Goal: Transaction & Acquisition: Purchase product/service

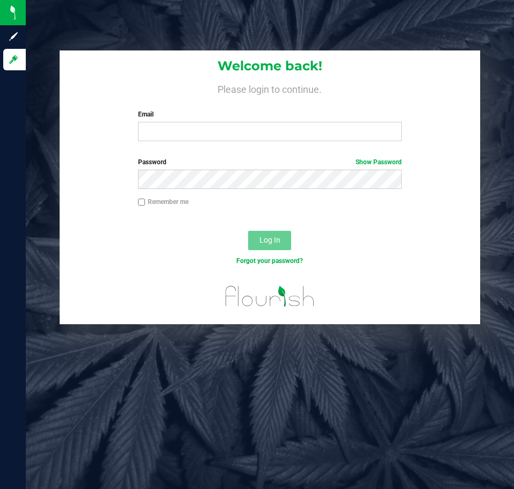
click at [322, 23] on div "Welcome back! Please login to continue. Email Required Please format your email…" at bounding box center [270, 244] width 488 height 489
click at [235, 125] on input "Email" at bounding box center [270, 131] width 264 height 19
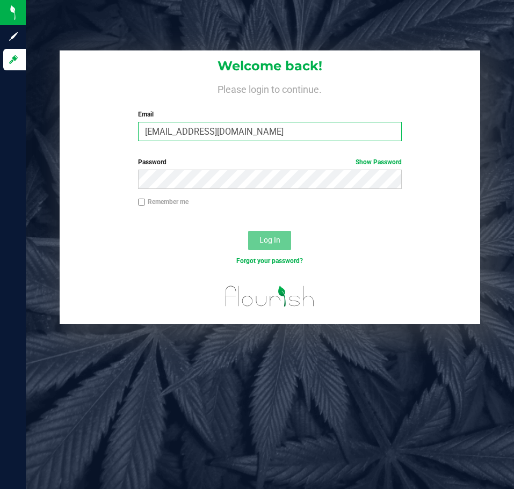
type input "[EMAIL_ADDRESS][DOMAIN_NAME]"
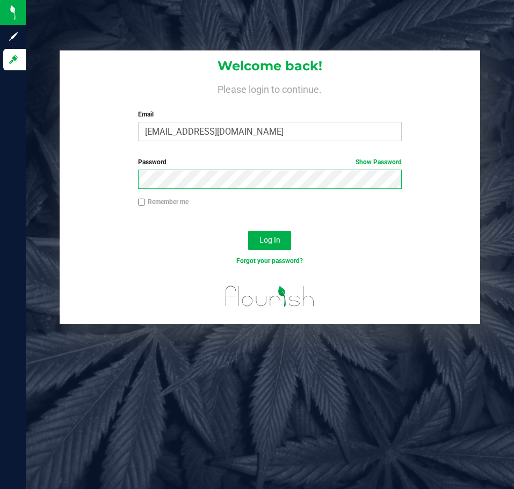
click at [248, 231] on button "Log In" at bounding box center [269, 240] width 43 height 19
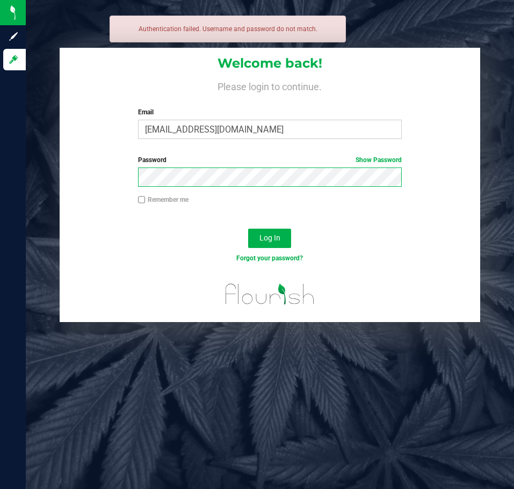
click at [248, 229] on button "Log In" at bounding box center [269, 238] width 43 height 19
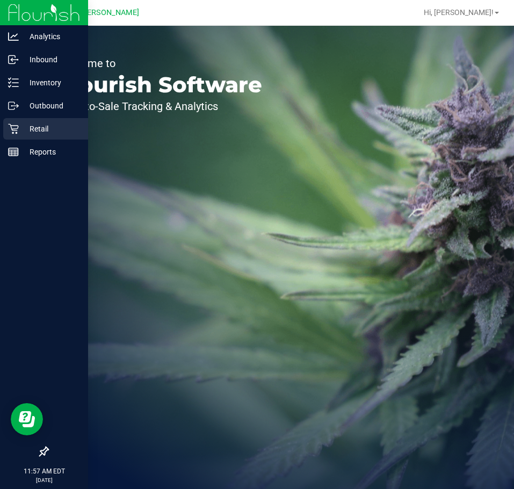
click at [23, 128] on p "Retail" at bounding box center [51, 128] width 64 height 13
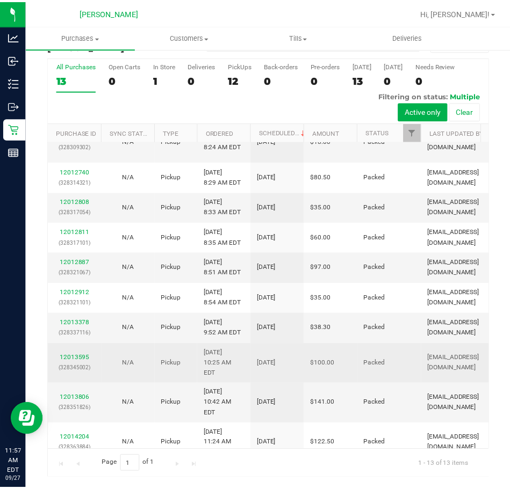
scroll to position [96, 0]
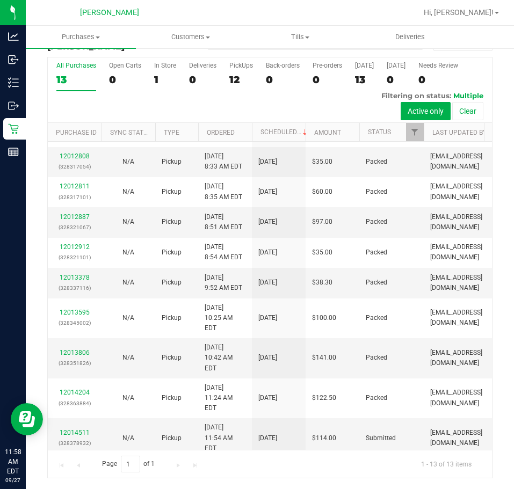
click at [502, 129] on div "Purchase Summary: [GEOGRAPHIC_DATA][PERSON_NAME] All Purchases All Purchases 13…" at bounding box center [270, 255] width 488 height 468
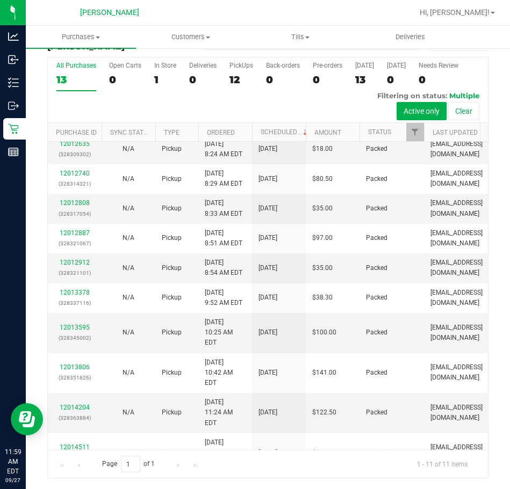
scroll to position [0, 0]
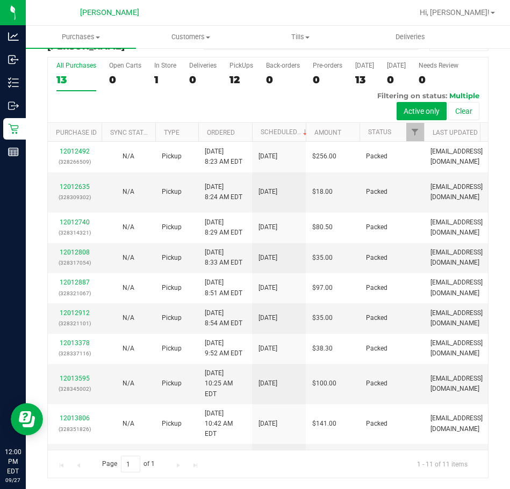
drag, startPoint x: 223, startPoint y: 11, endPoint x: 215, endPoint y: 17, distance: 10.3
click at [223, 11] on div at bounding box center [302, 12] width 220 height 21
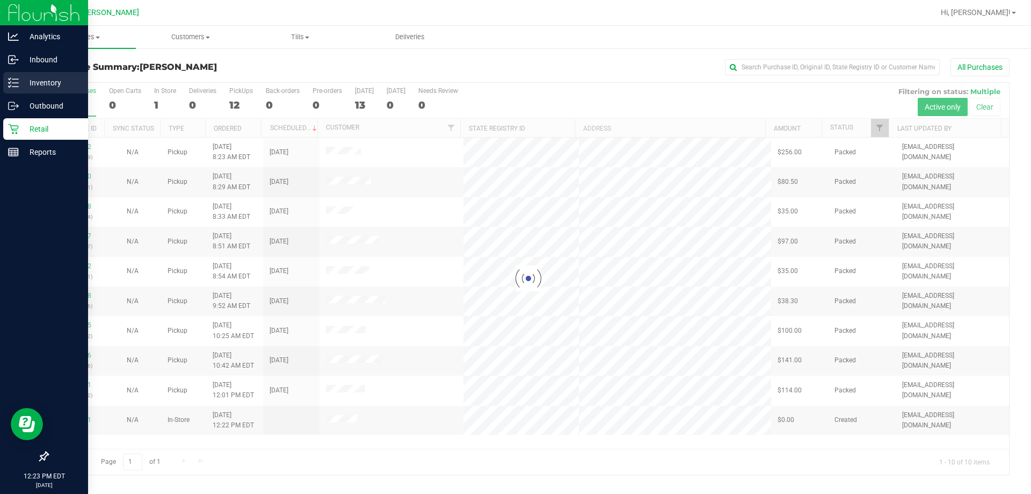
click at [38, 78] on p "Inventory" at bounding box center [51, 82] width 64 height 13
click at [20, 80] on p "Inventory" at bounding box center [51, 82] width 64 height 13
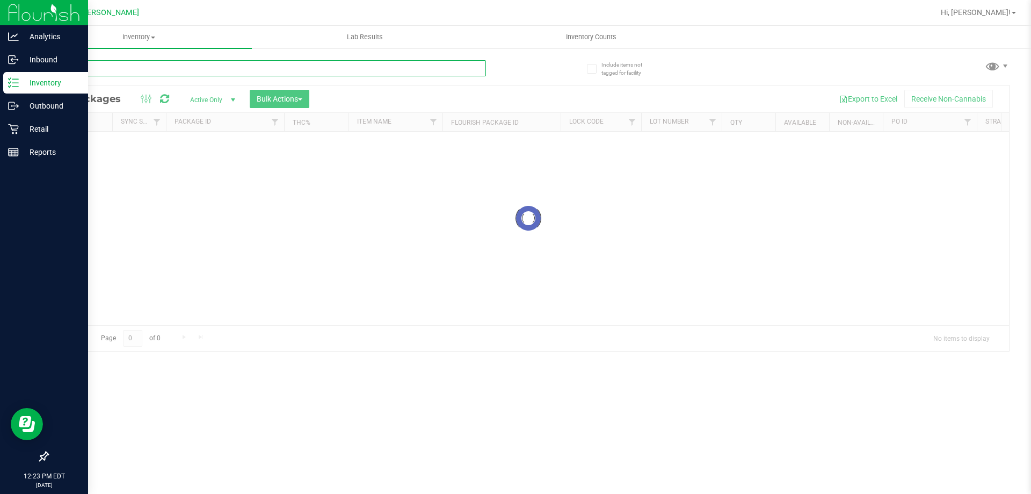
click at [194, 71] on input "text" at bounding box center [266, 68] width 439 height 16
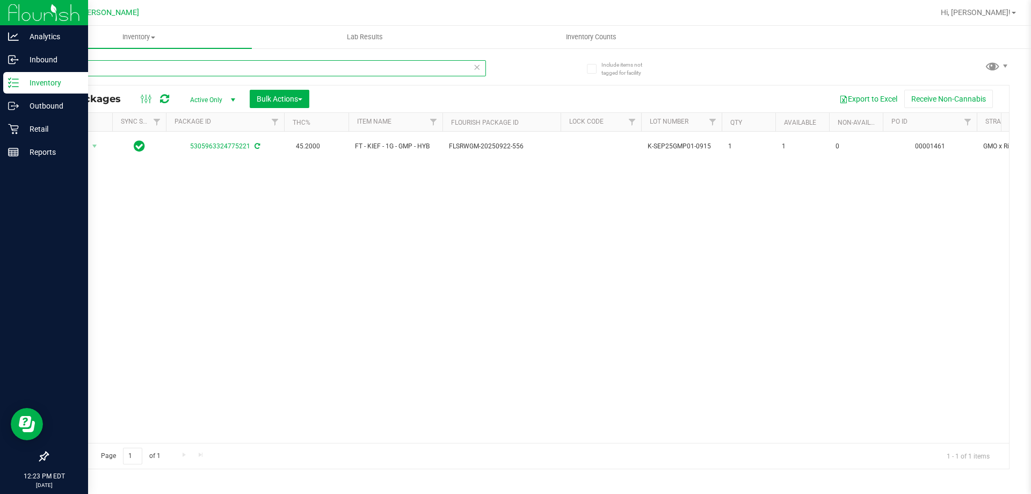
type input "gmo"
click at [32, 121] on div "Retail" at bounding box center [45, 128] width 85 height 21
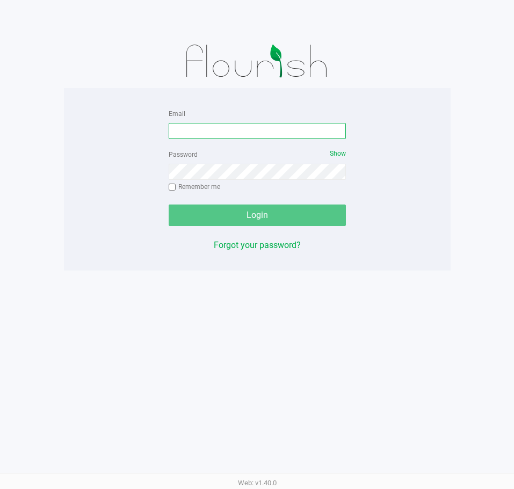
click at [220, 130] on input "Email" at bounding box center [257, 131] width 177 height 16
type input "[EMAIL_ADDRESS][DOMAIN_NAME]"
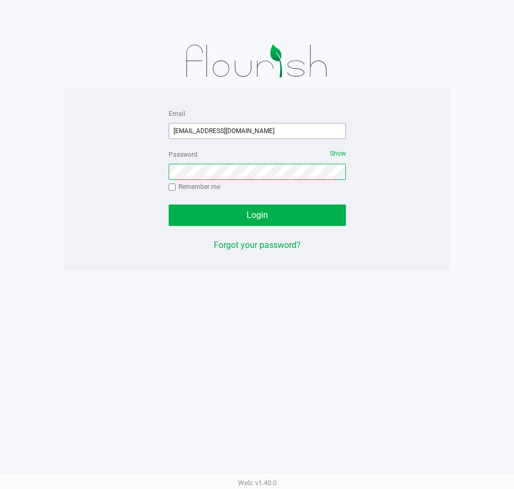
click at [169, 205] on button "Login" at bounding box center [257, 215] width 177 height 21
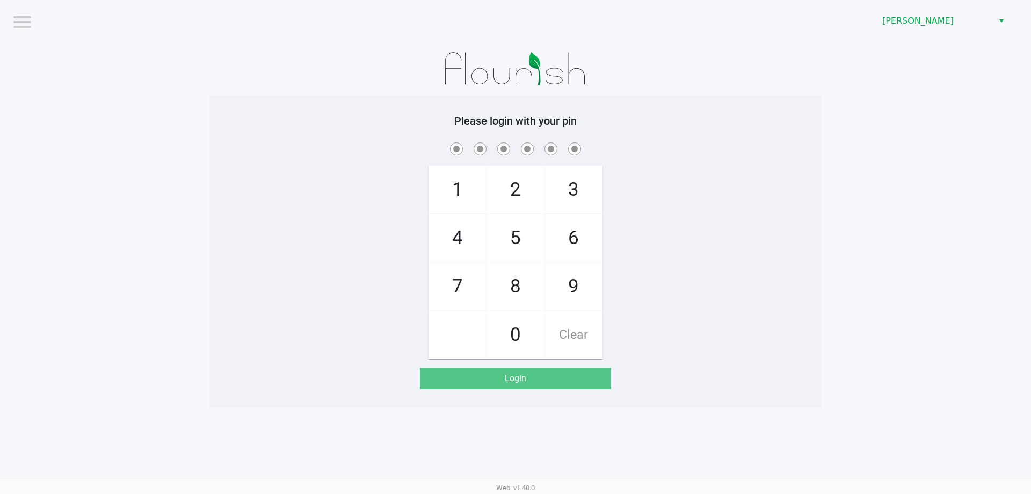
click at [222, 109] on div "Please login with your pin 1 4 7 2 5 8 0 3 6 9 Clear Login" at bounding box center [516, 252] width 612 height 312
checkbox input "true"
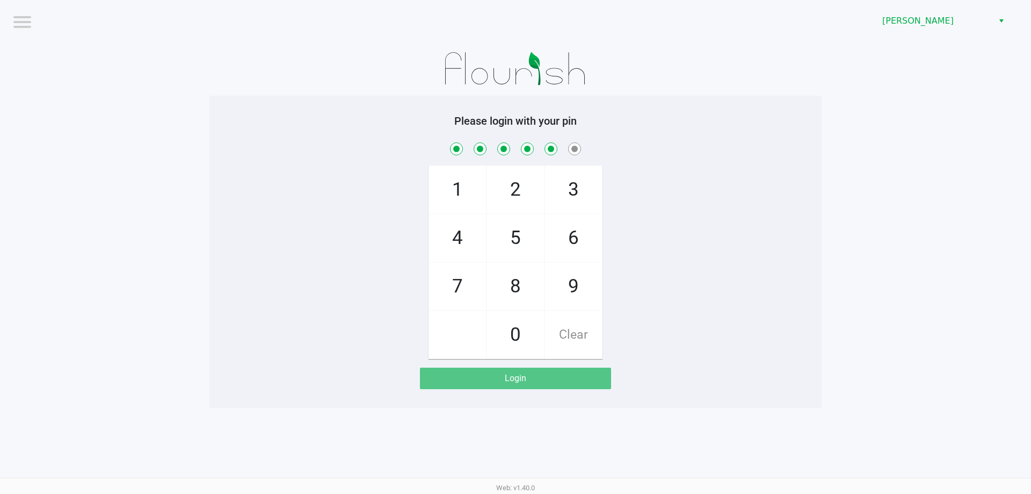
checkbox input "true"
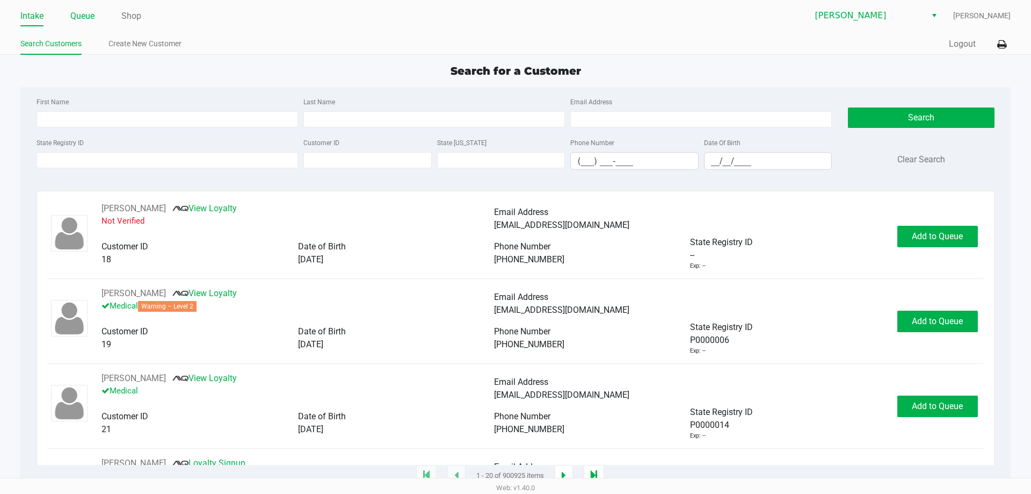
click at [76, 18] on link "Queue" at bounding box center [82, 16] width 24 height 15
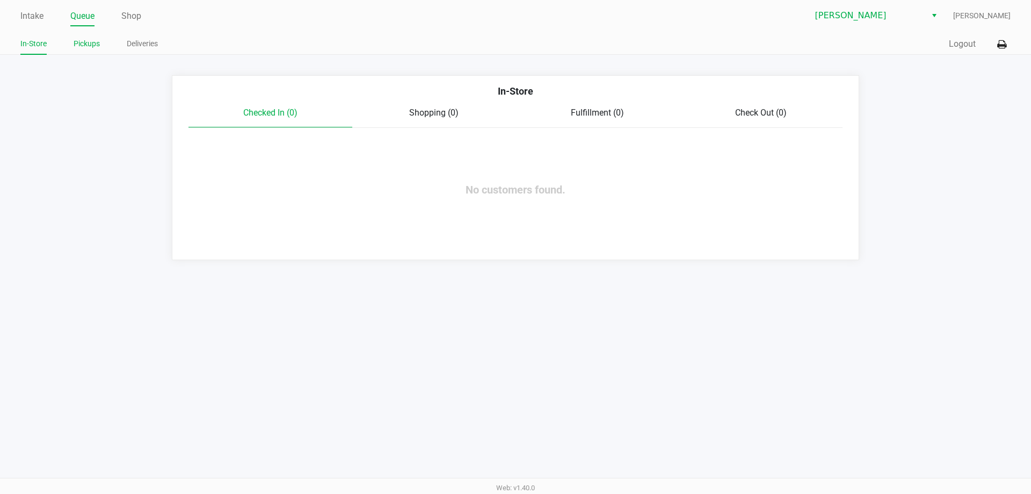
click at [85, 46] on link "Pickups" at bounding box center [87, 43] width 26 height 13
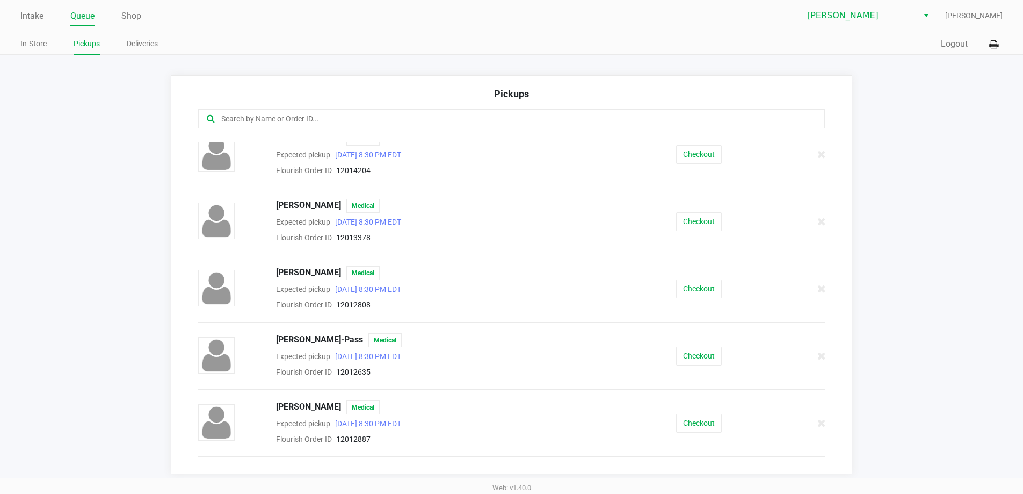
scroll to position [215, 0]
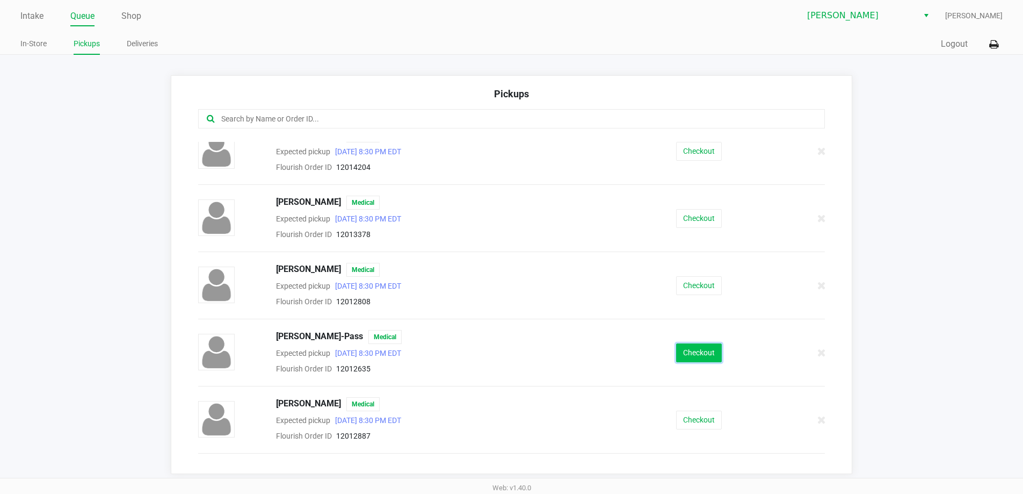
click at [688, 352] on button "Checkout" at bounding box center [699, 352] width 46 height 19
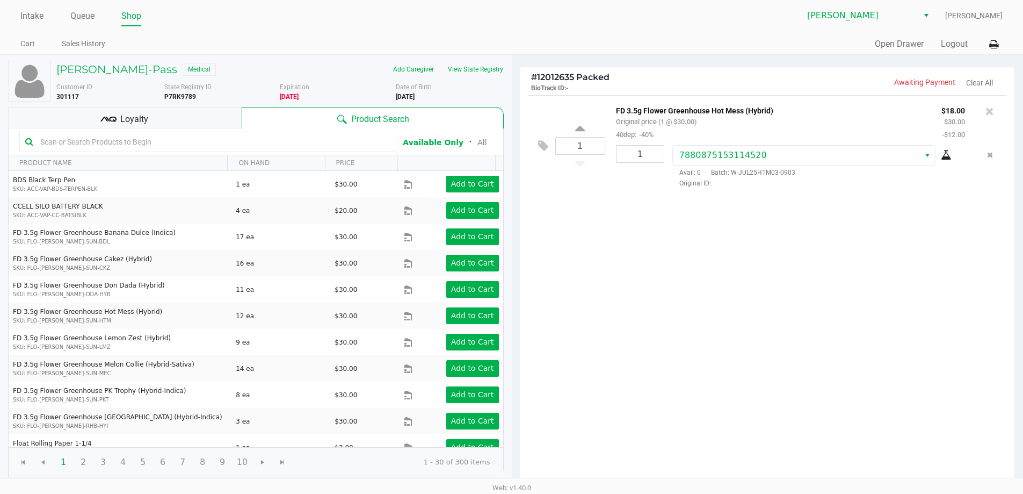
click at [644, 270] on div "1 FD 3.5g Flower Greenhouse Hot Mess (Hybrid) Original price (1 @ $30.00) 40dep…" at bounding box center [768, 290] width 495 height 390
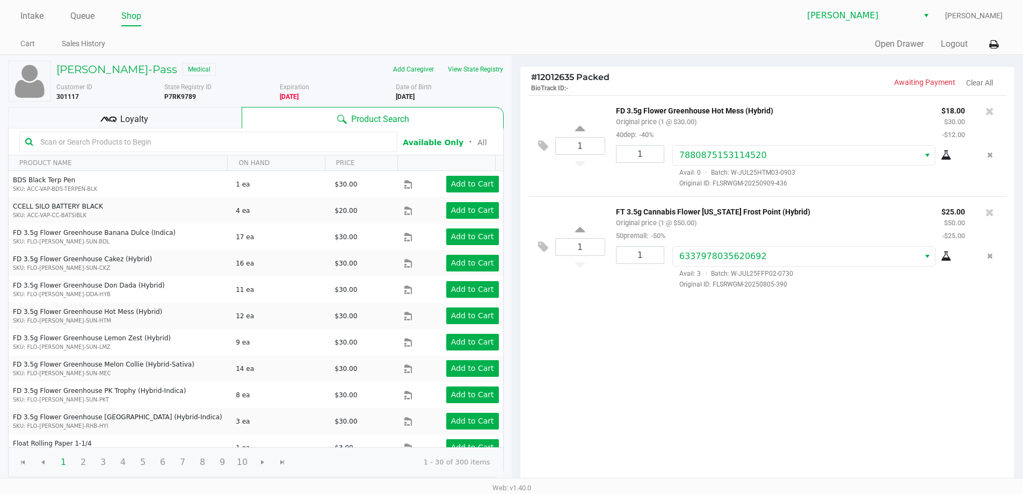
click at [168, 129] on kendo-grid-toolbar "Available Only ᛫ All" at bounding box center [256, 141] width 495 height 27
click at [167, 128] on kendo-grid-toolbar "Available Only ᛫ All" at bounding box center [256, 141] width 495 height 27
click at [166, 123] on div "Loyalty" at bounding box center [125, 117] width 234 height 21
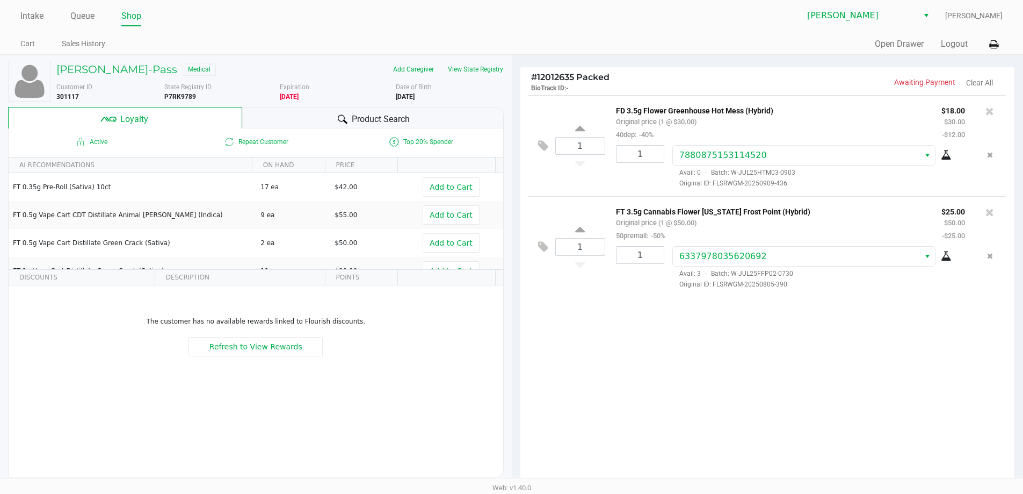
scroll to position [123, 0]
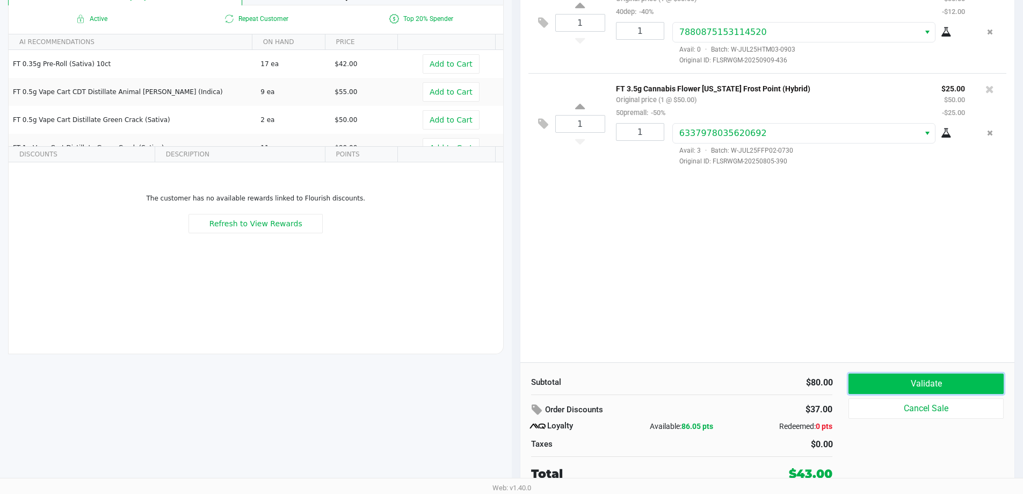
click at [907, 389] on button "Validate" at bounding box center [926, 383] width 155 height 20
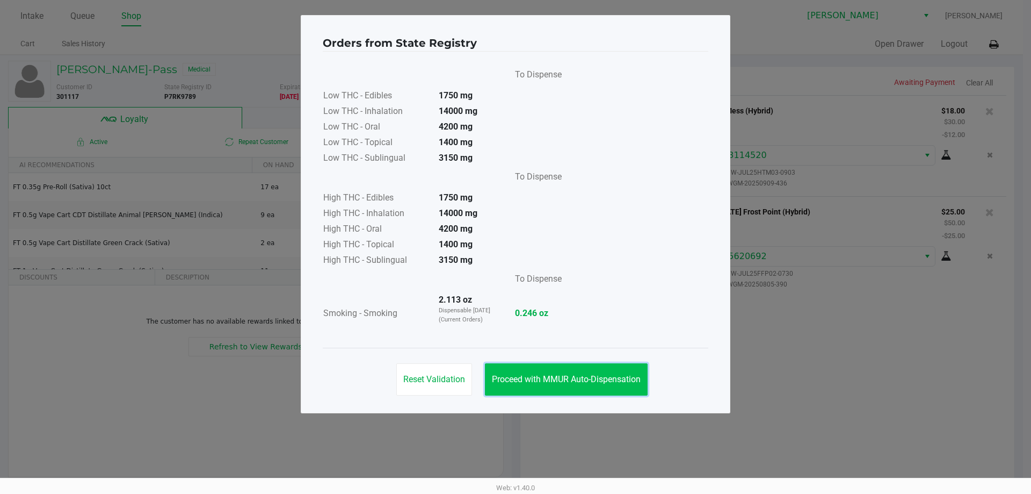
click at [548, 376] on span "Proceed with MMUR Auto-Dispensation" at bounding box center [566, 379] width 149 height 10
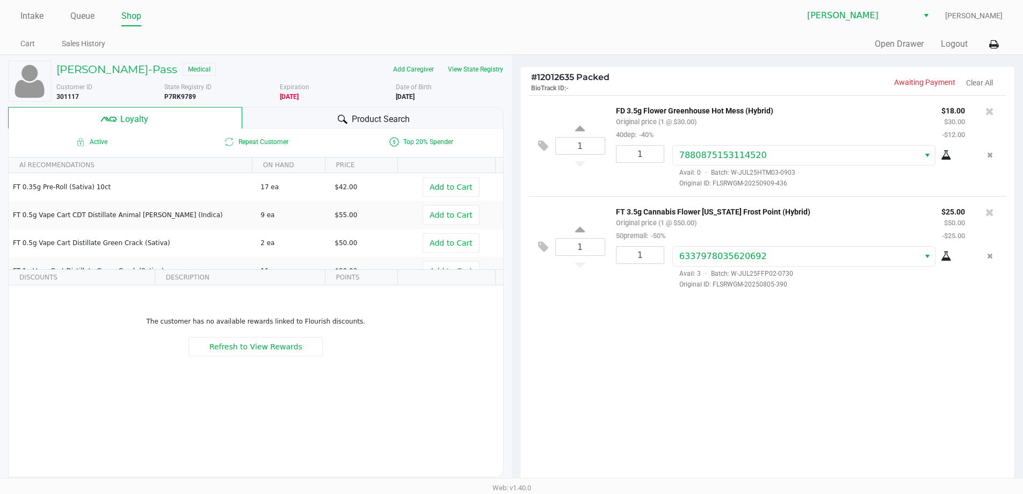
scroll to position [123, 0]
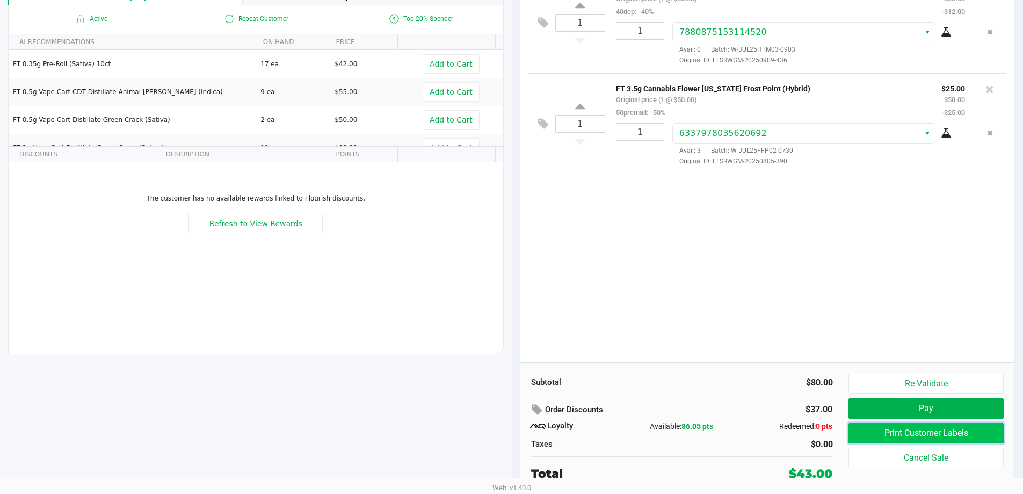
click at [916, 427] on button "Print Customer Labels" at bounding box center [926, 433] width 155 height 20
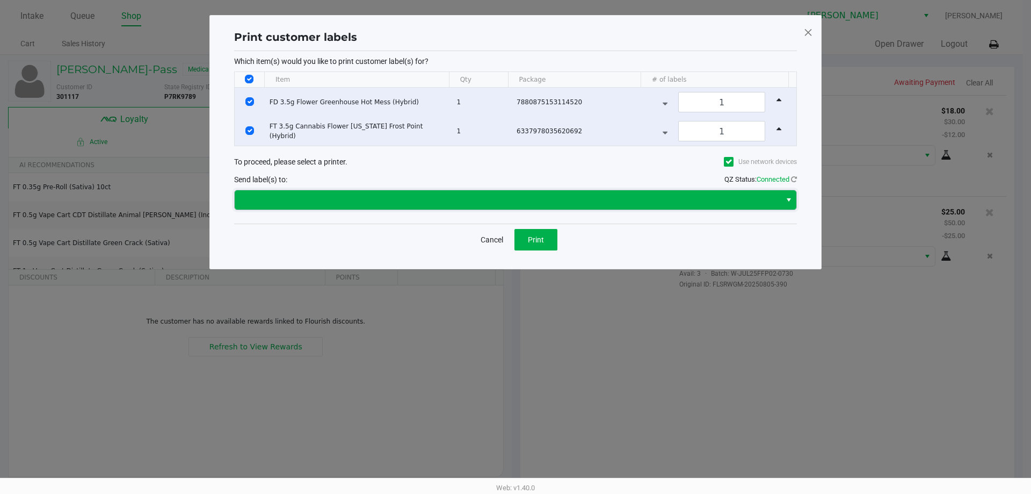
click at [461, 197] on span at bounding box center [507, 199] width 533 height 13
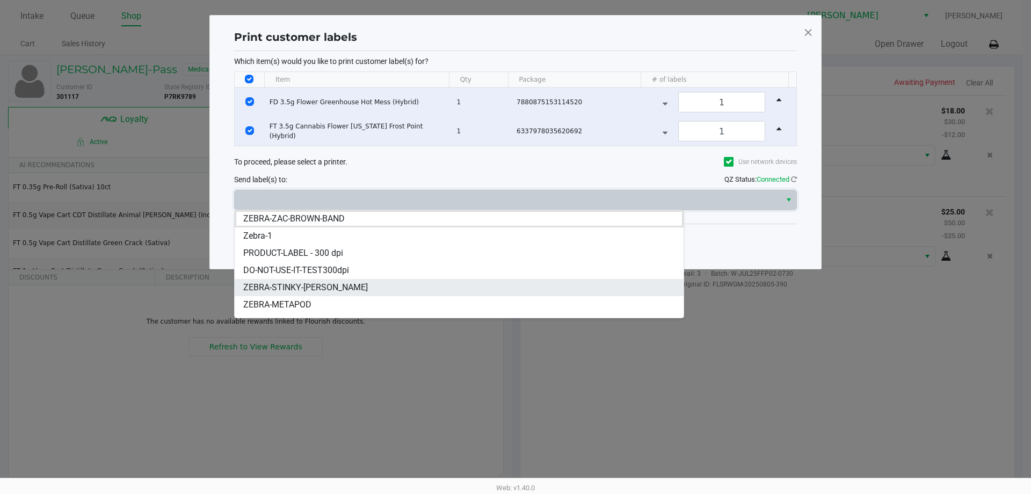
click at [314, 281] on span "ZEBRA-STINKY-PETE" at bounding box center [305, 287] width 125 height 13
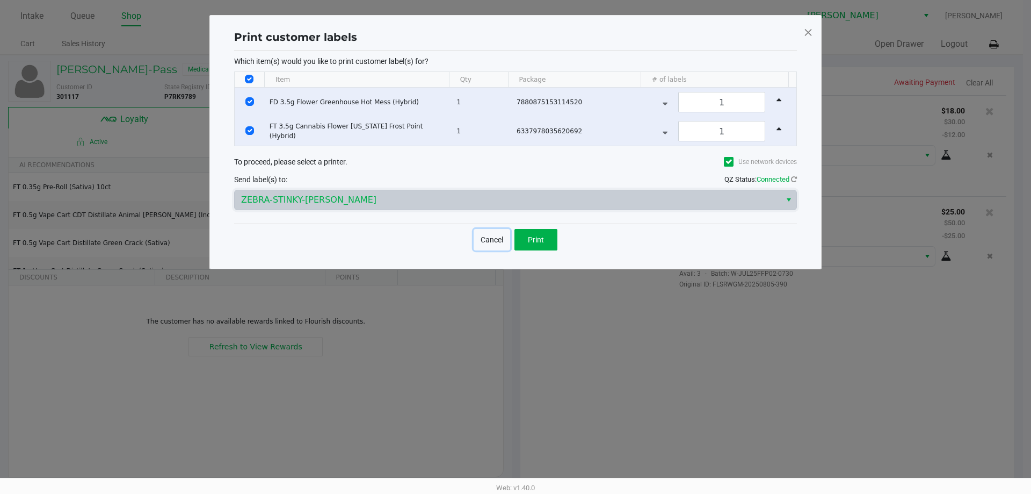
click at [489, 234] on button "Cancel" at bounding box center [492, 239] width 37 height 21
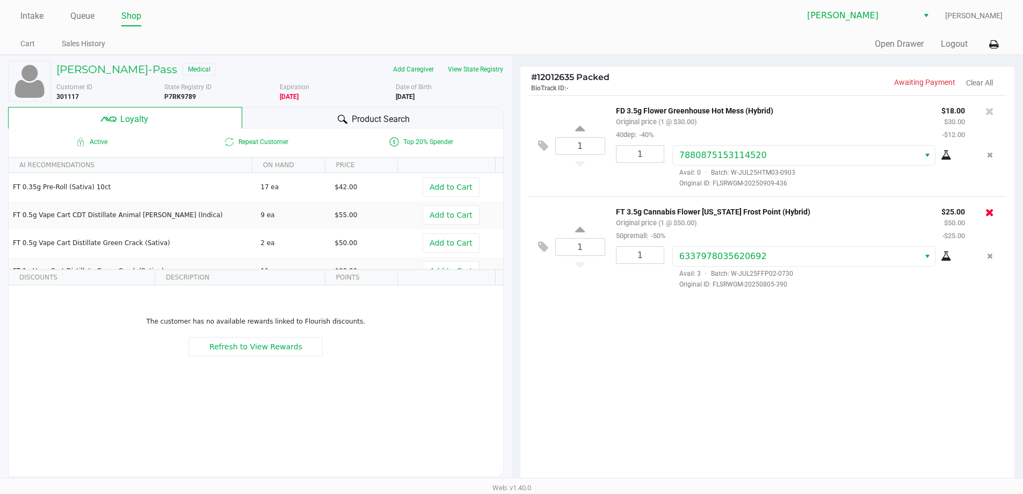
click at [991, 210] on icon at bounding box center [990, 212] width 9 height 11
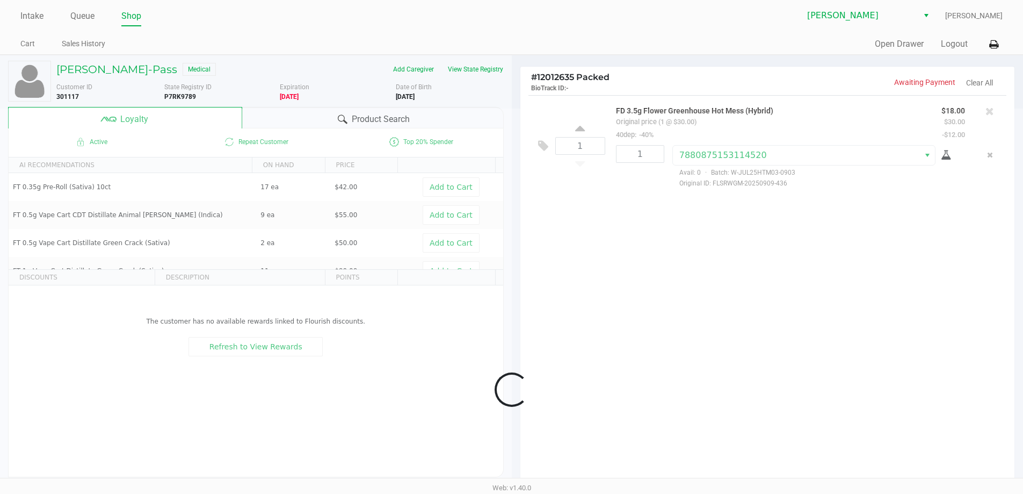
click at [779, 306] on div at bounding box center [511, 390] width 1023 height 562
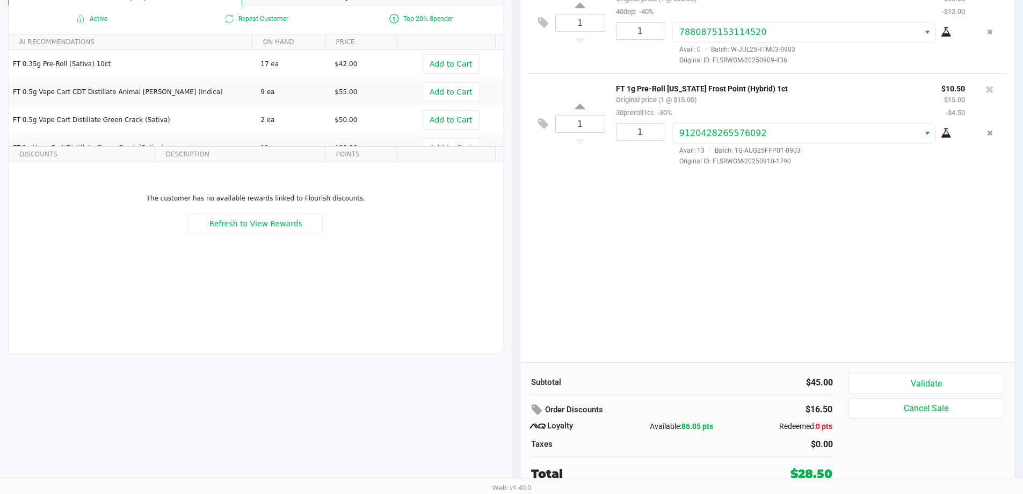
scroll to position [123, 0]
click at [928, 381] on button "Validate" at bounding box center [926, 383] width 155 height 20
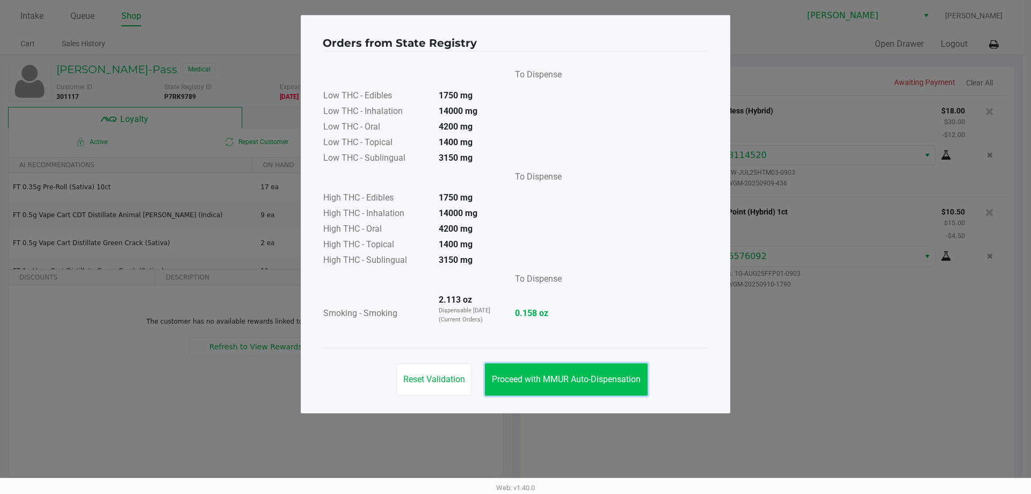
drag, startPoint x: 609, startPoint y: 365, endPoint x: 606, endPoint y: 375, distance: 11.2
click at [606, 374] on button "Proceed with MMUR Auto-Dispensation" at bounding box center [566, 379] width 163 height 32
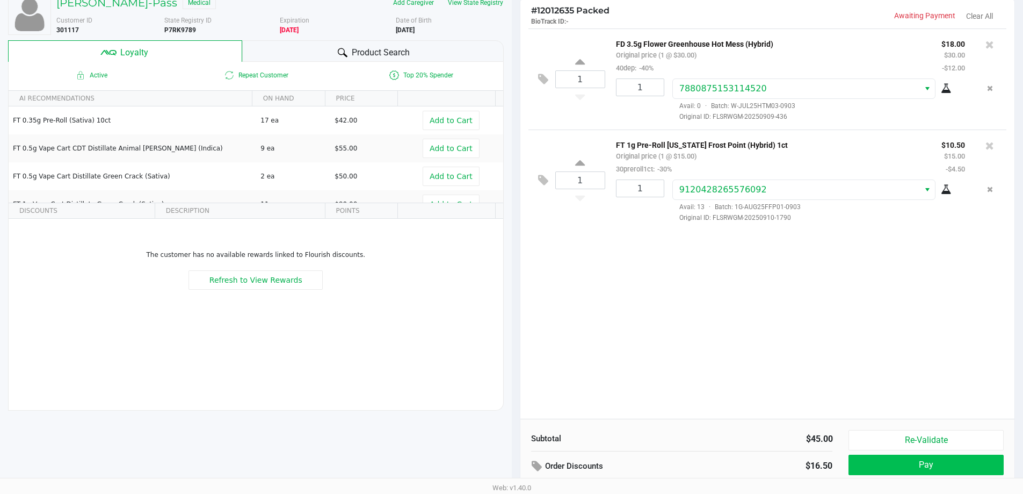
scroll to position [123, 0]
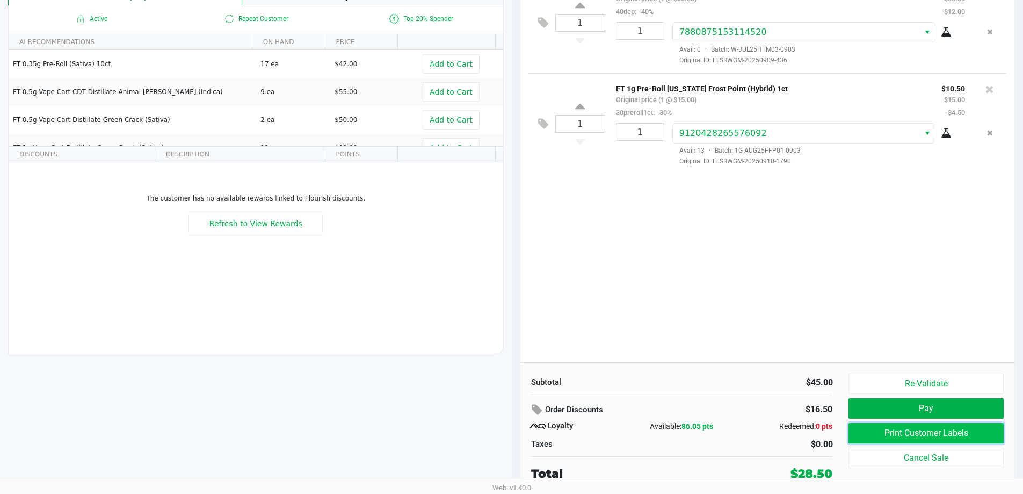
click at [880, 442] on button "Print Customer Labels" at bounding box center [926, 433] width 155 height 20
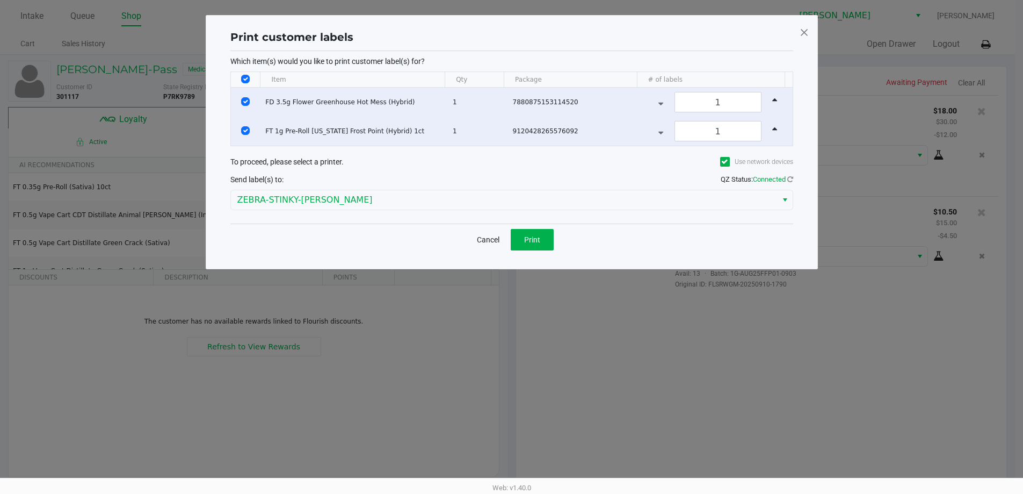
scroll to position [0, 0]
click at [248, 102] on input "Select Row" at bounding box center [249, 101] width 9 height 9
checkbox input "false"
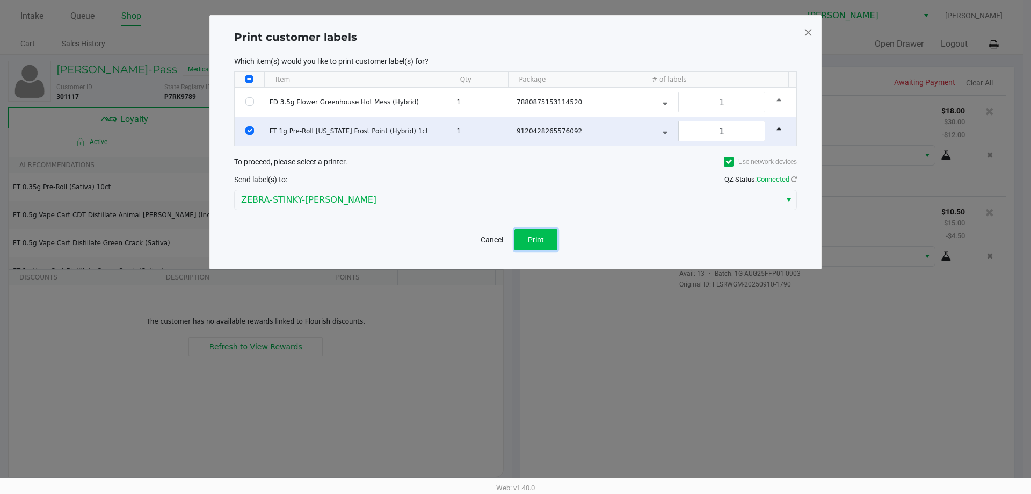
click at [546, 244] on button "Print" at bounding box center [536, 239] width 43 height 21
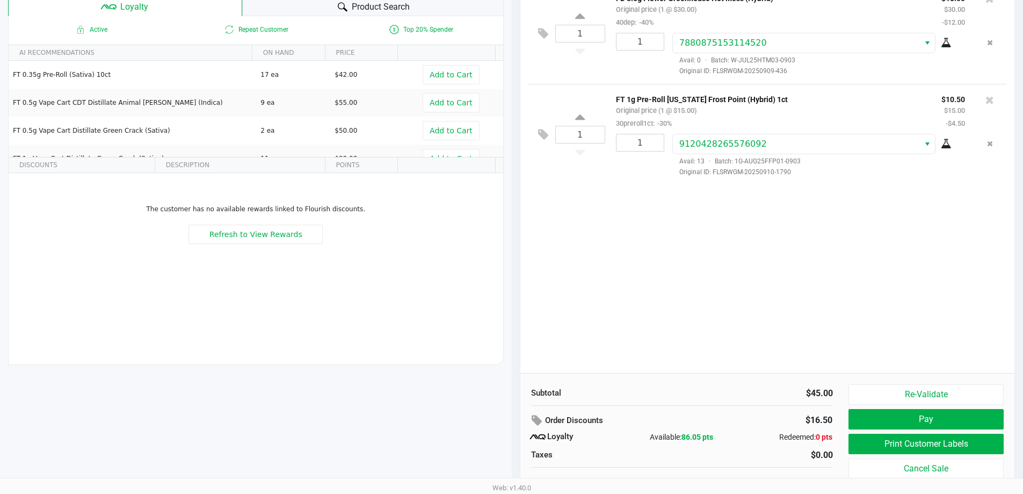
scroll to position [123, 0]
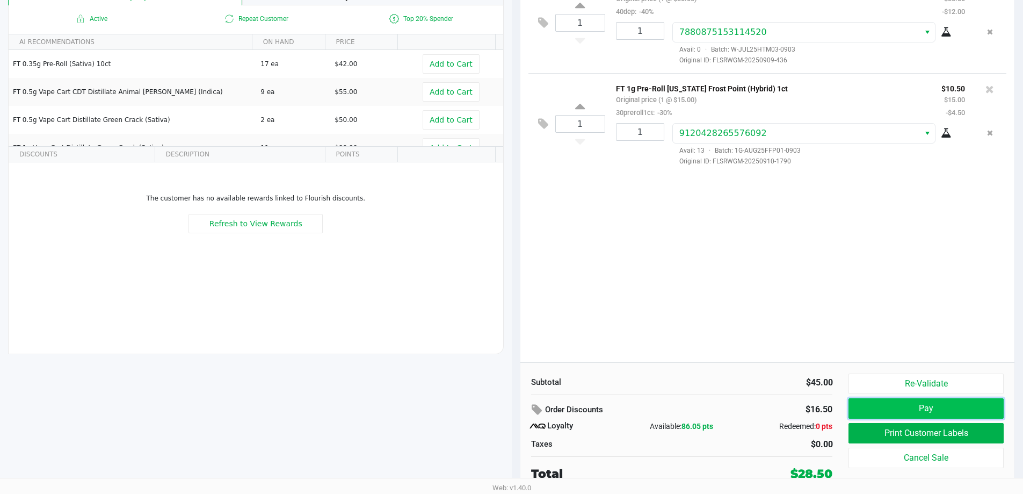
click at [898, 410] on button "Pay" at bounding box center [926, 408] width 155 height 20
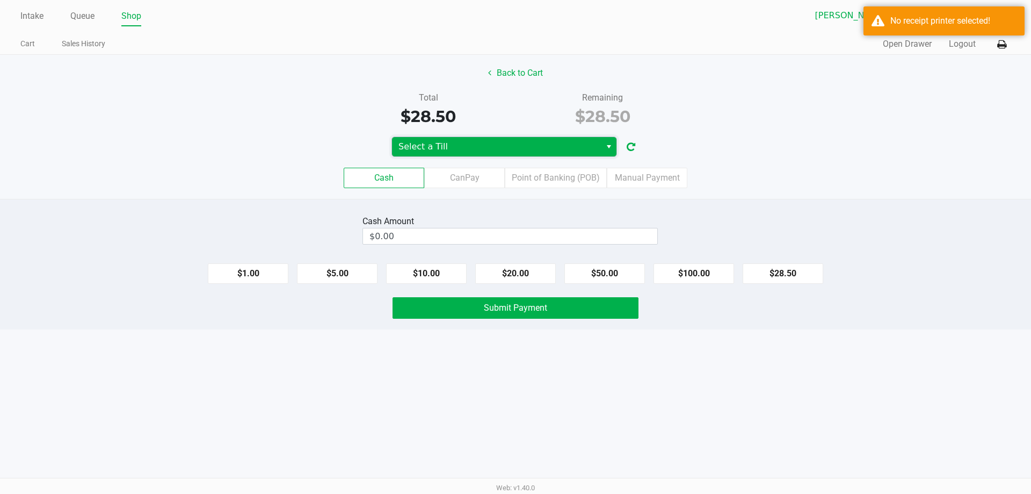
drag, startPoint x: 511, startPoint y: 155, endPoint x: 502, endPoint y: 155, distance: 9.7
click at [511, 154] on span "Select a Till" at bounding box center [496, 146] width 209 height 19
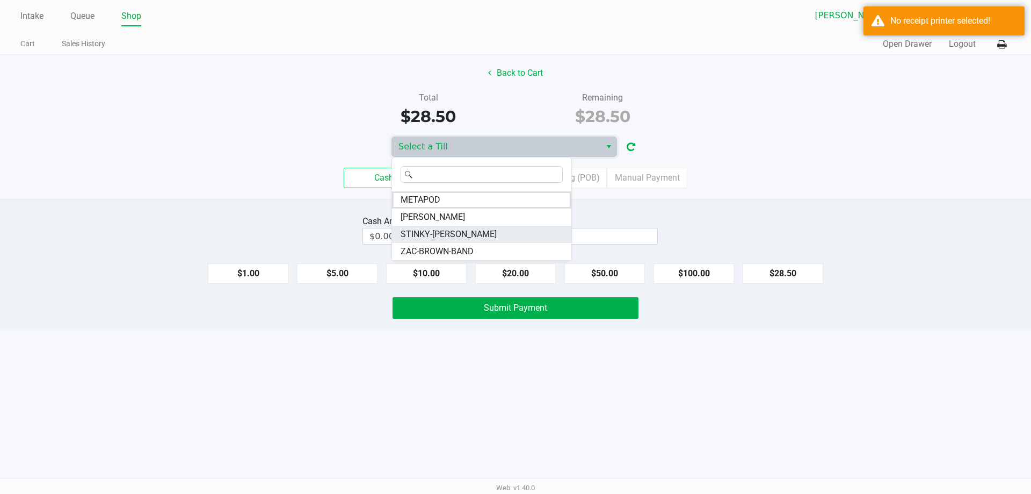
click at [425, 229] on span "STINKY-PETE" at bounding box center [449, 234] width 96 height 13
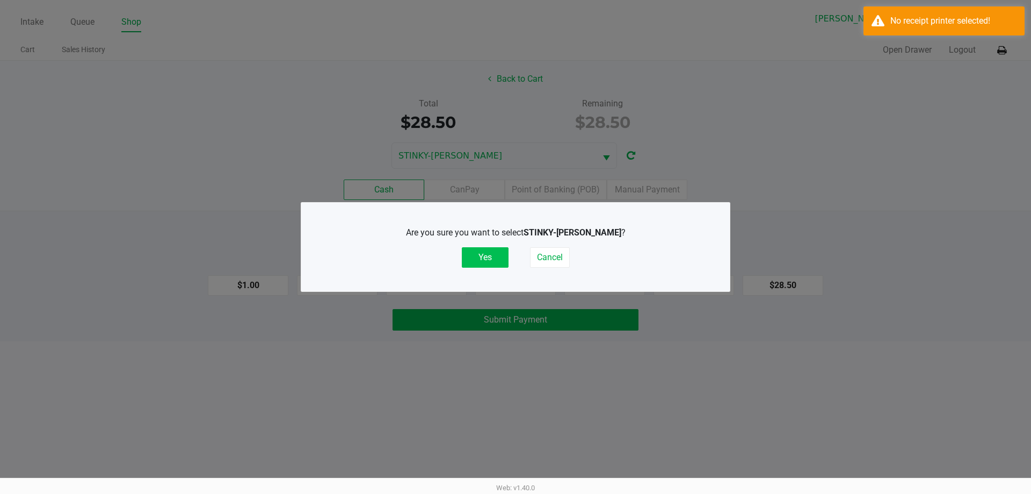
click at [497, 251] on button "Yes" at bounding box center [485, 257] width 47 height 20
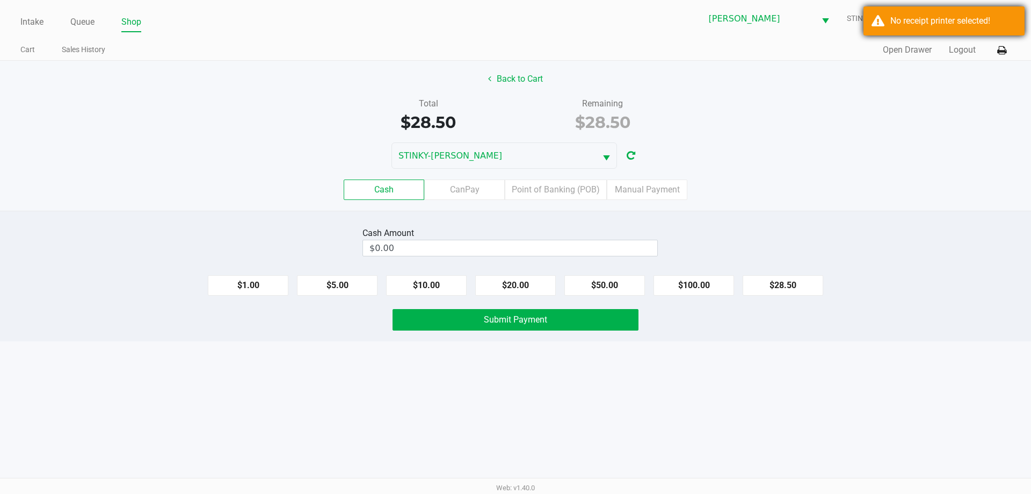
click at [975, 16] on div "No receipt printer selected!" at bounding box center [954, 21] width 126 height 13
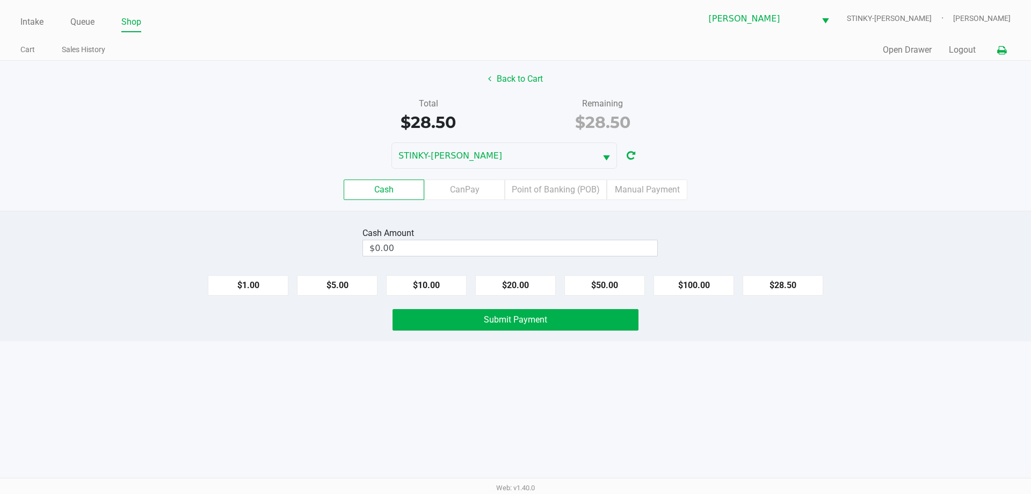
click at [996, 47] on button at bounding box center [1002, 50] width 18 height 20
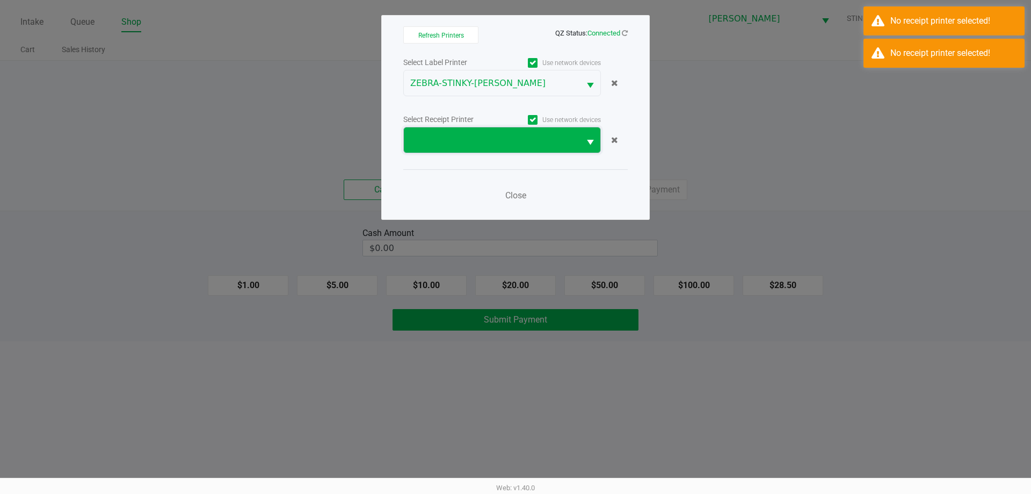
click at [544, 130] on span at bounding box center [492, 139] width 176 height 25
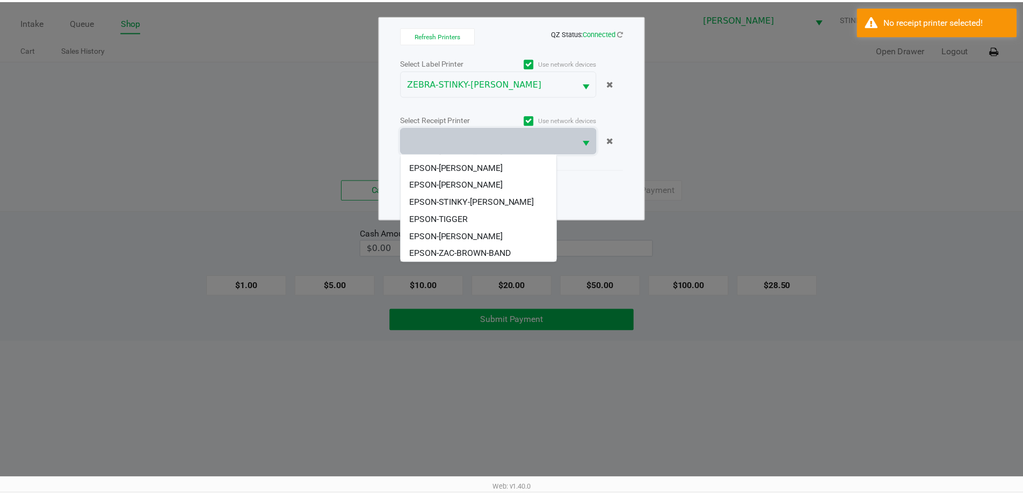
scroll to position [116, 0]
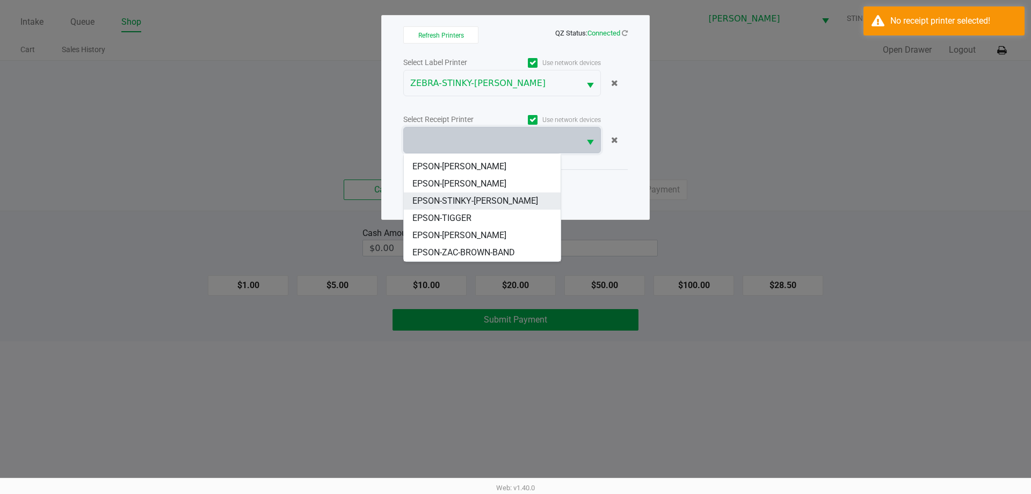
click at [465, 203] on span "EPSON-STINKY-PETE" at bounding box center [476, 200] width 126 height 13
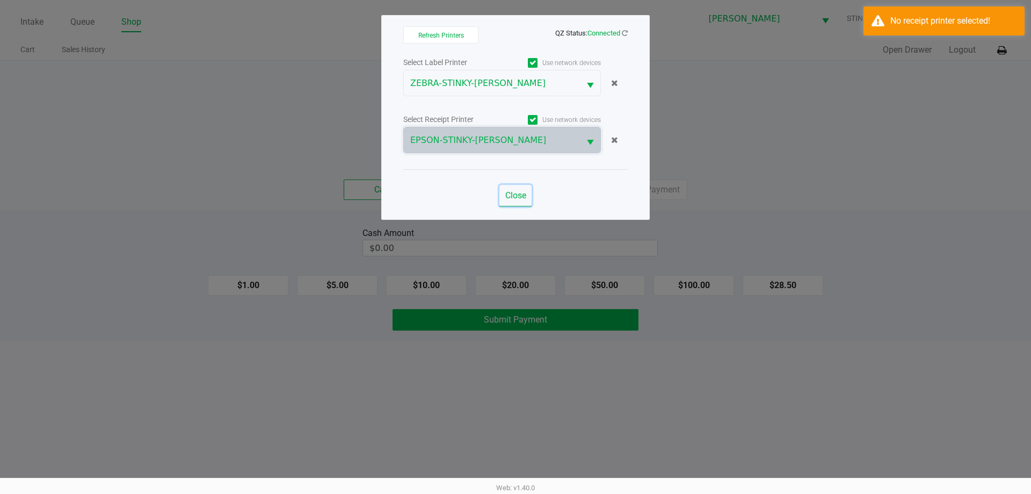
click at [524, 192] on span "Close" at bounding box center [515, 195] width 21 height 10
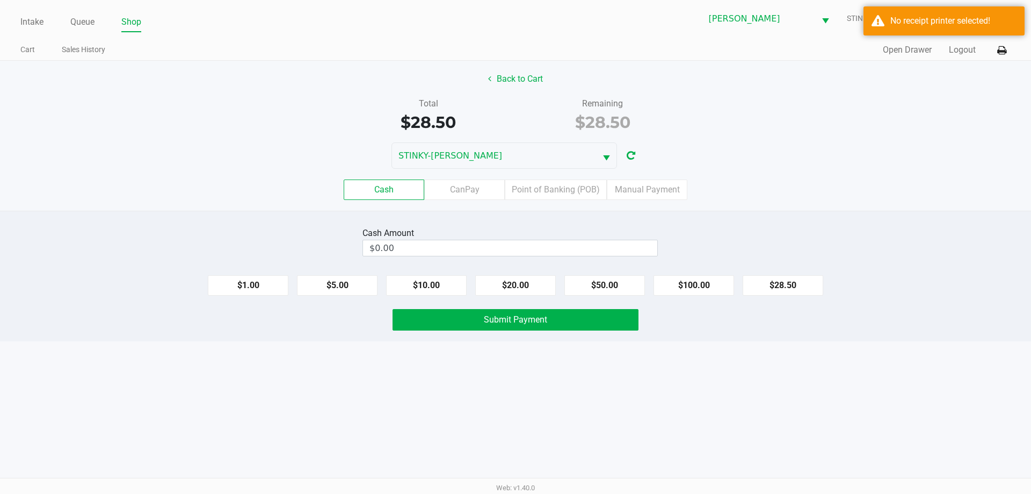
click at [730, 176] on div "Cash CanPay Point of Banking (POB) Manual Payment" at bounding box center [516, 190] width 1048 height 42
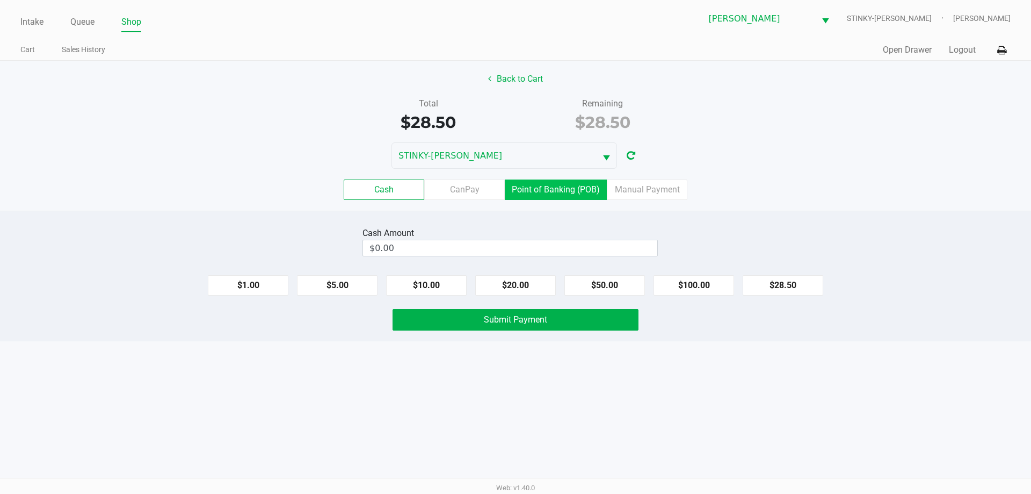
click at [530, 190] on label "Point of Banking (POB)" at bounding box center [556, 189] width 102 height 20
click at [0, 0] on 7 "Point of Banking (POB)" at bounding box center [0, 0] width 0 height 0
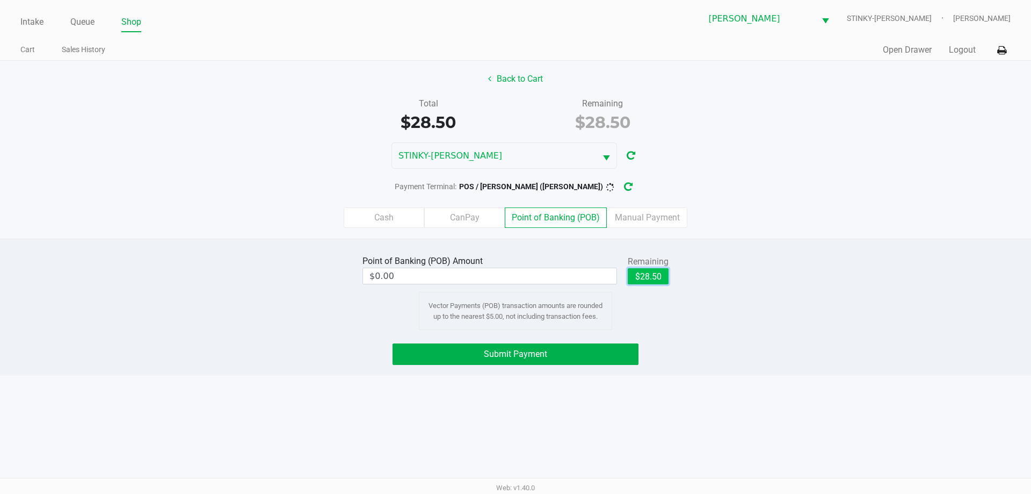
click at [642, 280] on button "$28.50" at bounding box center [648, 276] width 41 height 16
type input "$28.50"
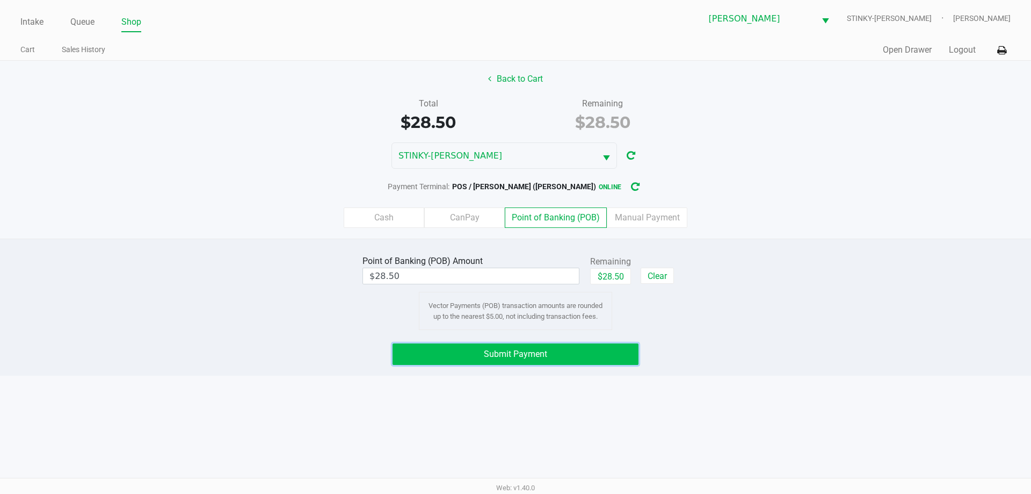
click at [499, 346] on button "Submit Payment" at bounding box center [516, 353] width 246 height 21
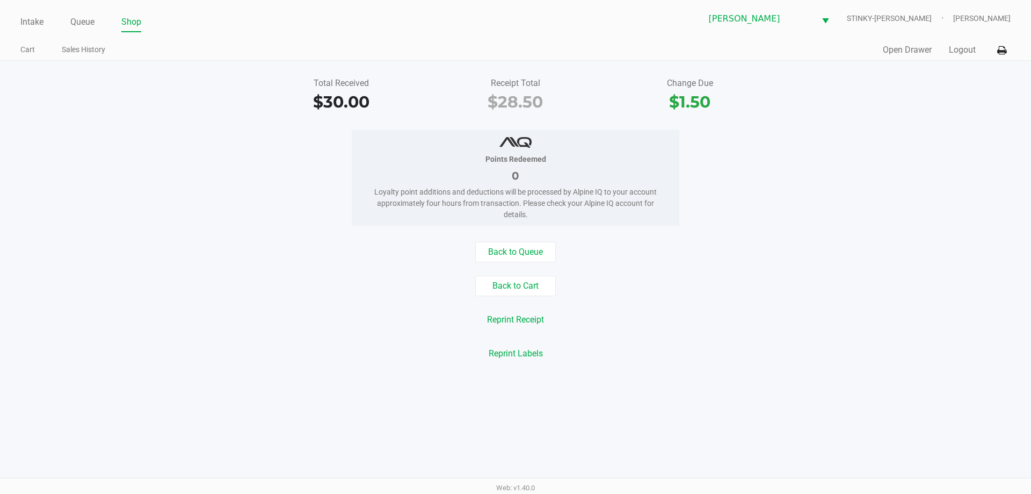
drag, startPoint x: 804, startPoint y: 134, endPoint x: 799, endPoint y: 140, distance: 7.6
click at [806, 132] on div "Points Redeemed 0 Loyalty point additions and deductions will be processed by A…" at bounding box center [516, 178] width 1048 height 96
drag, startPoint x: 78, startPoint y: 81, endPoint x: 82, endPoint y: 32, distance: 48.5
click at [77, 78] on div "Total Received $30.00 Receipt Total $28.50 Change Due $1.50" at bounding box center [516, 95] width 1048 height 37
click at [81, 24] on link "Queue" at bounding box center [82, 22] width 24 height 15
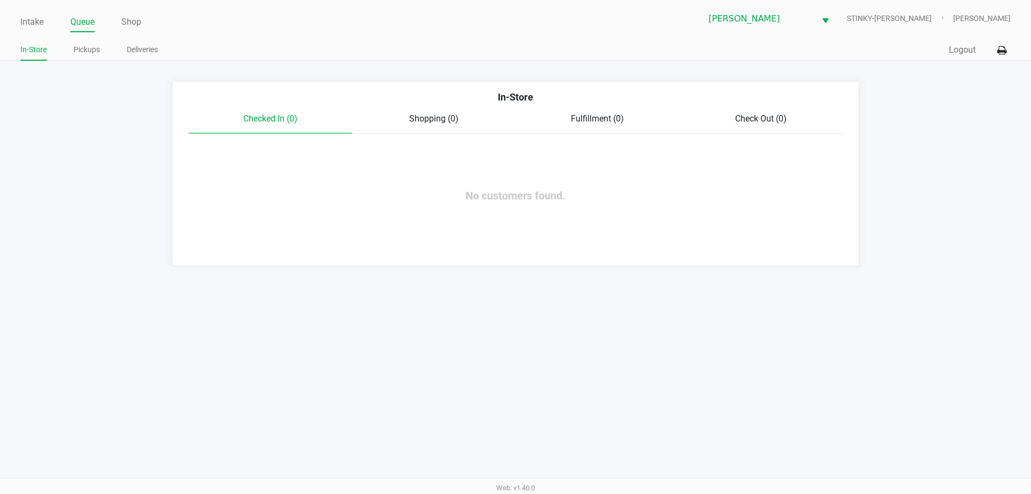
click at [219, 16] on ul "Intake Queue Shop" at bounding box center [267, 22] width 495 height 18
click at [40, 16] on link "Intake" at bounding box center [31, 22] width 23 height 15
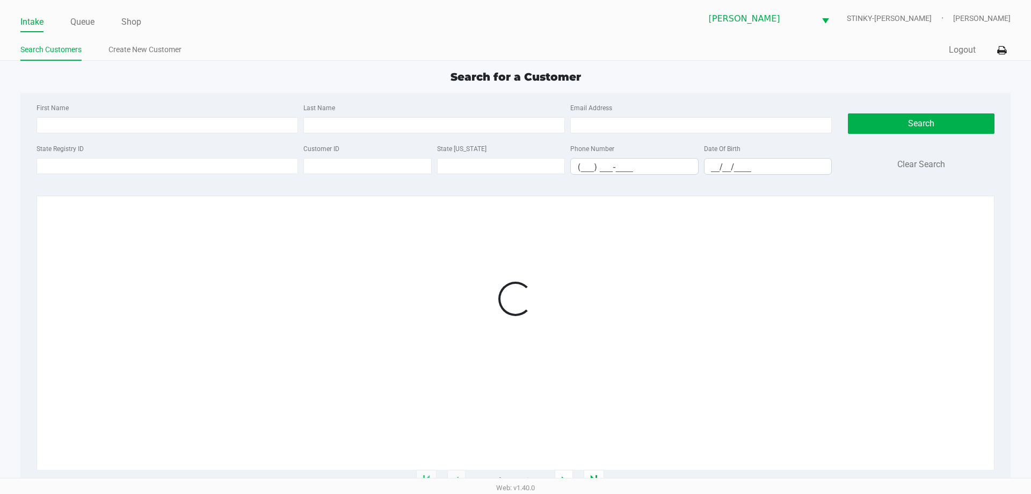
click at [268, 45] on ul "Search Customers Create New Customer" at bounding box center [267, 51] width 495 height 18
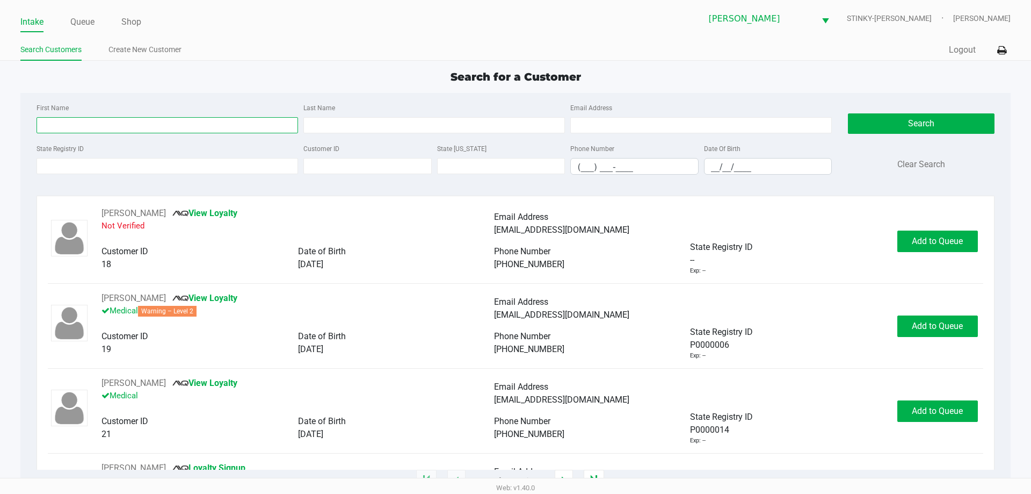
click at [186, 127] on input "First Name" at bounding box center [168, 125] width 262 height 16
type input "kara"
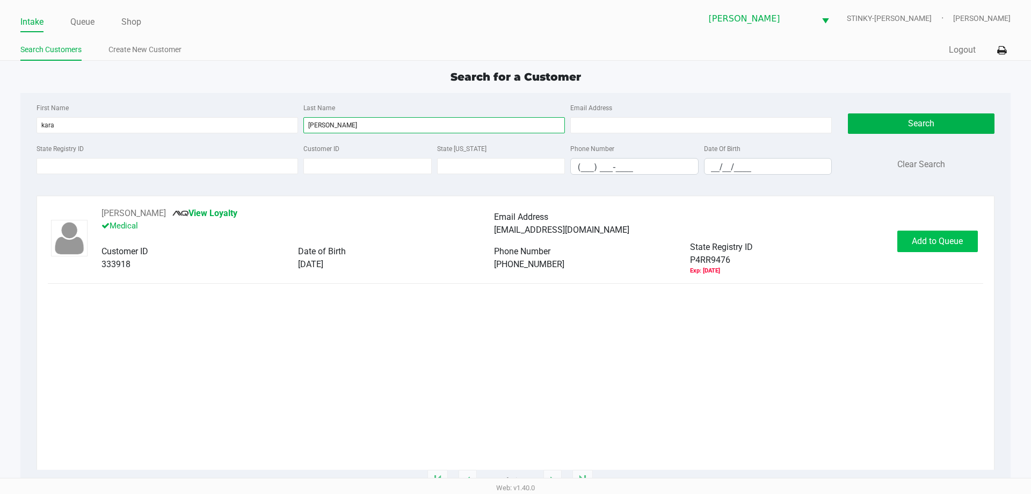
type input "stiver"
click at [922, 243] on span "Add to Queue" at bounding box center [937, 241] width 51 height 10
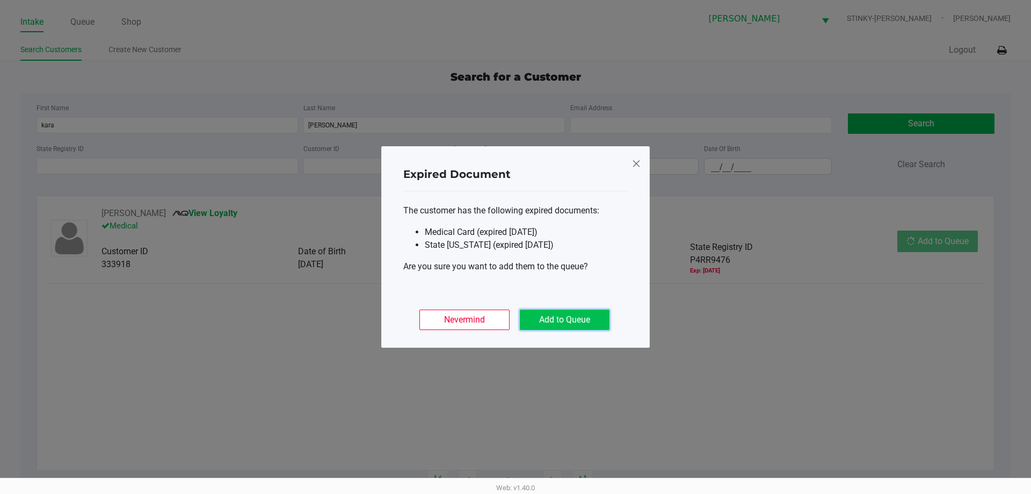
click at [580, 321] on button "Add to Queue" at bounding box center [565, 319] width 90 height 20
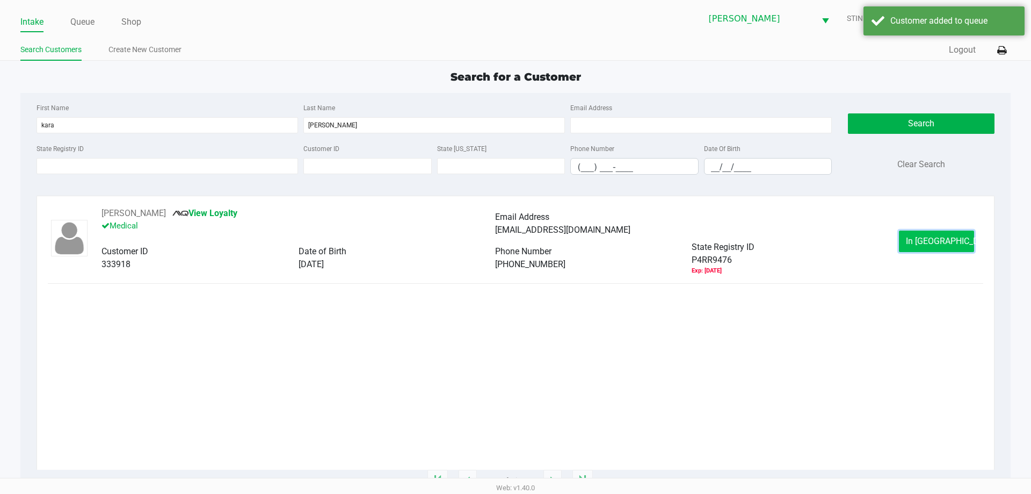
click at [903, 246] on button "In Queue" at bounding box center [936, 240] width 75 height 21
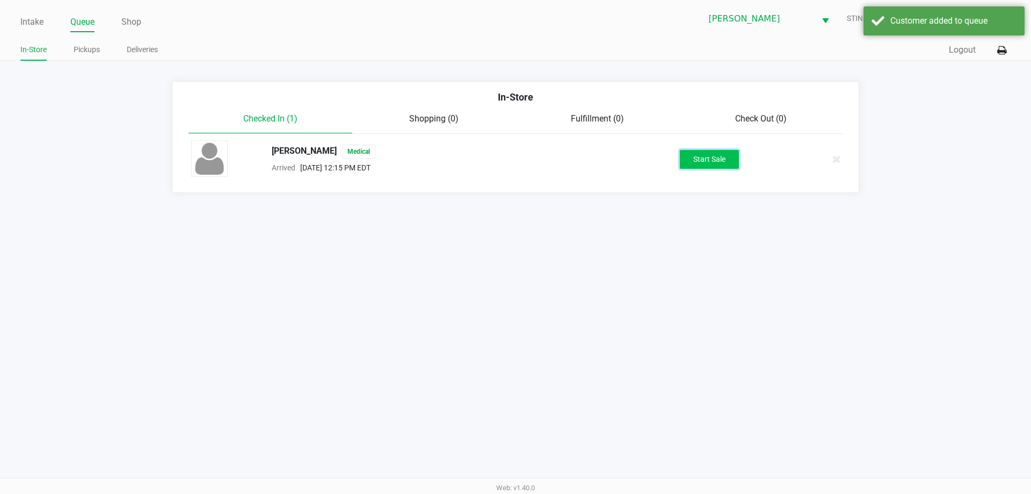
click at [692, 155] on button "Start Sale" at bounding box center [709, 159] width 59 height 19
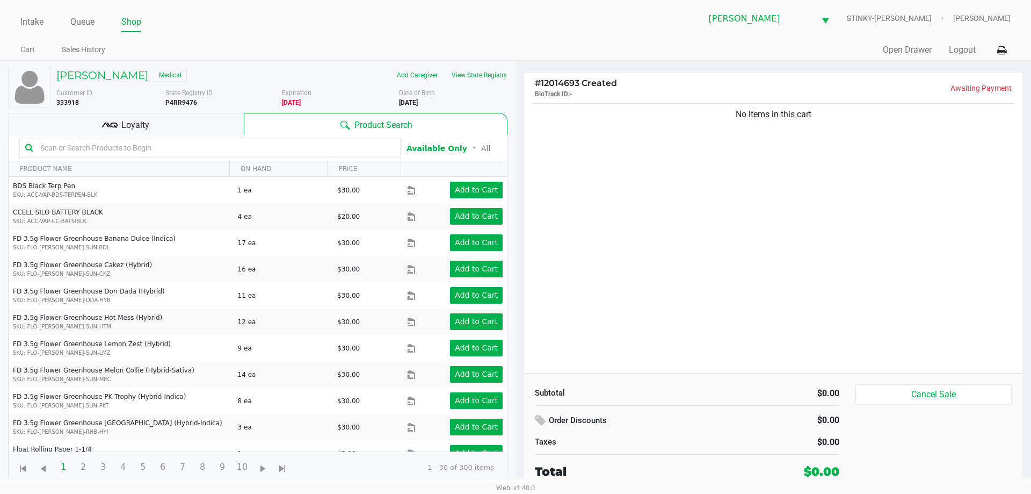
click at [182, 119] on div "Loyalty" at bounding box center [126, 123] width 236 height 21
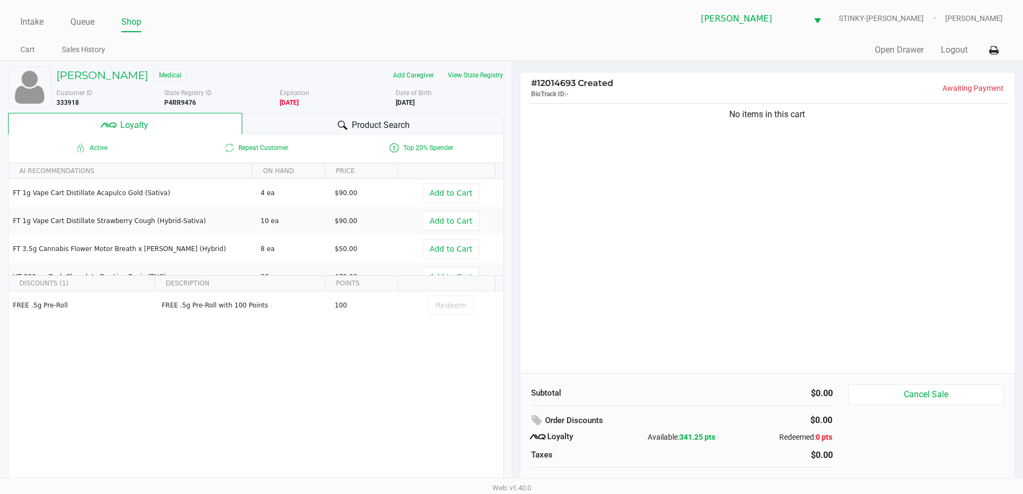
click at [389, 123] on span "Product Search" at bounding box center [381, 125] width 58 height 13
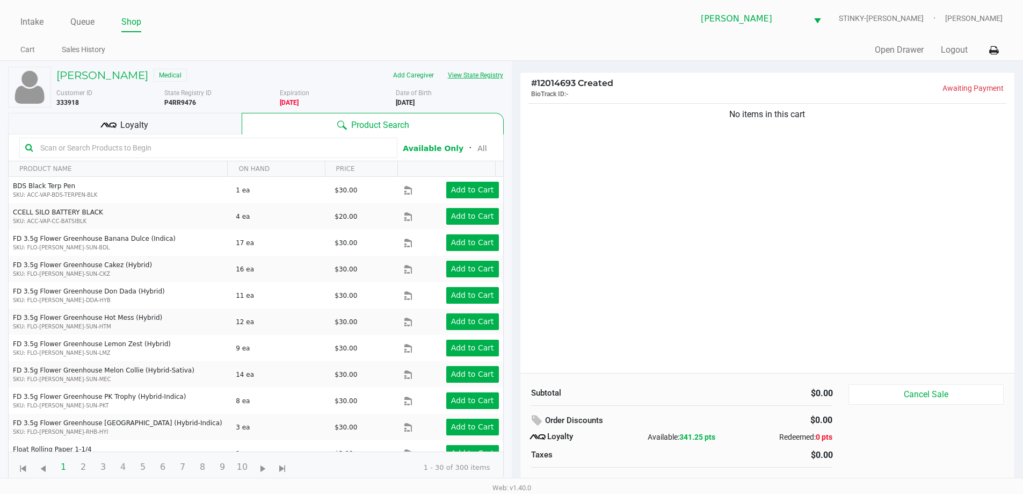
click at [468, 78] on button "View State Registry" at bounding box center [472, 75] width 63 height 17
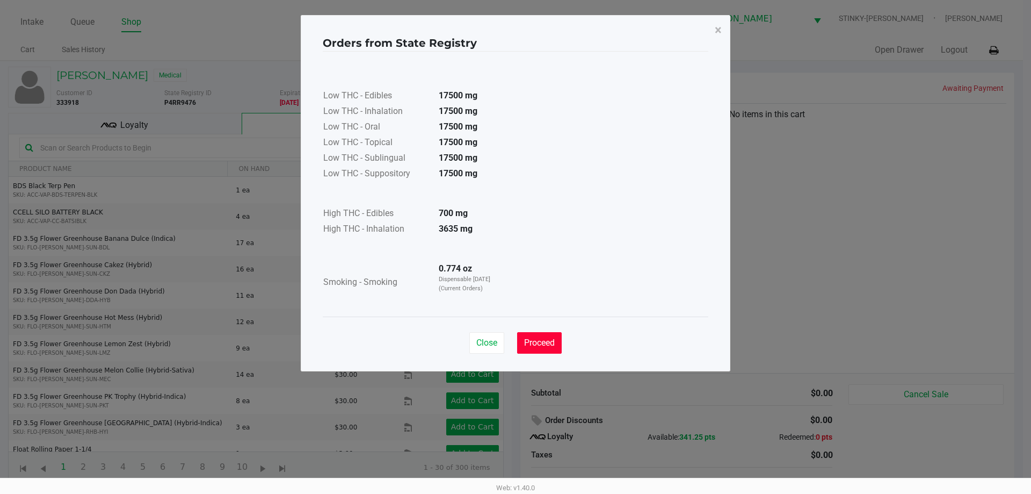
click at [539, 346] on span "Proceed" at bounding box center [539, 342] width 31 height 10
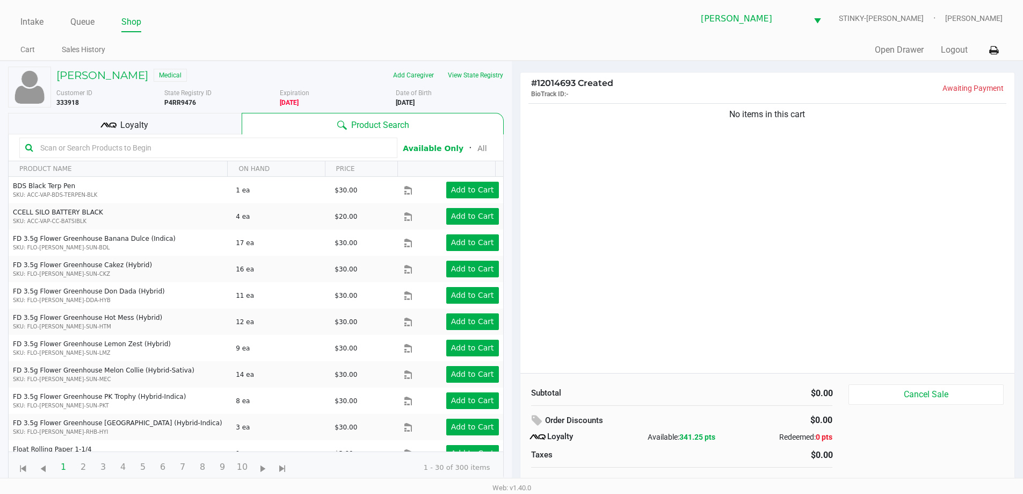
click at [638, 256] on div "No items in this cart" at bounding box center [768, 237] width 495 height 272
click at [165, 156] on div at bounding box center [208, 148] width 378 height 20
click at [167, 152] on input "text" at bounding box center [214, 148] width 356 height 16
click at [171, 150] on input "text" at bounding box center [214, 148] width 356 height 16
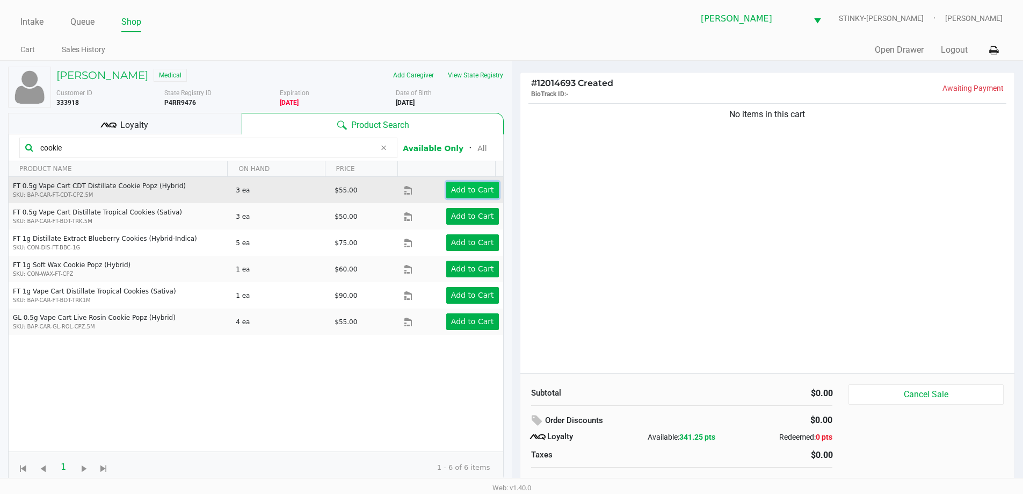
click at [467, 186] on app-button-loader "Add to Cart" at bounding box center [472, 189] width 43 height 9
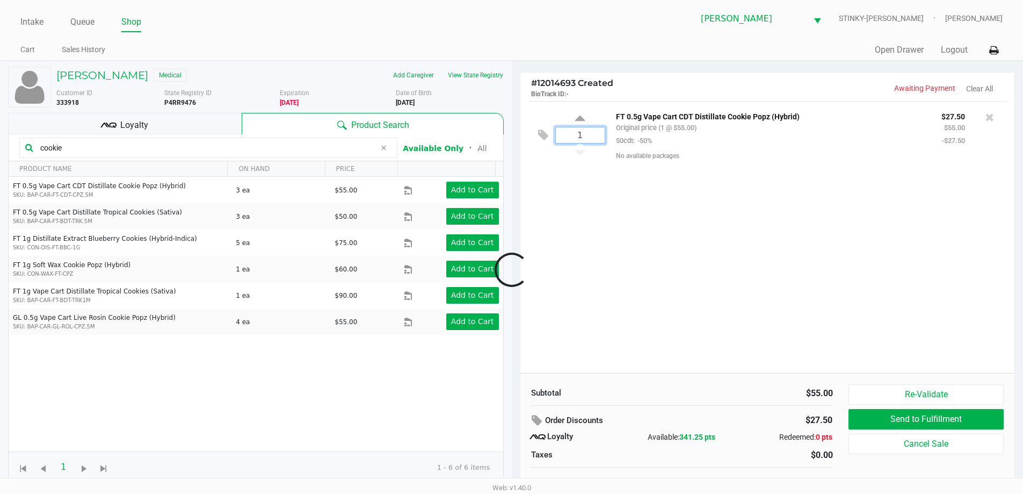
click at [565, 136] on input "1" at bounding box center [580, 135] width 49 height 16
click at [582, 88] on span "# 12014693 Created" at bounding box center [572, 83] width 82 height 10
click at [990, 120] on icon at bounding box center [990, 117] width 9 height 11
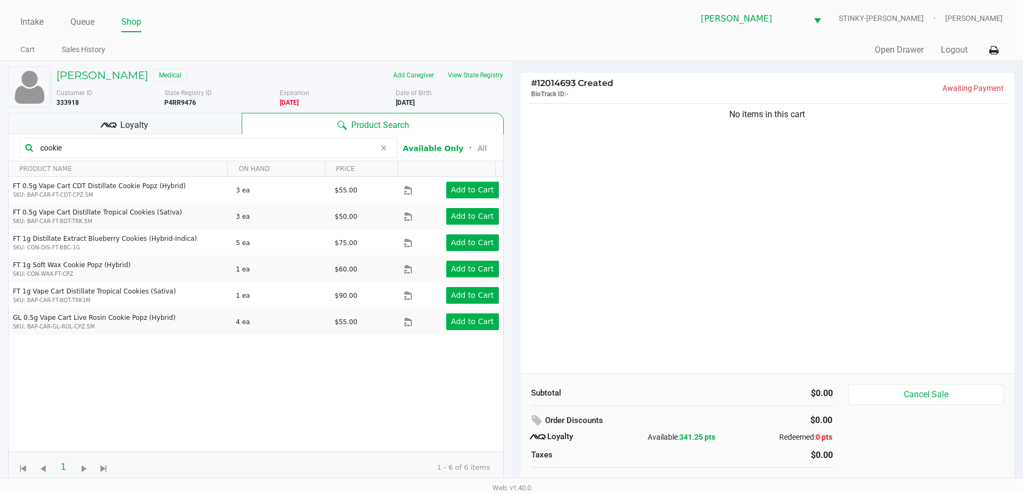
click at [92, 153] on input "cookie" at bounding box center [206, 148] width 340 height 16
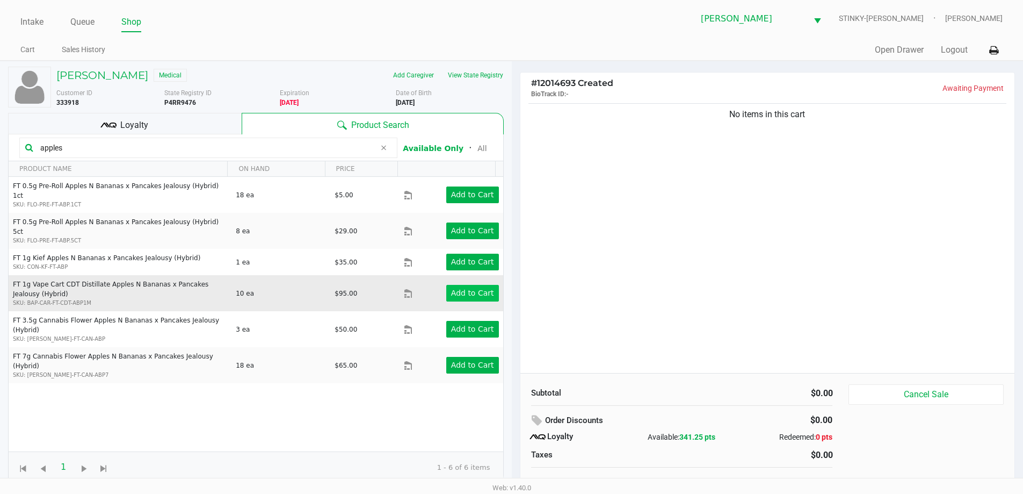
type input "apples"
click at [466, 285] on button "Add to Cart" at bounding box center [472, 293] width 53 height 17
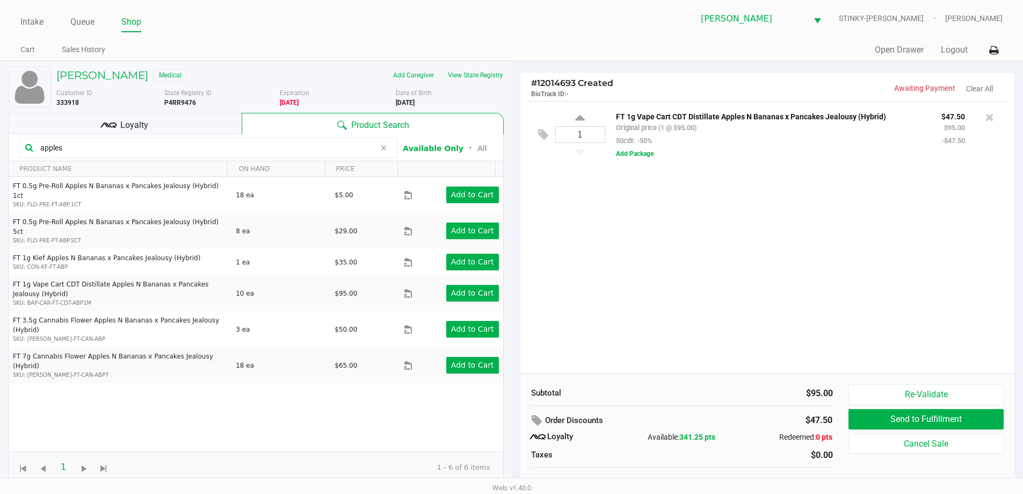
click at [583, 235] on div "1 FT 1g Vape Cart CDT Distillate Apples N Bananas x Pancakes Jealousy (Hybrid) …" at bounding box center [768, 237] width 495 height 272
click at [591, 234] on div "1 FT 1g Vape Cart CDT Distillate Apples N Bananas x Pancakes Jealousy (Hybrid) …" at bounding box center [768, 237] width 495 height 272
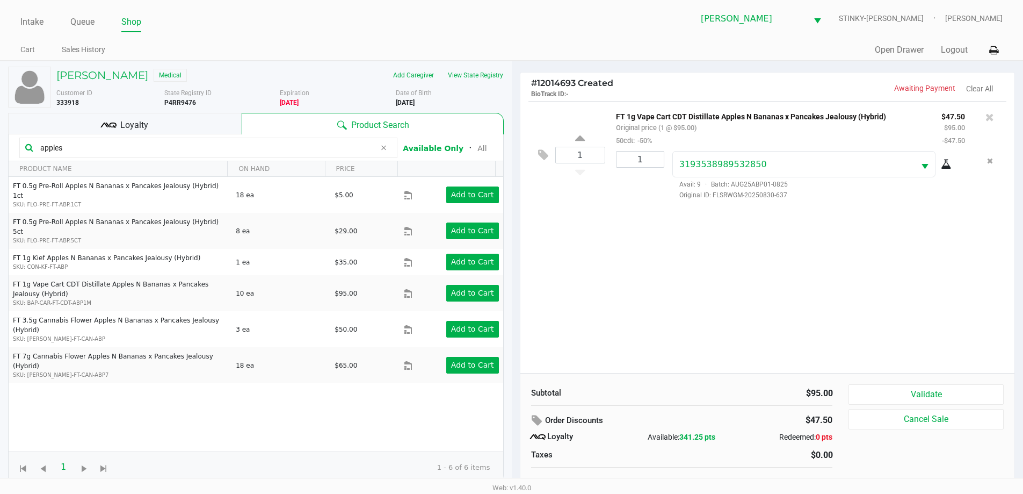
click at [199, 118] on div "Loyalty" at bounding box center [125, 123] width 234 height 21
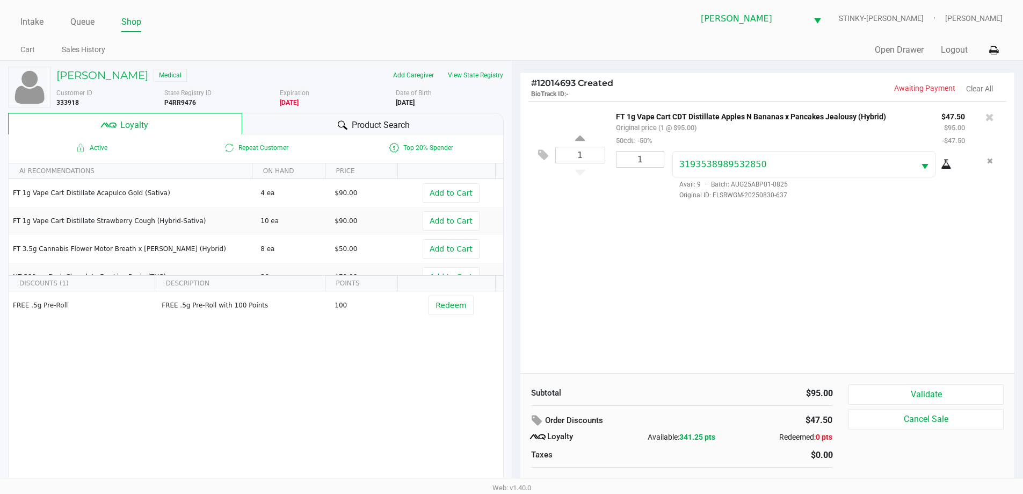
click at [355, 124] on span "Product Search" at bounding box center [381, 125] width 58 height 13
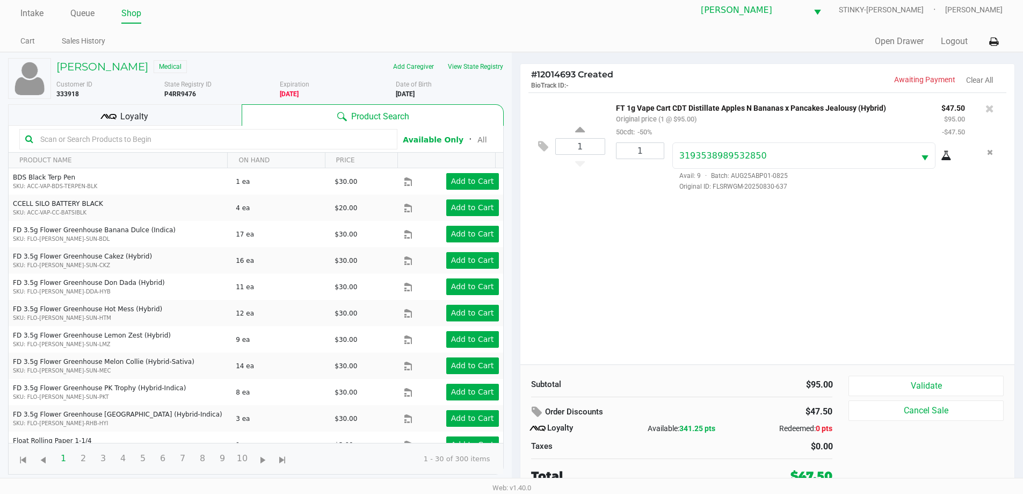
scroll to position [11, 0]
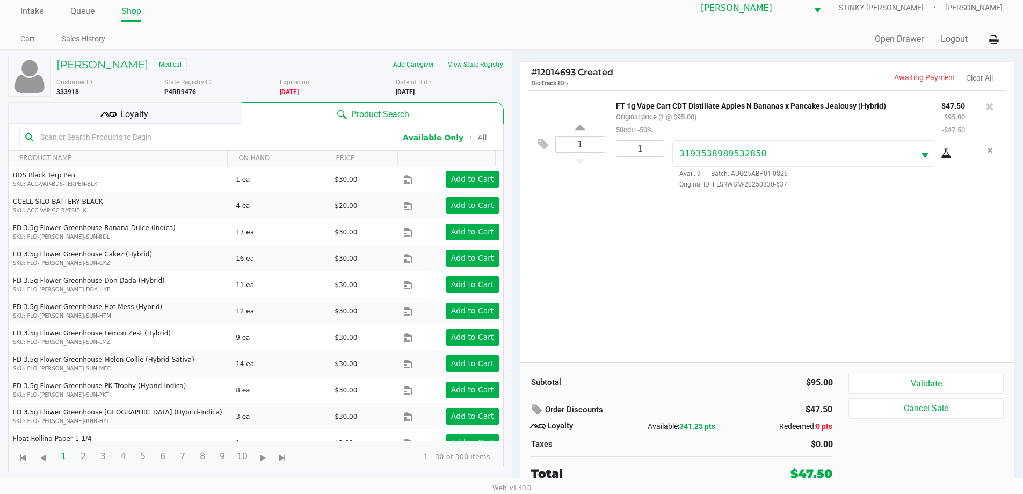
click at [732, 253] on div "1 FT 1g Vape Cart CDT Distillate Apples N Bananas x Pancakes Jealousy (Hybrid) …" at bounding box center [768, 226] width 495 height 272
click at [923, 386] on button "Validate" at bounding box center [926, 383] width 155 height 20
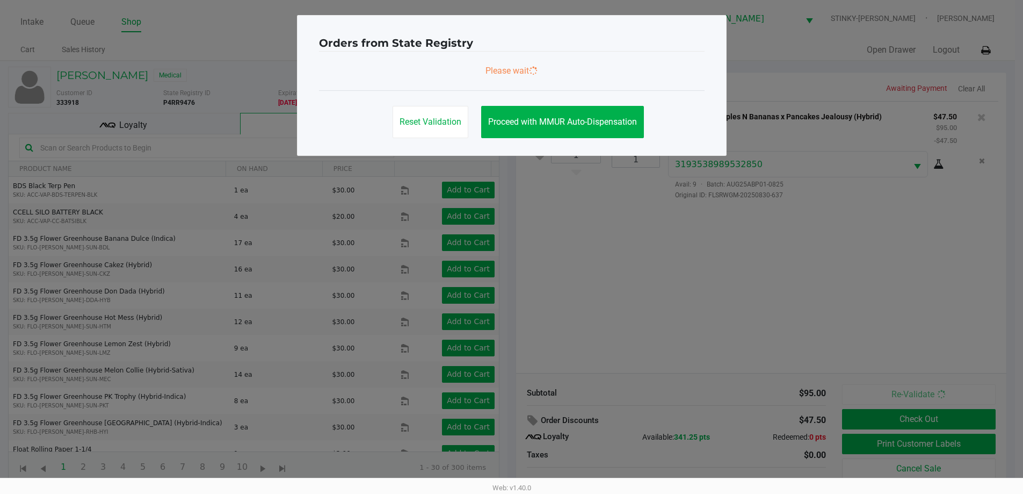
scroll to position [0, 0]
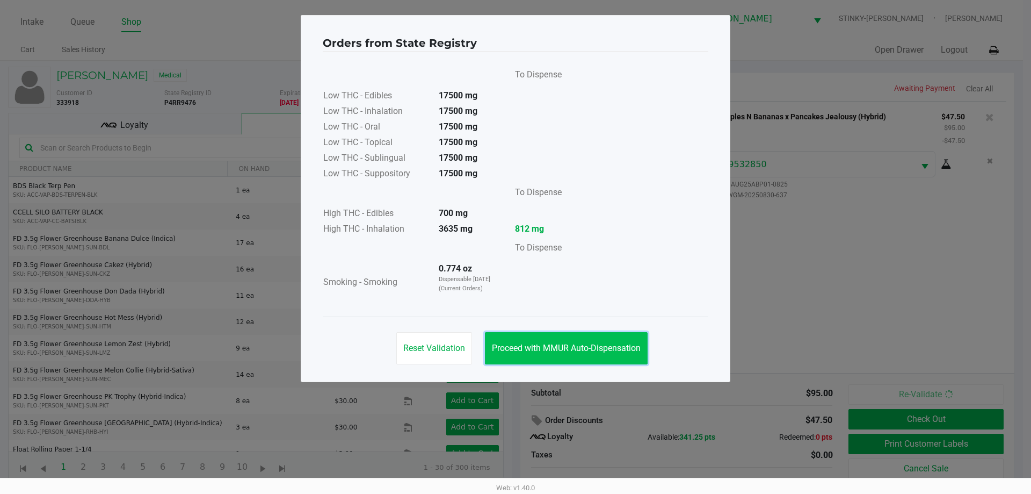
click at [544, 339] on button "Proceed with MMUR Auto-Dispensation" at bounding box center [566, 348] width 163 height 32
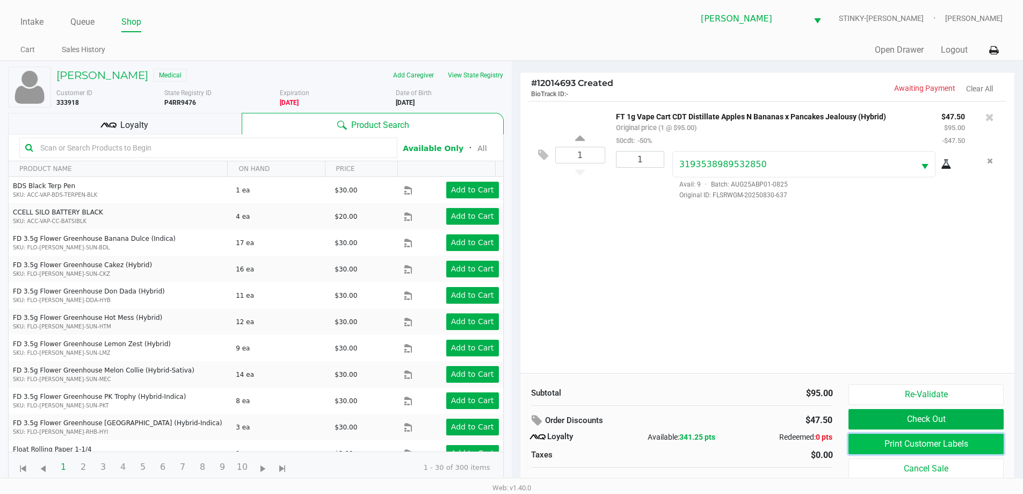
click at [869, 437] on button "Print Customer Labels" at bounding box center [926, 444] width 155 height 20
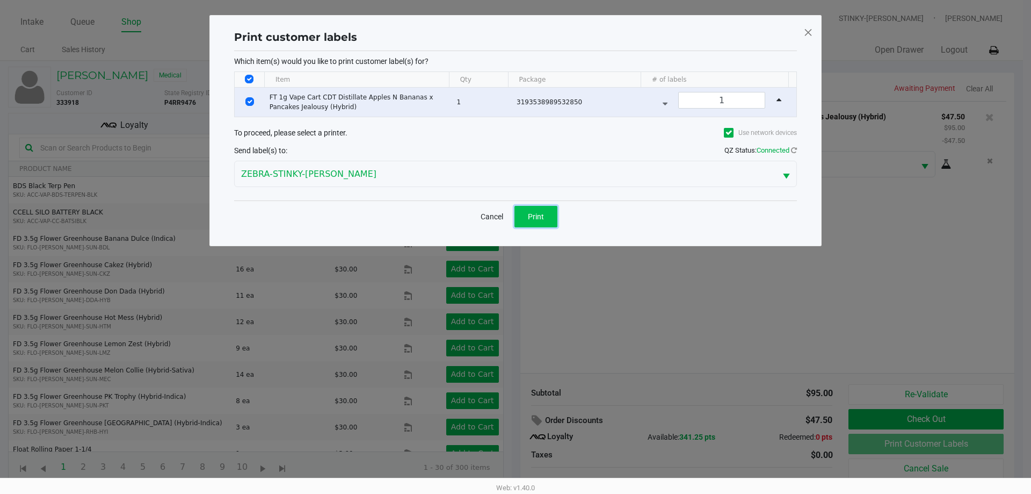
click at [543, 222] on button "Print" at bounding box center [536, 216] width 43 height 21
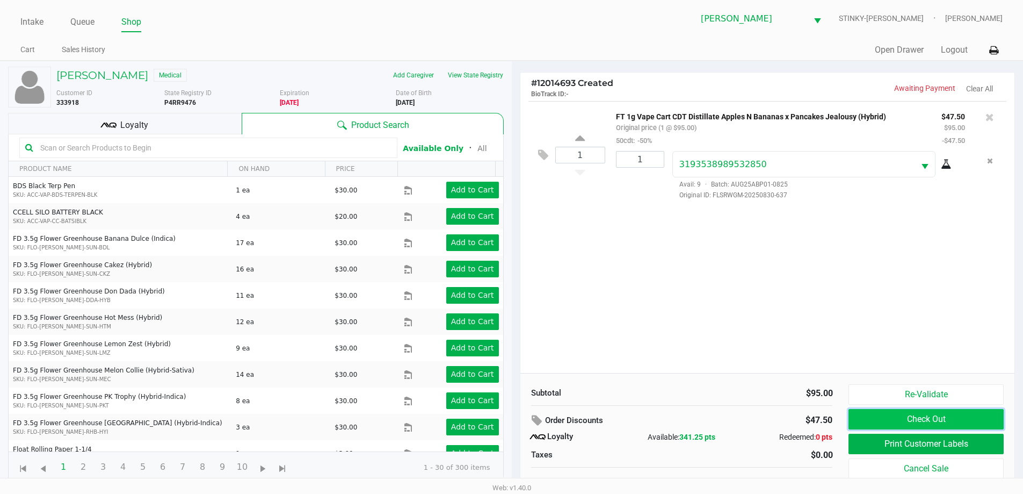
click at [911, 429] on button "Check Out" at bounding box center [926, 419] width 155 height 20
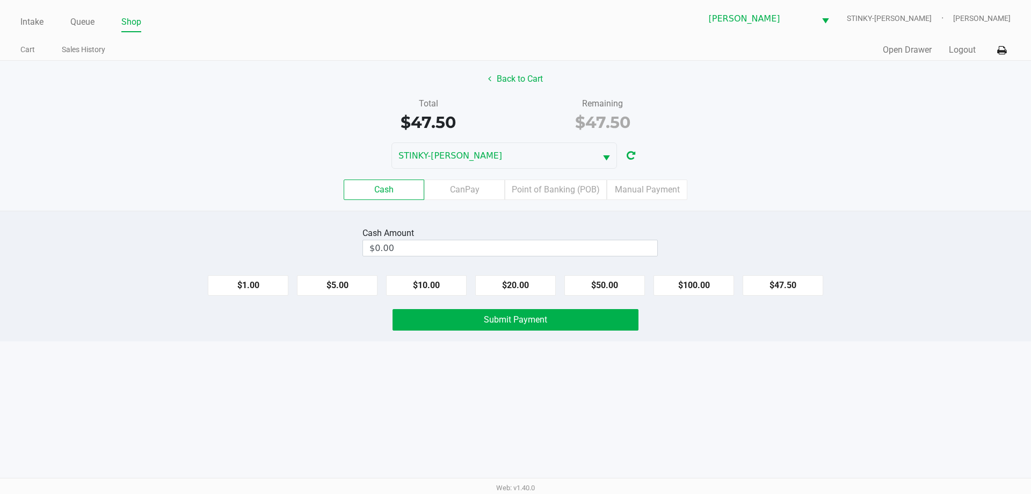
drag, startPoint x: 490, startPoint y: 235, endPoint x: 490, endPoint y: 243, distance: 8.1
click at [490, 240] on div "Cash Amount $0.00" at bounding box center [510, 242] width 295 height 34
click at [490, 245] on input "0" at bounding box center [510, 248] width 294 height 16
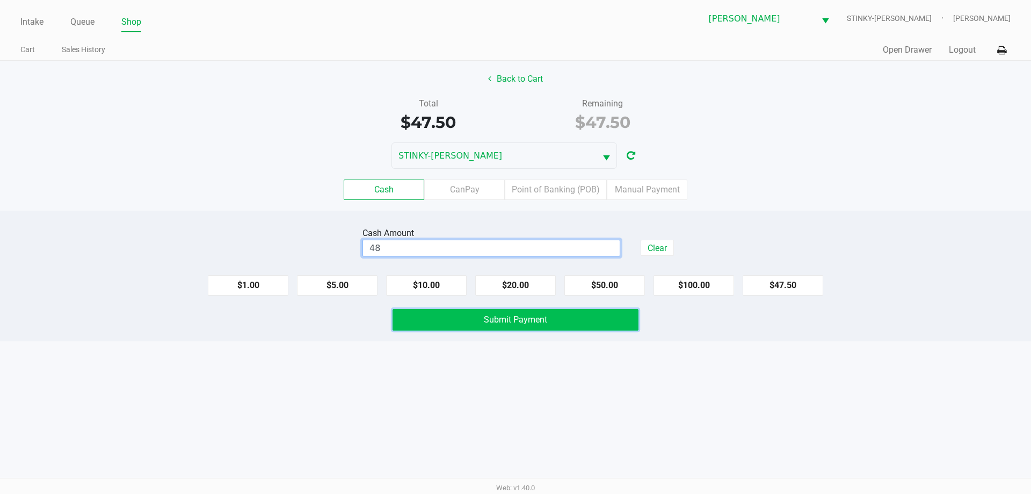
type input "$48.00"
click at [538, 312] on button "Submit Payment" at bounding box center [516, 319] width 246 height 21
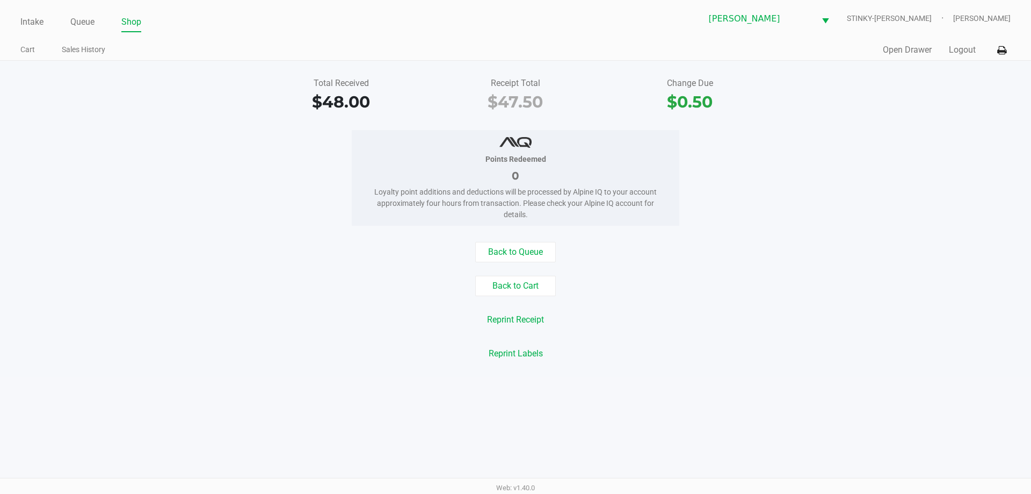
click at [205, 139] on div "Points Redeemed 0 Loyalty point additions and deductions will be processed by A…" at bounding box center [516, 178] width 1048 height 96
click at [75, 20] on link "Queue" at bounding box center [82, 22] width 24 height 15
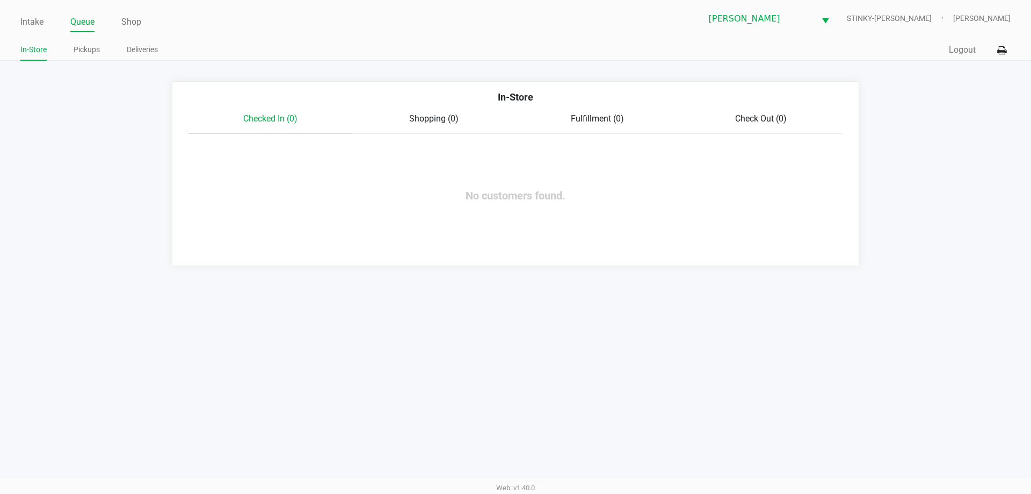
click at [215, 20] on ul "Intake Queue Shop" at bounding box center [267, 22] width 495 height 18
click at [114, 94] on app-queue-list "In-Store Checked In (0) Shopping (0) Fulfillment (0) Check Out (0) No customers…" at bounding box center [515, 173] width 1031 height 185
click at [41, 22] on link "Intake" at bounding box center [31, 22] width 23 height 15
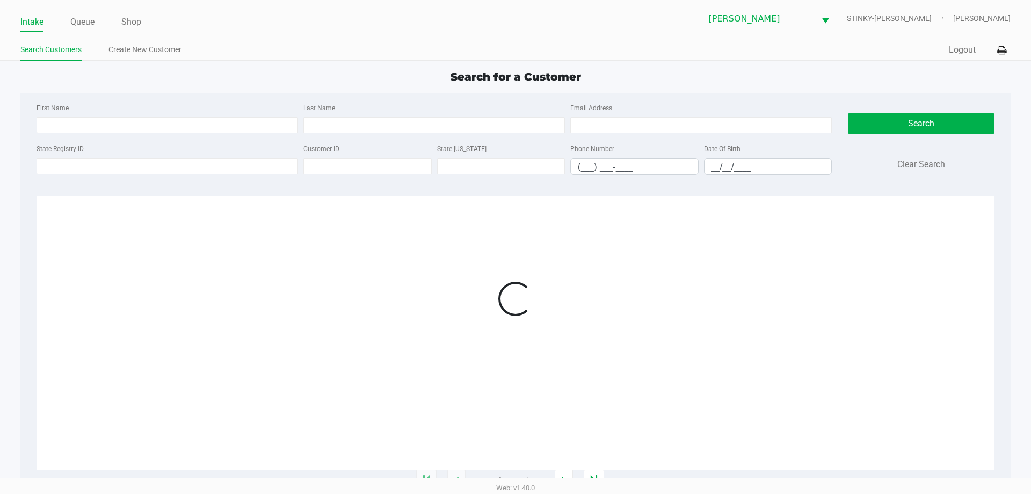
click at [279, 37] on div "Intake Queue Shop Summerfield WC STINKY-PETE James Bader Search Customers Creat…" at bounding box center [515, 30] width 1031 height 61
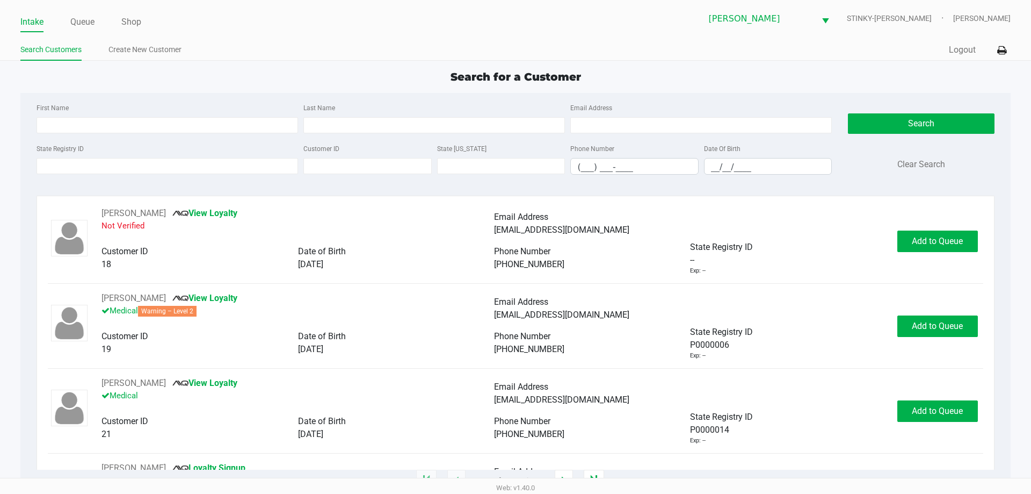
click at [175, 77] on div "Search for a Customer" at bounding box center [515, 77] width 1006 height 16
click at [120, 171] on input "State Registry ID" at bounding box center [168, 166] width 262 height 16
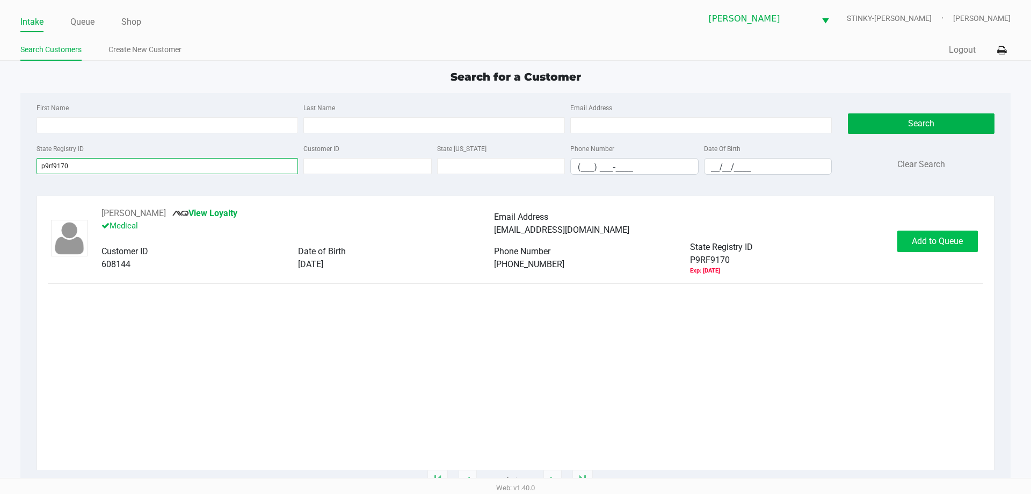
type input "p9rf9170"
click at [943, 239] on span "Add to Queue" at bounding box center [937, 241] width 51 height 10
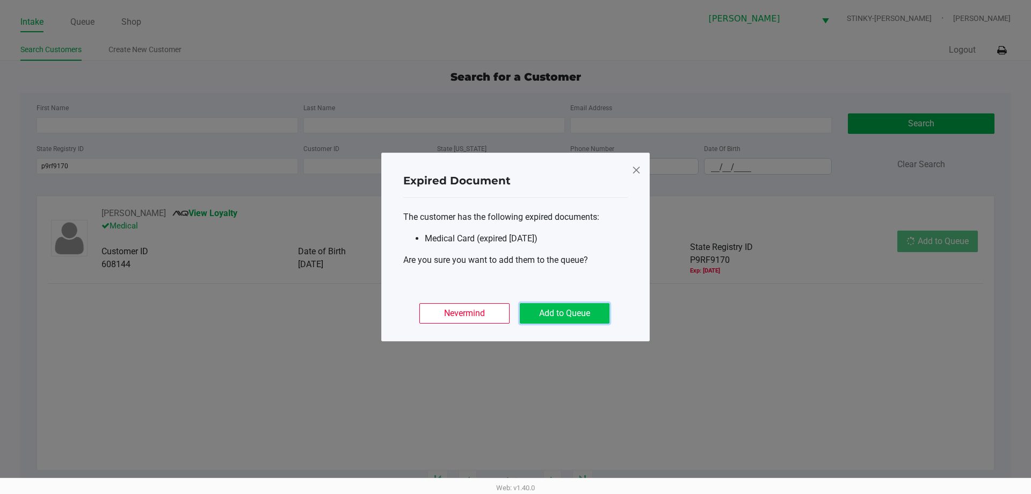
click at [561, 317] on button "Add to Queue" at bounding box center [565, 313] width 90 height 20
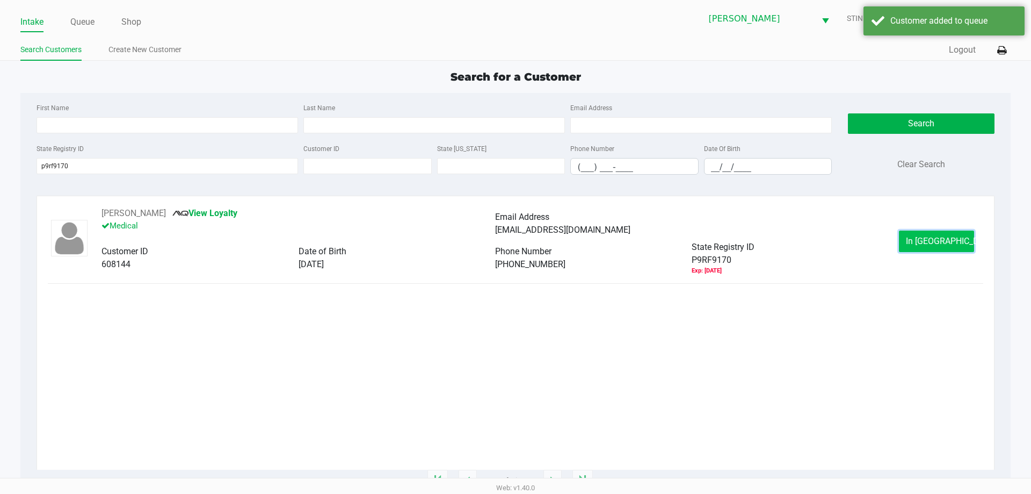
click at [913, 236] on button "In Queue" at bounding box center [936, 240] width 75 height 21
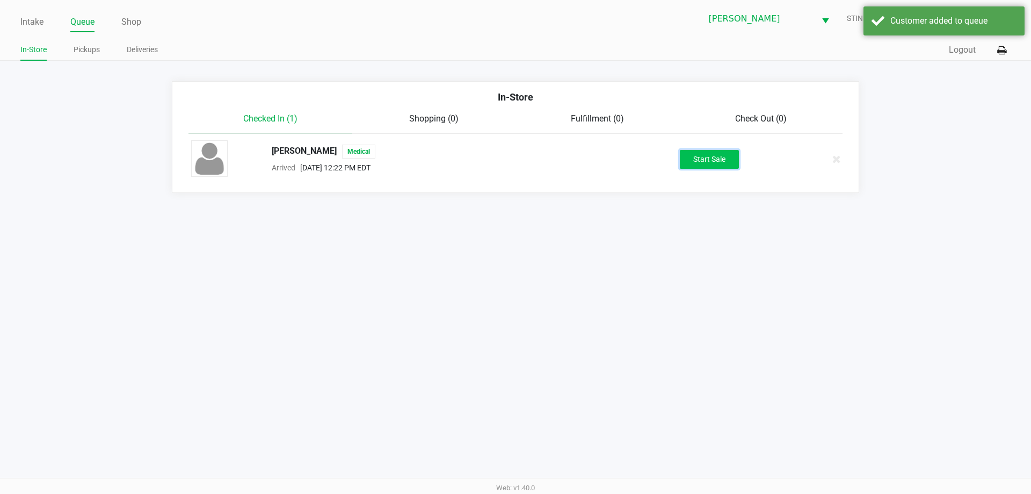
click at [704, 158] on button "Start Sale" at bounding box center [709, 159] width 59 height 19
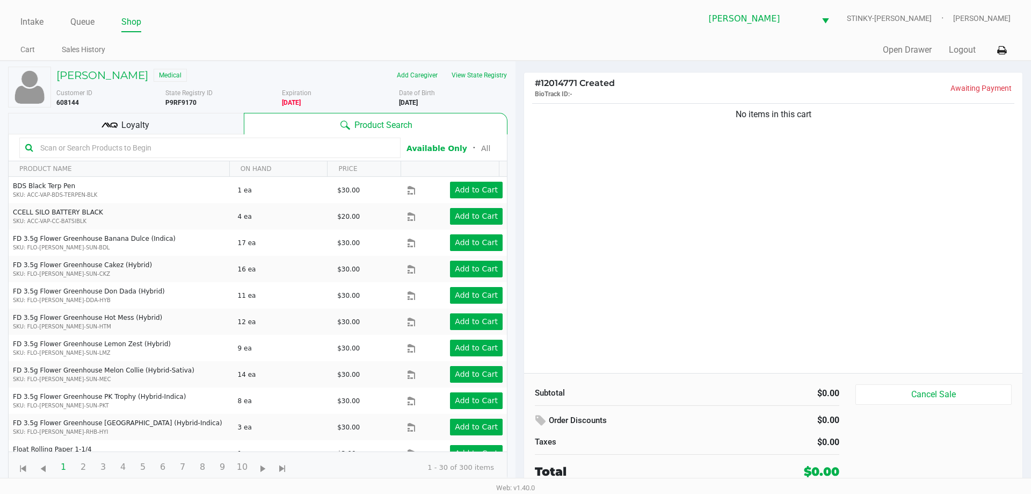
click at [110, 145] on input "text" at bounding box center [215, 148] width 359 height 16
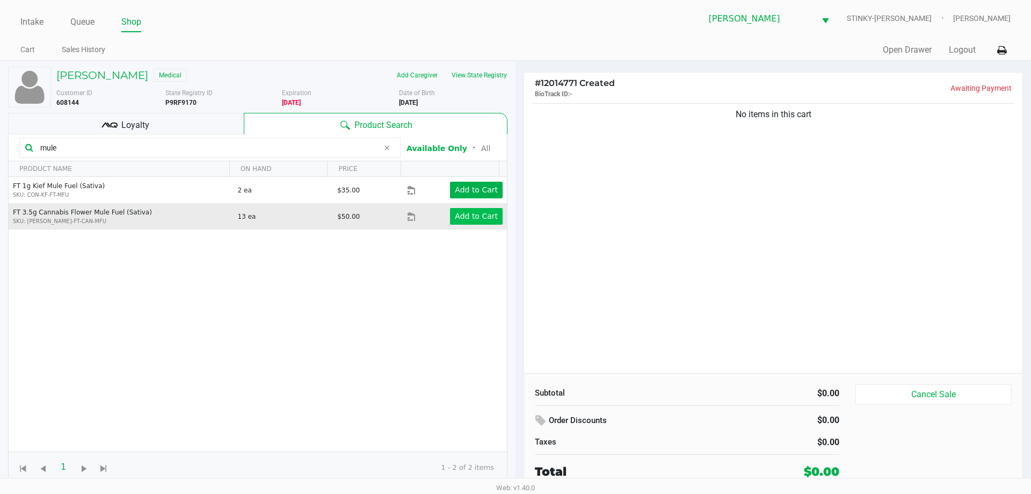
type input "mule"
click at [471, 215] on app-button-loader "Add to Cart" at bounding box center [476, 216] width 43 height 9
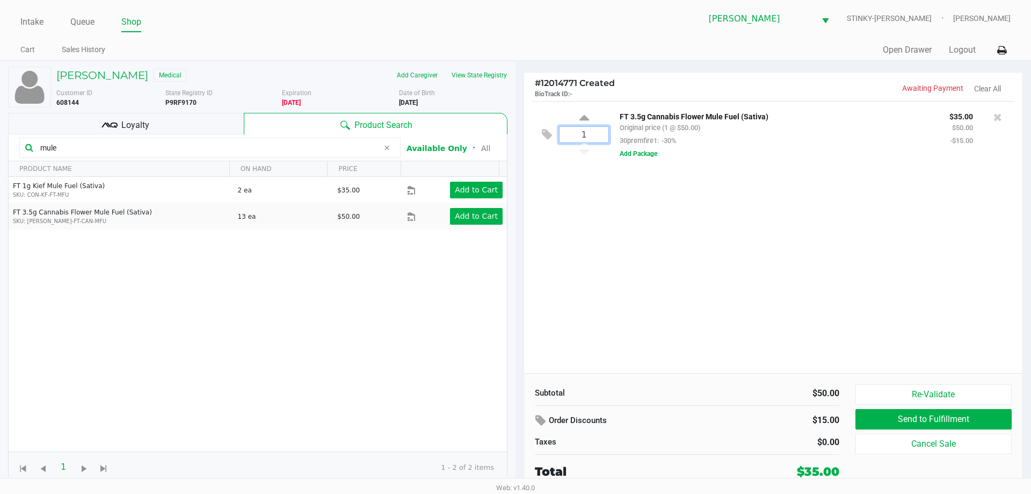
click at [588, 134] on input "1" at bounding box center [584, 135] width 49 height 16
type input "4"
click at [609, 262] on div "Loading Lynn Hicks Medical Add Caregiver View State Registry Customer ID 608144…" at bounding box center [515, 276] width 1031 height 431
click at [611, 255] on div "4 FT 3.5g Cannabis Flower Mule Fuel (Sativa) Original price (4 @ $50.00) 30prem…" at bounding box center [773, 237] width 499 height 272
click at [156, 145] on input "mule" at bounding box center [207, 148] width 343 height 16
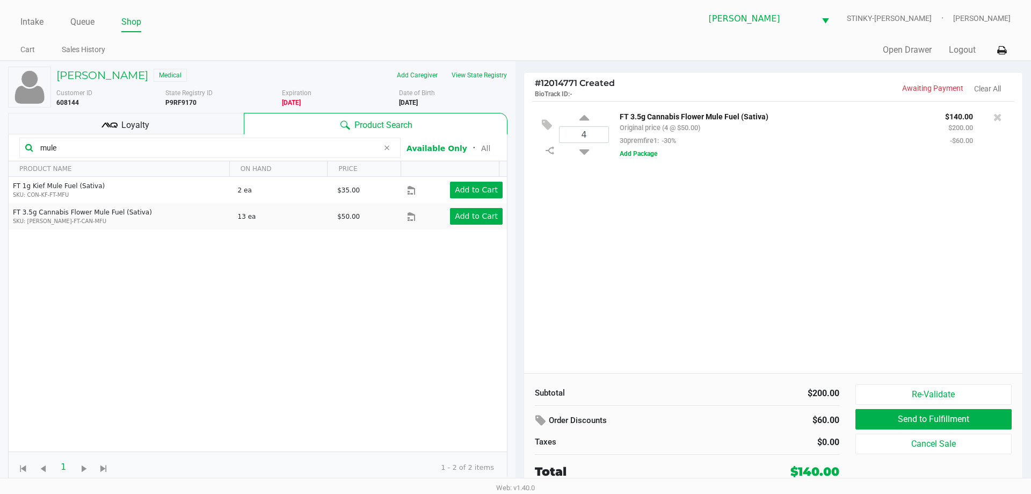
click at [156, 145] on input "mule" at bounding box center [207, 148] width 343 height 16
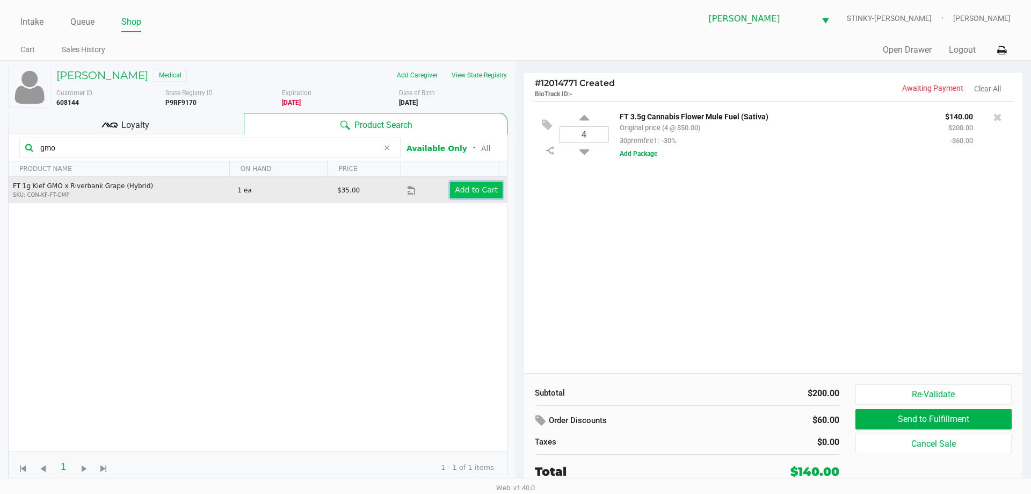
click at [468, 193] on app-button-loader "Add to Cart" at bounding box center [476, 189] width 43 height 9
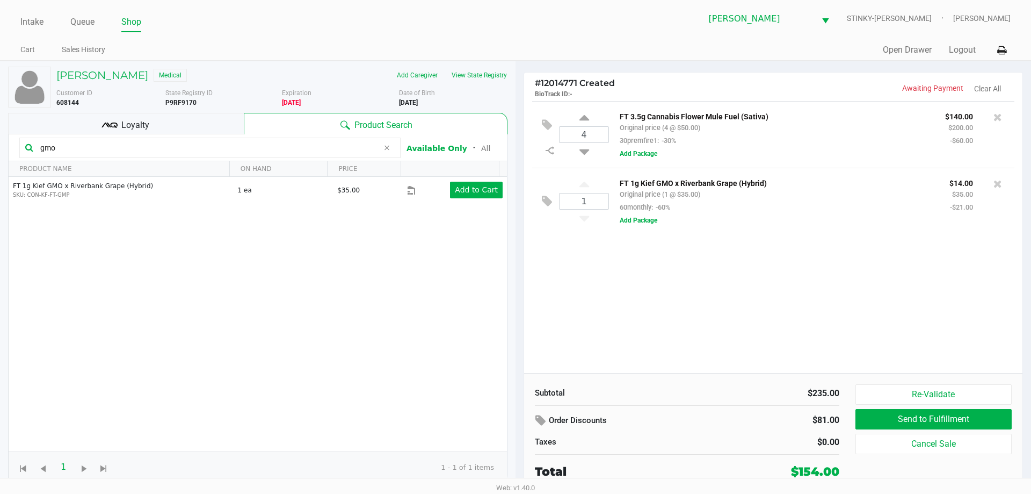
click at [70, 151] on input "gmo" at bounding box center [207, 148] width 343 height 16
type input "o"
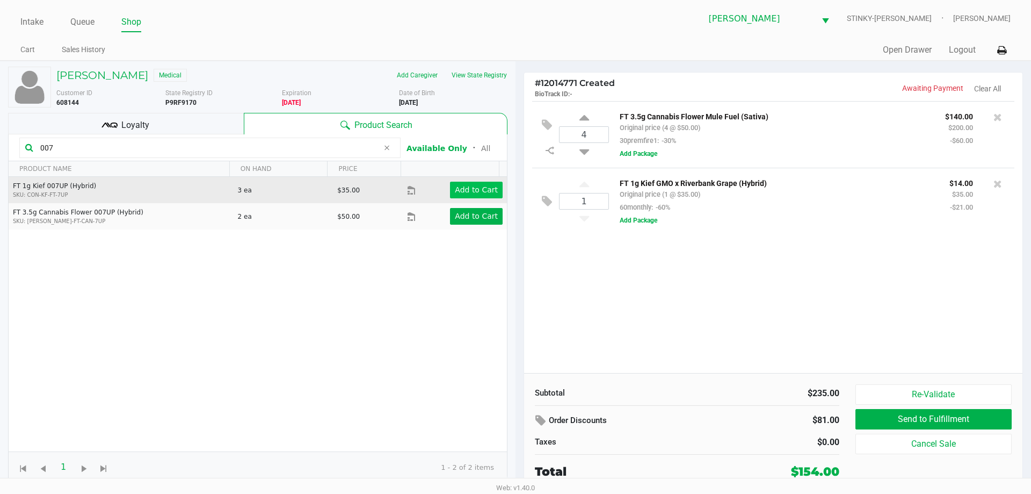
type input "007"
click at [456, 189] on app-button-loader "Add to Cart" at bounding box center [476, 189] width 43 height 9
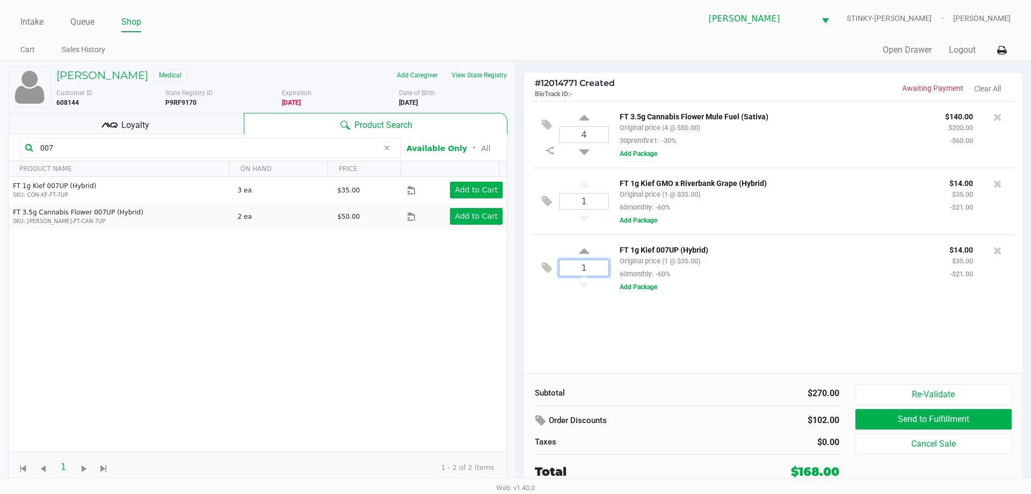
click at [588, 269] on input "1" at bounding box center [584, 268] width 49 height 16
type input "3"
click at [694, 364] on div "Lynn Hicks Medical Add Caregiver View State Registry Customer ID 608144 State R…" at bounding box center [515, 276] width 1031 height 431
click at [130, 119] on span "Loyalty" at bounding box center [135, 125] width 28 height 13
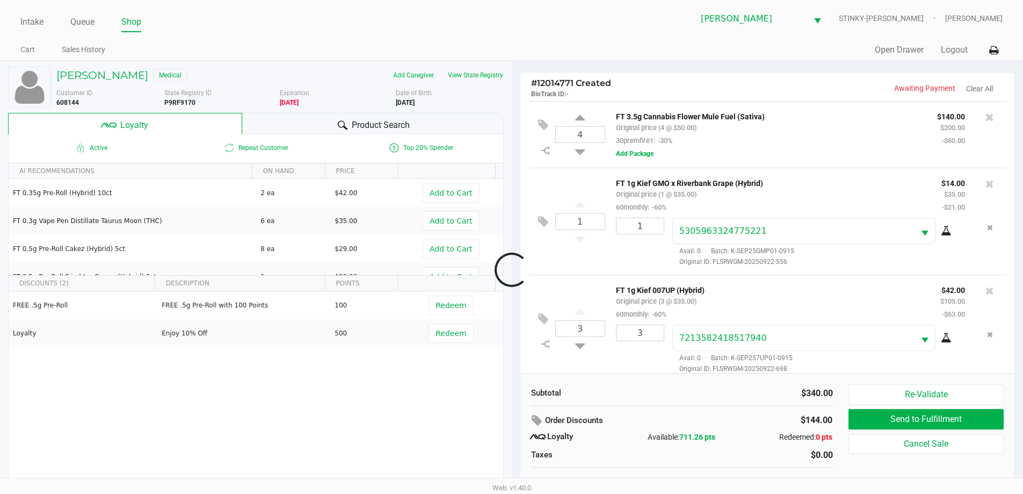
scroll to position [10, 0]
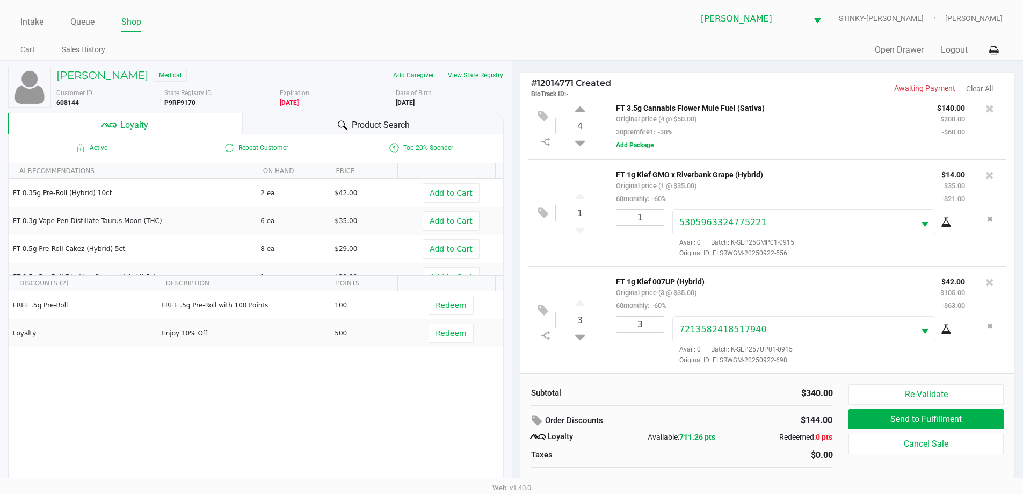
click at [757, 71] on div "# 12014771 Created BioTrack ID: - Awaiting Payment Clear All 4 FT 3.5g Cannabis…" at bounding box center [768, 282] width 512 height 443
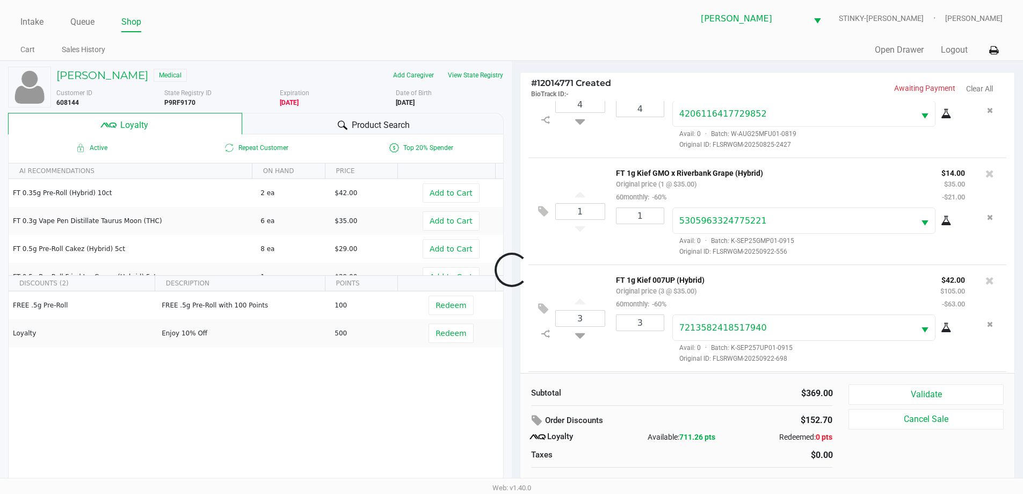
scroll to position [158, 0]
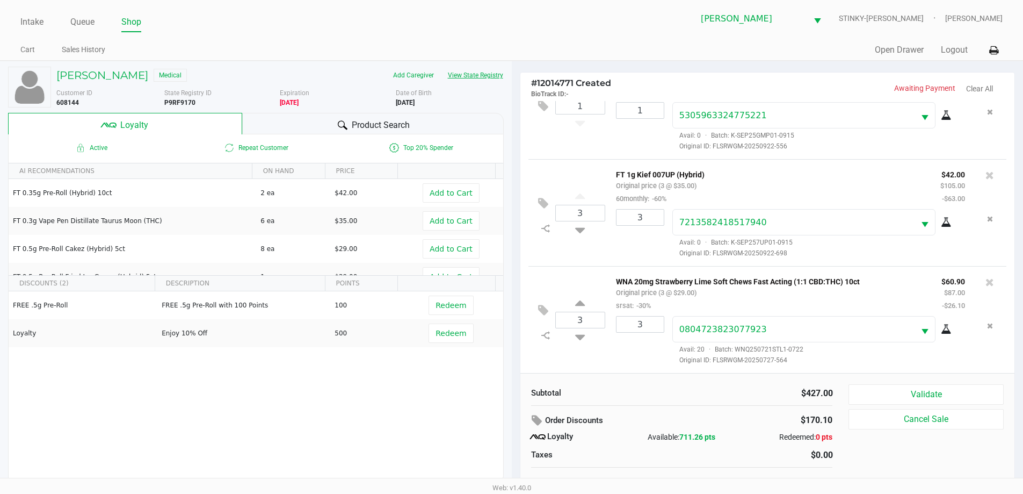
click at [476, 69] on button "View State Registry" at bounding box center [472, 75] width 63 height 17
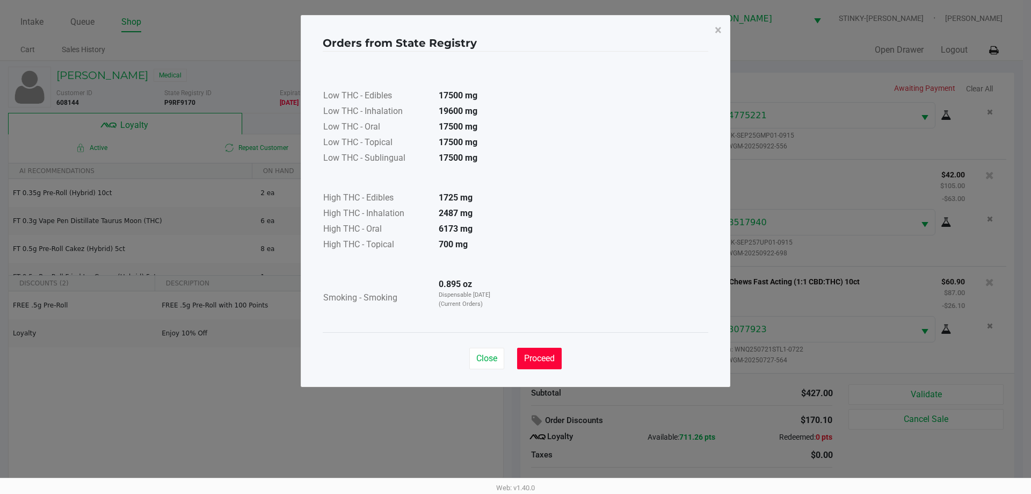
click at [541, 360] on span "Proceed" at bounding box center [539, 358] width 31 height 10
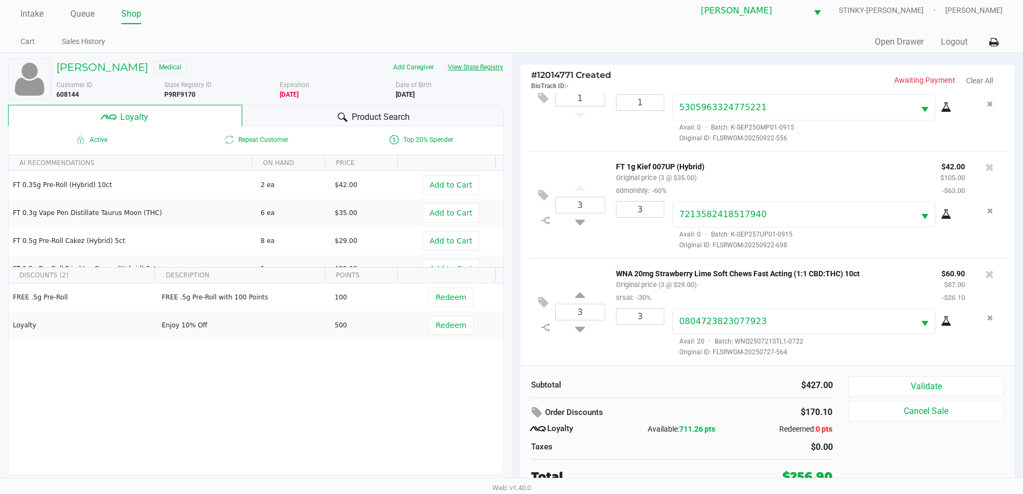
scroll to position [11, 0]
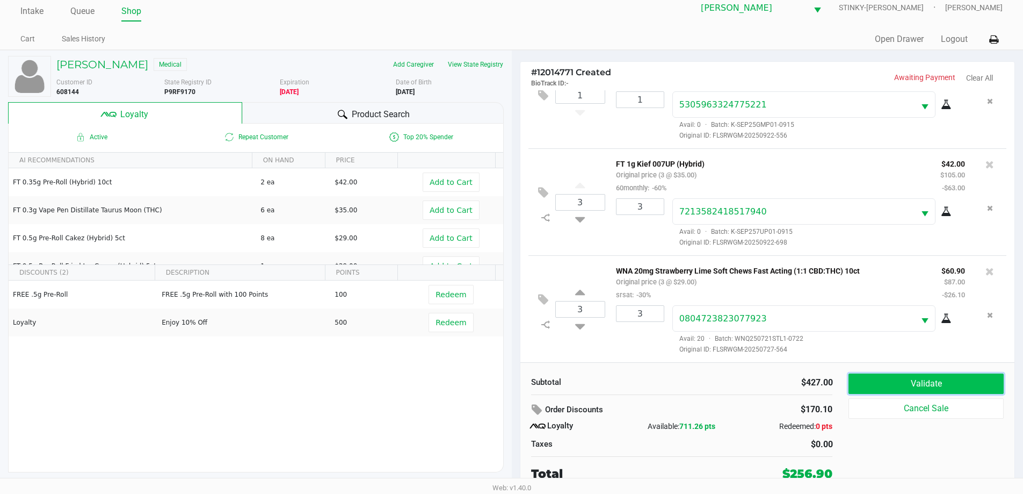
click at [916, 385] on button "Validate" at bounding box center [926, 383] width 155 height 20
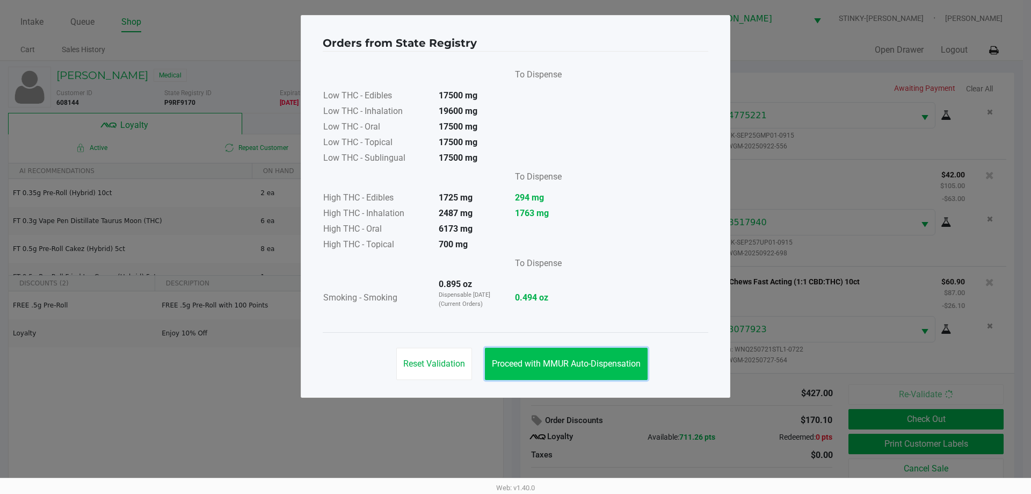
click at [604, 365] on span "Proceed with MMUR Auto-Dispensation" at bounding box center [566, 363] width 149 height 10
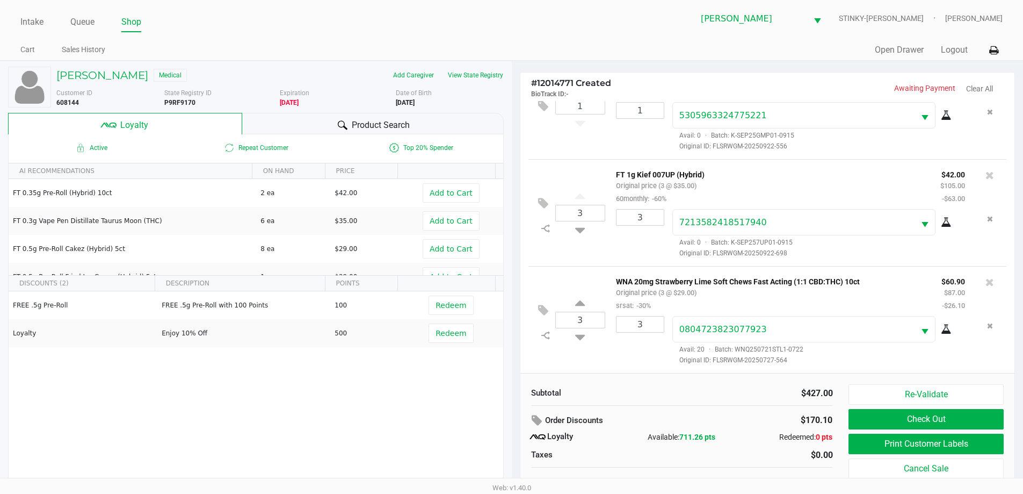
scroll to position [11, 0]
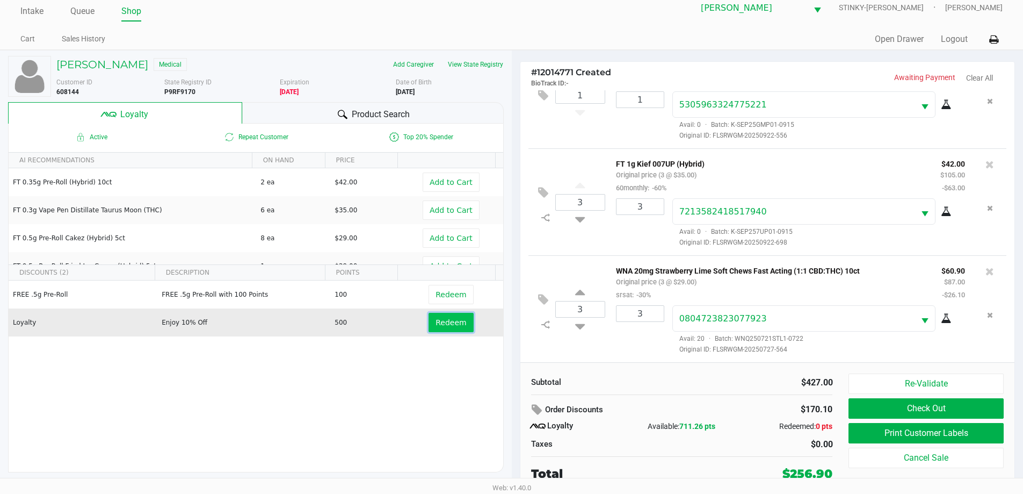
click at [454, 322] on span "Redeem" at bounding box center [451, 322] width 31 height 9
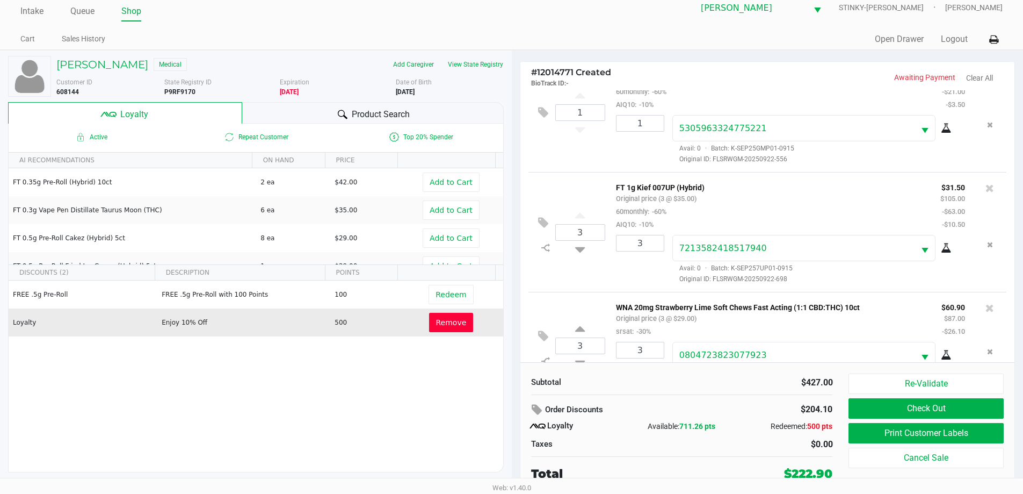
scroll to position [197, 0]
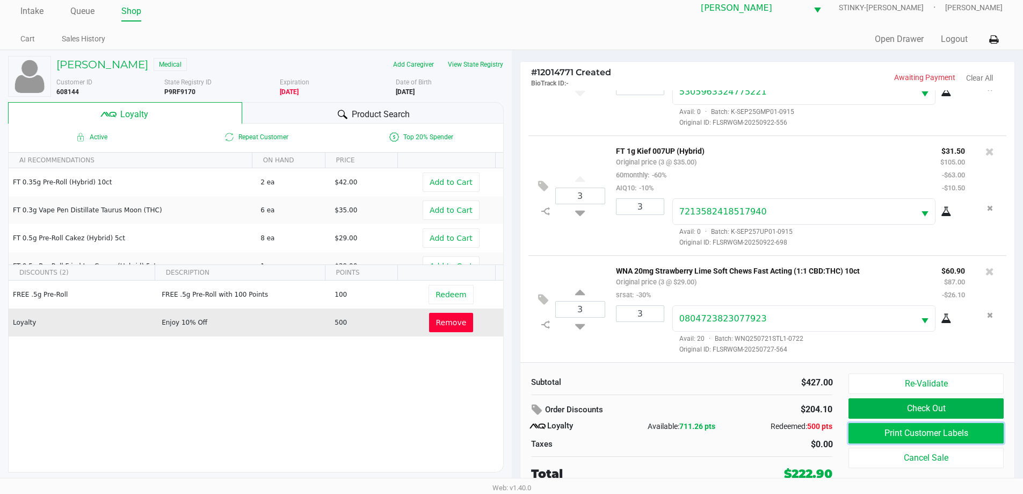
click at [902, 434] on button "Print Customer Labels" at bounding box center [926, 433] width 155 height 20
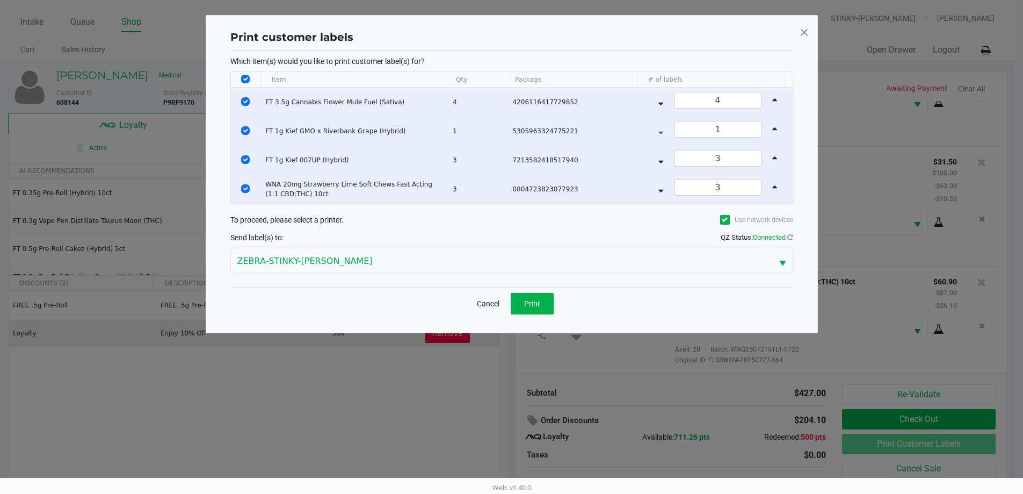
scroll to position [0, 0]
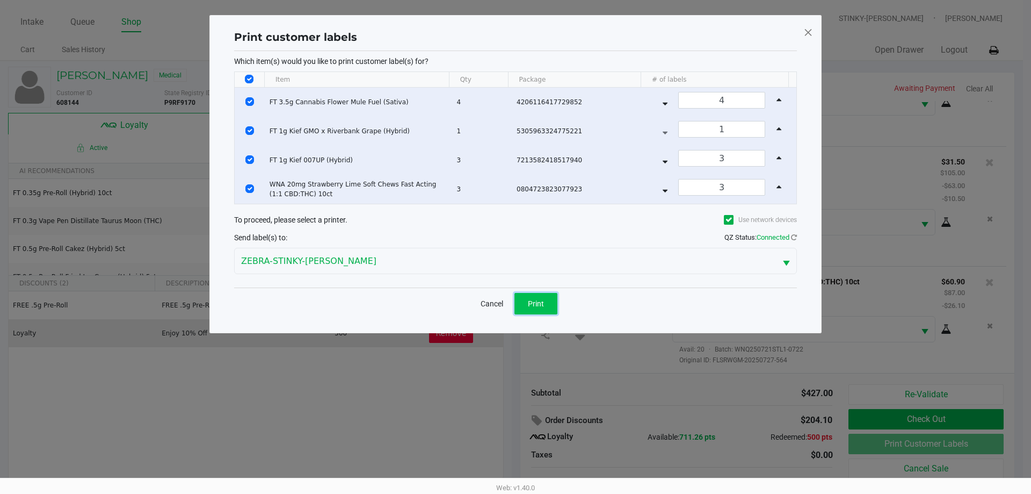
click at [550, 307] on button "Print" at bounding box center [536, 303] width 43 height 21
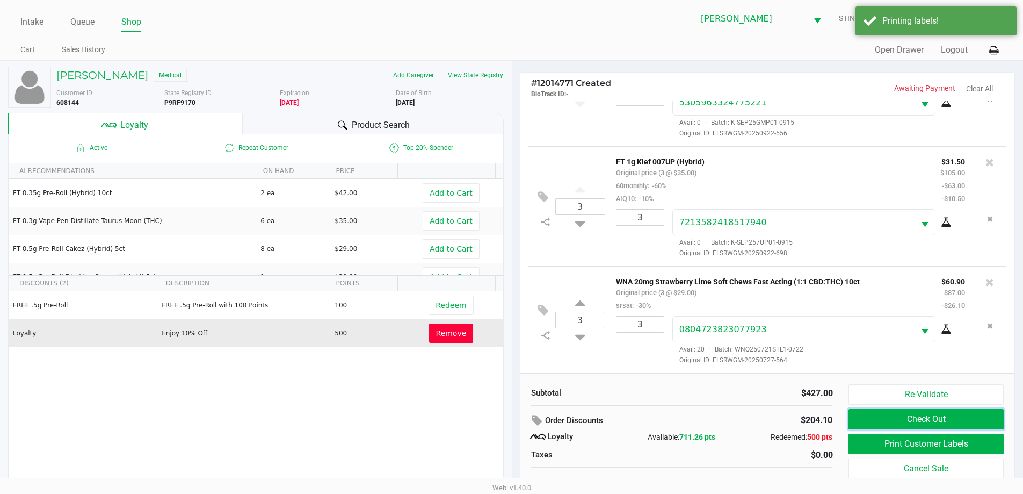
click at [922, 418] on button "Check Out" at bounding box center [926, 419] width 155 height 20
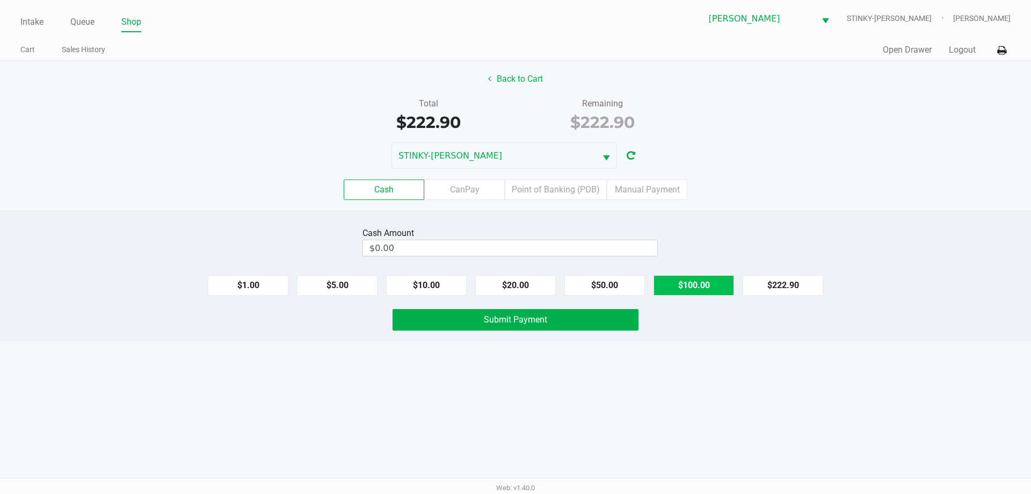
click at [692, 278] on button "$100.00" at bounding box center [694, 285] width 81 height 20
click at [630, 281] on button "$50.00" at bounding box center [605, 285] width 81 height 20
click at [512, 291] on button "$20.00" at bounding box center [515, 285] width 81 height 20
click at [428, 278] on button "$10.00" at bounding box center [426, 285] width 81 height 20
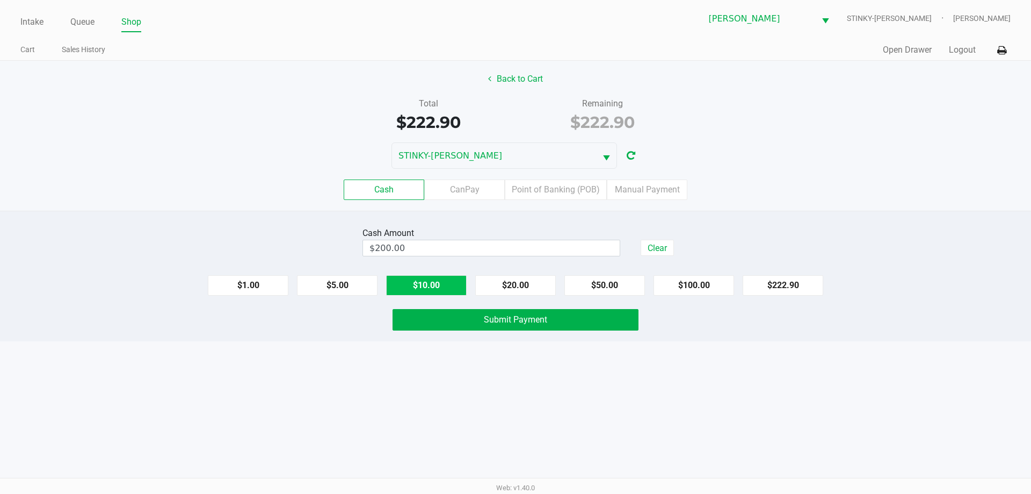
click at [422, 292] on button "$10.00" at bounding box center [426, 285] width 81 height 20
click at [336, 286] on button "$5.00" at bounding box center [337, 285] width 81 height 20
type input "$225.00"
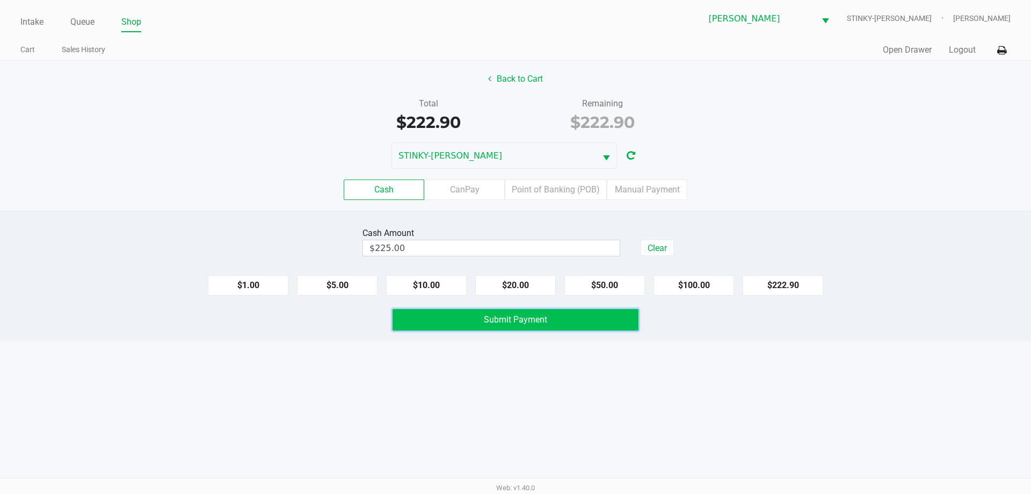
click at [501, 313] on button "Submit Payment" at bounding box center [516, 319] width 246 height 21
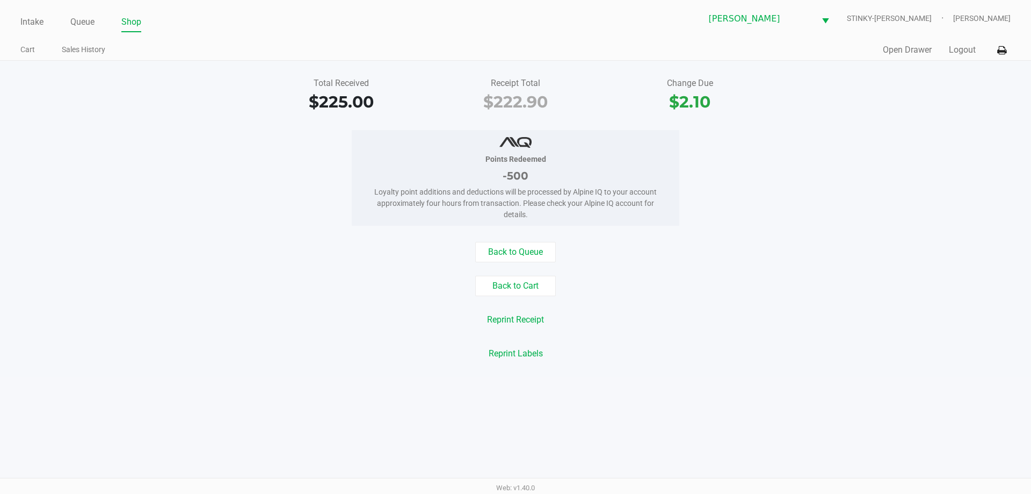
click at [33, 209] on div "Points Redeemed -500 Loyalty point additions and deductions will be processed b…" at bounding box center [516, 178] width 1048 height 96
click at [84, 22] on link "Queue" at bounding box center [82, 22] width 24 height 15
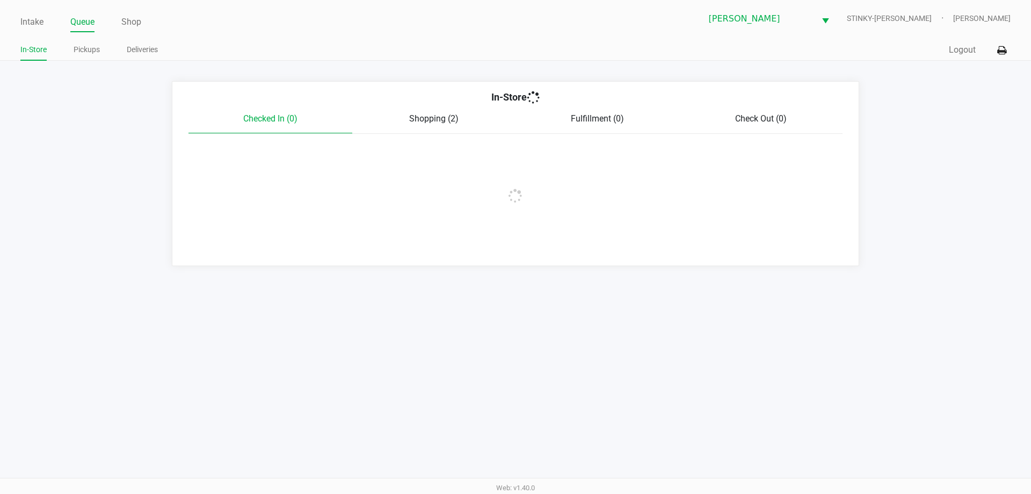
click at [298, 79] on app-point-of-sale "Intake Queue Shop Summerfield WC STINKY-PETE James Bader In-Store Pickups Deliv…" at bounding box center [515, 133] width 1031 height 266
click at [92, 49] on link "Pickups" at bounding box center [87, 49] width 26 height 13
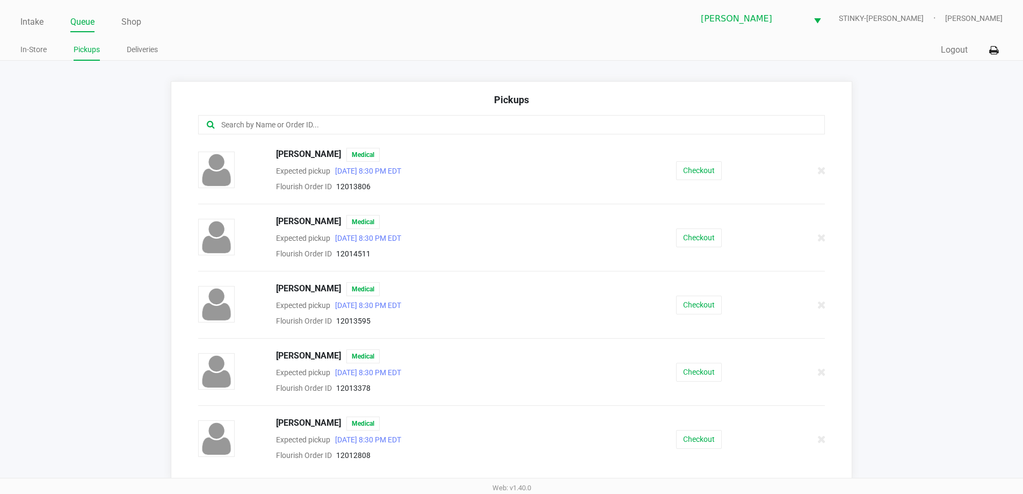
click at [216, 43] on ul "In-Store Pickups Deliveries" at bounding box center [265, 51] width 491 height 18
click at [373, 87] on div "Pickups ALICE BRUSZEWSKI Medical Expected pickup Sep 27, 2025 8:30 PM EDT Flour…" at bounding box center [512, 280] width 682 height 399
click at [81, 21] on link "Queue" at bounding box center [82, 22] width 24 height 15
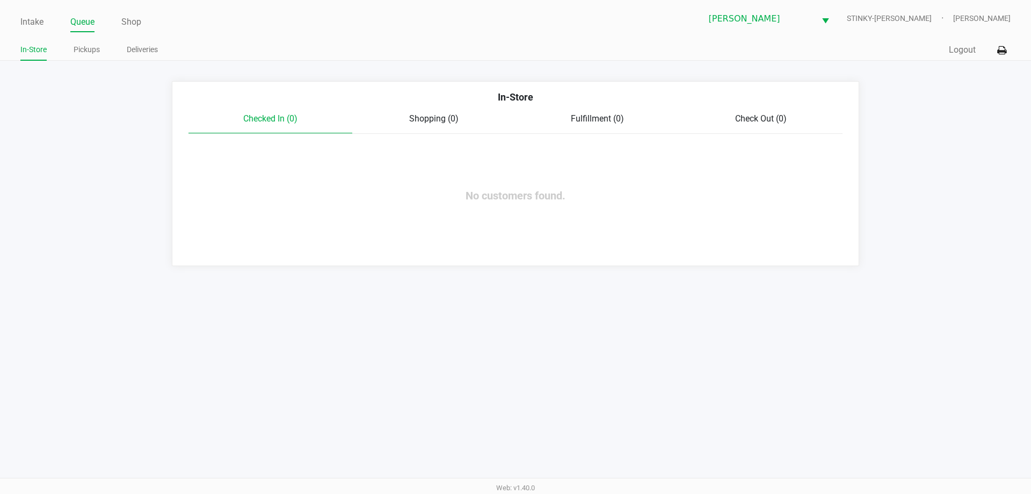
click at [195, 21] on ul "Intake Queue Shop" at bounding box center [267, 22] width 495 height 18
click at [96, 46] on link "Pickups" at bounding box center [87, 49] width 26 height 13
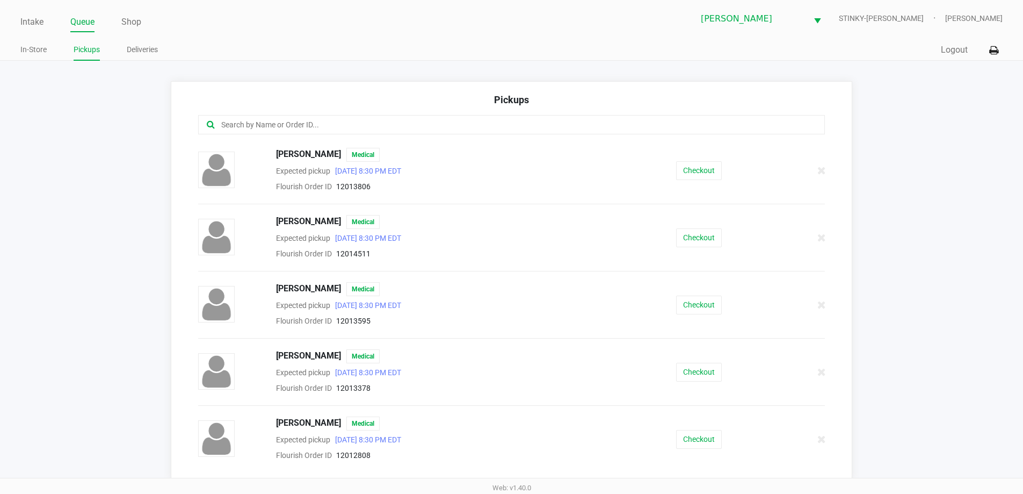
click at [314, 48] on ul "In-Store Pickups Deliveries" at bounding box center [265, 51] width 491 height 18
click at [50, 218] on app-pickups "Pickups ALICE BRUSZEWSKI Medical Expected pickup Sep 27, 2025 8:30 PM EDT Flour…" at bounding box center [511, 280] width 1023 height 399
click at [34, 22] on link "Intake" at bounding box center [31, 22] width 23 height 15
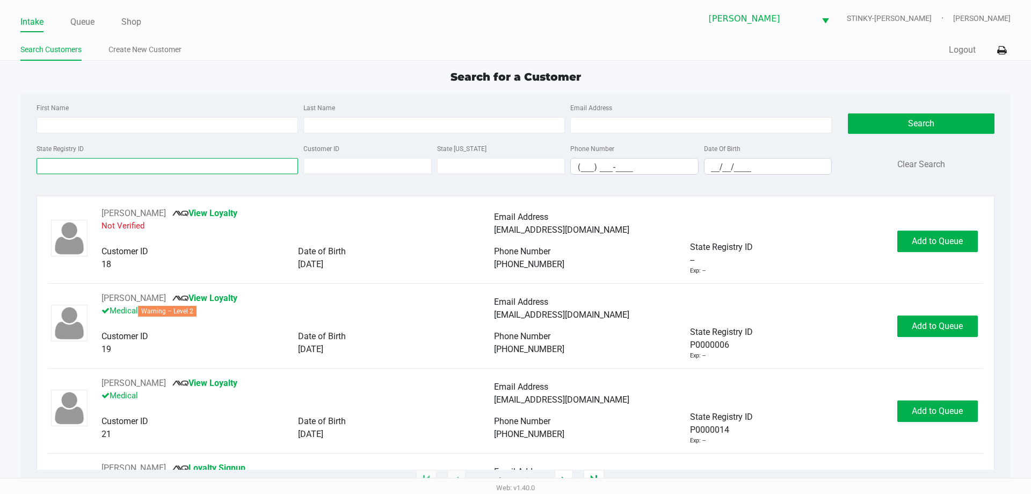
click at [229, 170] on input "State Registry ID" at bounding box center [168, 166] width 262 height 16
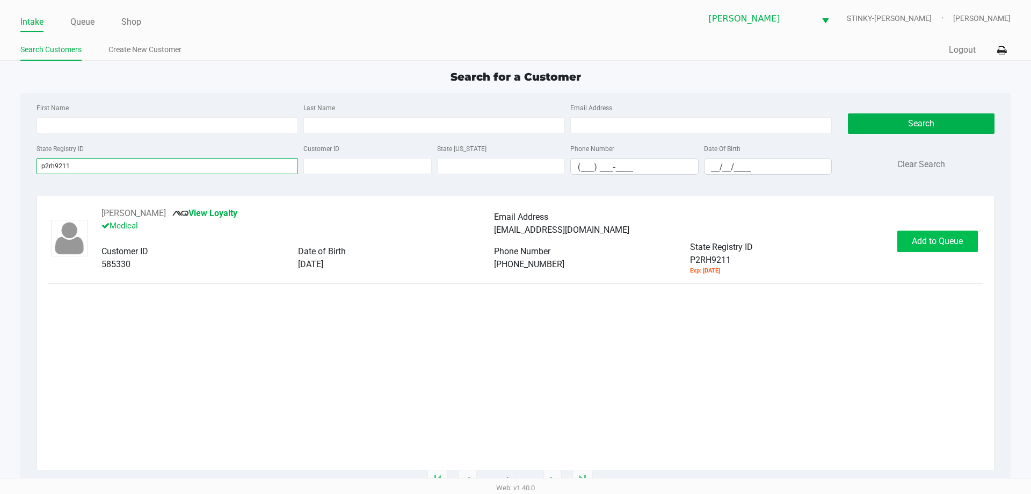
type input "p2rh9211"
click at [947, 231] on button "Add to Queue" at bounding box center [938, 240] width 81 height 21
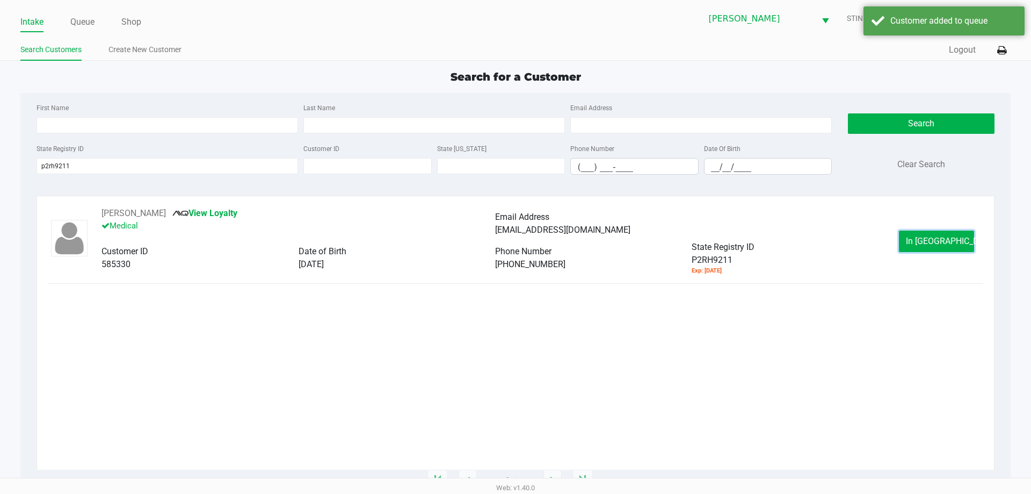
click at [945, 236] on span "In Queue" at bounding box center [951, 241] width 90 height 10
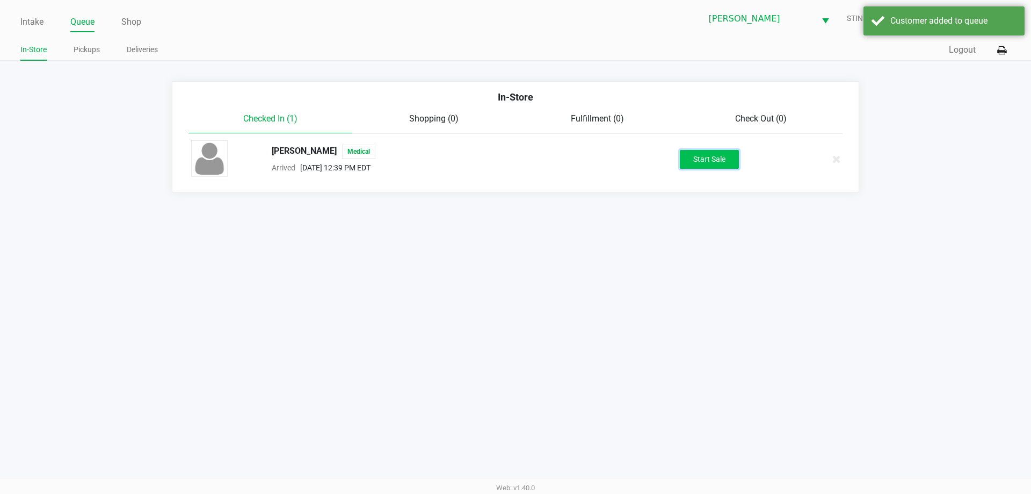
click at [720, 160] on button "Start Sale" at bounding box center [709, 159] width 59 height 19
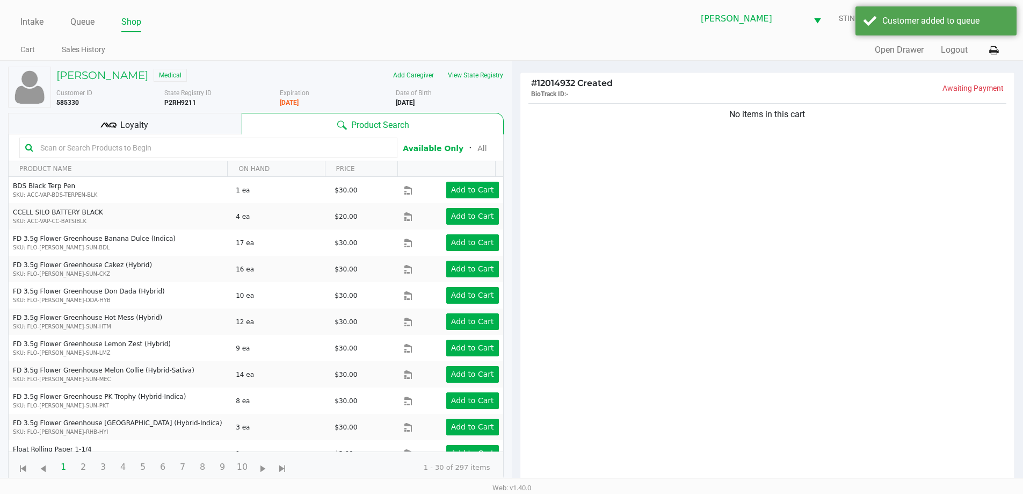
click at [193, 122] on div "Loyalty" at bounding box center [125, 123] width 234 height 21
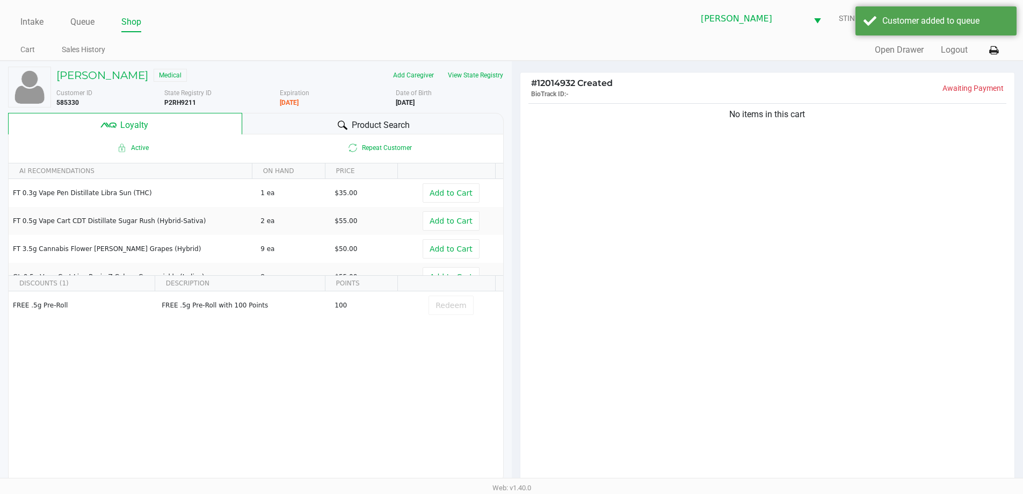
click at [261, 120] on div "Product Search" at bounding box center [373, 123] width 262 height 21
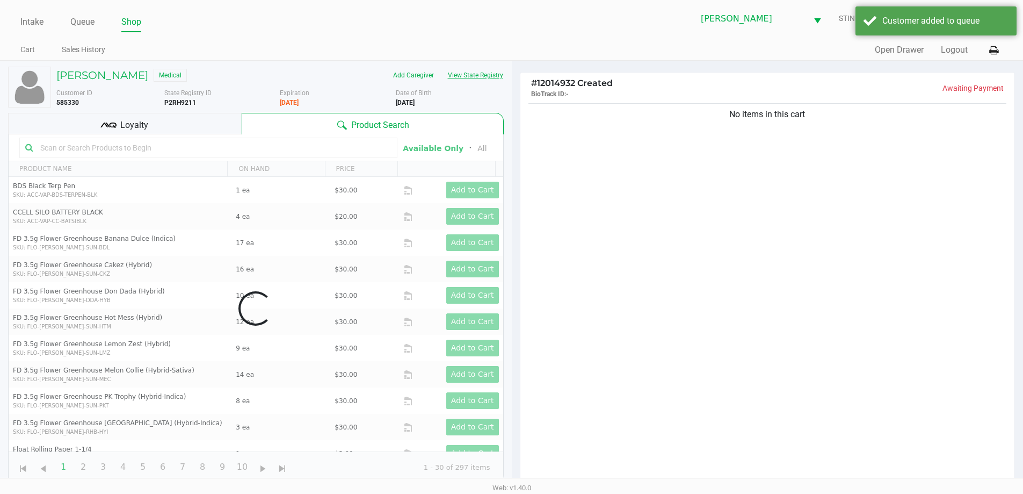
click at [460, 72] on button "View State Registry" at bounding box center [472, 75] width 63 height 17
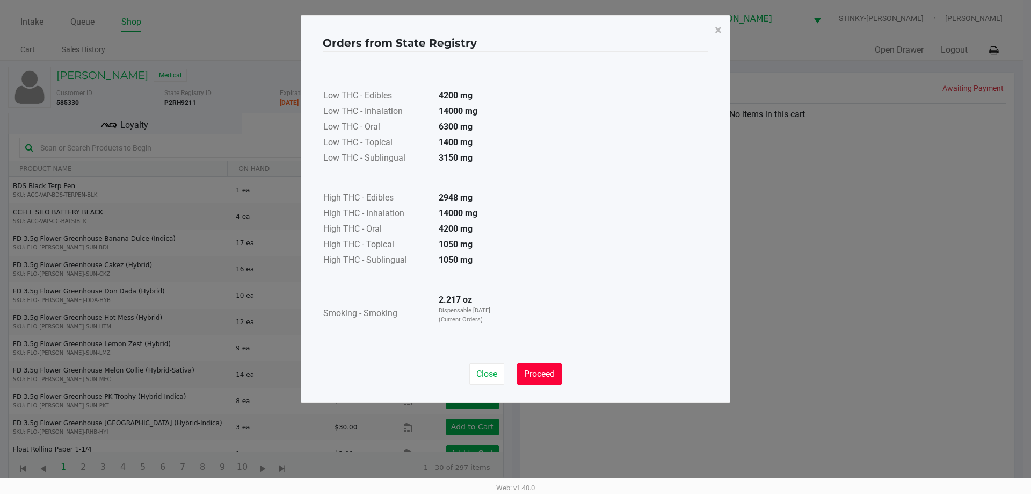
click at [535, 366] on button "Proceed" at bounding box center [539, 373] width 45 height 21
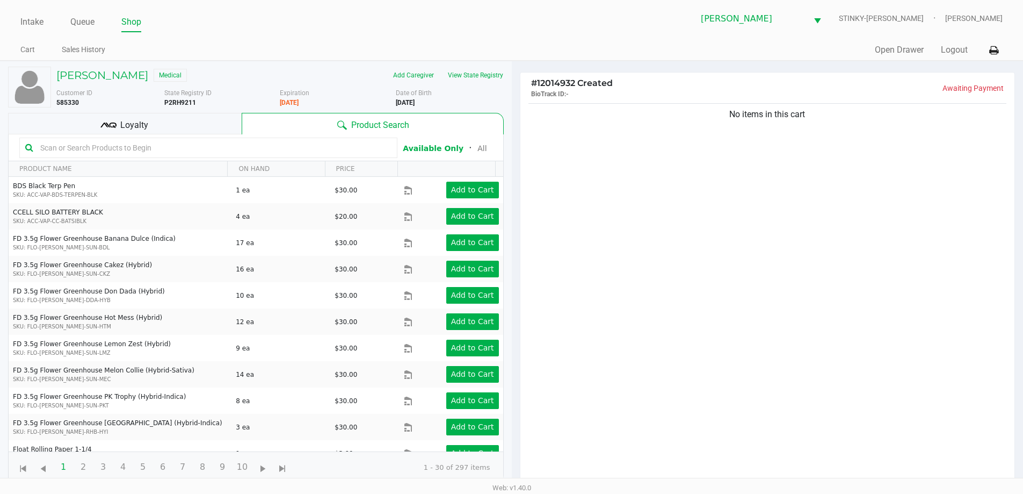
click at [128, 123] on span "Loyalty" at bounding box center [134, 125] width 28 height 13
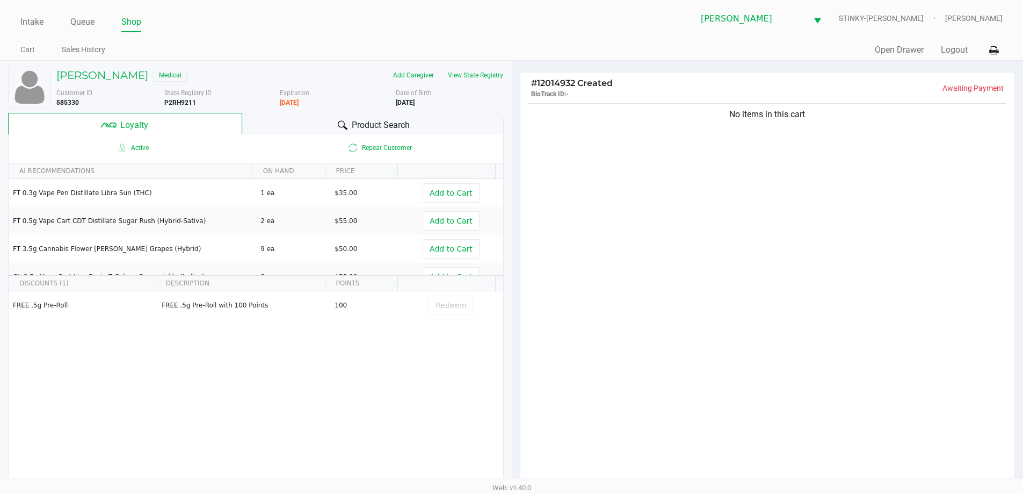
click at [371, 121] on span "Product Search" at bounding box center [381, 125] width 58 height 13
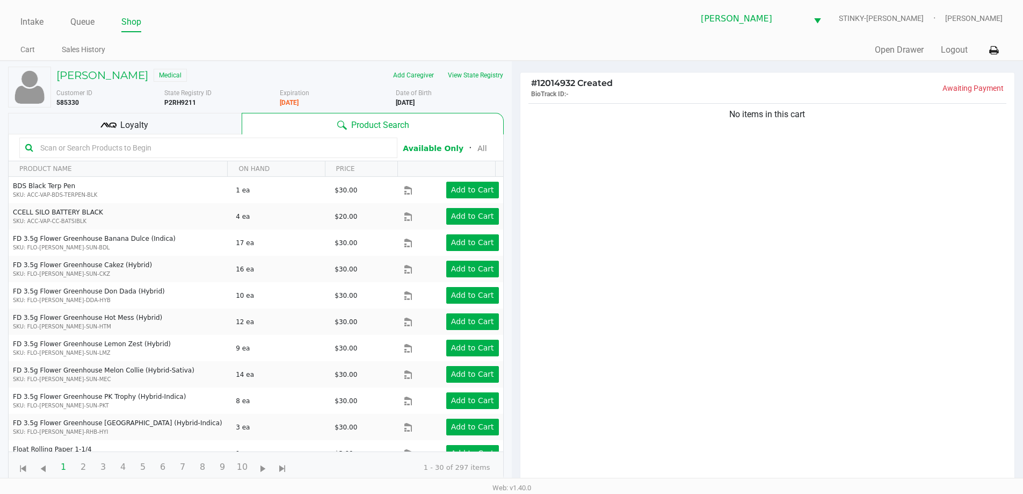
click at [123, 151] on input "text" at bounding box center [214, 148] width 356 height 16
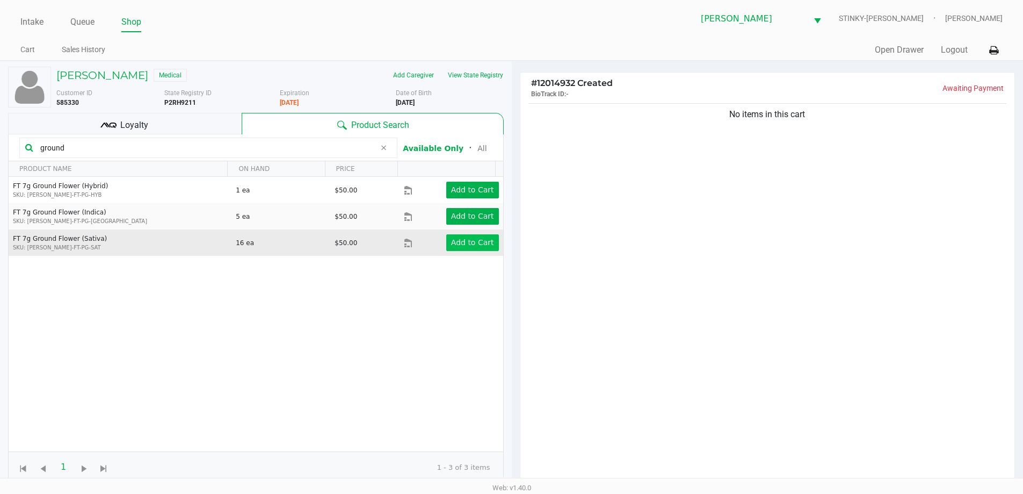
type input "ground"
click at [471, 240] on app-button-loader "Add to Cart" at bounding box center [472, 242] width 43 height 9
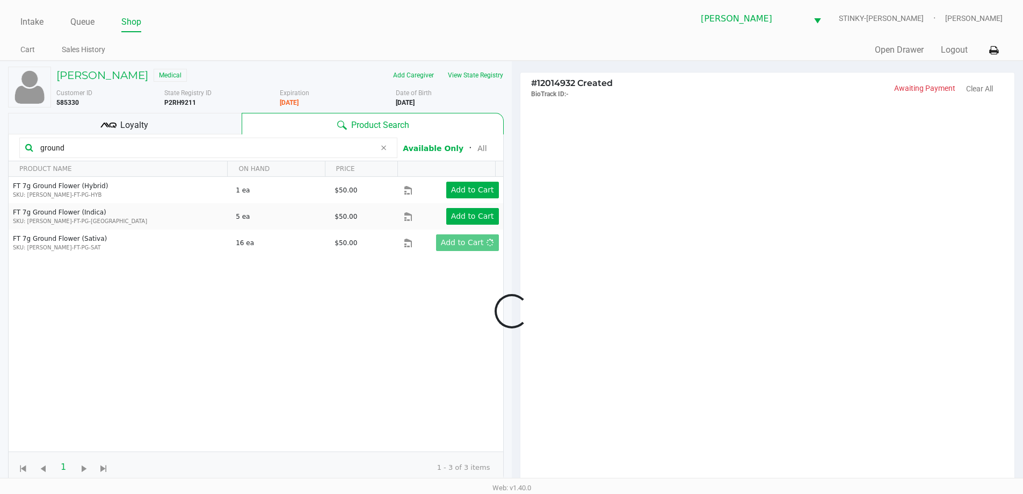
click at [514, 85] on div "# 12014932 Created BioTrack ID: - Awaiting Payment Clear All Subtotal $0.00 Ord…" at bounding box center [768, 341] width 512 height 561
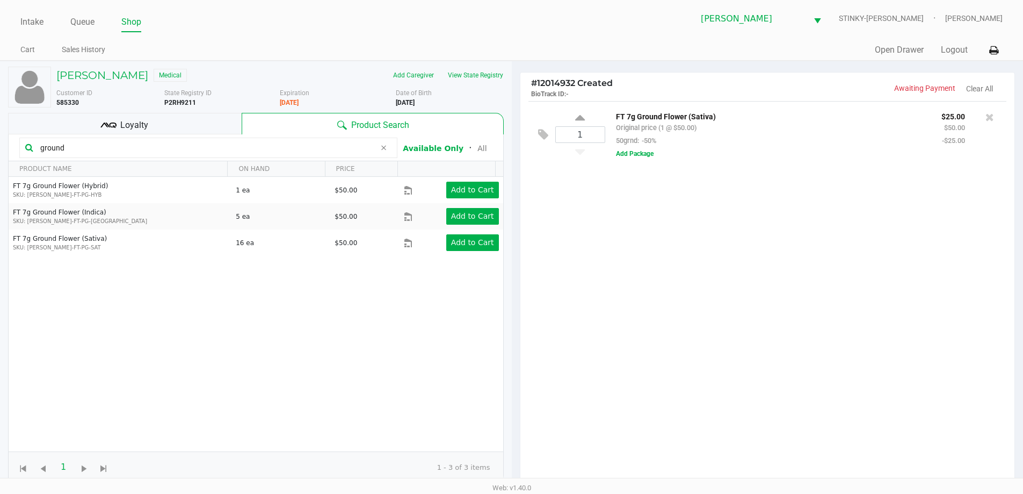
drag, startPoint x: 523, startPoint y: 59, endPoint x: 513, endPoint y: 64, distance: 11.8
click at [524, 59] on div "Quick Sale Open Drawer Logout" at bounding box center [757, 50] width 491 height 20
click at [117, 116] on div "Loyalty" at bounding box center [125, 123] width 234 height 21
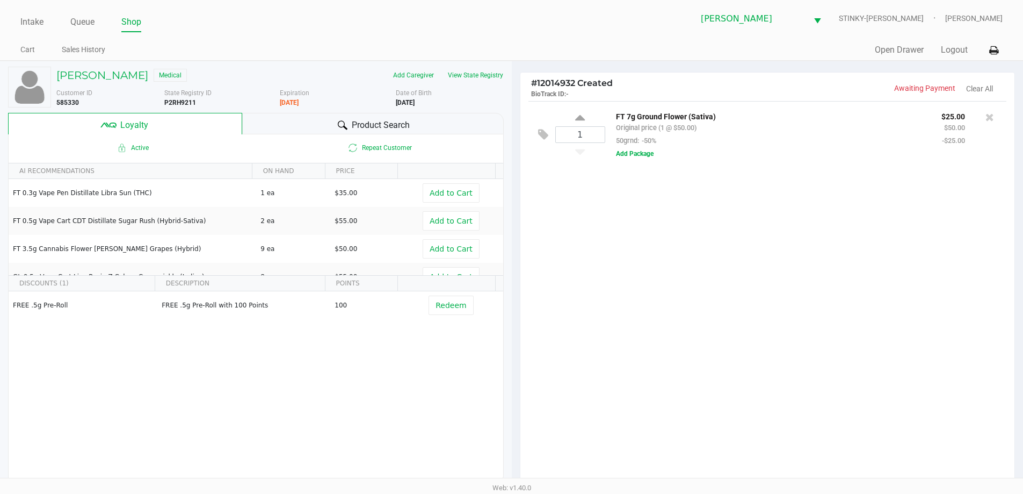
click at [342, 128] on icon at bounding box center [343, 125] width 10 height 10
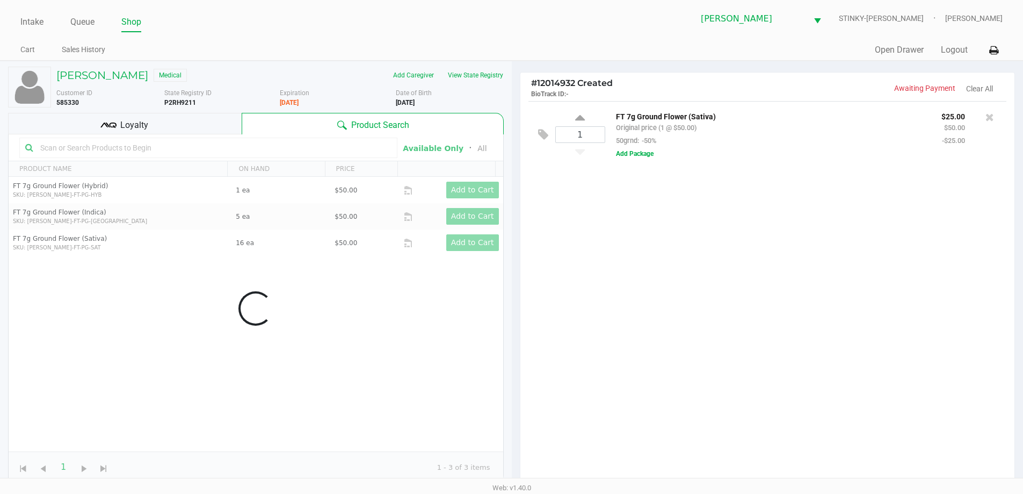
click at [350, 49] on ul "Cart Sales History" at bounding box center [265, 51] width 491 height 18
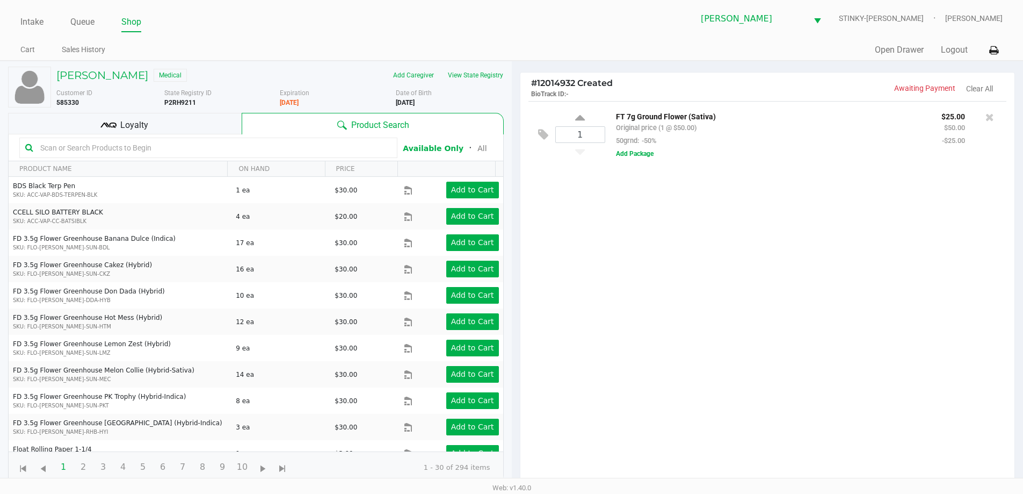
click at [165, 131] on div "Loyalty" at bounding box center [125, 123] width 234 height 21
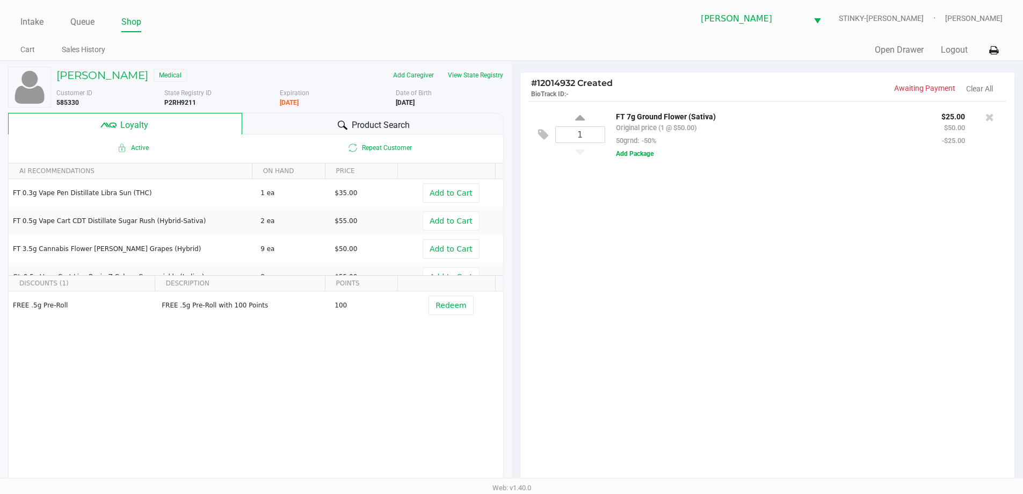
click at [391, 126] on span "Product Search" at bounding box center [381, 125] width 58 height 13
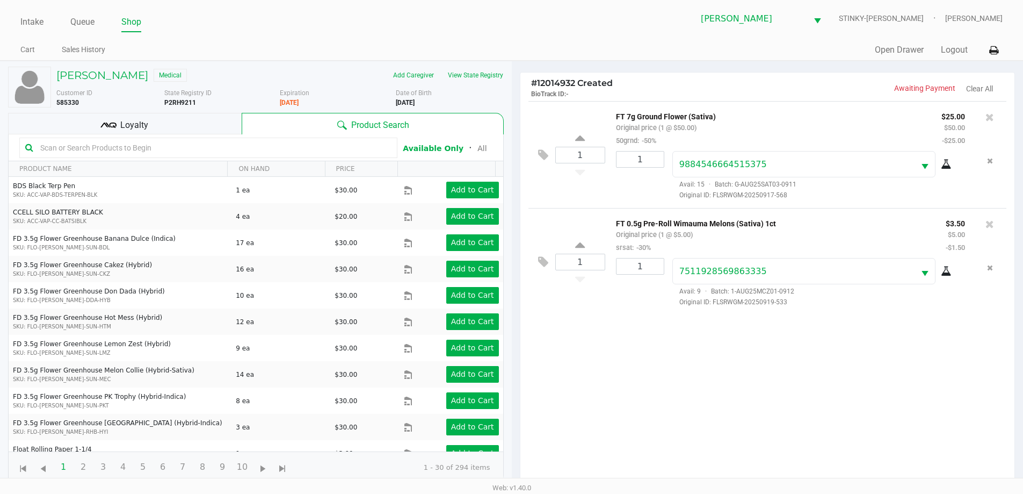
click at [146, 119] on span "Loyalty" at bounding box center [134, 125] width 28 height 13
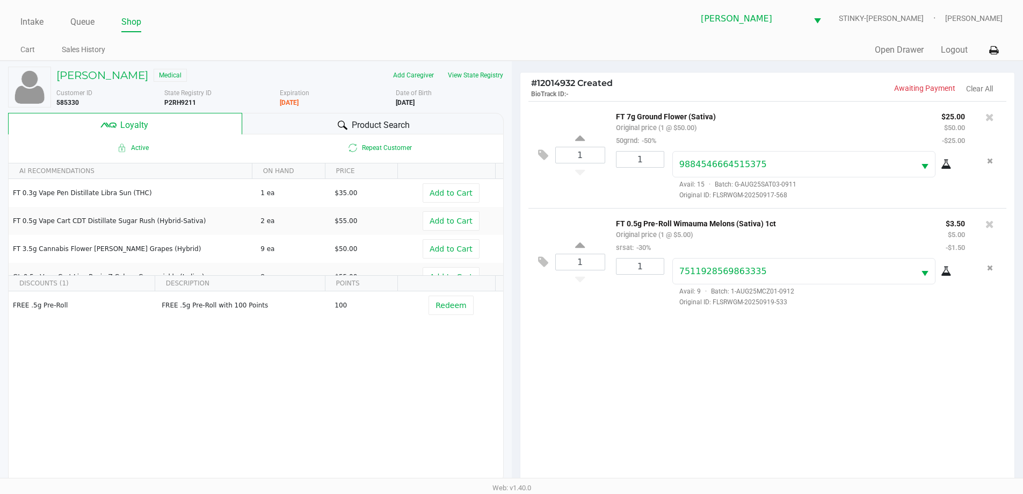
click at [324, 117] on div "Product Search" at bounding box center [373, 123] width 262 height 21
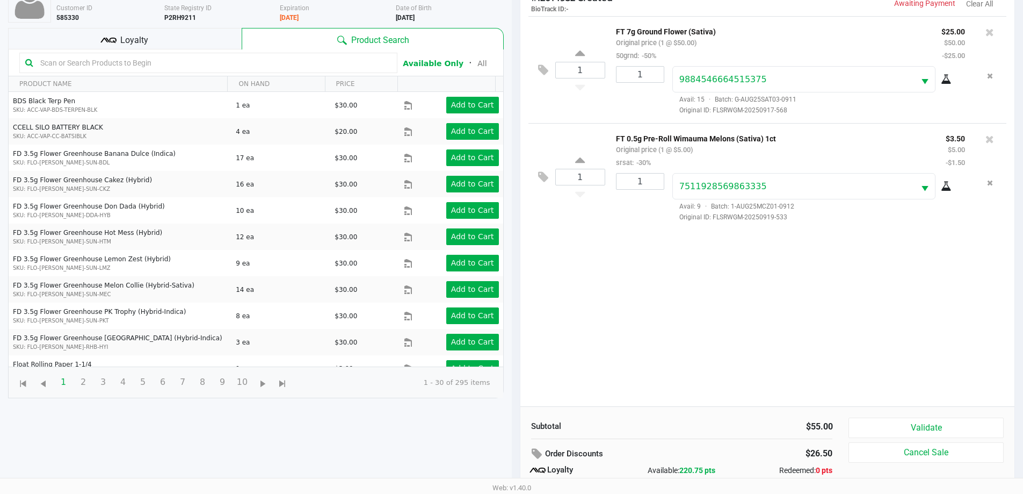
scroll to position [129, 0]
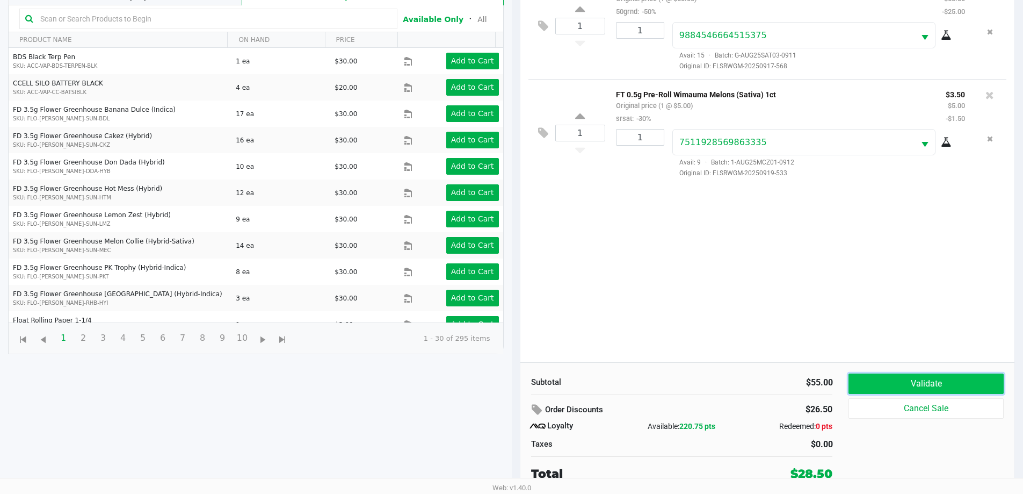
click at [882, 382] on button "Validate" at bounding box center [926, 383] width 155 height 20
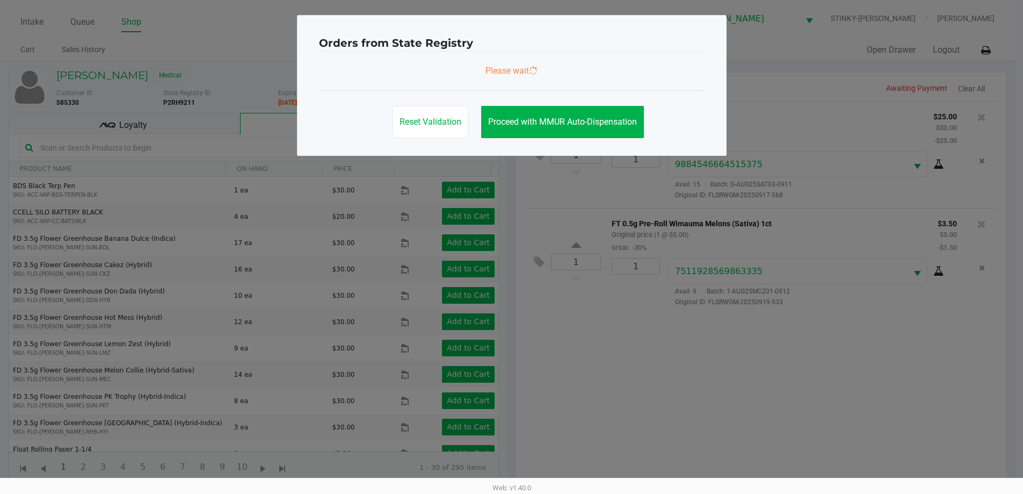
scroll to position [0, 0]
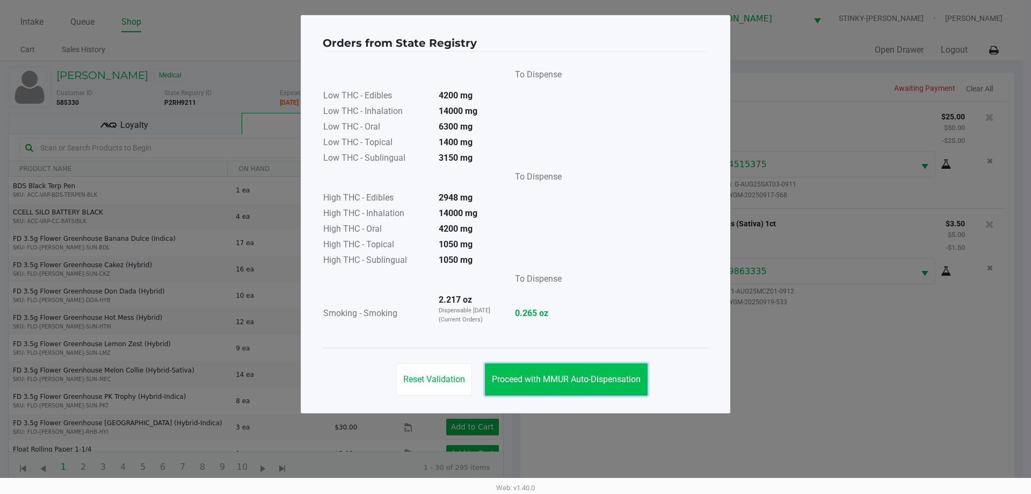
click at [563, 380] on span "Proceed with MMUR Auto-Dispensation" at bounding box center [566, 379] width 149 height 10
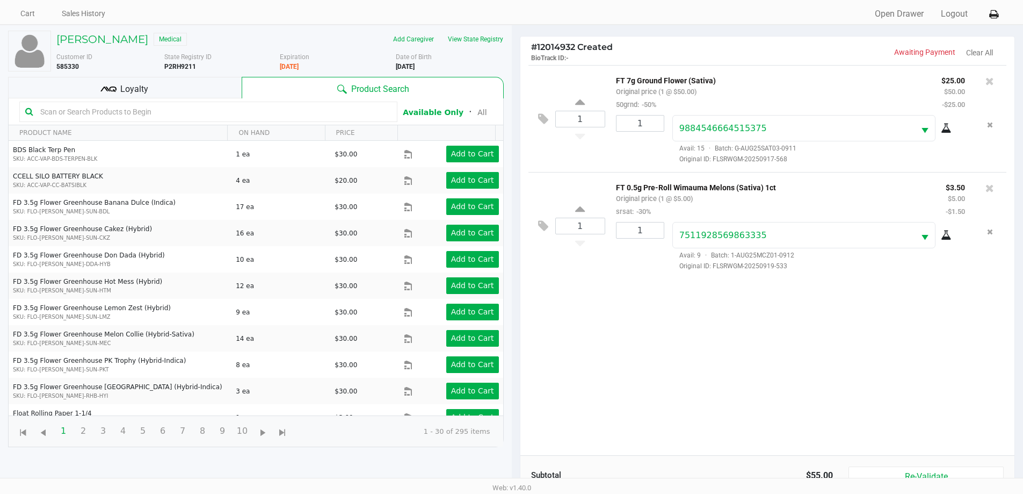
scroll to position [129, 0]
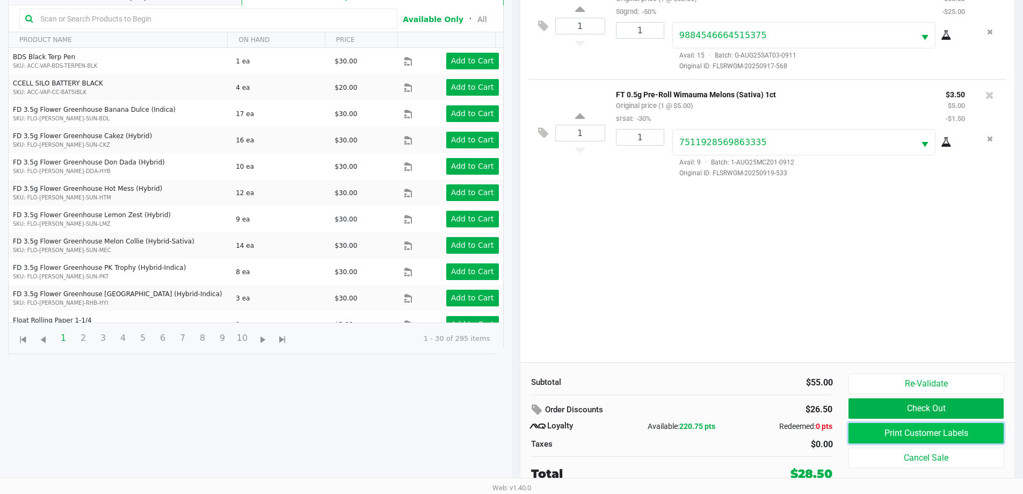
click at [890, 438] on button "Print Customer Labels" at bounding box center [926, 433] width 155 height 20
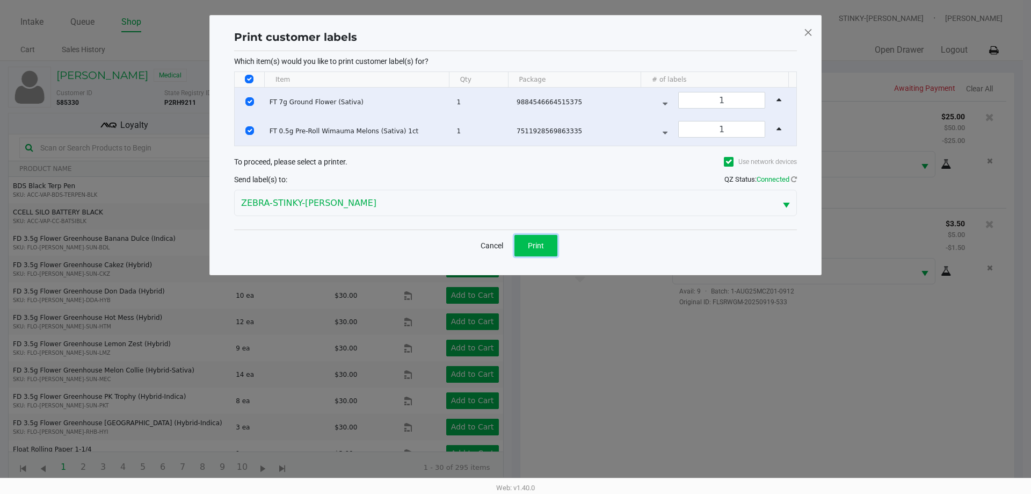
click at [535, 251] on button "Print" at bounding box center [536, 245] width 43 height 21
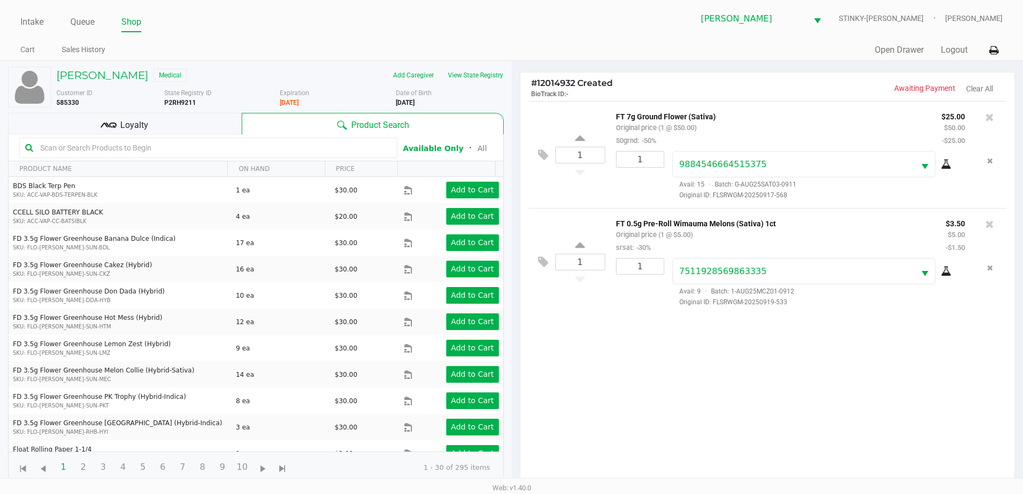
scroll to position [129, 0]
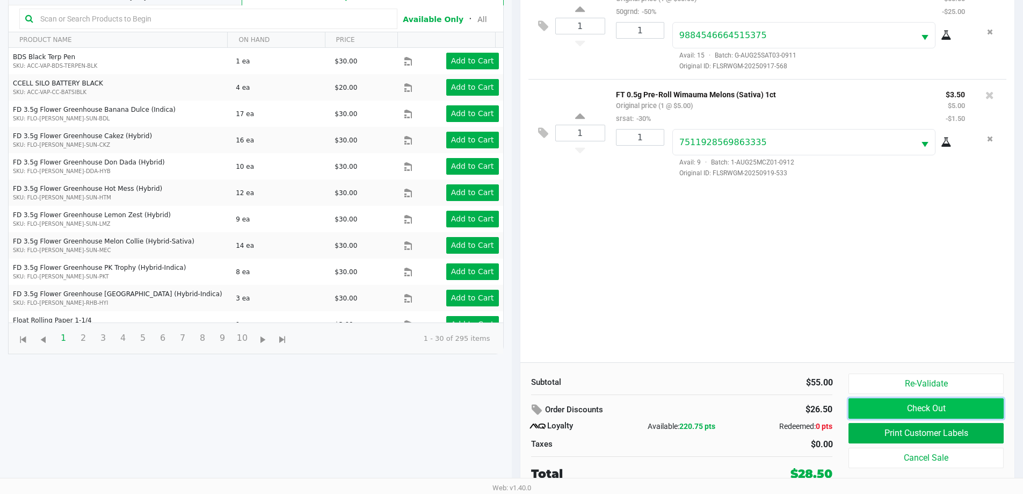
click at [882, 416] on button "Check Out" at bounding box center [926, 408] width 155 height 20
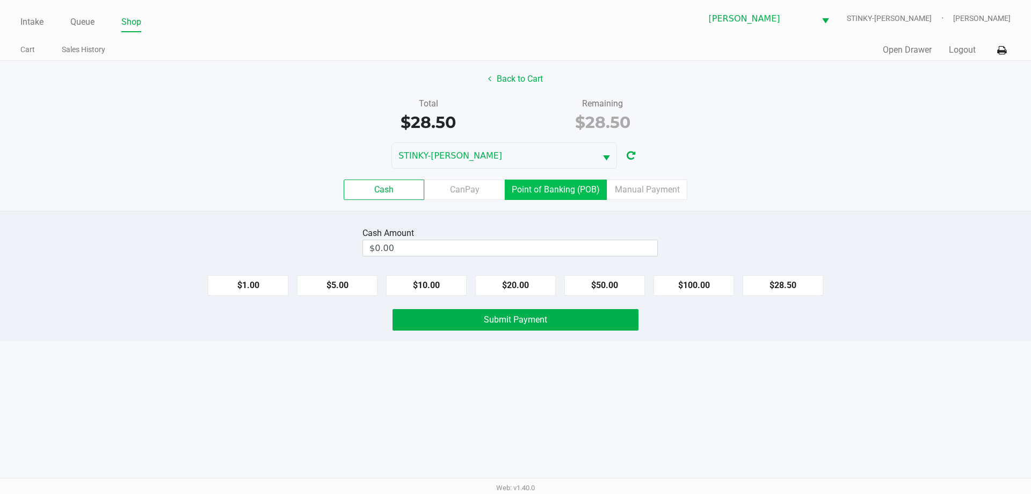
click at [544, 187] on label "Point of Banking (POB)" at bounding box center [556, 189] width 102 height 20
click at [0, 0] on 7 "Point of Banking (POB)" at bounding box center [0, 0] width 0 height 0
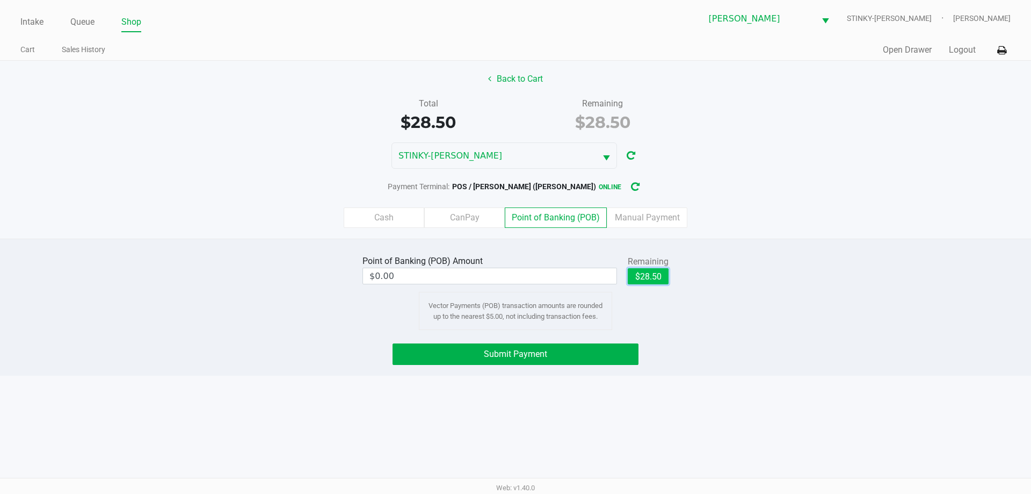
click at [655, 273] on button "$28.50" at bounding box center [648, 276] width 41 height 16
type input "$28.50"
click at [595, 344] on button "Submit Payment" at bounding box center [516, 353] width 246 height 21
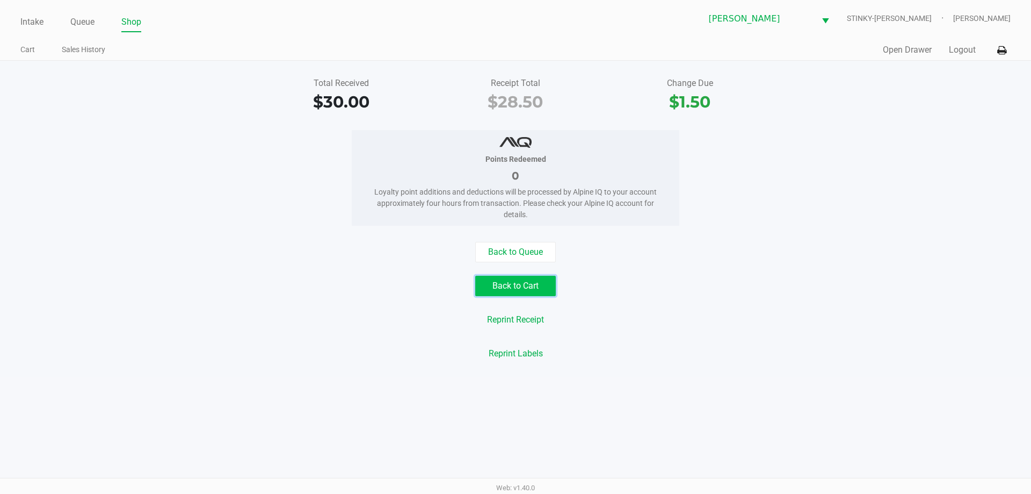
click at [504, 277] on button "Back to Cart" at bounding box center [515, 286] width 81 height 20
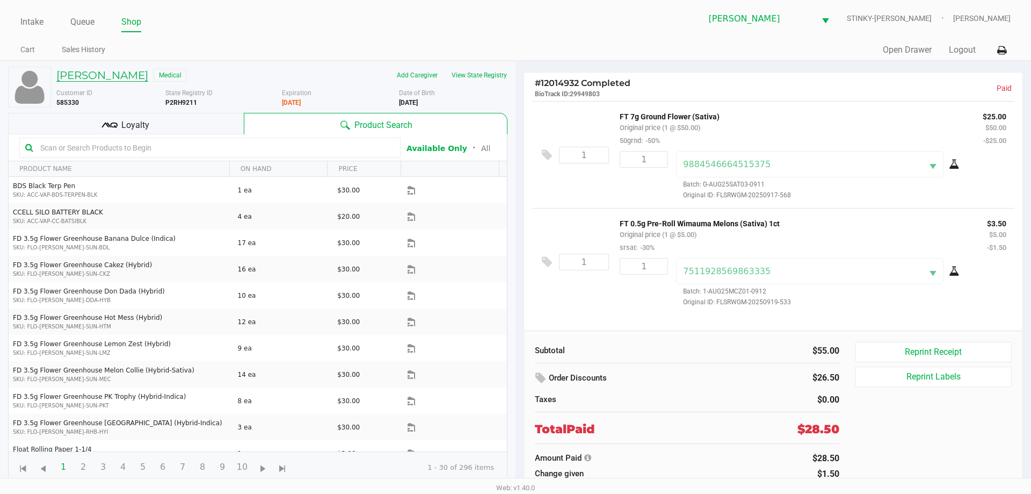
click at [129, 74] on h5 "DONNA ARGAST" at bounding box center [102, 75] width 92 height 13
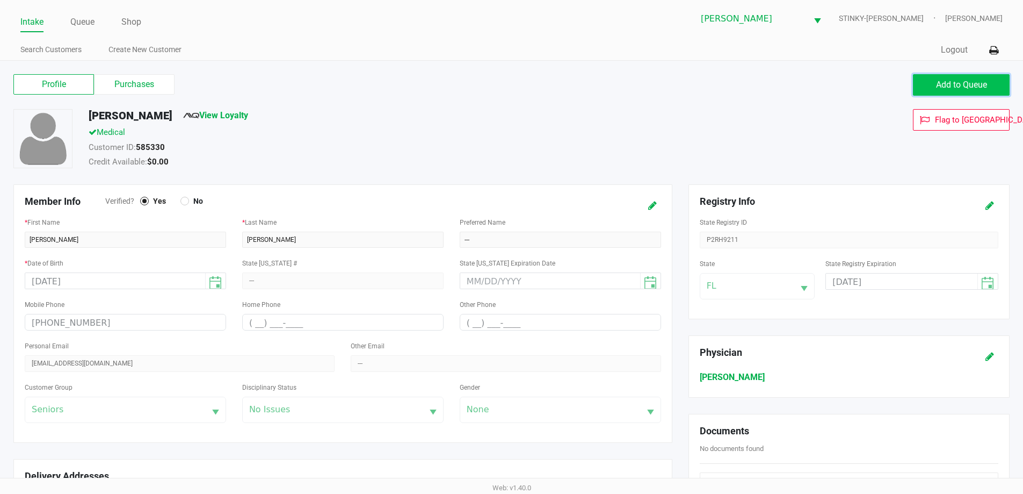
click at [953, 83] on span "Add to Queue" at bounding box center [961, 85] width 51 height 10
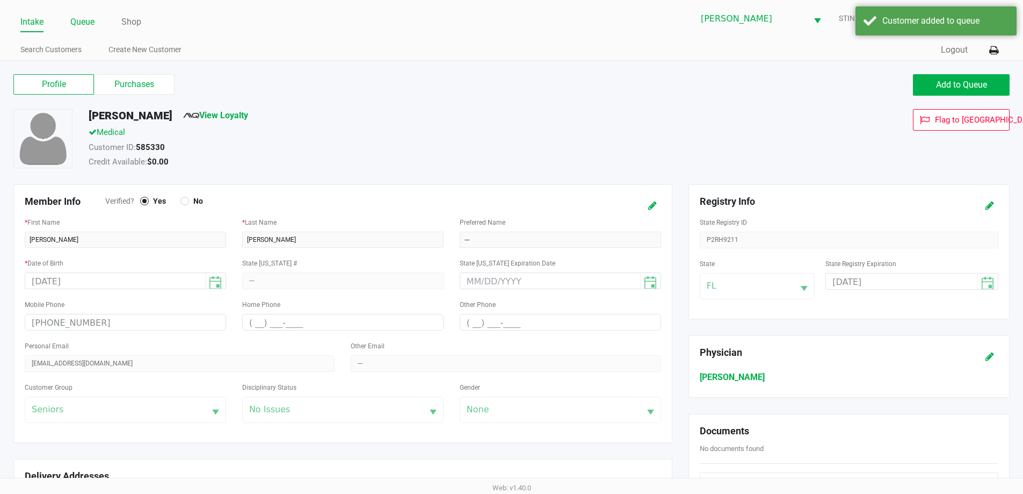
click at [72, 20] on link "Queue" at bounding box center [82, 22] width 24 height 15
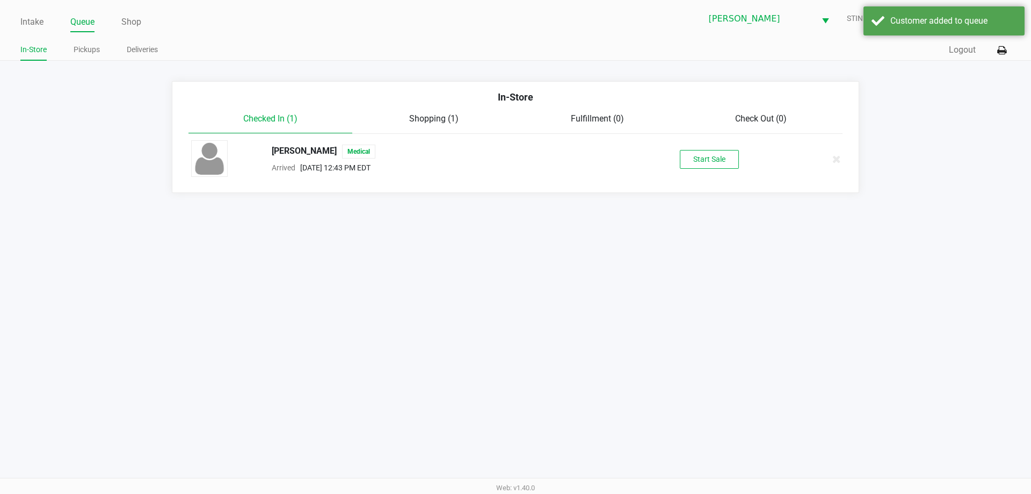
click at [288, 51] on ul "In-Store Pickups Deliveries" at bounding box center [267, 51] width 495 height 18
click at [694, 159] on button "Start Sale" at bounding box center [709, 159] width 59 height 19
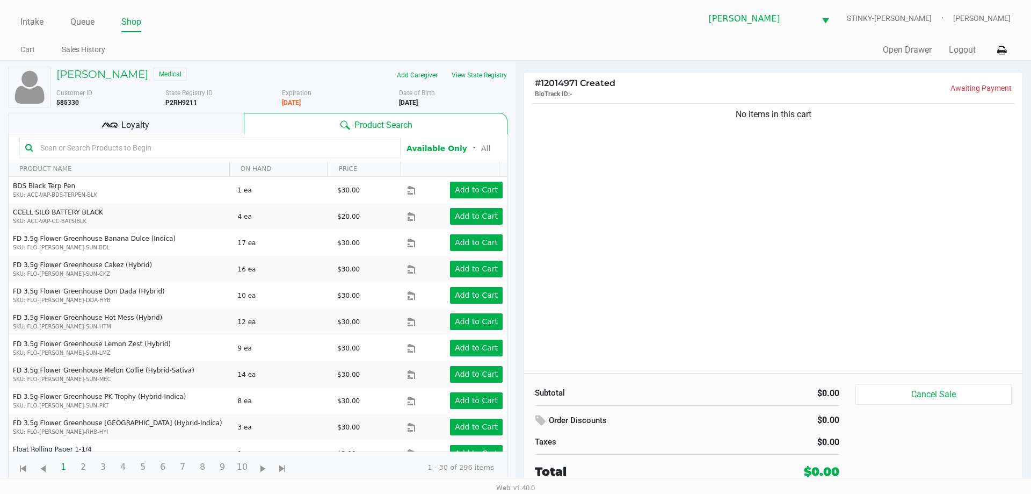
click at [601, 157] on div "No items in this cart" at bounding box center [773, 237] width 499 height 272
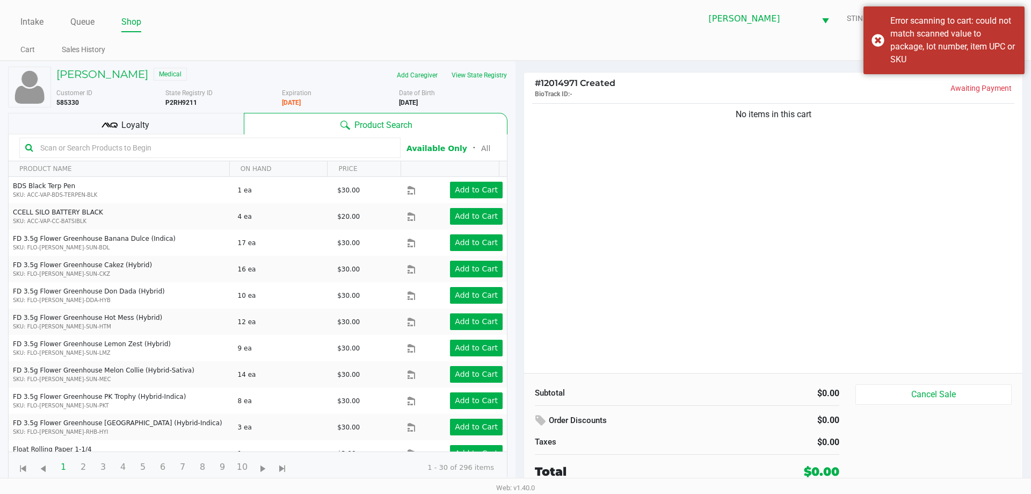
click at [677, 190] on div "No items in this cart" at bounding box center [773, 237] width 499 height 272
click at [161, 149] on input "text" at bounding box center [215, 148] width 359 height 16
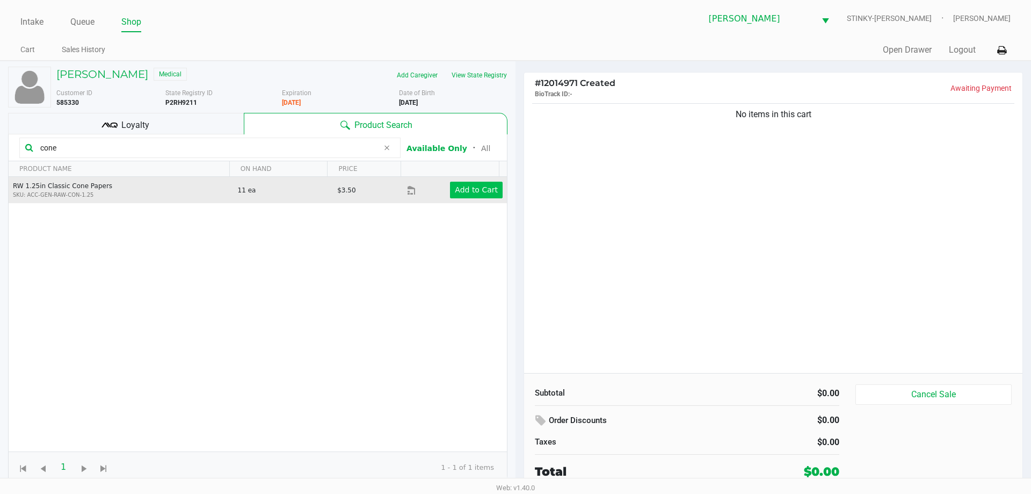
type input "cone"
click at [463, 186] on app-button-loader "Add to Cart" at bounding box center [476, 189] width 43 height 9
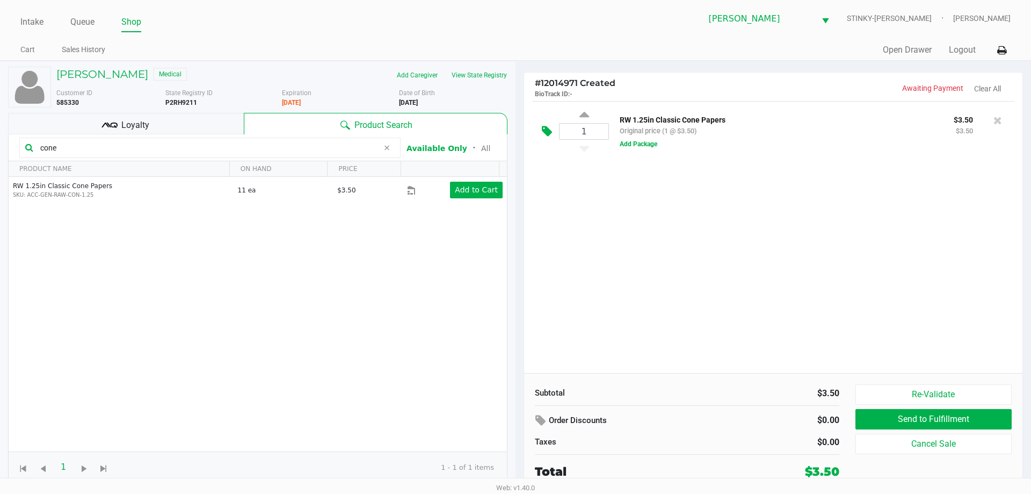
click at [550, 128] on icon at bounding box center [547, 131] width 10 height 12
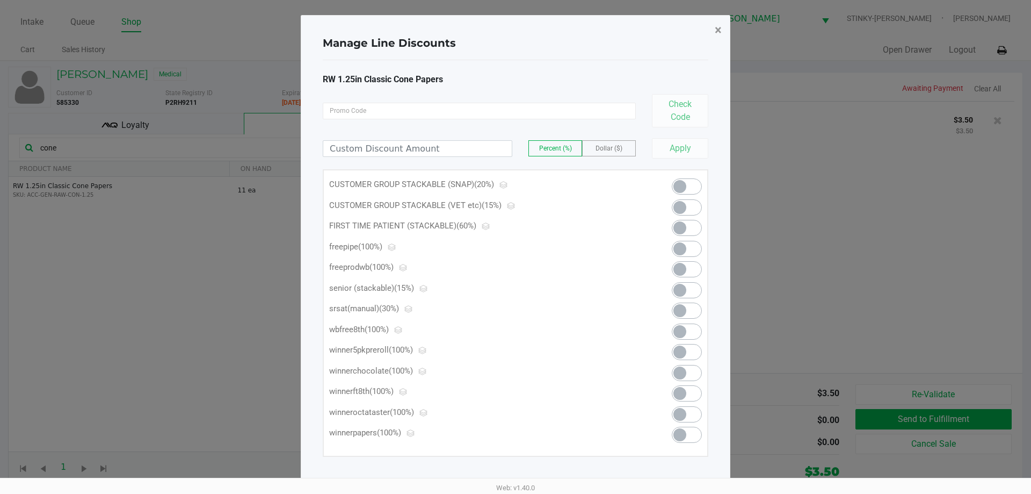
click at [719, 33] on span "×" at bounding box center [718, 30] width 7 height 15
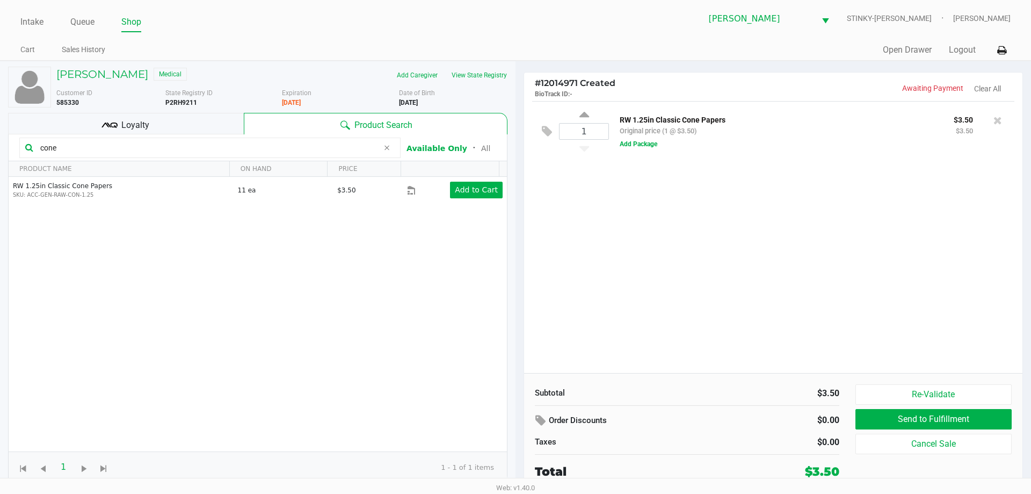
click at [644, 150] on div "1 RW 1.25in Classic Cone Papers Original price (1 @ $3.50) $3.50 $3.50 Add Pack…" at bounding box center [773, 131] width 482 height 60
click at [644, 146] on button "Add Package" at bounding box center [639, 144] width 38 height 10
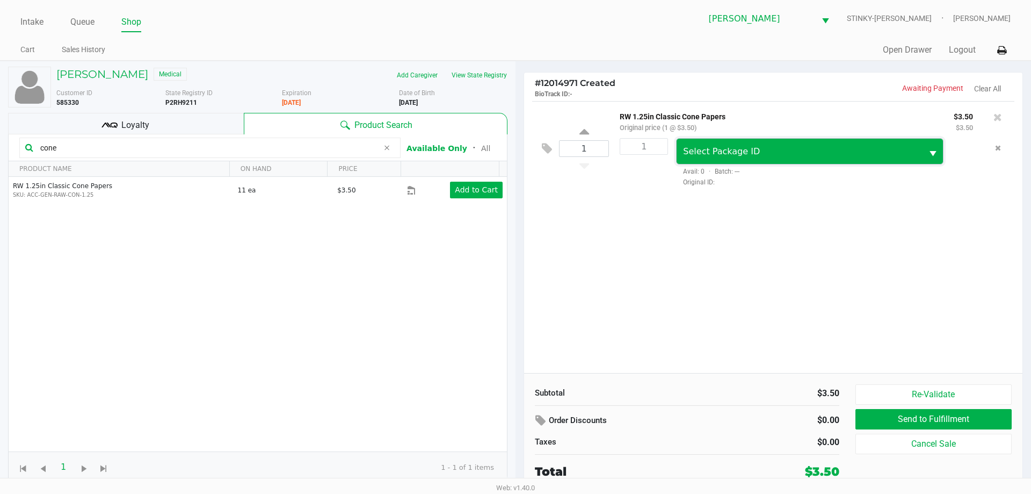
click at [721, 145] on span "Select Package ID" at bounding box center [799, 151] width 233 height 13
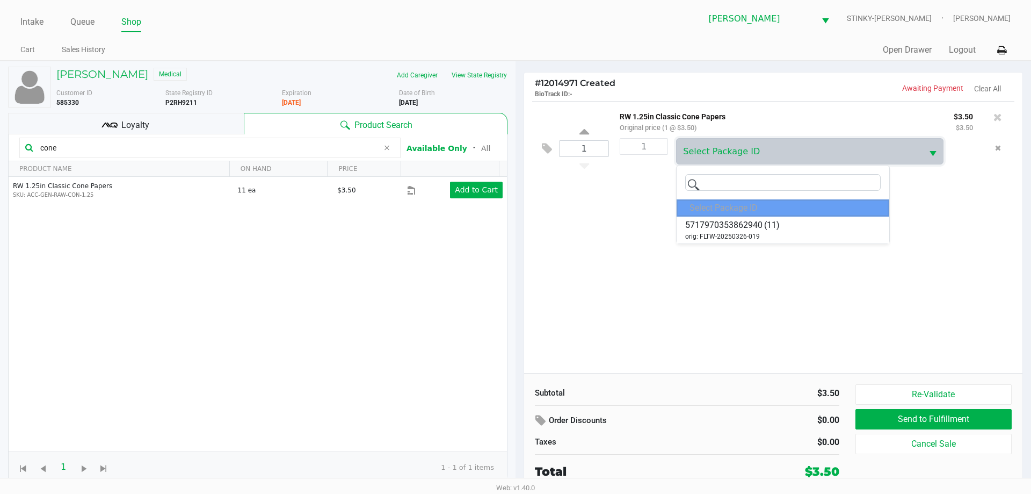
click at [652, 224] on div "1 RW 1.25in Classic Cone Papers Original price (1 @ $3.50) $3.50 $3.50 1 Select…" at bounding box center [773, 237] width 499 height 272
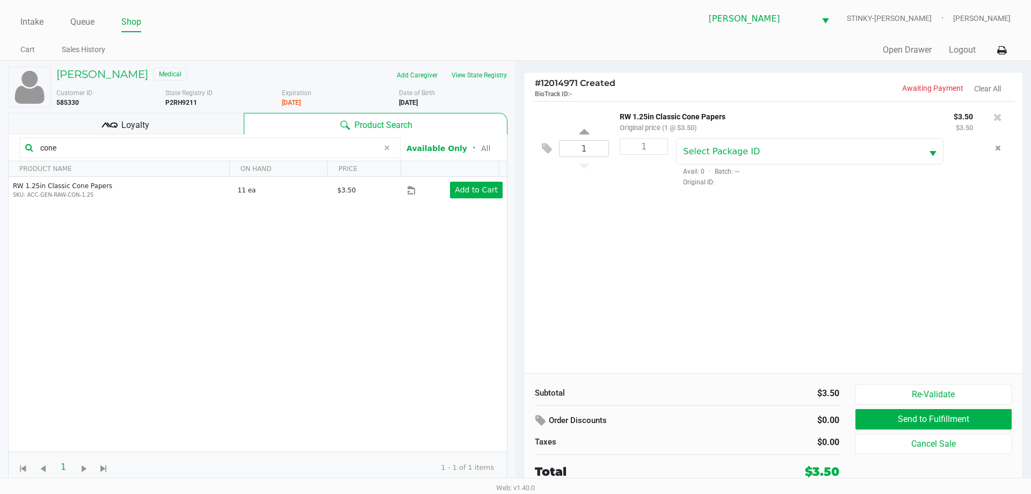
click at [653, 219] on div "1 RW 1.25in Classic Cone Papers Original price (1 @ $3.50) $3.50 $3.50 1 Select…" at bounding box center [773, 237] width 499 height 272
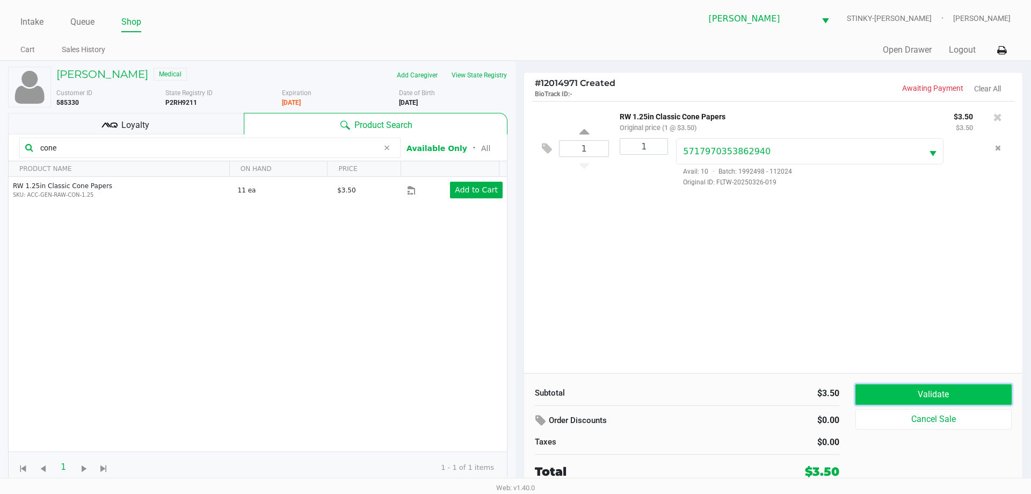
click at [929, 394] on button "Validate" at bounding box center [934, 394] width 156 height 20
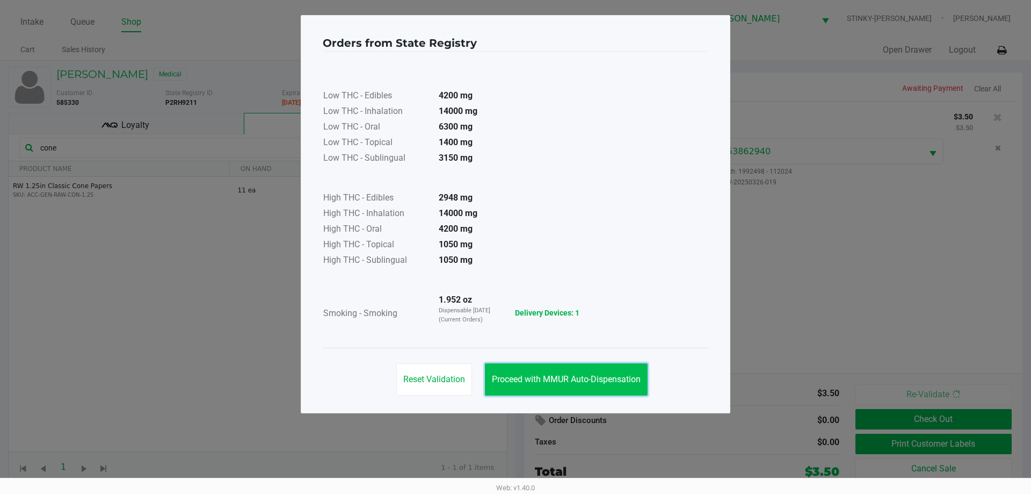
click at [551, 380] on span "Proceed with MMUR Auto-Dispensation" at bounding box center [566, 379] width 149 height 10
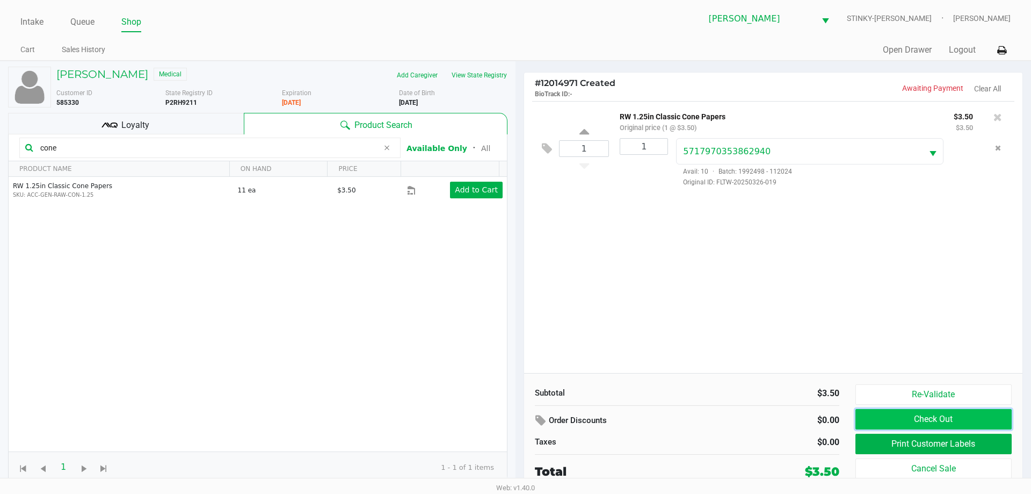
click at [926, 422] on button "Check Out" at bounding box center [934, 419] width 156 height 20
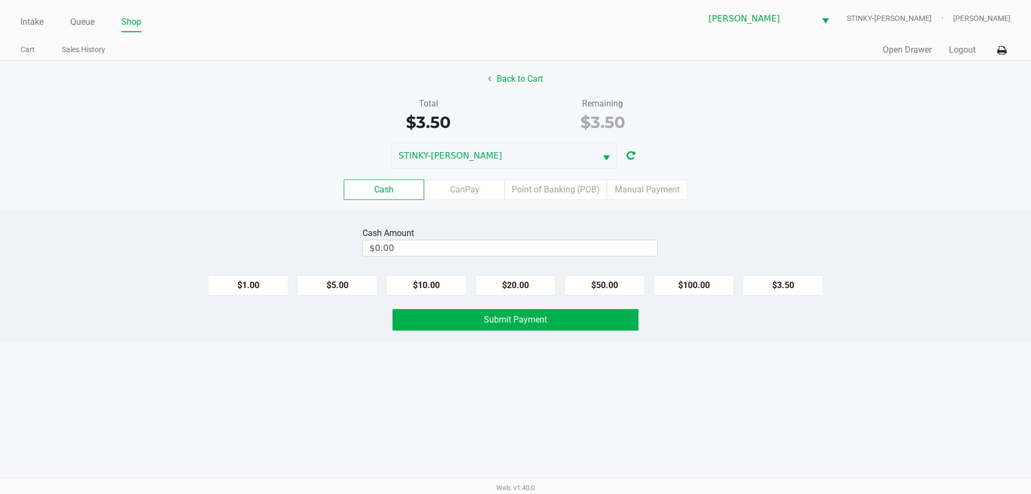
drag, startPoint x: 558, startPoint y: 185, endPoint x: 785, endPoint y: 277, distance: 244.8
click at [558, 184] on label "Point of Banking (POB)" at bounding box center [556, 189] width 102 height 20
click at [0, 0] on 7 "Point of Banking (POB)" at bounding box center [0, 0] width 0 height 0
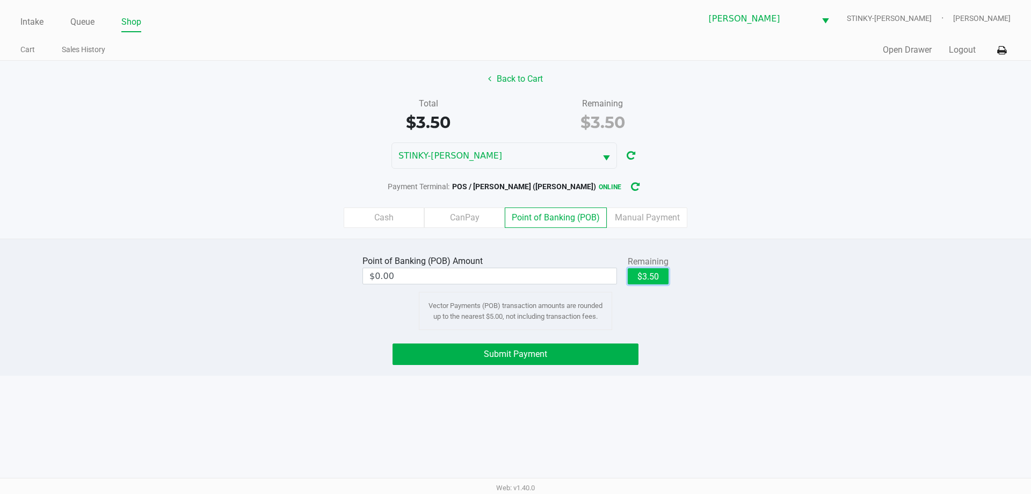
click at [643, 277] on button "$3.50" at bounding box center [648, 276] width 41 height 16
type input "$3.50"
click at [500, 348] on button "Submit Payment" at bounding box center [516, 353] width 246 height 21
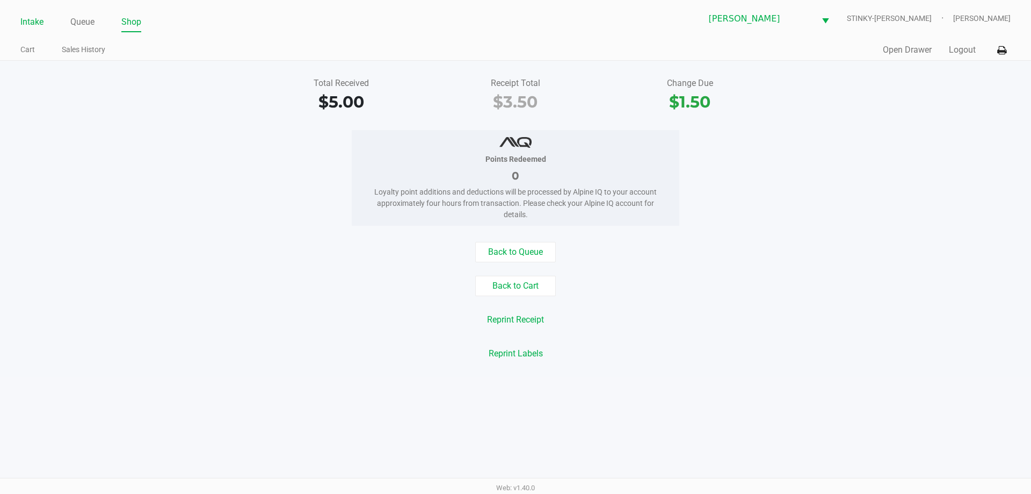
click at [27, 21] on link "Intake" at bounding box center [31, 22] width 23 height 15
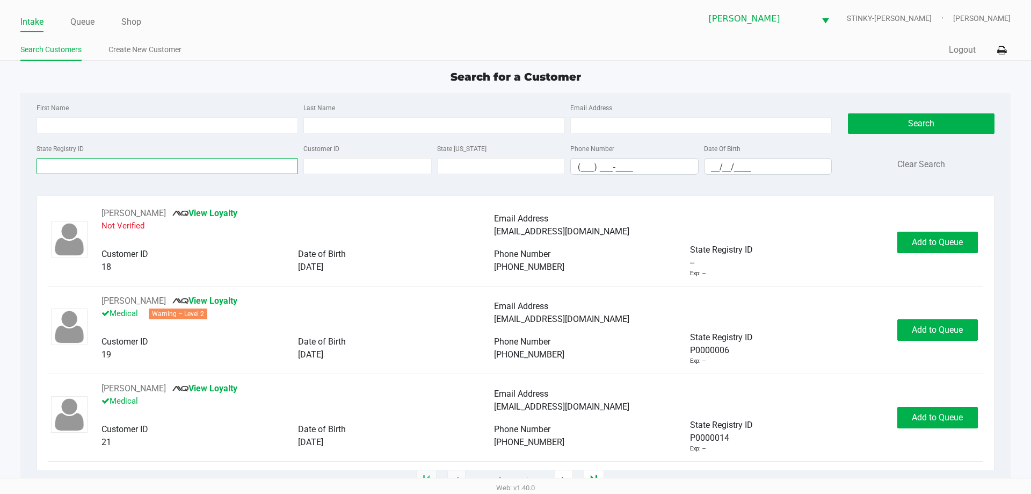
click at [191, 167] on input "State Registry ID" at bounding box center [168, 166] width 262 height 16
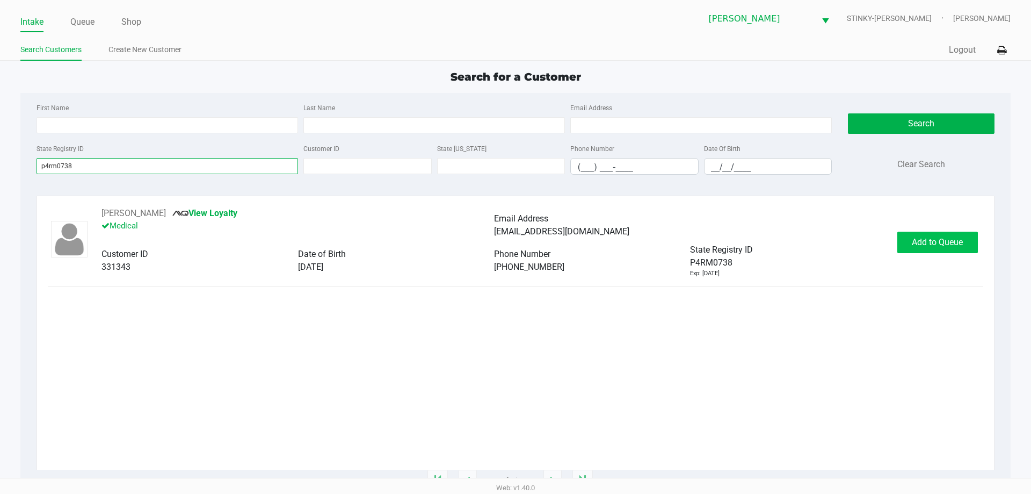
type input "p4rm0738"
click at [915, 242] on span "Add to Queue" at bounding box center [937, 242] width 51 height 10
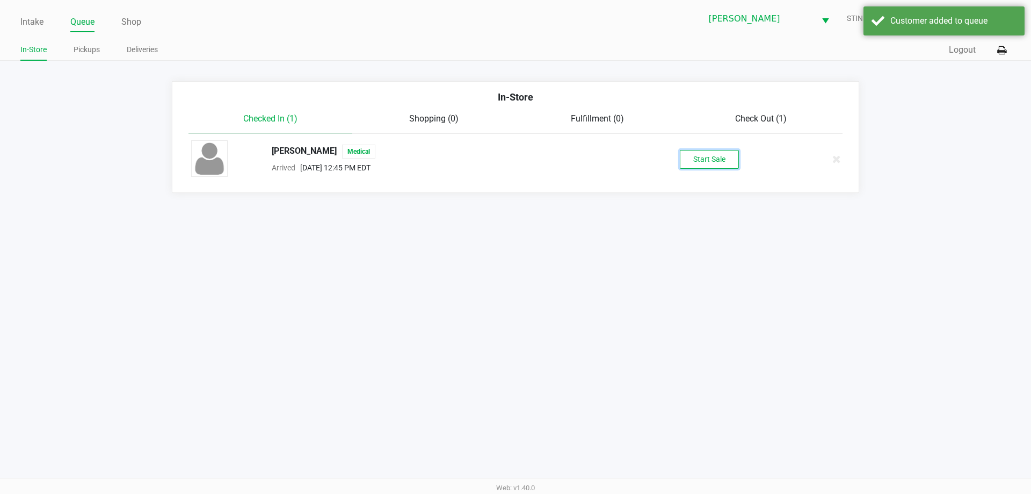
click at [701, 168] on button "Start Sale" at bounding box center [709, 159] width 59 height 19
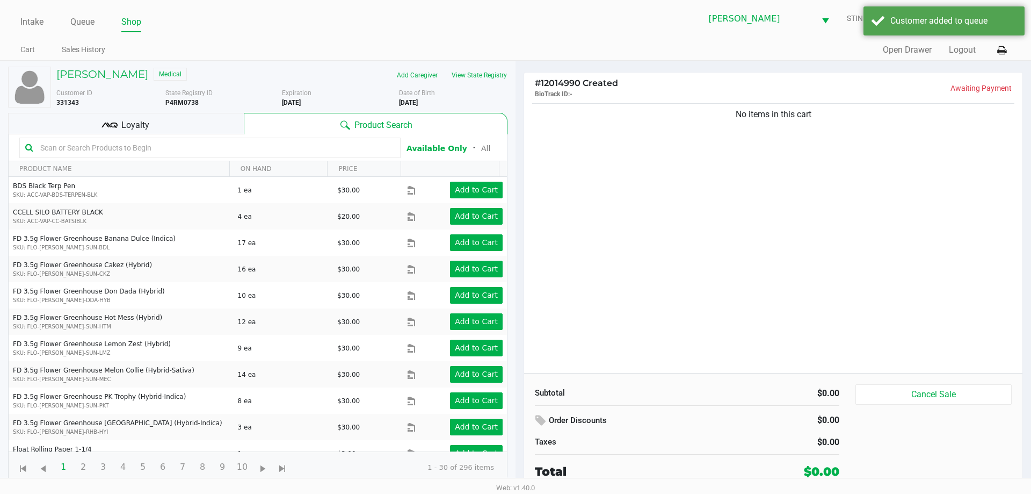
click at [113, 121] on icon at bounding box center [110, 125] width 16 height 16
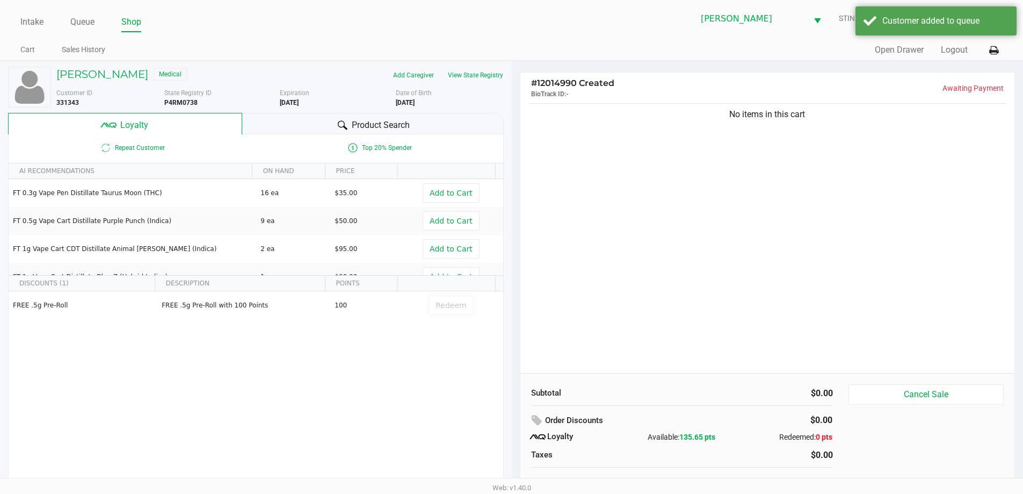
click at [328, 123] on div "Product Search" at bounding box center [373, 123] width 262 height 21
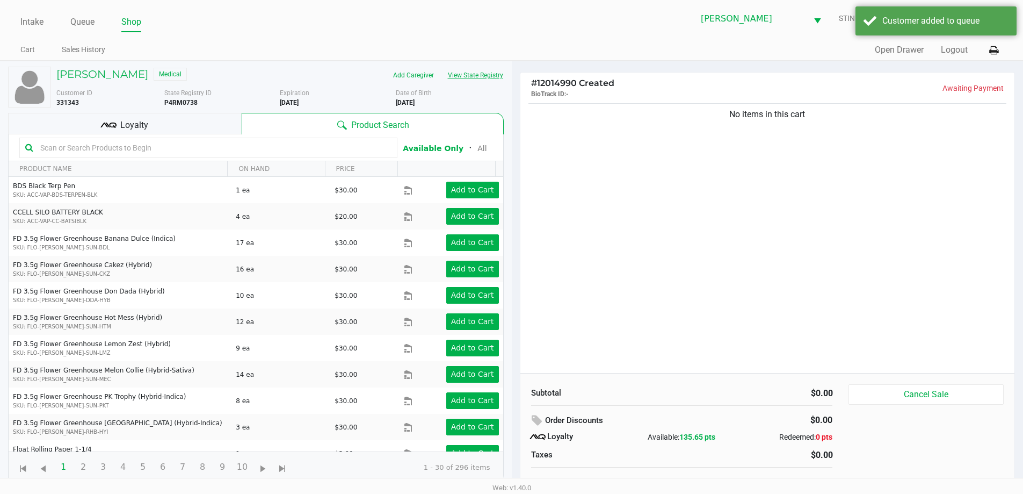
click at [453, 74] on button "View State Registry" at bounding box center [472, 75] width 63 height 17
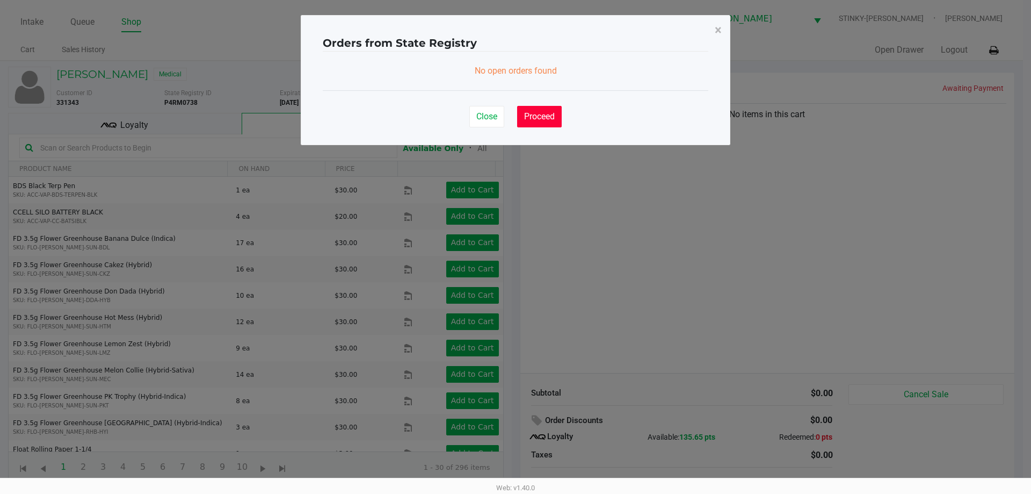
click at [533, 124] on button "Proceed" at bounding box center [539, 116] width 45 height 21
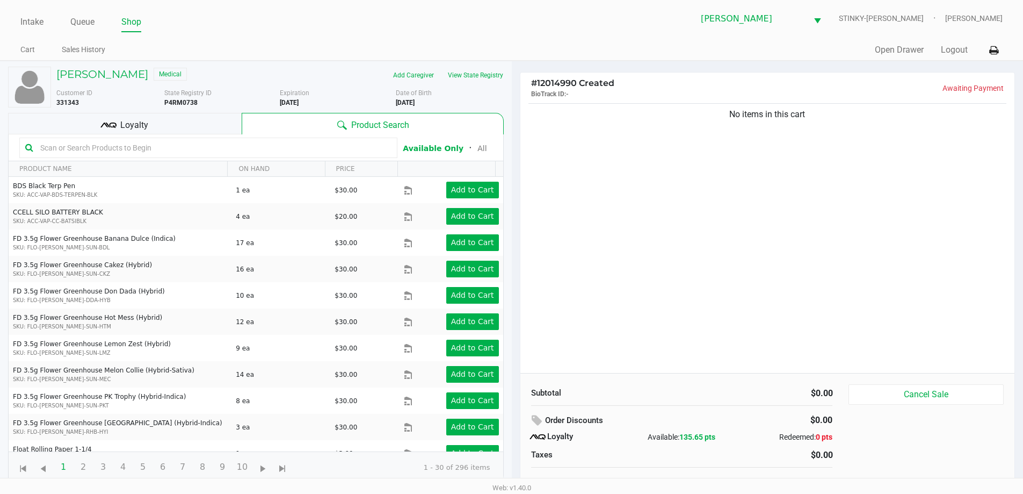
click at [232, 55] on ul "Cart Sales History" at bounding box center [265, 51] width 491 height 18
click at [475, 74] on button "View State Registry" at bounding box center [472, 75] width 63 height 17
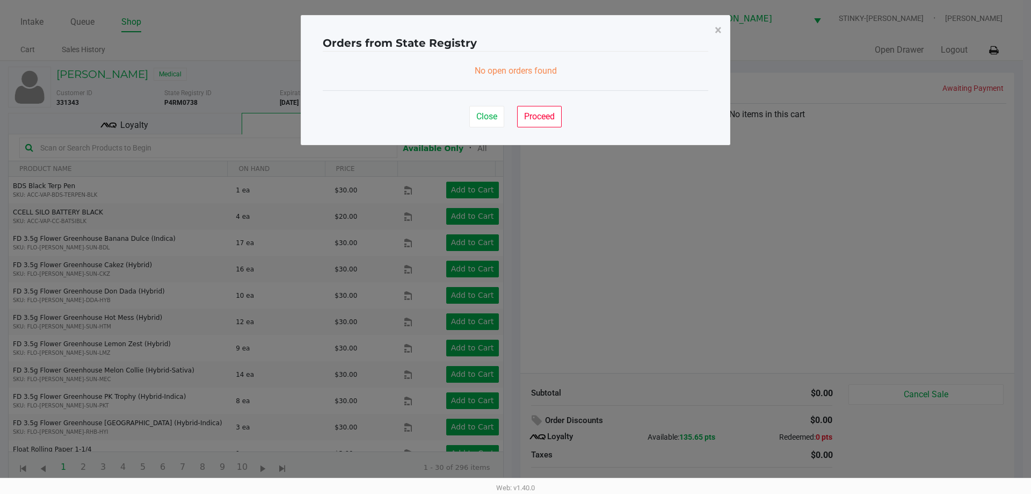
drag, startPoint x: 466, startPoint y: 68, endPoint x: 557, endPoint y: 63, distance: 90.4
click at [557, 63] on div "No open orders found" at bounding box center [516, 71] width 386 height 39
click at [575, 67] on div "No open orders found" at bounding box center [516, 70] width 386 height 13
drag, startPoint x: 575, startPoint y: 67, endPoint x: 469, endPoint y: 63, distance: 105.9
click at [469, 63] on div "No open orders found" at bounding box center [516, 71] width 386 height 39
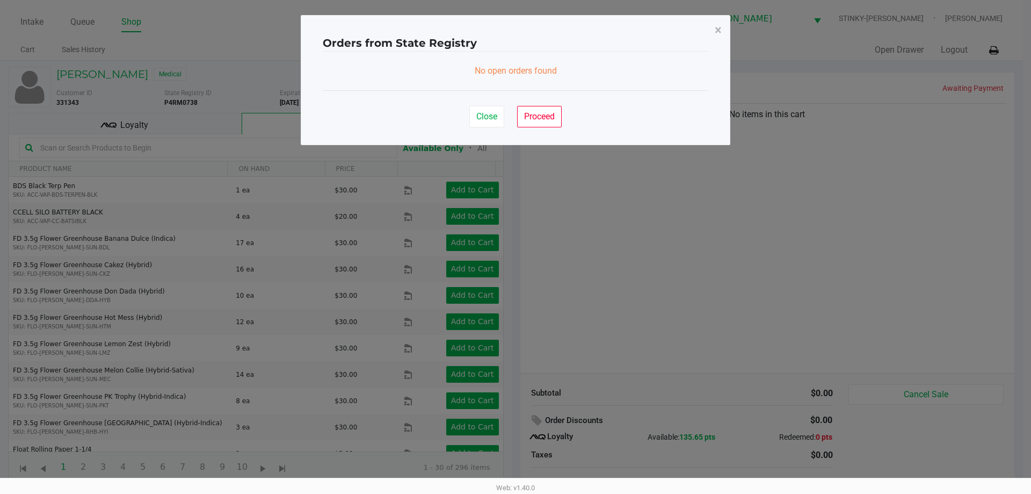
click at [545, 77] on div "No open orders found" at bounding box center [516, 70] width 386 height 13
click at [553, 111] on button "Proceed" at bounding box center [539, 116] width 45 height 21
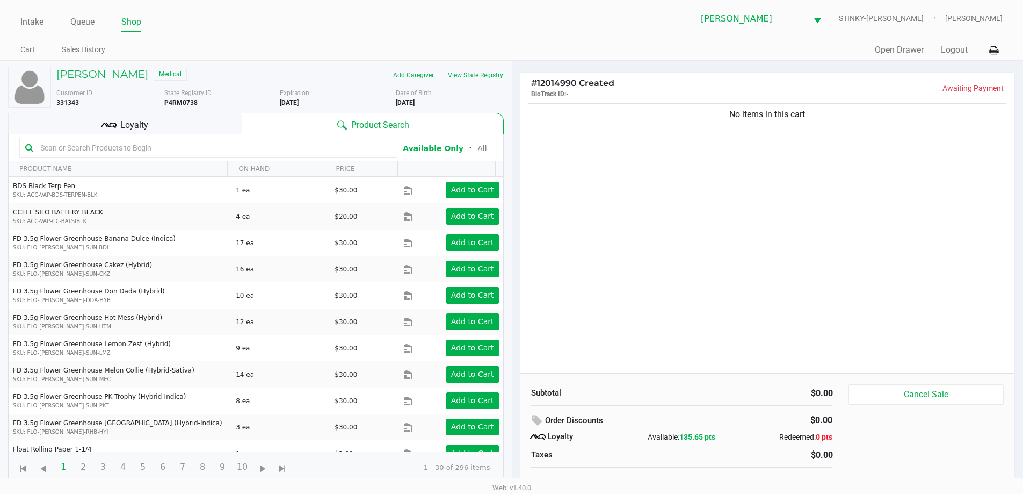
click at [542, 57] on div "Quick Sale Open Drawer Logout" at bounding box center [757, 50] width 491 height 20
click at [517, 69] on div "# 12014990 Created BioTrack ID: - Awaiting Payment No items in this cart Subtot…" at bounding box center [768, 282] width 512 height 443
click at [468, 77] on button "View State Registry" at bounding box center [472, 75] width 63 height 17
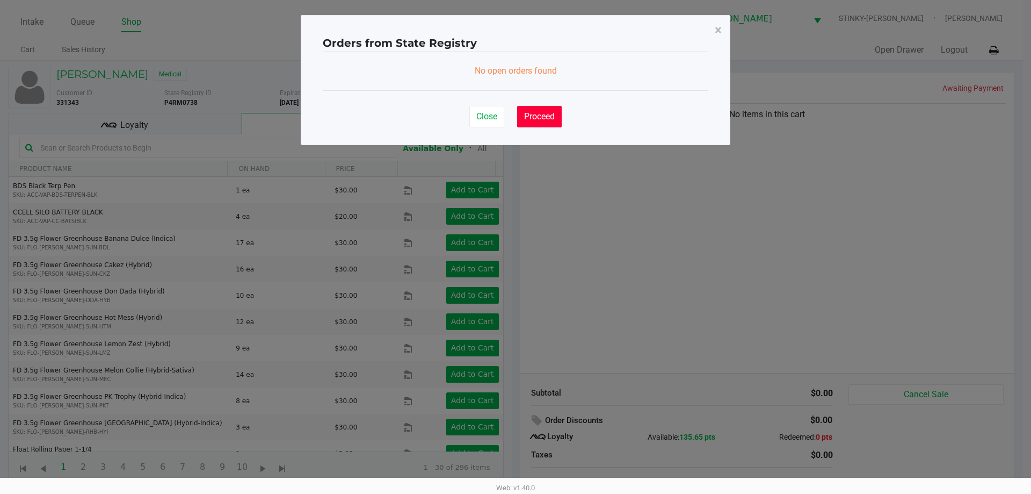
click at [546, 106] on button "Proceed" at bounding box center [539, 116] width 45 height 21
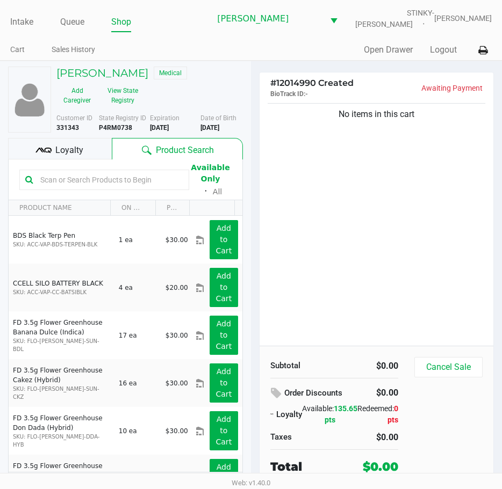
click at [470, 193] on div "No items in this cart" at bounding box center [376, 223] width 234 height 245
click at [77, 17] on link "Queue" at bounding box center [72, 22] width 24 height 15
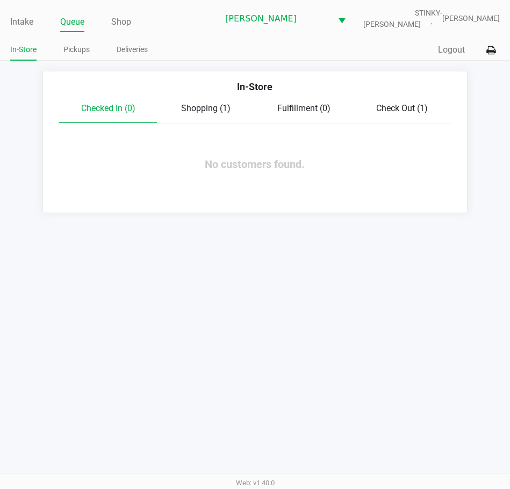
click at [212, 112] on span "Shopping (1)" at bounding box center [205, 108] width 49 height 10
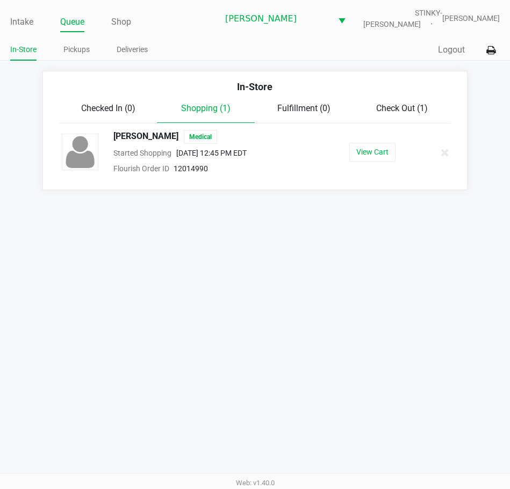
click at [451, 149] on div at bounding box center [439, 152] width 33 height 27
click at [444, 153] on icon at bounding box center [444, 153] width 9 height 8
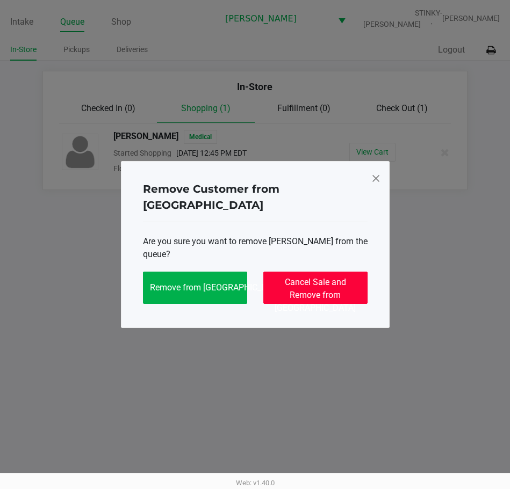
click at [327, 278] on span "Cancel Sale and Remove from Queue" at bounding box center [315, 295] width 81 height 36
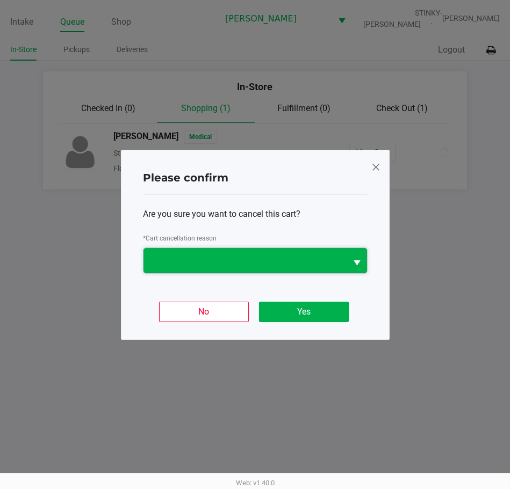
click at [319, 257] on span at bounding box center [245, 260] width 190 height 13
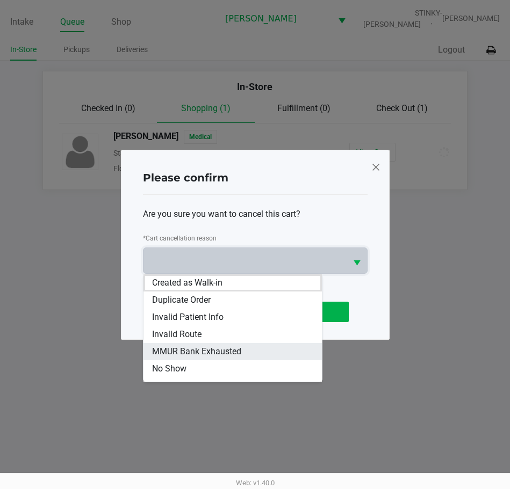
click at [210, 348] on span "MMUR Bank Exhausted" at bounding box center [196, 351] width 89 height 13
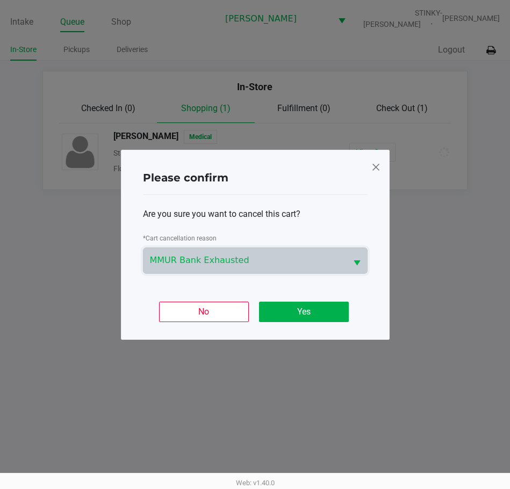
click at [278, 323] on div "No Yes" at bounding box center [255, 308] width 225 height 42
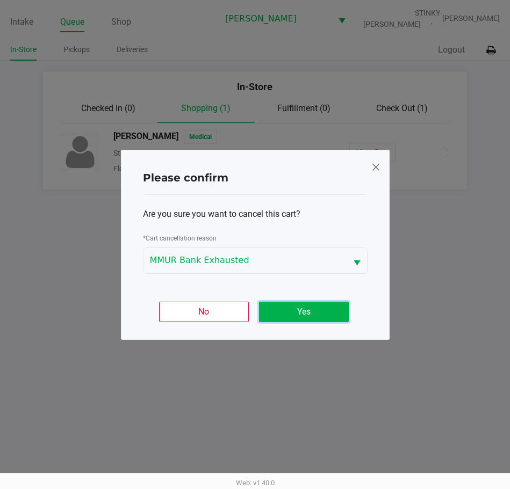
click at [323, 306] on button "Yes" at bounding box center [304, 312] width 90 height 20
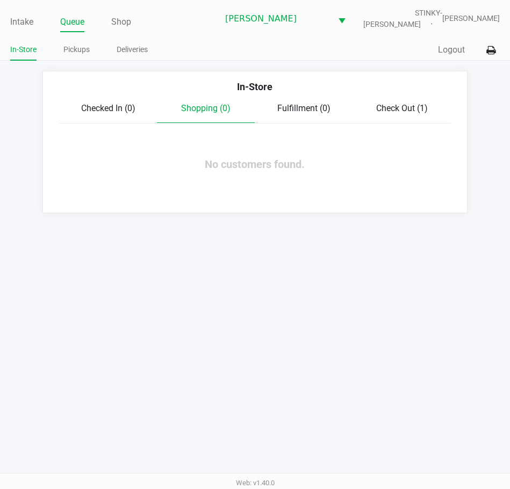
click at [480, 253] on div "Intake Queue Shop Summerfield WC STINKY-PETE James Bader In-Store Pickups Deliv…" at bounding box center [255, 244] width 510 height 489
click at [69, 27] on link "Queue" at bounding box center [72, 22] width 24 height 15
click at [372, 242] on div "Intake Queue Shop Summerfield WC STINKY-PETE James Bader In-Store Pickups Deliv…" at bounding box center [255, 244] width 510 height 489
click at [70, 11] on div "Intake Queue Shop Summerfield WC STINKY-PETE James Bader" at bounding box center [254, 18] width 489 height 26
click at [69, 14] on li "Queue" at bounding box center [72, 22] width 24 height 19
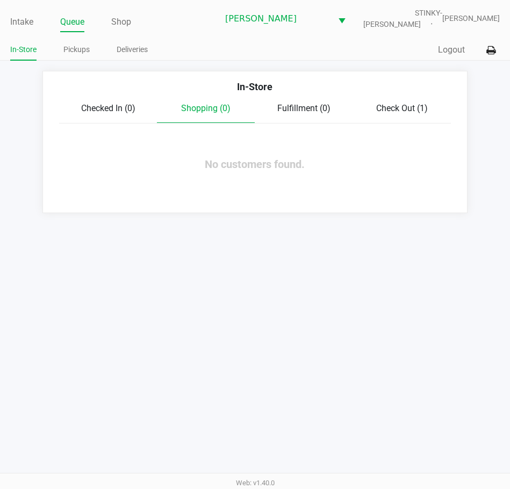
click at [216, 25] on ul "Intake Queue Shop" at bounding box center [114, 22] width 208 height 18
click at [25, 21] on link "Intake" at bounding box center [21, 22] width 23 height 15
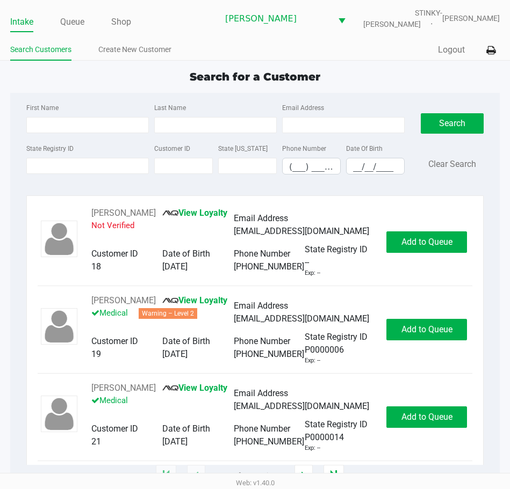
click at [184, 41] on div "Search Customers Create New Customer" at bounding box center [132, 50] width 245 height 20
click at [66, 162] on input "State Registry ID" at bounding box center [87, 166] width 122 height 16
click at [147, 86] on div "Search for a Customer First Name Last Name Email Address State Registry ID Cust…" at bounding box center [254, 273] width 489 height 408
click at [70, 12] on div "Intake Queue Shop" at bounding box center [114, 22] width 208 height 20
click at [70, 20] on link "Queue" at bounding box center [72, 22] width 24 height 15
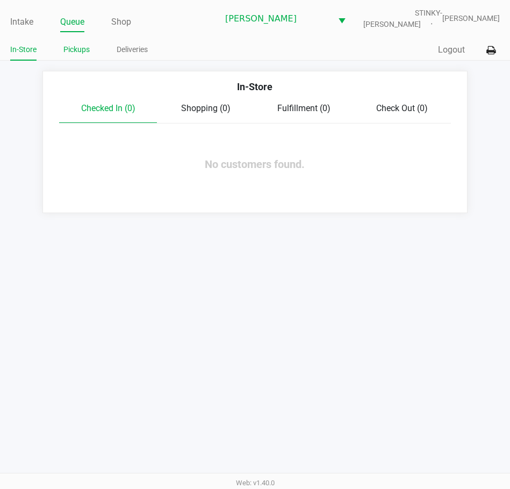
click at [76, 48] on link "Pickups" at bounding box center [76, 49] width 26 height 13
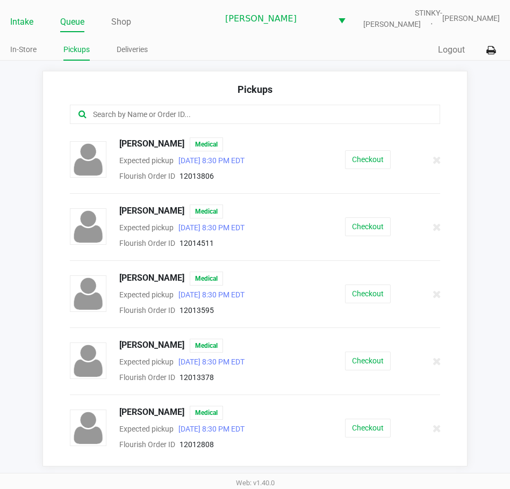
click at [18, 22] on link "Intake" at bounding box center [21, 22] width 23 height 15
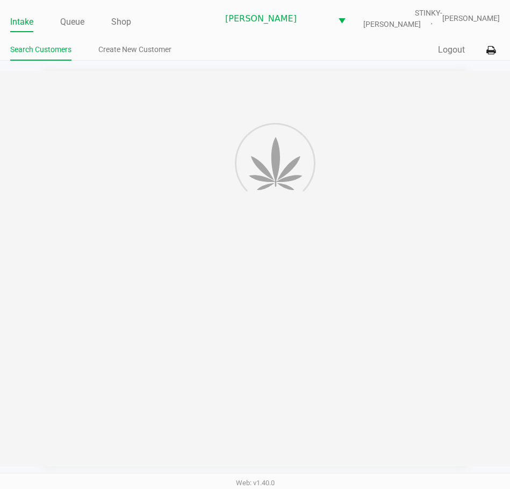
click at [219, 45] on ul "Search Customers Create New Customer" at bounding box center [132, 51] width 245 height 18
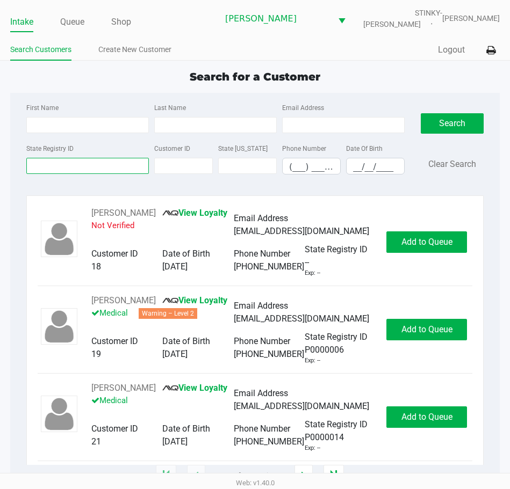
click at [70, 169] on input "State Registry ID" at bounding box center [87, 166] width 122 height 16
click at [82, 71] on div "Search for a Customer" at bounding box center [254, 77] width 505 height 16
click at [79, 168] on input "State Registry ID" at bounding box center [87, 166] width 122 height 16
click at [79, 166] on input "State Registry ID" at bounding box center [87, 166] width 122 height 16
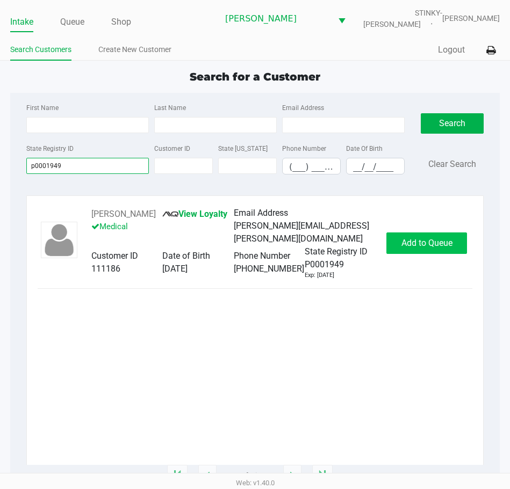
type input "p0001949"
click at [418, 242] on span "Add to Queue" at bounding box center [426, 243] width 51 height 10
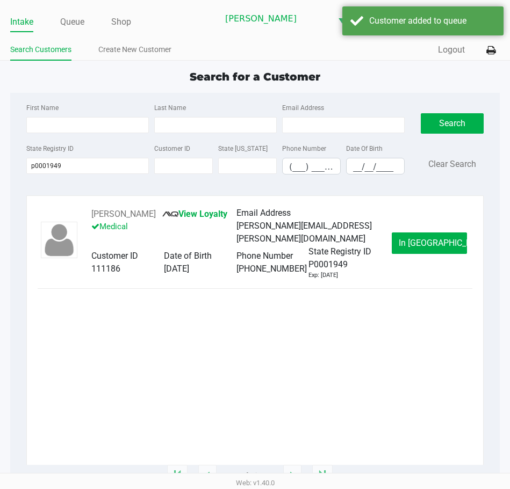
click at [418, 242] on span "In Queue" at bounding box center [444, 243] width 90 height 10
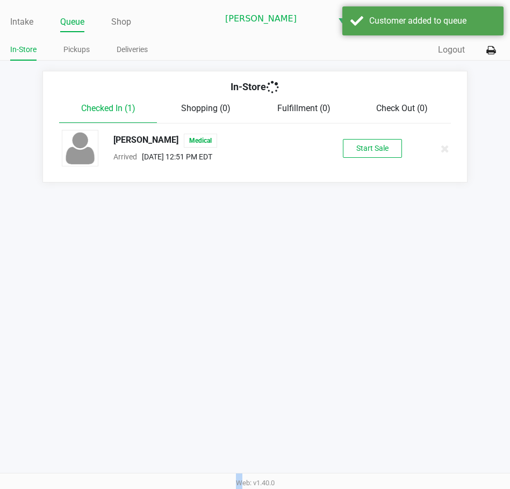
click at [418, 242] on div "Intake Queue Shop Summerfield WC STINKY-PETE James Bader In-Store Pickups Deliv…" at bounding box center [255, 244] width 510 height 489
click at [376, 147] on button "Start Sale" at bounding box center [372, 148] width 59 height 19
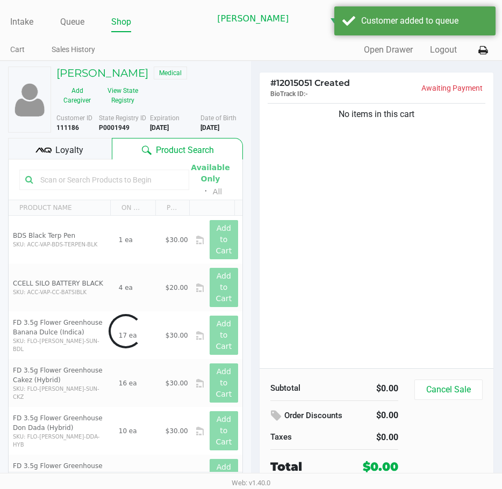
click at [106, 178] on div "Data table" at bounding box center [126, 332] width 234 height 344
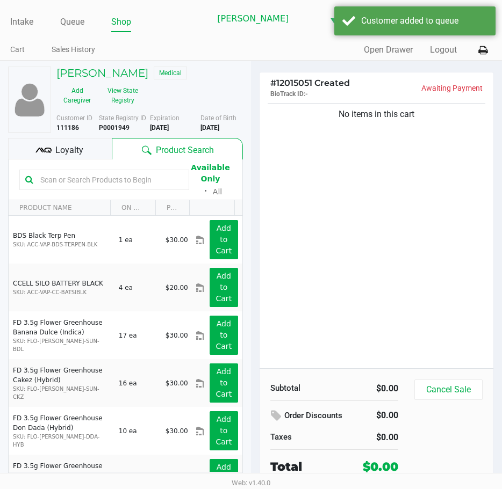
click at [110, 189] on div at bounding box center [104, 180] width 170 height 20
click at [109, 181] on input "text" at bounding box center [109, 180] width 147 height 16
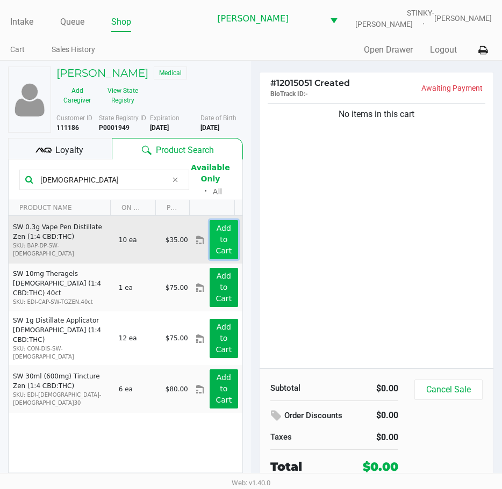
click at [216, 239] on app-button-loader "Add to Cart" at bounding box center [224, 239] width 16 height 31
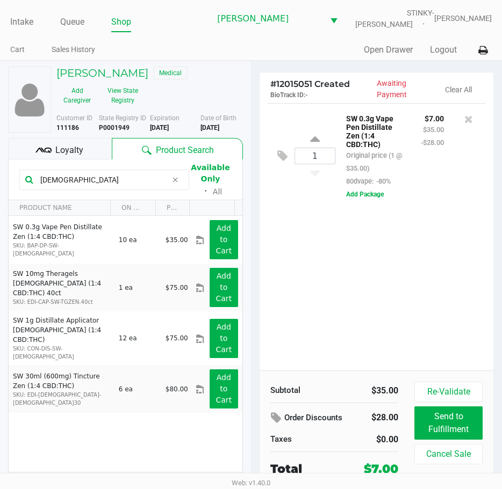
click at [81, 177] on input "zen" at bounding box center [101, 180] width 131 height 16
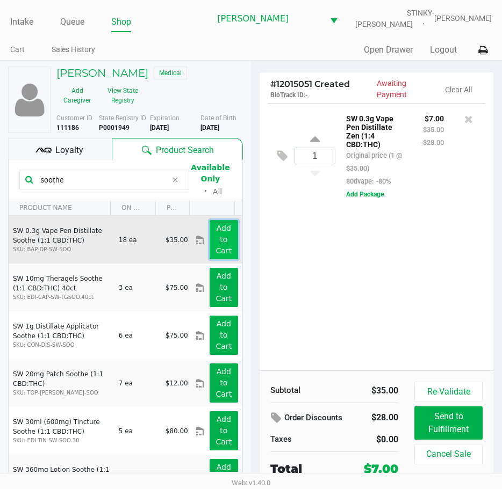
click at [225, 250] on button "Add to Cart" at bounding box center [224, 239] width 28 height 39
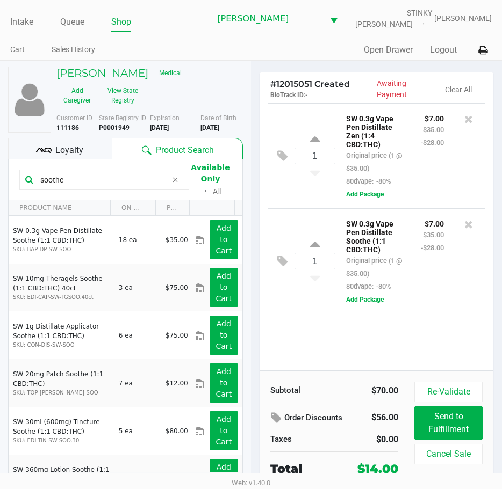
click at [67, 180] on input "soothe" at bounding box center [101, 180] width 131 height 16
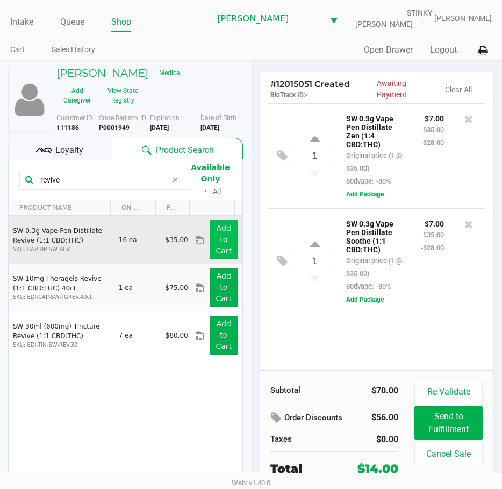
type input "revive"
click at [213, 234] on button "Add to Cart" at bounding box center [224, 239] width 28 height 39
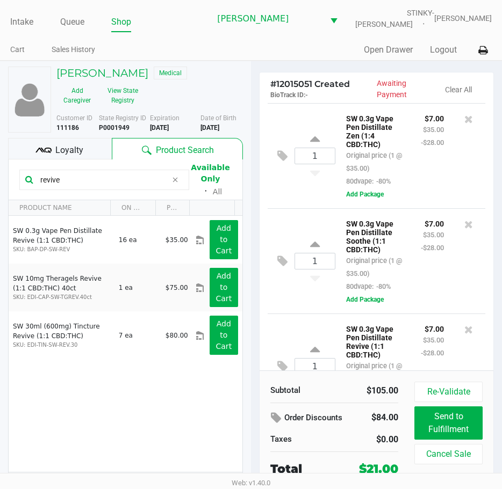
scroll to position [55, 0]
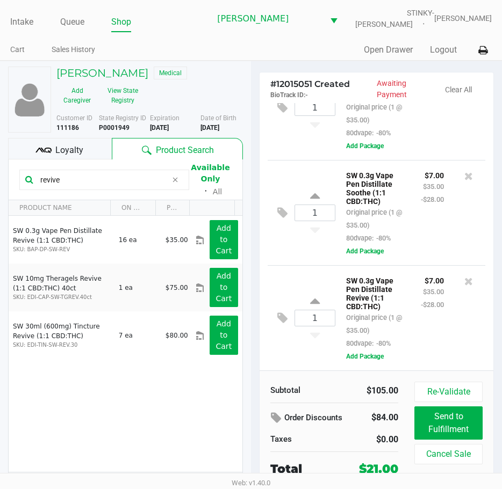
click at [233, 67] on div "LINDA WIERNASZ Medical" at bounding box center [149, 75] width 203 height 16
click at [97, 173] on input "revive" at bounding box center [101, 180] width 131 height 16
click at [295, 160] on div "1 SW 0.3g Vape Pen Distillate Soothe (1:1 CBD:THC) Original price (1 @ $35.00) …" at bounding box center [377, 212] width 218 height 105
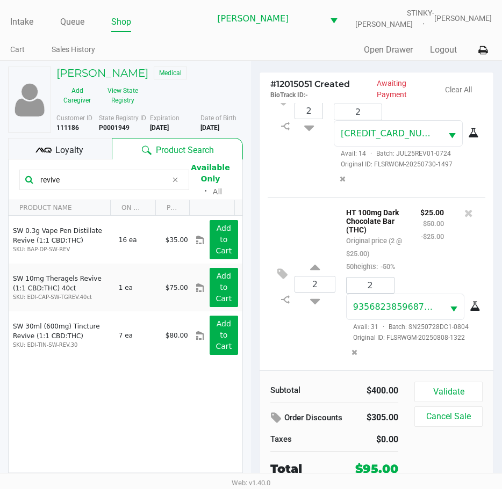
scroll to position [526, 0]
click at [246, 96] on div "LINDA WIERNASZ Medical Add Caregiver View State Registry" at bounding box center [149, 88] width 203 height 42
click at [218, 74] on div "LINDA WIERNASZ Medical" at bounding box center [149, 75] width 203 height 16
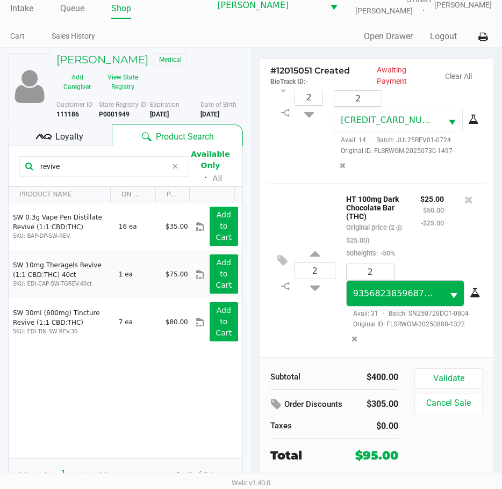
scroll to position [20, 0]
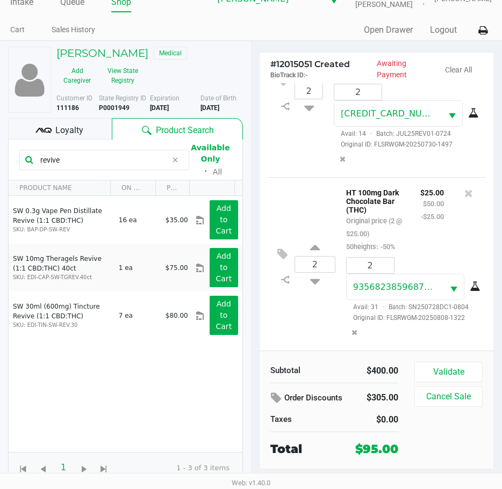
click at [76, 130] on span "Loyalty" at bounding box center [69, 130] width 28 height 13
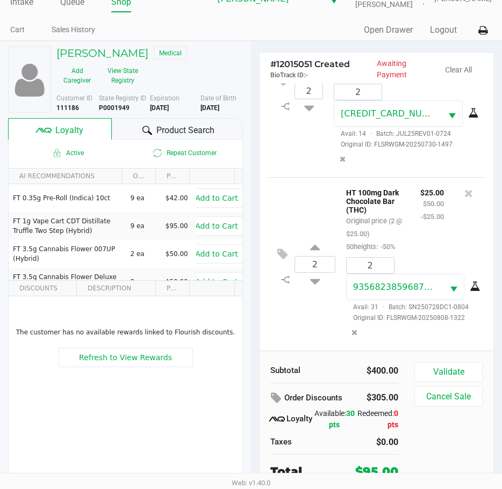
scroll to position [23, 0]
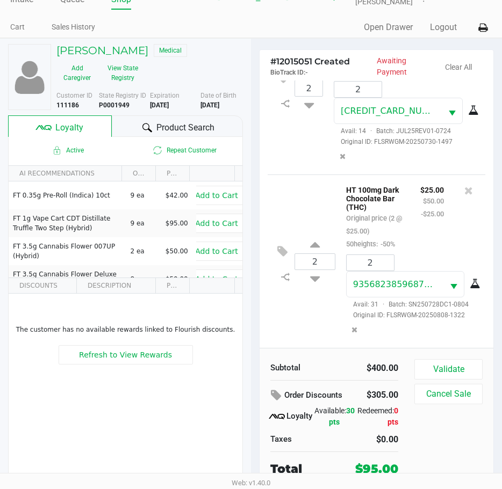
click at [145, 124] on icon at bounding box center [147, 128] width 10 height 10
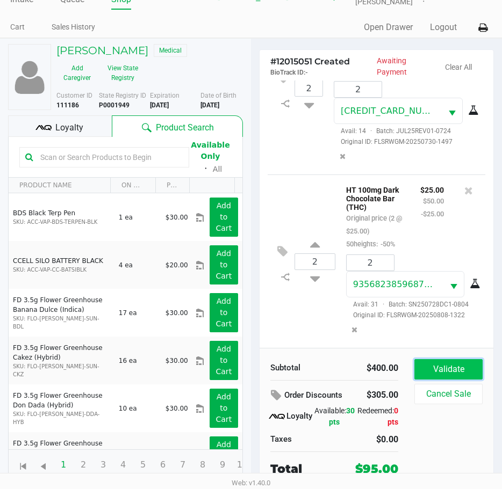
click at [446, 367] on button "Validate" at bounding box center [448, 369] width 68 height 20
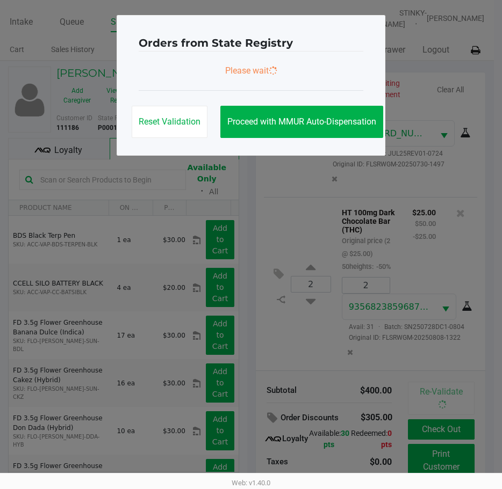
scroll to position [0, 0]
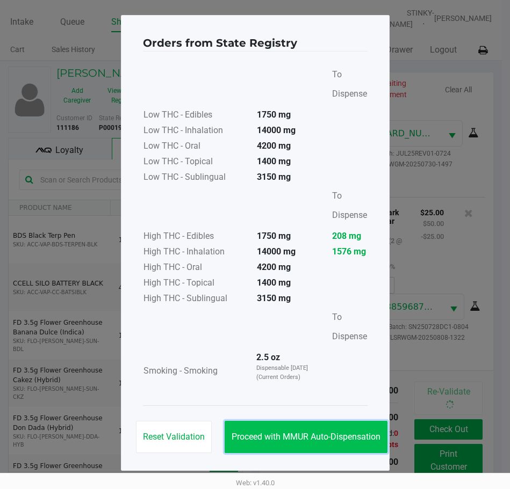
click at [289, 440] on span "Proceed with MMUR Auto-Dispensation" at bounding box center [306, 437] width 149 height 10
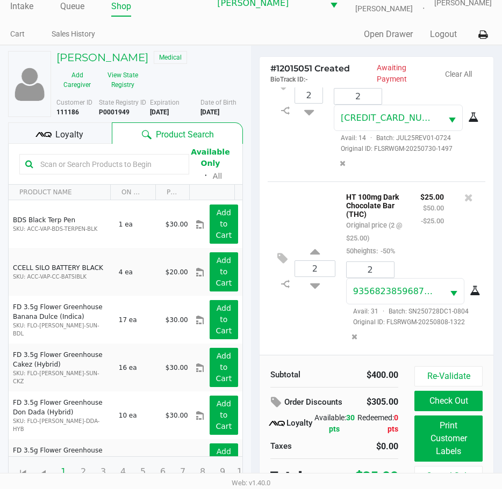
scroll to position [24, 0]
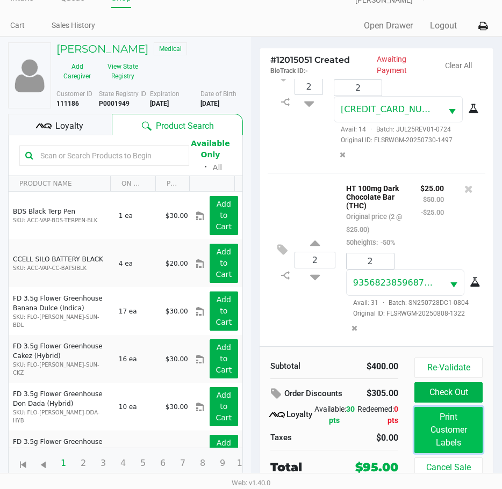
click at [443, 424] on button "Print Customer Labels" at bounding box center [448, 430] width 68 height 46
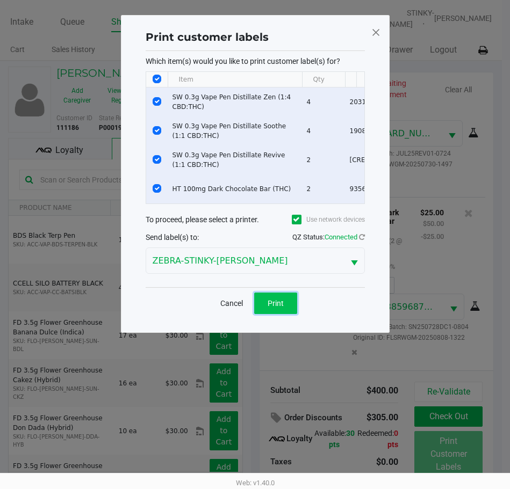
click at [265, 309] on button "Print" at bounding box center [275, 303] width 43 height 21
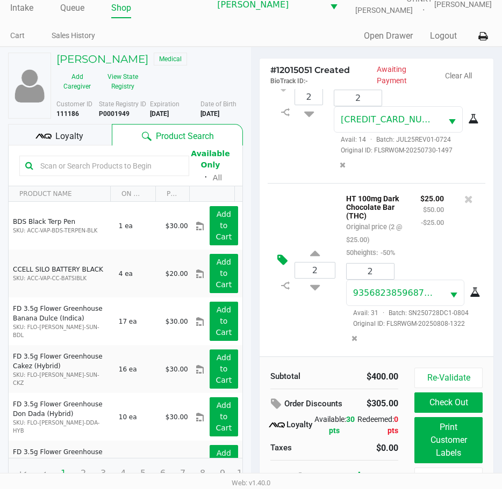
scroll to position [24, 0]
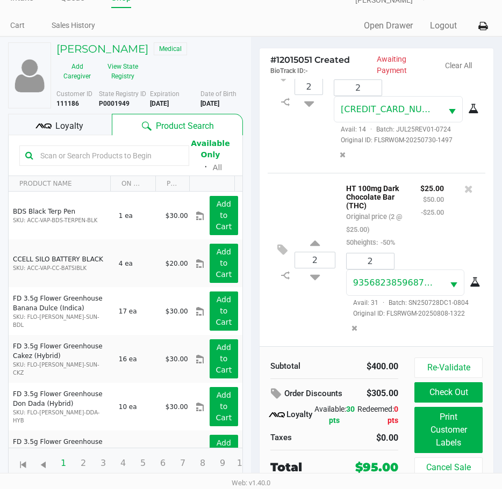
click at [252, 106] on div "# 12015051 Created BioTrack ID: - Awaiting Payment Clear All 4 SW 0.3g Vape Pen…" at bounding box center [376, 263] width 251 height 452
click at [421, 394] on button "Check Out" at bounding box center [448, 392] width 68 height 20
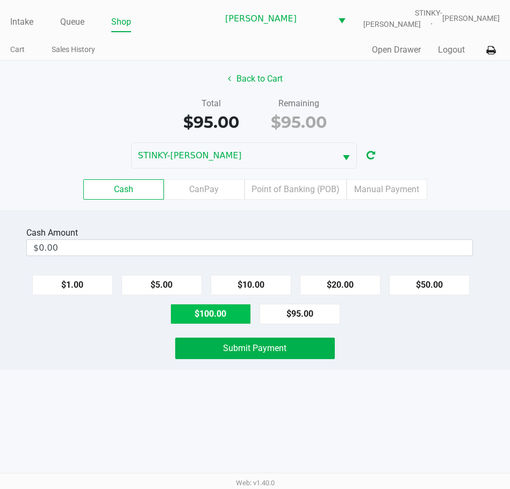
click at [220, 317] on button "$100.00" at bounding box center [210, 314] width 81 height 20
type input "$100.00"
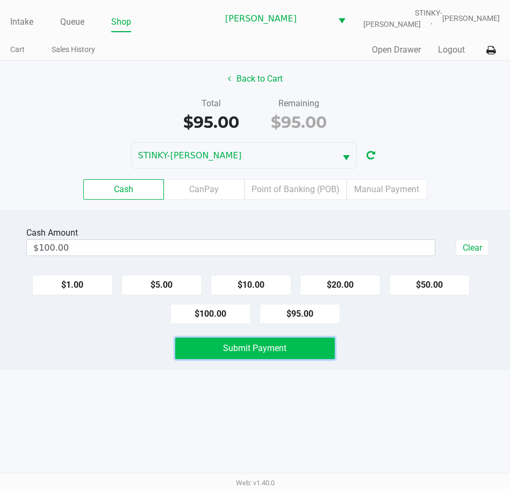
click at [280, 348] on span "Submit Payment" at bounding box center [254, 348] width 63 height 10
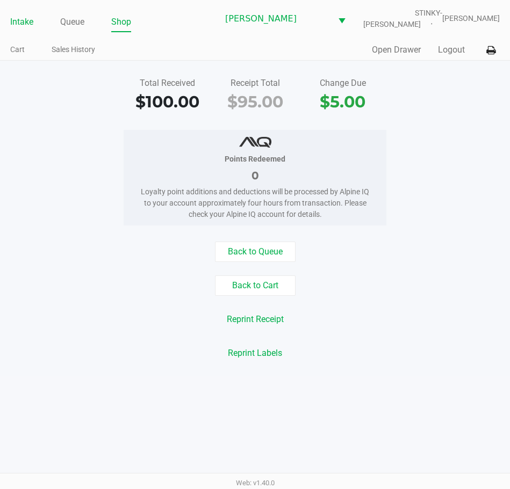
click at [23, 15] on link "Intake" at bounding box center [21, 22] width 23 height 15
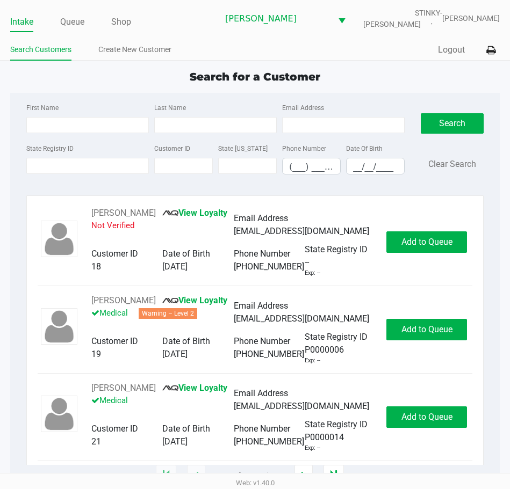
click at [56, 175] on div "State Registry ID Customer ID State ID Phone Number (___) ___-____ Date Of Birt…" at bounding box center [216, 162] width 384 height 41
click at [62, 162] on input "State Registry ID" at bounding box center [87, 166] width 122 height 16
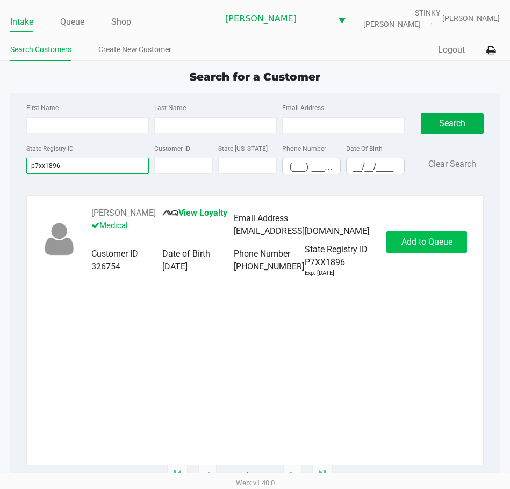
type input "p7xx1896"
click at [431, 252] on button "Add to Queue" at bounding box center [426, 242] width 81 height 21
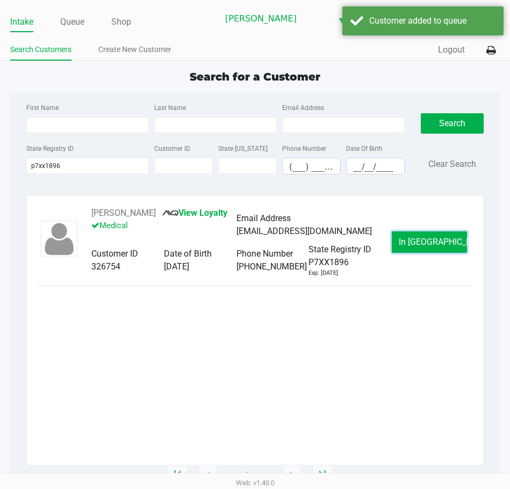
click at [413, 248] on button "In Queue" at bounding box center [429, 242] width 75 height 21
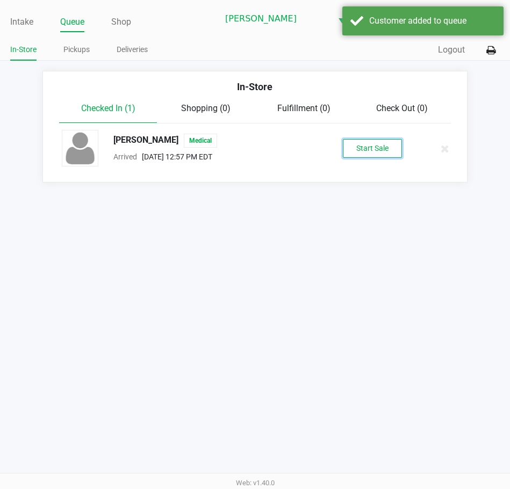
click at [370, 141] on button "Start Sale" at bounding box center [372, 148] width 59 height 19
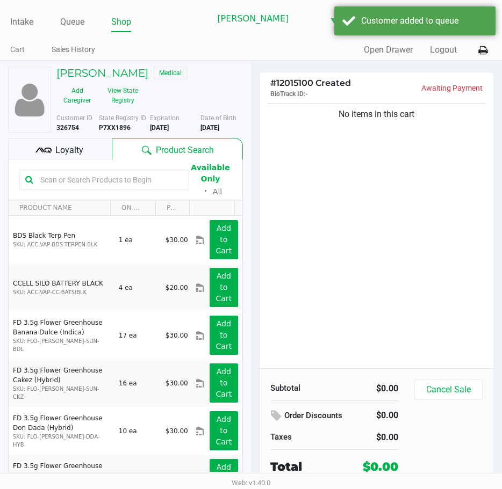
click at [92, 152] on div "Loyalty" at bounding box center [60, 148] width 104 height 21
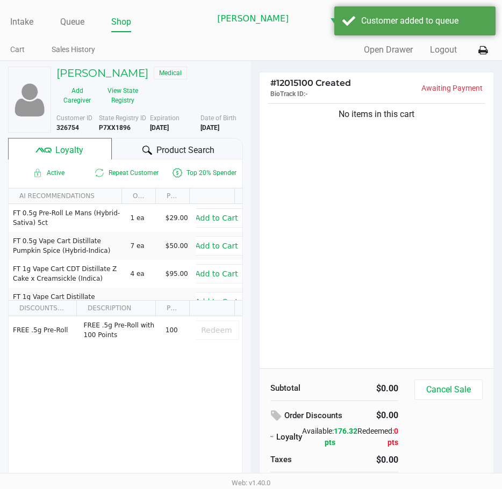
click at [201, 152] on span "Product Search" at bounding box center [185, 150] width 58 height 13
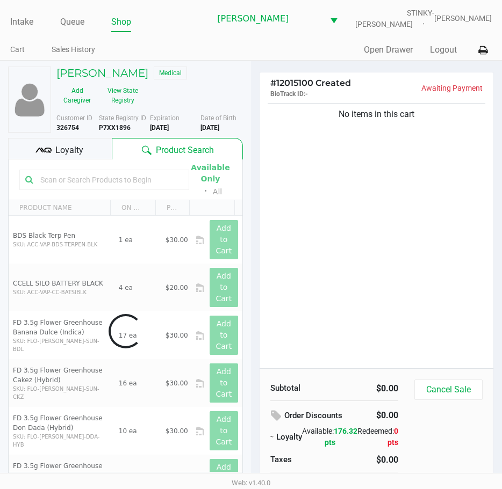
click at [341, 183] on div "No items in this cart" at bounding box center [376, 235] width 234 height 268
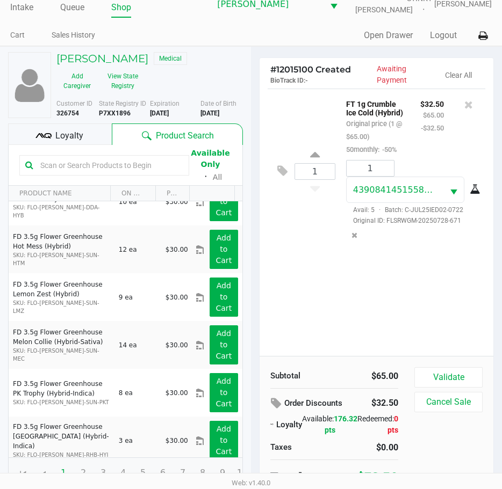
scroll to position [23, 0]
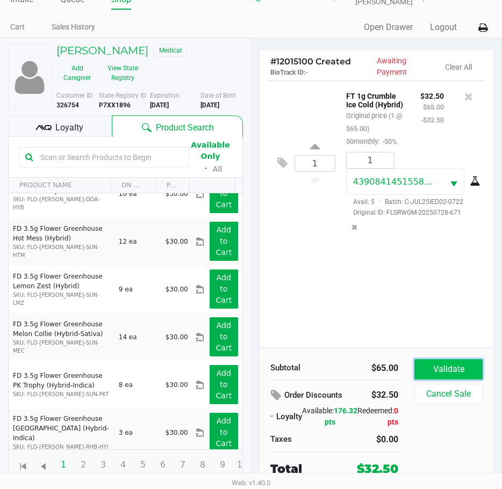
click at [418, 369] on button "Validate" at bounding box center [448, 369] width 68 height 20
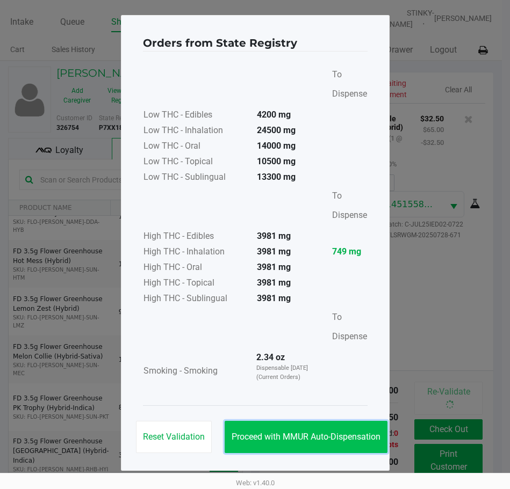
click at [305, 431] on button "Proceed with MMUR Auto-Dispensation" at bounding box center [306, 437] width 163 height 32
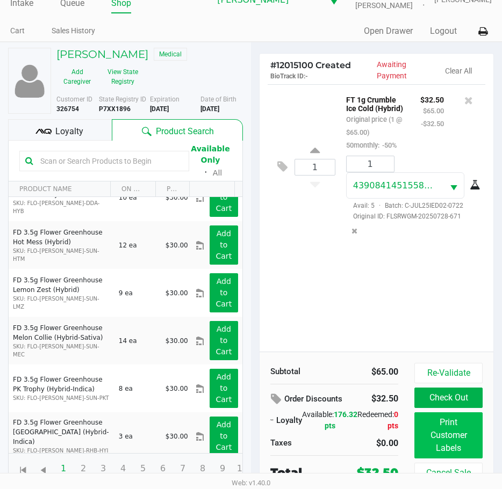
scroll to position [24, 0]
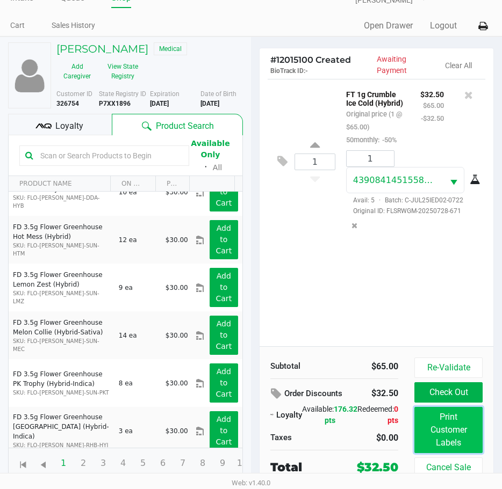
click at [450, 432] on button "Print Customer Labels" at bounding box center [448, 430] width 68 height 46
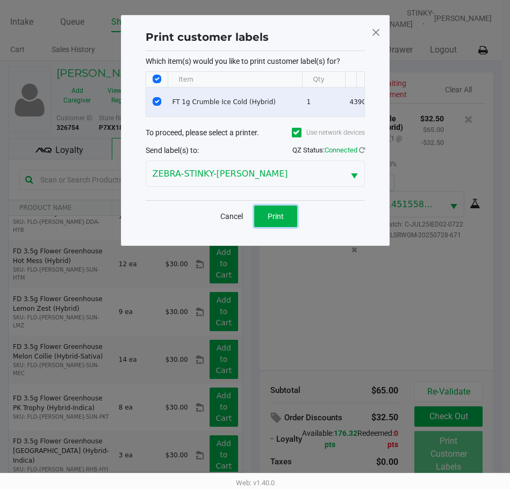
click at [287, 232] on div "Cancel Print" at bounding box center [255, 216] width 219 height 32
click at [286, 227] on button "Print" at bounding box center [275, 216] width 43 height 21
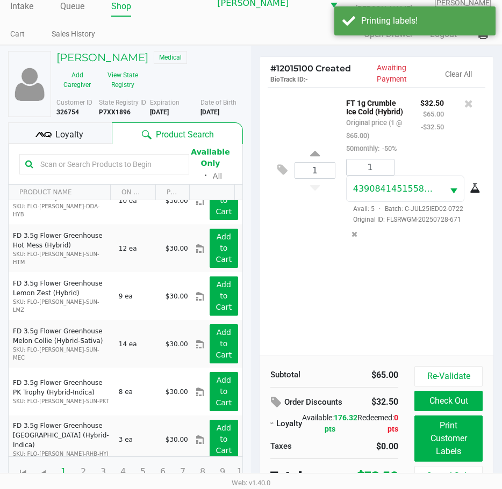
scroll to position [24, 0]
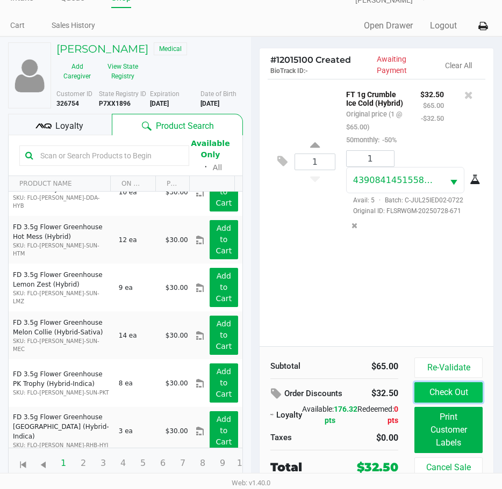
click at [451, 391] on button "Check Out" at bounding box center [448, 392] width 68 height 20
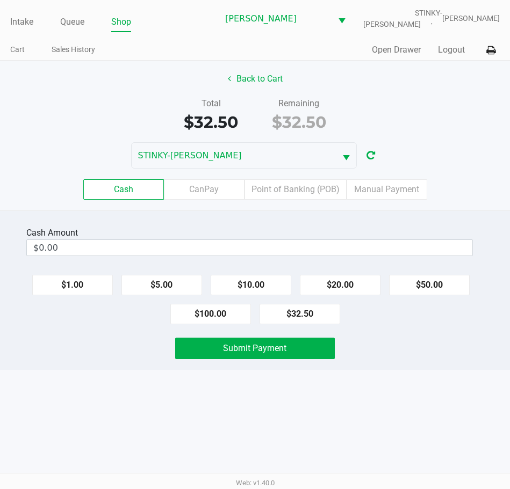
click at [422, 101] on div "Total $32.50 Remaining $32.50" at bounding box center [255, 115] width 526 height 37
click at [307, 194] on label "Point of Banking (POB)" at bounding box center [295, 189] width 102 height 20
click at [0, 0] on 7 "Point of Banking (POB)" at bounding box center [0, 0] width 0 height 0
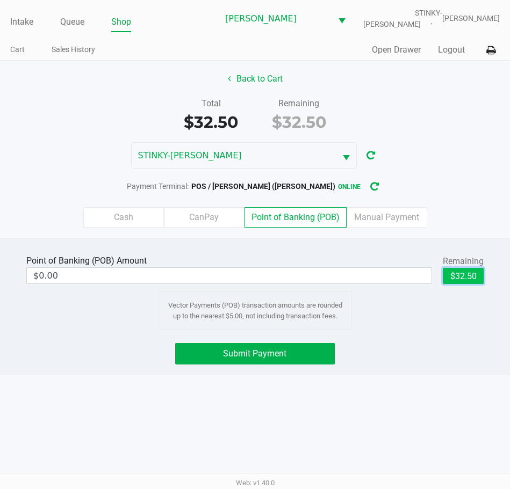
click at [460, 275] on button "$32.50" at bounding box center [463, 276] width 41 height 16
type input "$32.50"
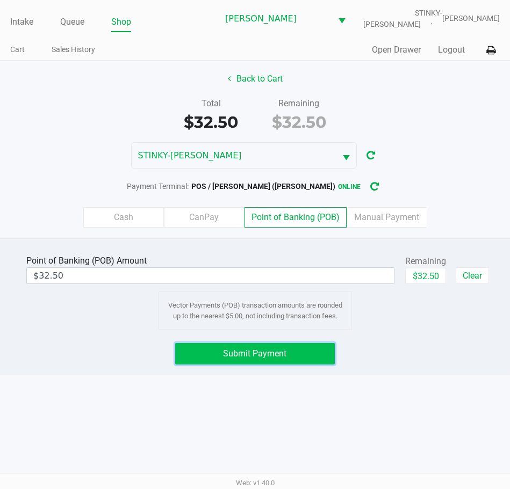
click at [248, 353] on span "Submit Payment" at bounding box center [254, 354] width 63 height 10
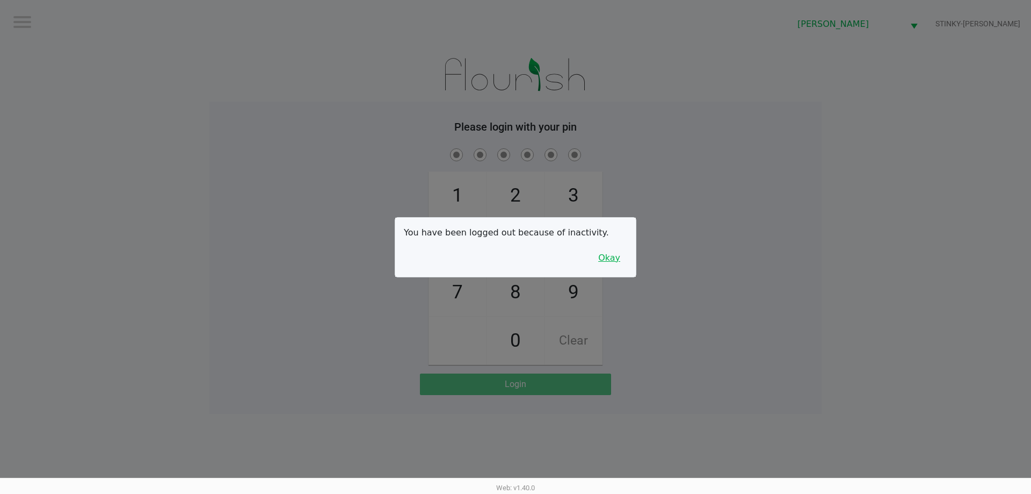
click at [608, 253] on button "Okay" at bounding box center [609, 258] width 36 height 20
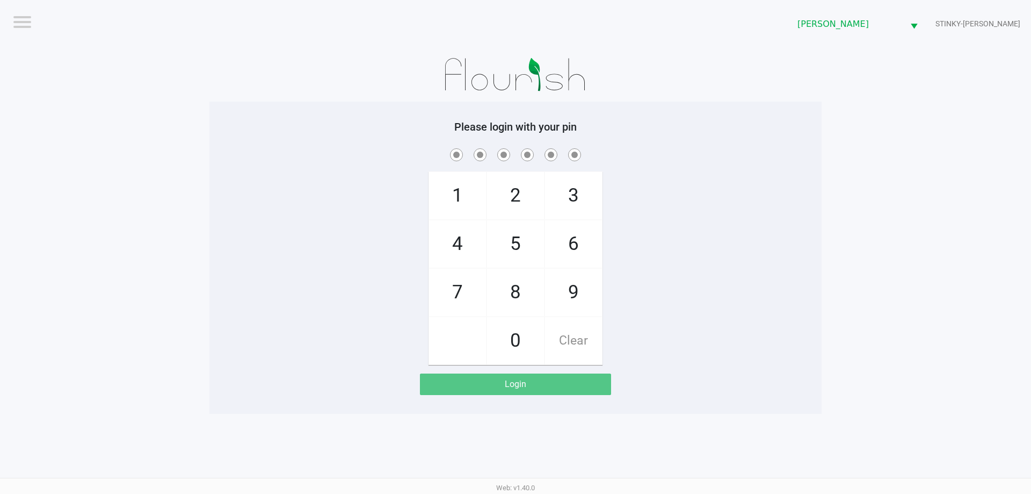
click at [643, 250] on div "1 4 7 2 5 8 0 3 6 9 Clear" at bounding box center [516, 255] width 612 height 219
checkbox input "true"
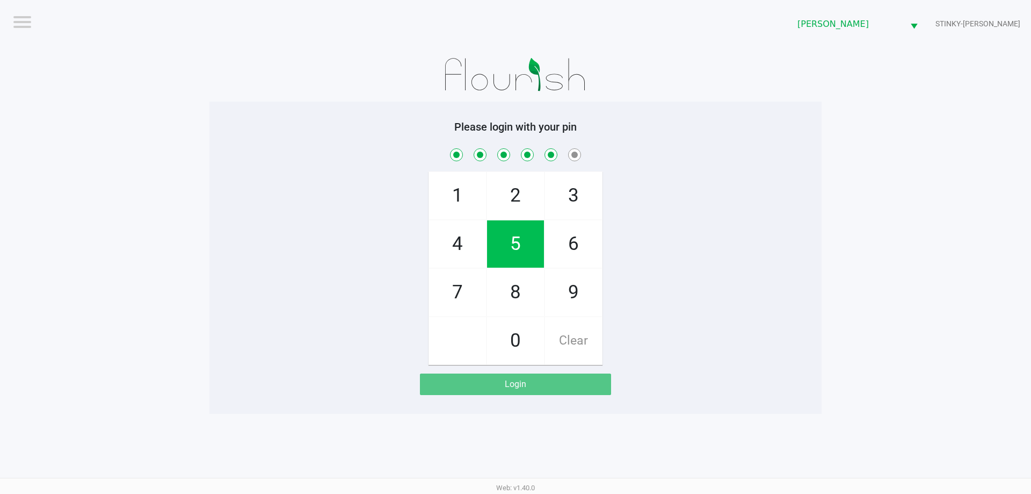
checkbox input "true"
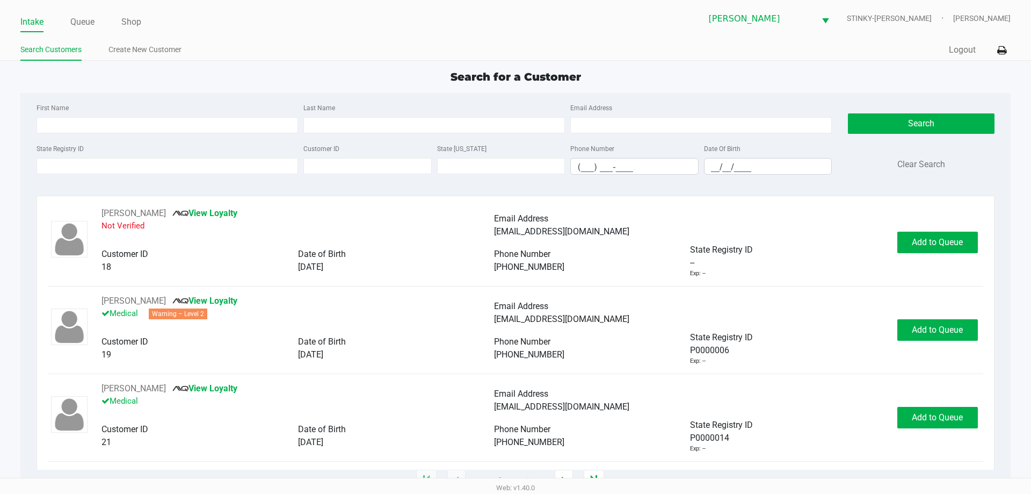
click at [83, 13] on div "Intake Queue Shop" at bounding box center [267, 22] width 495 height 20
click at [83, 16] on link "Queue" at bounding box center [82, 22] width 24 height 15
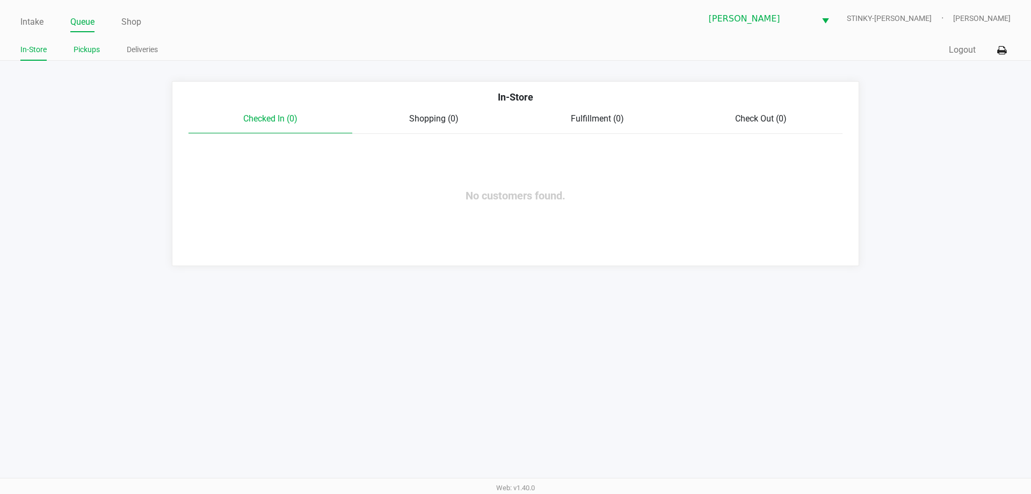
click at [99, 47] on link "Pickups" at bounding box center [87, 49] width 26 height 13
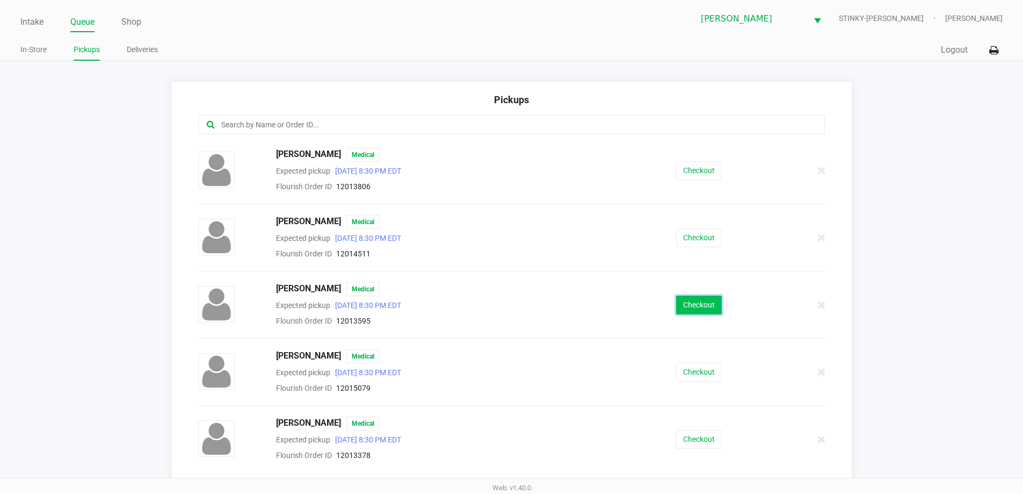
click at [690, 310] on button "Checkout" at bounding box center [699, 304] width 46 height 19
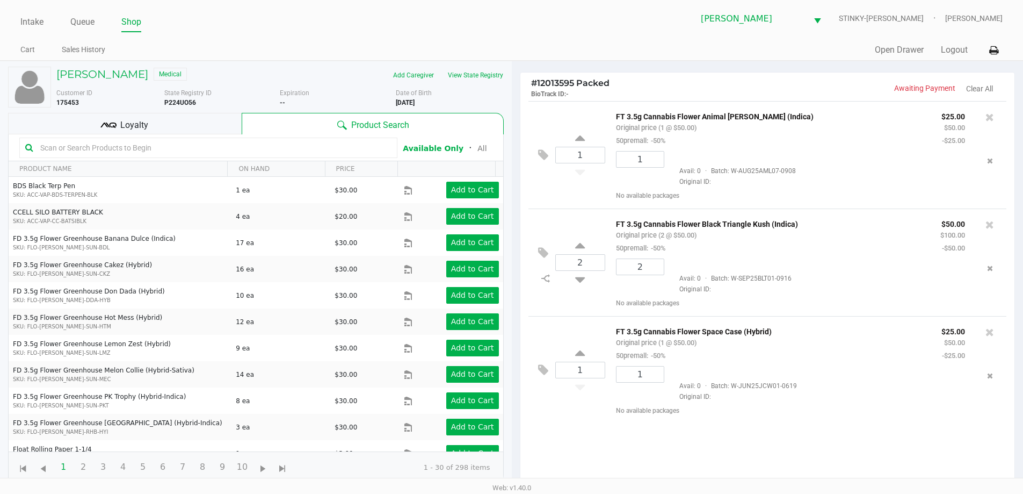
click at [132, 117] on div "Loyalty" at bounding box center [125, 123] width 234 height 21
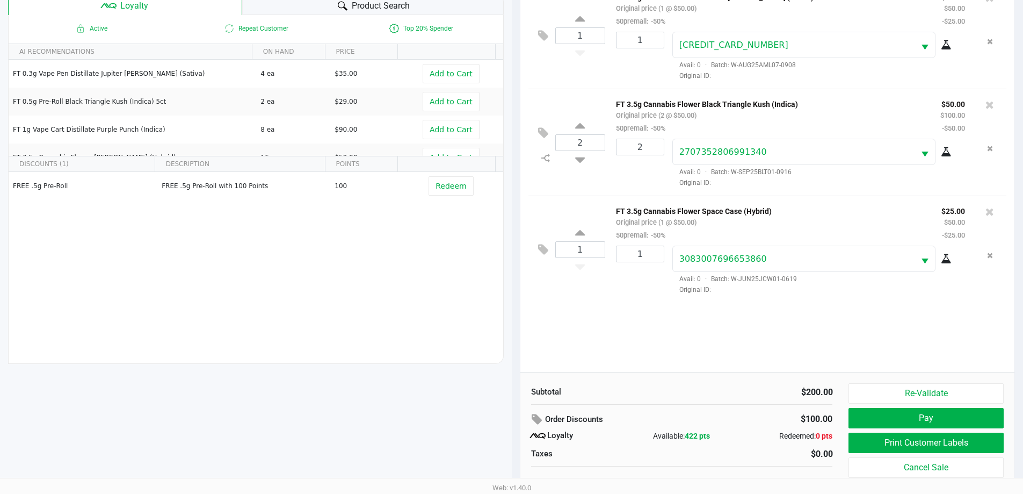
scroll to position [129, 0]
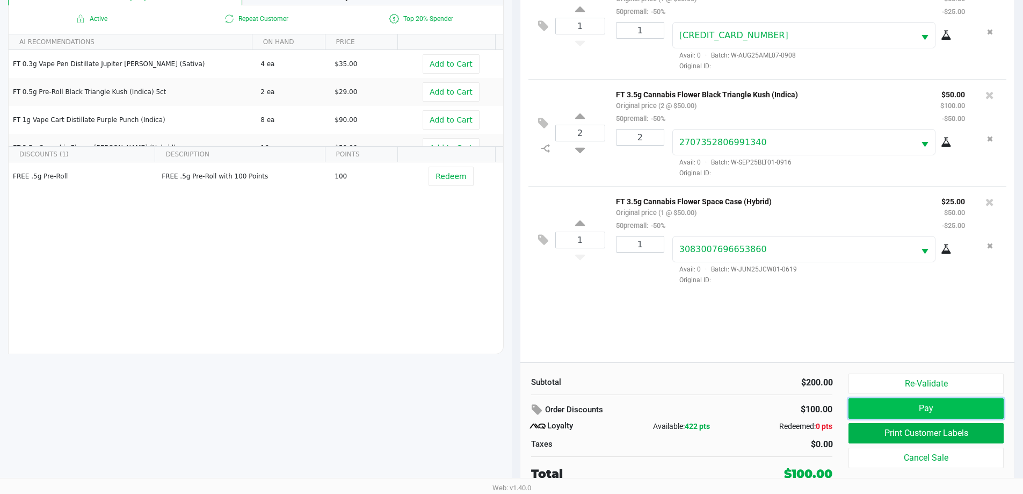
click at [887, 401] on button "Pay" at bounding box center [926, 408] width 155 height 20
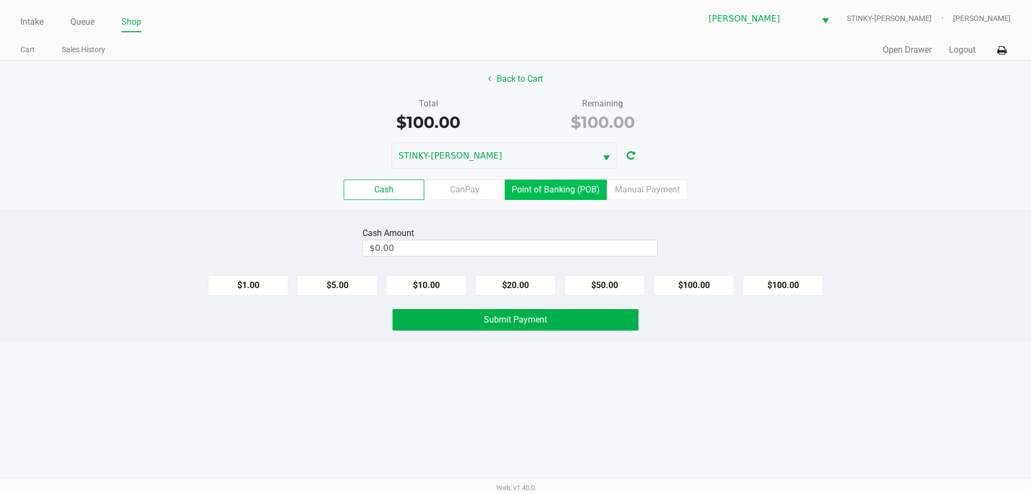
click at [551, 197] on label "Point of Banking (POB)" at bounding box center [556, 189] width 102 height 20
click at [0, 0] on 7 "Point of Banking (POB)" at bounding box center [0, 0] width 0 height 0
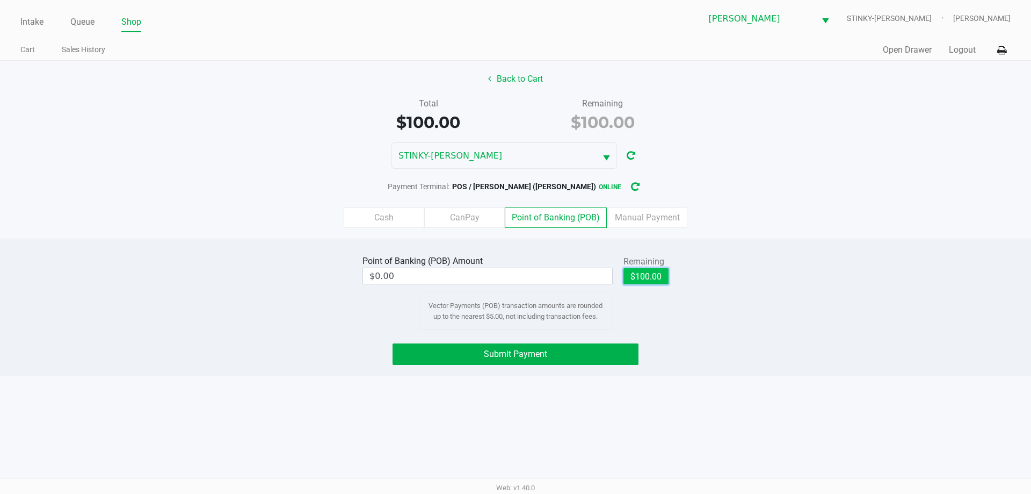
click at [646, 270] on button "$100.00" at bounding box center [646, 276] width 45 height 16
type input "$100.00"
click at [595, 353] on button "Submit Payment" at bounding box center [516, 353] width 246 height 21
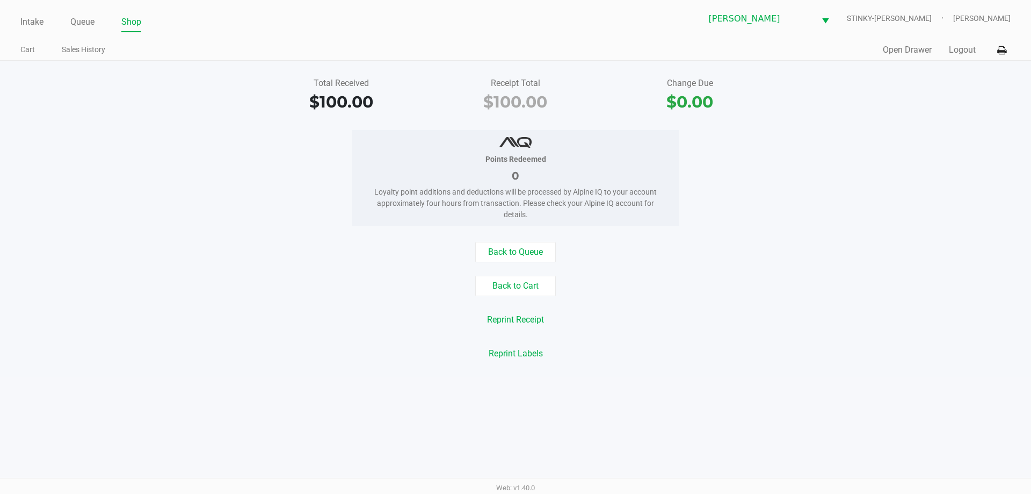
click at [278, 97] on div "$100.00" at bounding box center [341, 102] width 158 height 24
click at [83, 19] on link "Queue" at bounding box center [82, 22] width 24 height 15
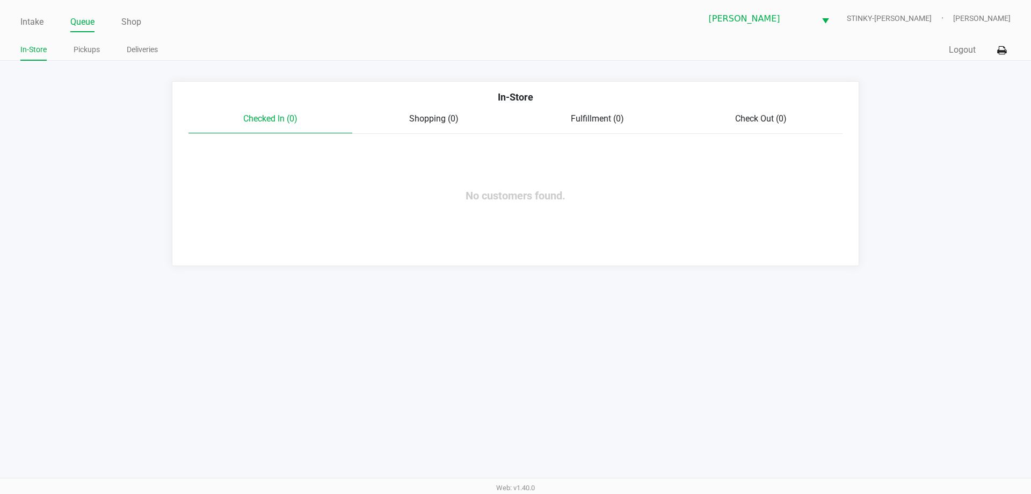
click at [252, 83] on div "In-Store Checked In (0) Shopping (0) Fulfillment (0) Check Out (0) No customers…" at bounding box center [516, 173] width 688 height 185
click at [88, 51] on link "Pickups" at bounding box center [87, 49] width 26 height 13
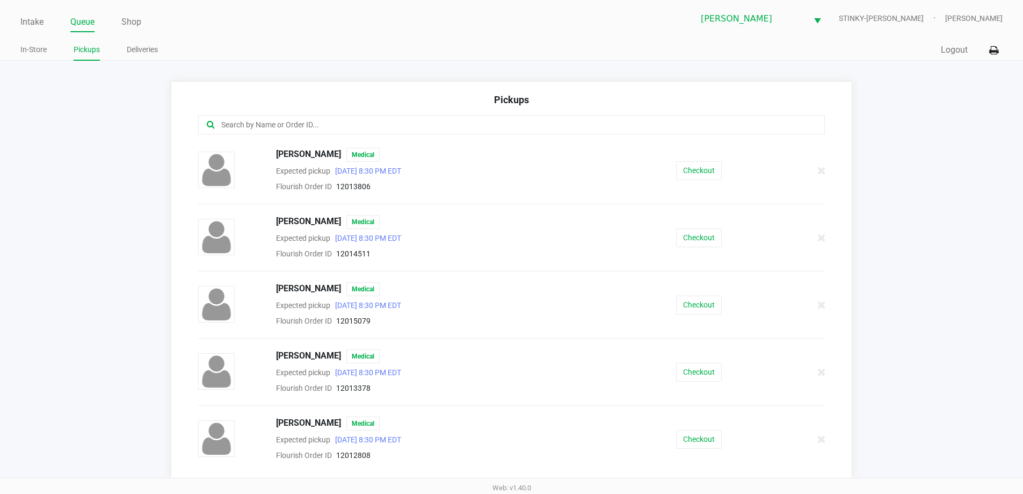
click at [253, 44] on ul "In-Store Pickups Deliveries" at bounding box center [265, 51] width 491 height 18
click at [706, 167] on button "Checkout" at bounding box center [699, 170] width 46 height 19
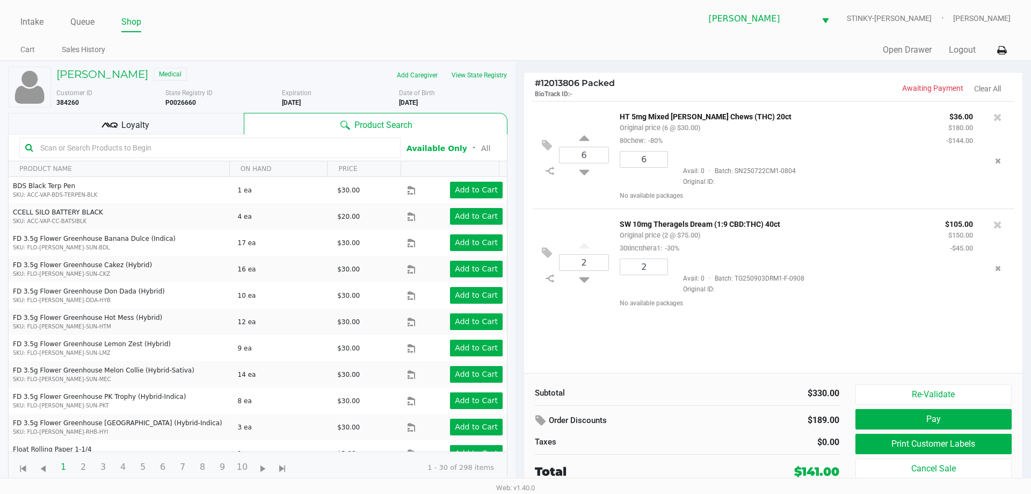
click at [243, 85] on div "Customer ID 384260 State Registry ID P0026660 Expiration 11/19/2025 Date of Bir…" at bounding box center [281, 96] width 467 height 24
click at [158, 122] on div "Loyalty" at bounding box center [126, 123] width 236 height 21
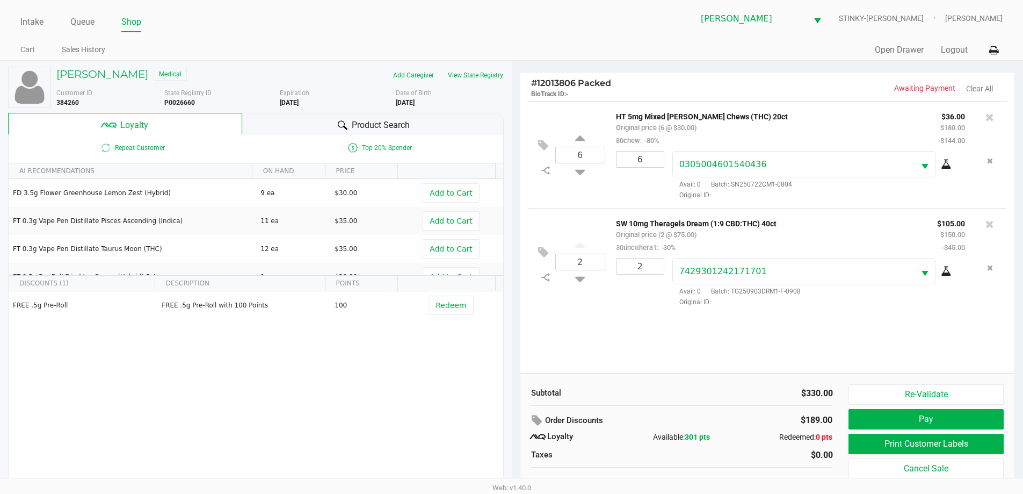
click at [334, 340] on div "FREE .5g Pre-Roll FREE .5g Pre-Roll with 100 Points 100 Redeem" at bounding box center [256, 372] width 495 height 162
click at [369, 119] on span "Product Search" at bounding box center [381, 125] width 58 height 13
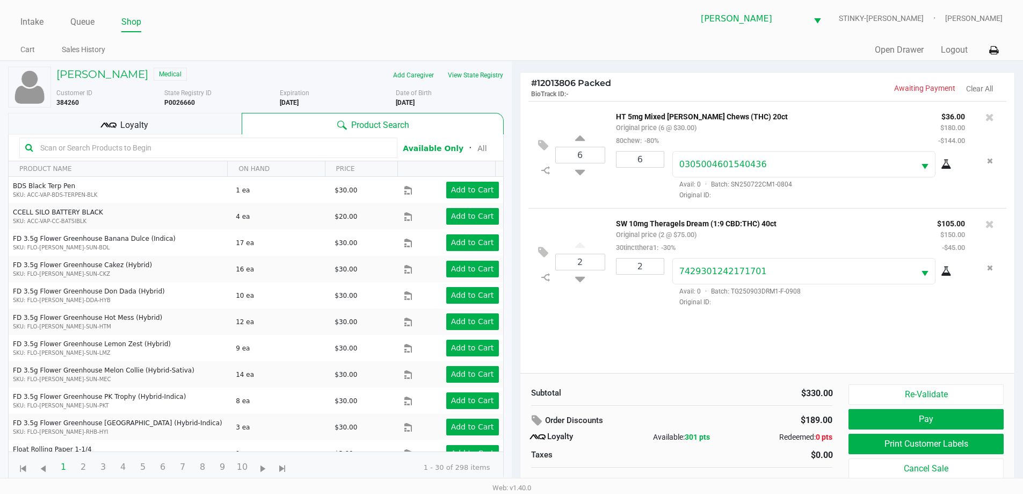
click at [516, 35] on div "Intake Queue Shop Summerfield WC STINKY-PETE James Bader Cart Sales History Qui…" at bounding box center [511, 30] width 1023 height 61
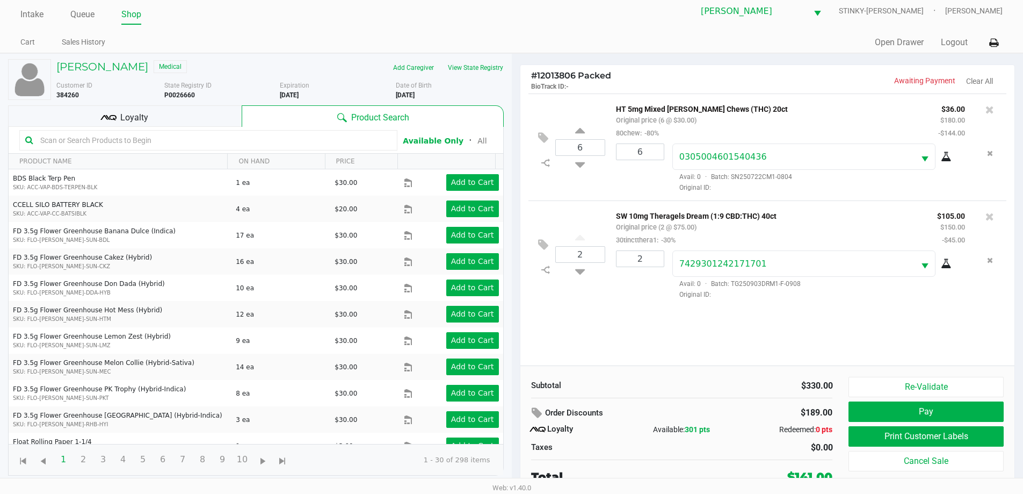
scroll to position [11, 0]
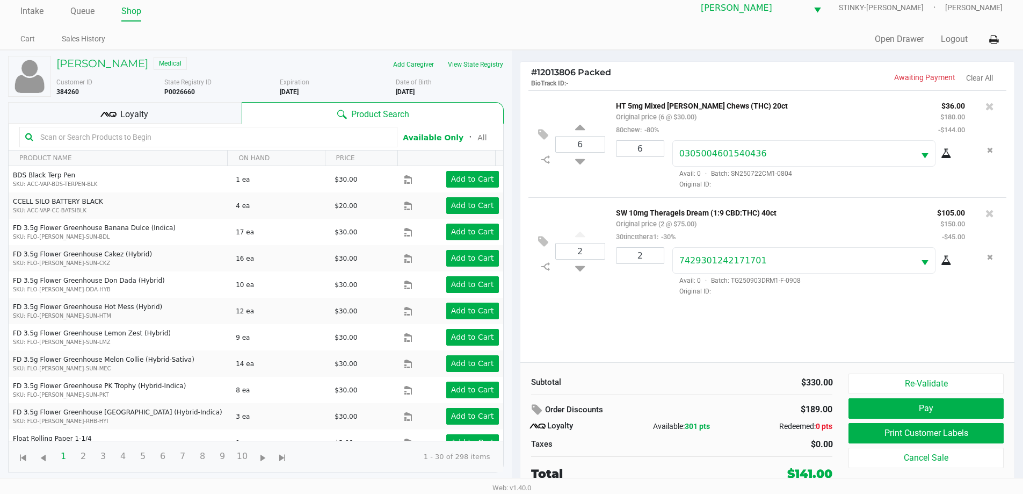
click at [192, 119] on div "Loyalty" at bounding box center [125, 112] width 234 height 21
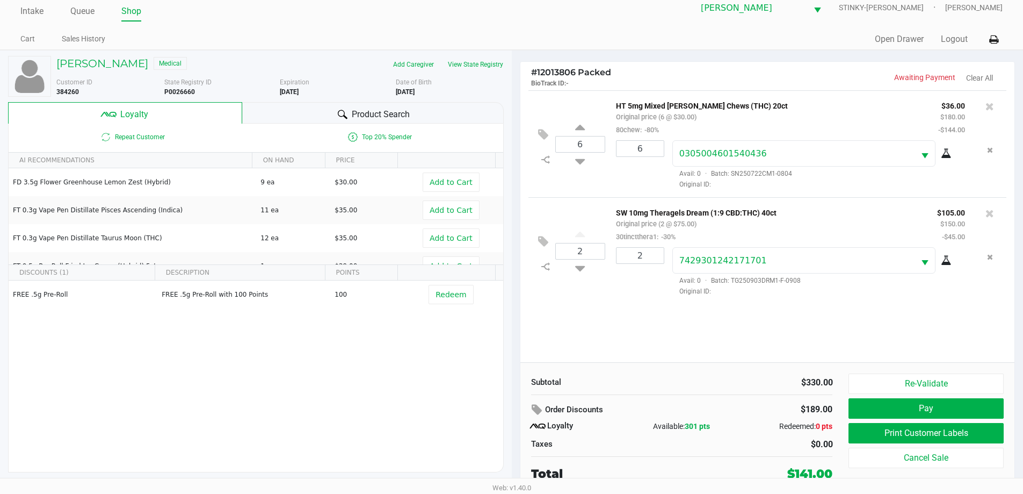
click at [390, 112] on span "Product Search" at bounding box center [381, 114] width 58 height 13
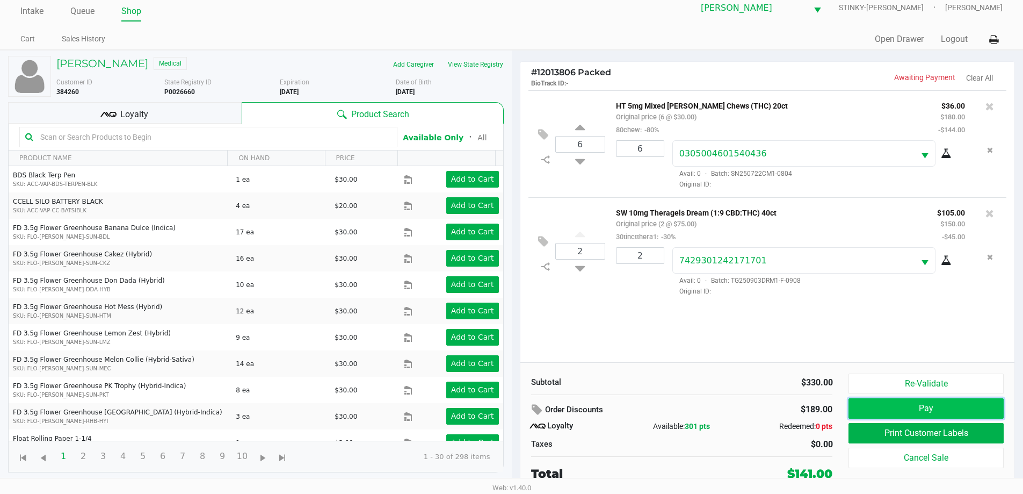
click at [936, 402] on button "Pay" at bounding box center [926, 408] width 155 height 20
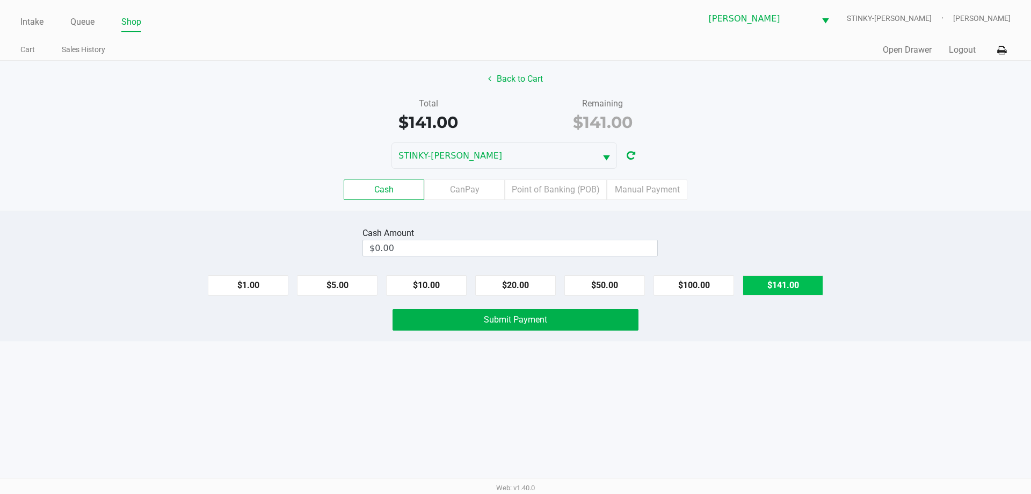
click at [755, 279] on button "$141.00" at bounding box center [783, 285] width 81 height 20
type input "$141.00"
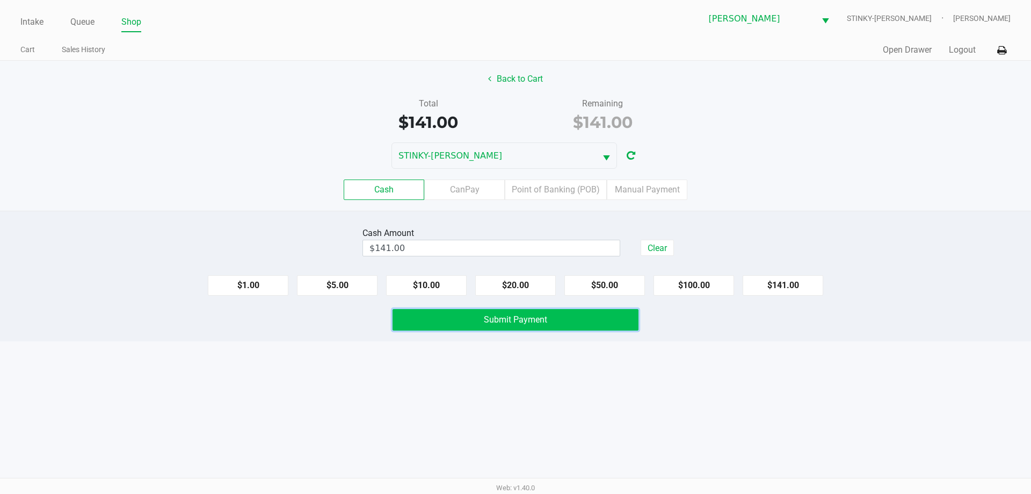
click at [528, 328] on button "Submit Payment" at bounding box center [516, 319] width 246 height 21
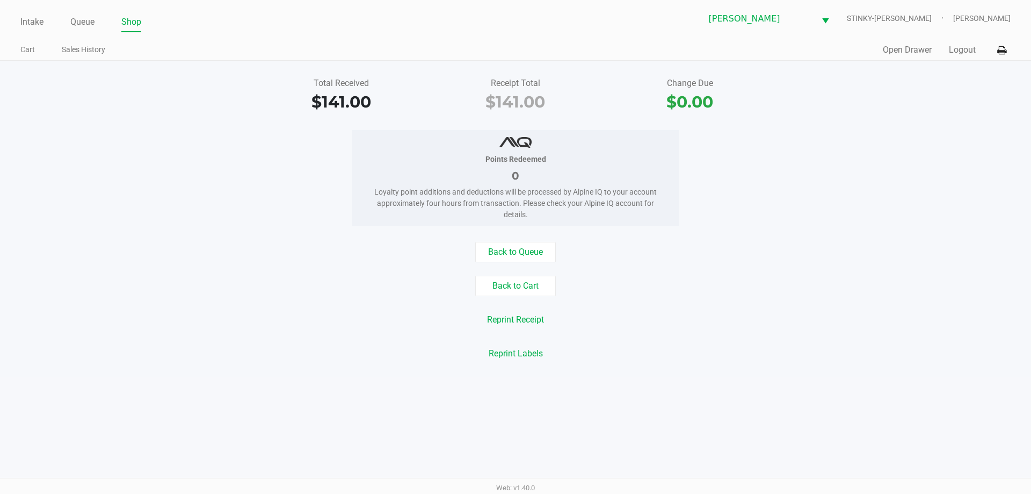
click at [138, 80] on div "Total Received $141.00 Receipt Total $141.00 Change Due $0.00" at bounding box center [516, 95] width 1048 height 37
click at [83, 16] on link "Queue" at bounding box center [82, 22] width 24 height 15
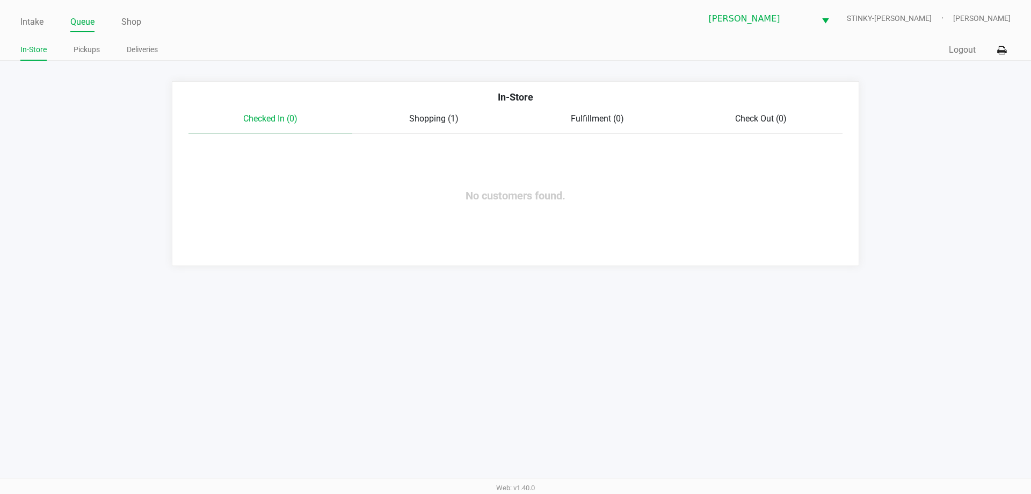
click at [278, 38] on div "Intake Queue Shop Summerfield WC STINKY-PETE James Bader In-Store Pickups Deliv…" at bounding box center [515, 30] width 1031 height 61
click at [153, 113] on app-queue-list "In-Store Checked In (0) Shopping (1) Fulfillment (0) Check Out (0) No customers…" at bounding box center [515, 173] width 1031 height 185
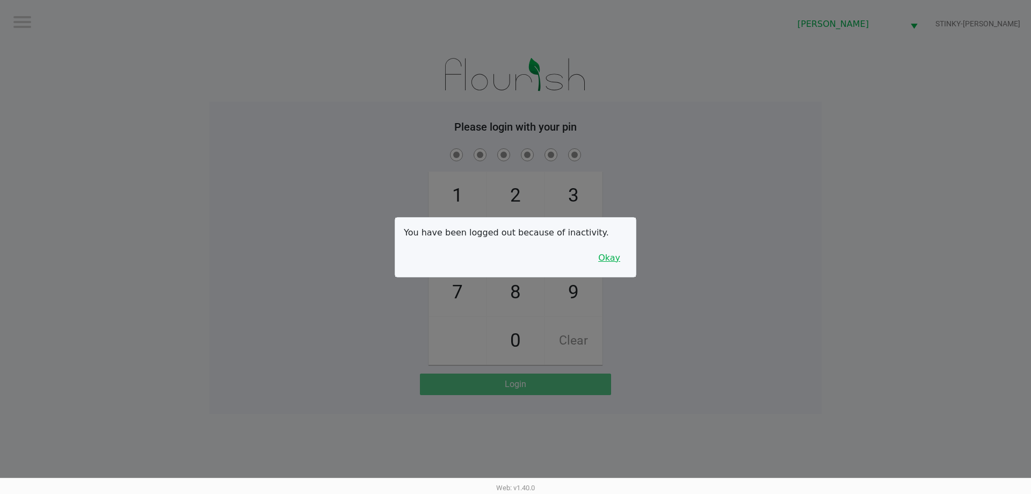
click at [610, 266] on button "Okay" at bounding box center [609, 258] width 36 height 20
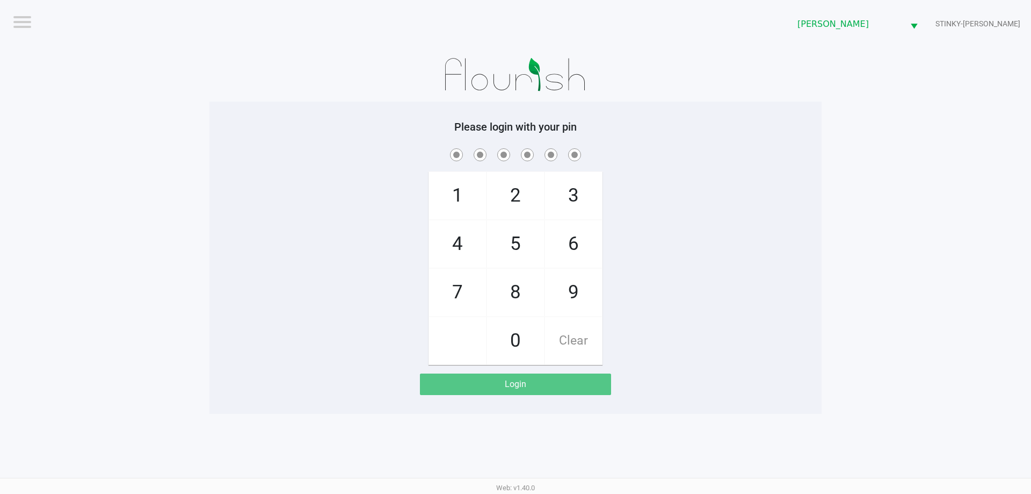
click at [349, 166] on div "1 4 7 2 5 8 0 3 6 9 Clear" at bounding box center [516, 255] width 612 height 219
checkbox input "true"
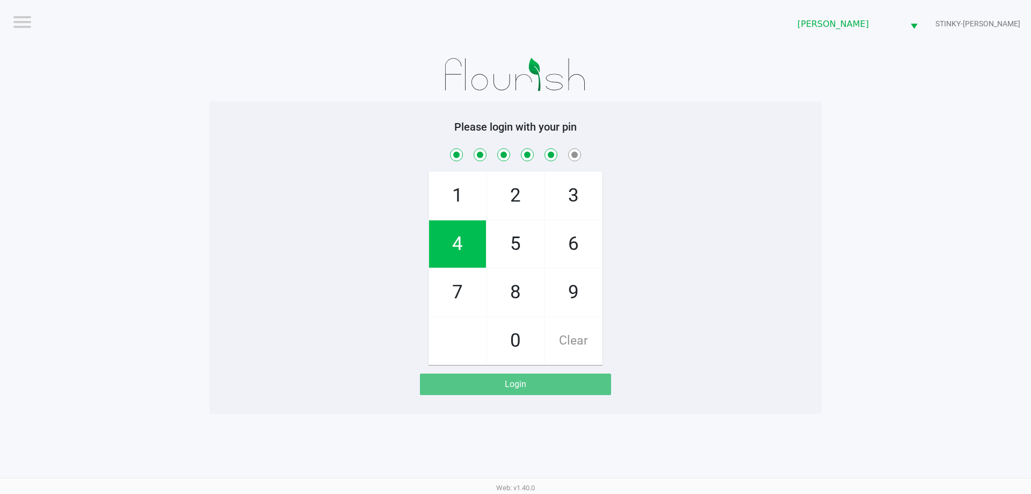
checkbox input "true"
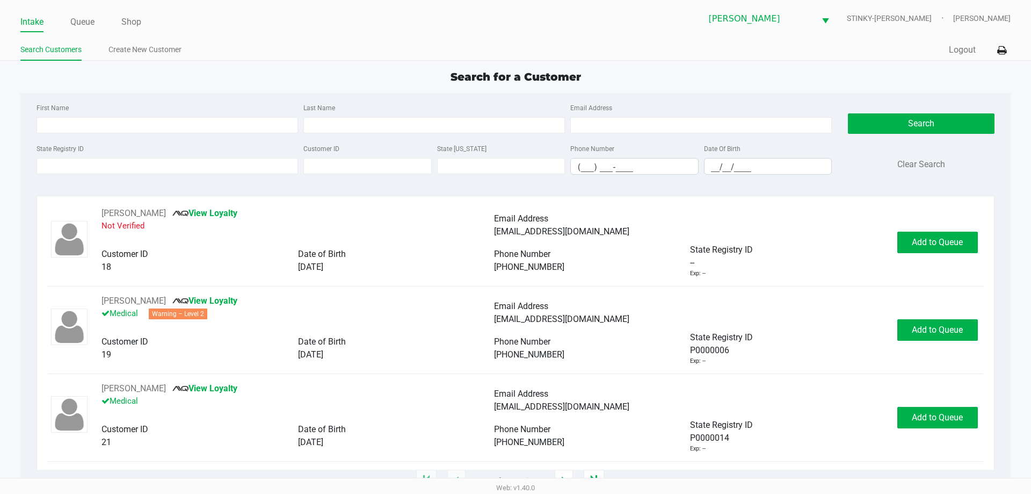
click at [160, 97] on div "First Name Last Name Email Address State Registry ID Customer ID State ID Phone…" at bounding box center [515, 142] width 974 height 98
drag, startPoint x: 73, startPoint y: 21, endPoint x: 145, endPoint y: 35, distance: 73.4
click at [73, 20] on link "Queue" at bounding box center [82, 22] width 24 height 15
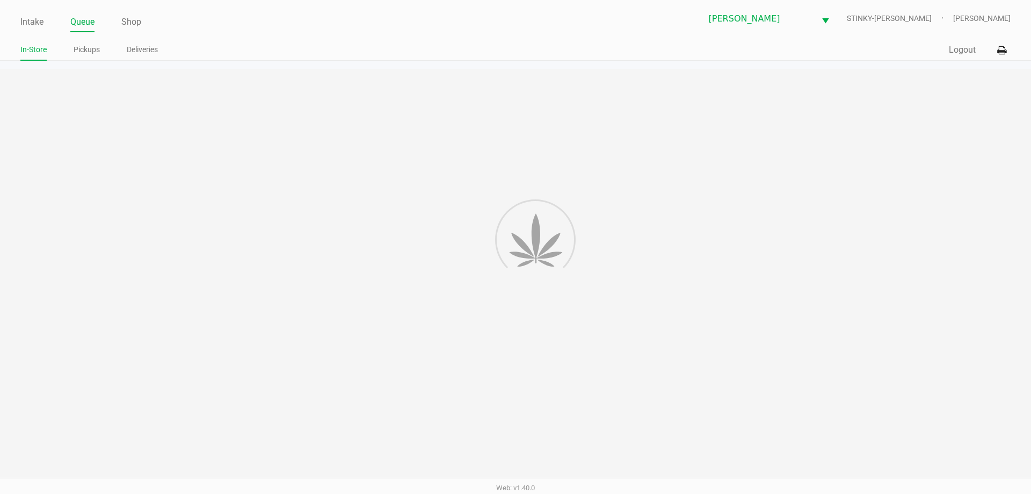
click at [271, 54] on ul "In-Store Pickups Deliveries" at bounding box center [267, 51] width 495 height 18
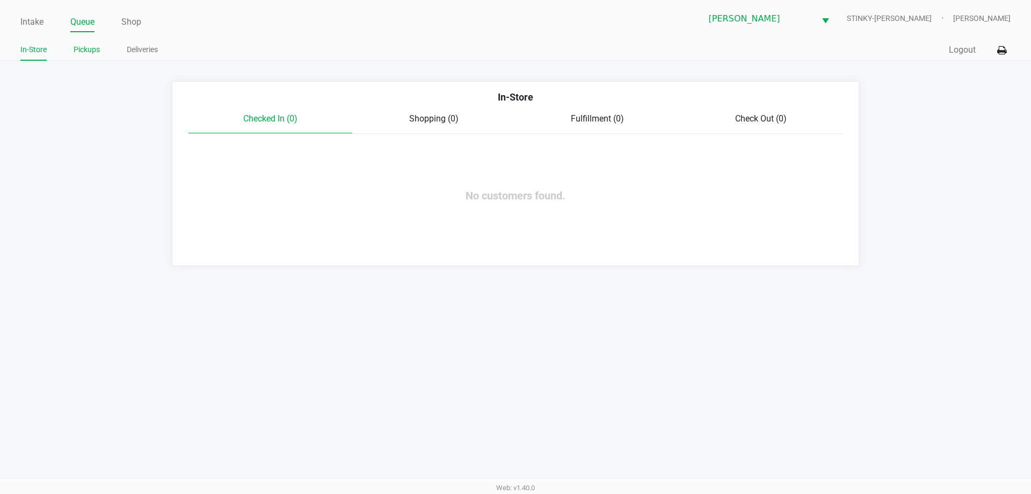
click at [77, 52] on link "Pickups" at bounding box center [87, 49] width 26 height 13
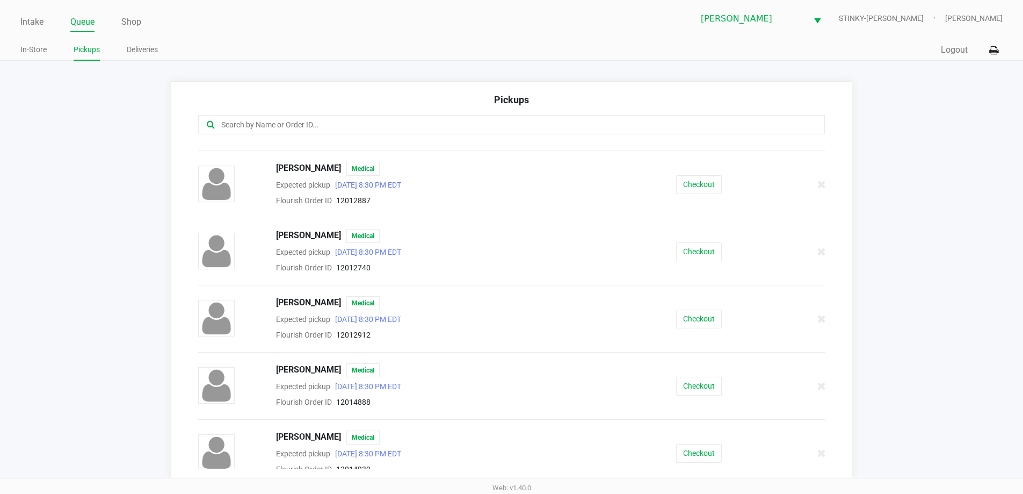
scroll to position [396, 0]
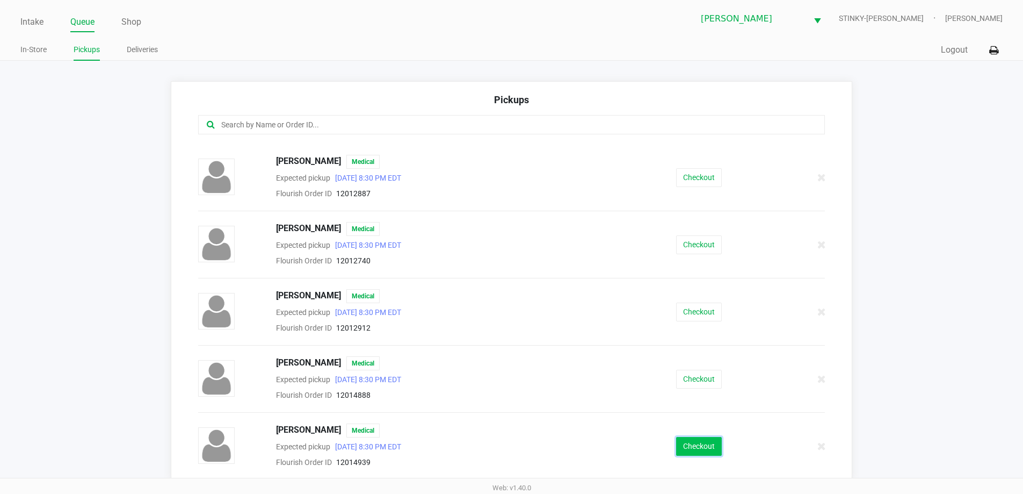
click at [701, 445] on button "Checkout" at bounding box center [699, 446] width 46 height 19
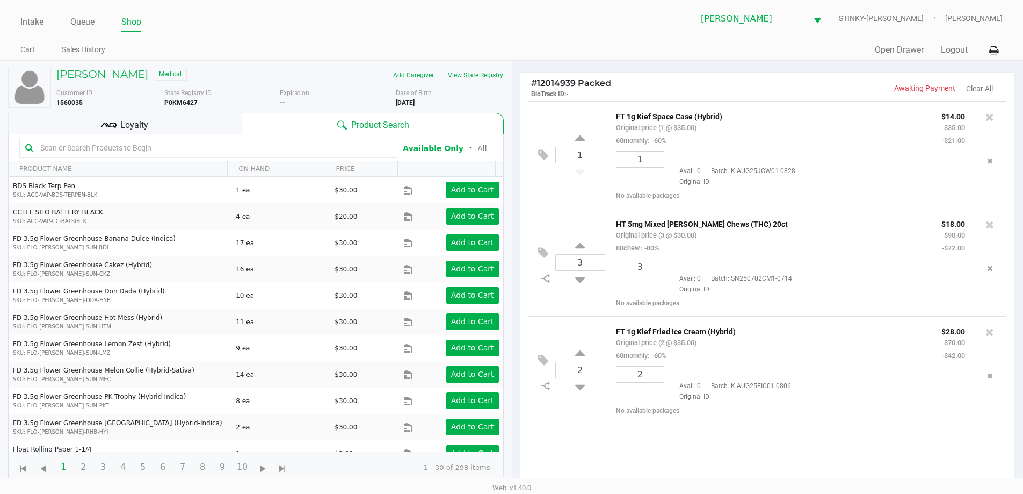
click at [122, 128] on span "Loyalty" at bounding box center [134, 125] width 28 height 13
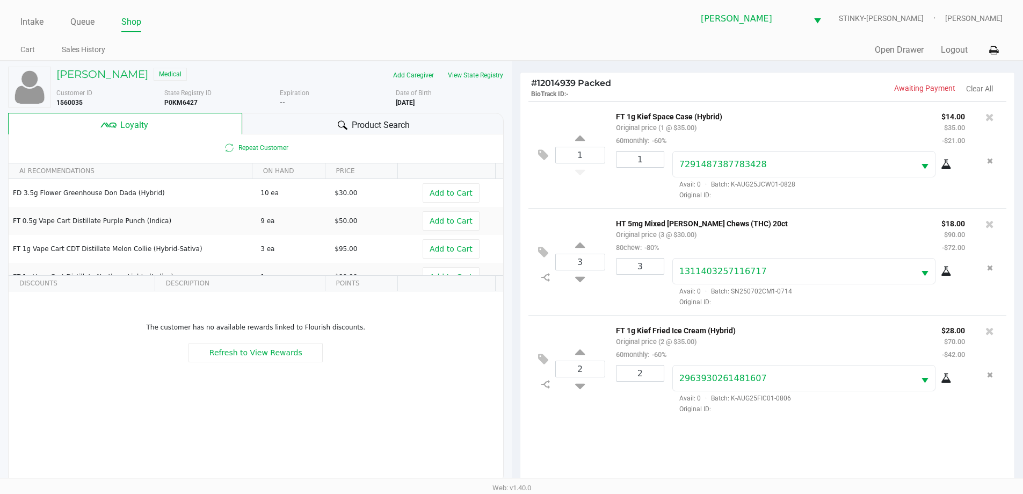
click at [397, 118] on div "Product Search" at bounding box center [373, 123] width 262 height 21
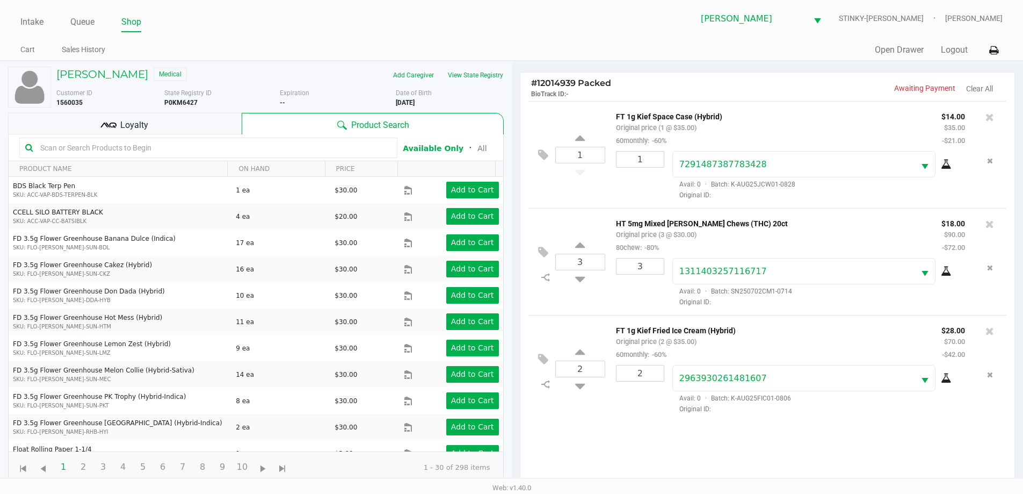
click at [170, 122] on div "Loyalty" at bounding box center [125, 123] width 234 height 21
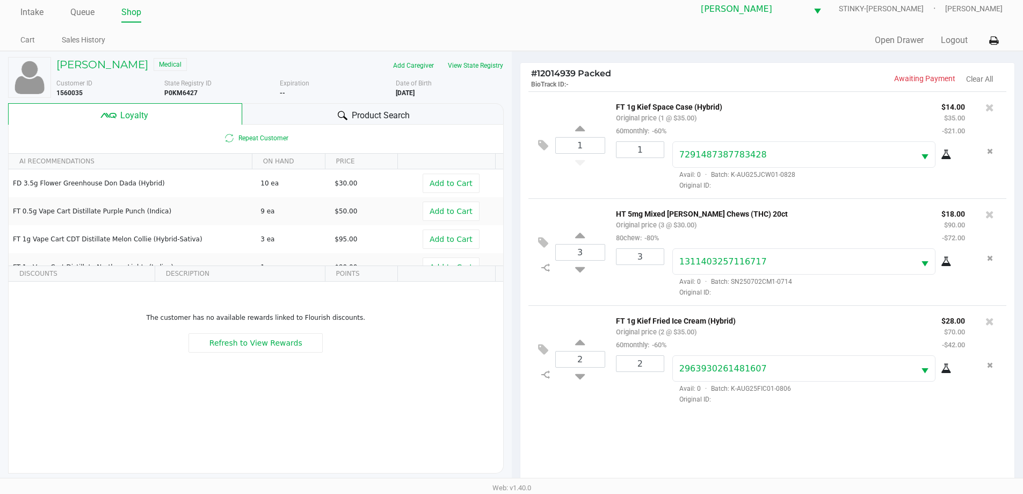
scroll to position [129, 0]
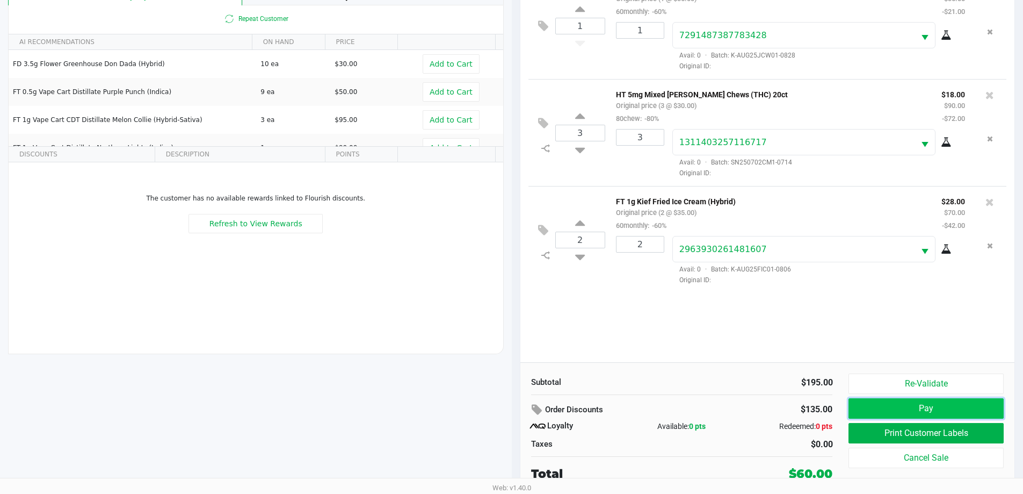
click at [908, 409] on button "Pay" at bounding box center [926, 408] width 155 height 20
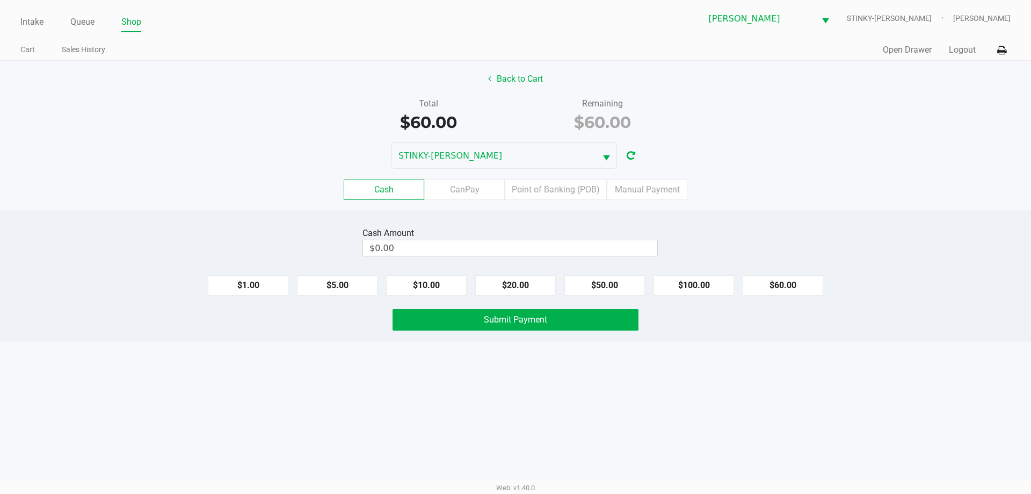
click at [229, 129] on div "Total $60.00 Remaining $60.00" at bounding box center [516, 115] width 1048 height 37
click at [767, 294] on button "$60.00" at bounding box center [783, 285] width 81 height 20
type input "$60.00"
click at [489, 327] on button "Submit Payment" at bounding box center [516, 319] width 246 height 21
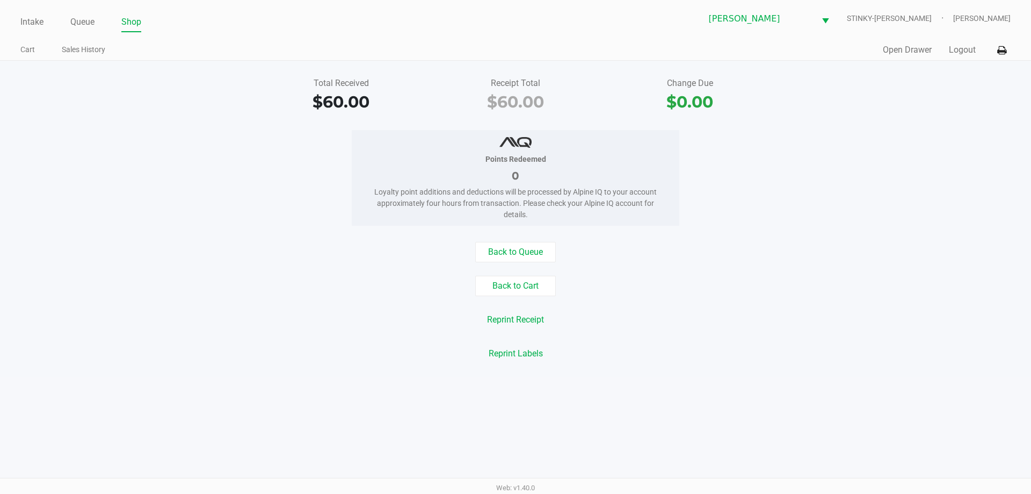
click at [245, 60] on ul "Cart Sales History" at bounding box center [267, 51] width 495 height 18
click at [86, 17] on link "Queue" at bounding box center [82, 22] width 24 height 15
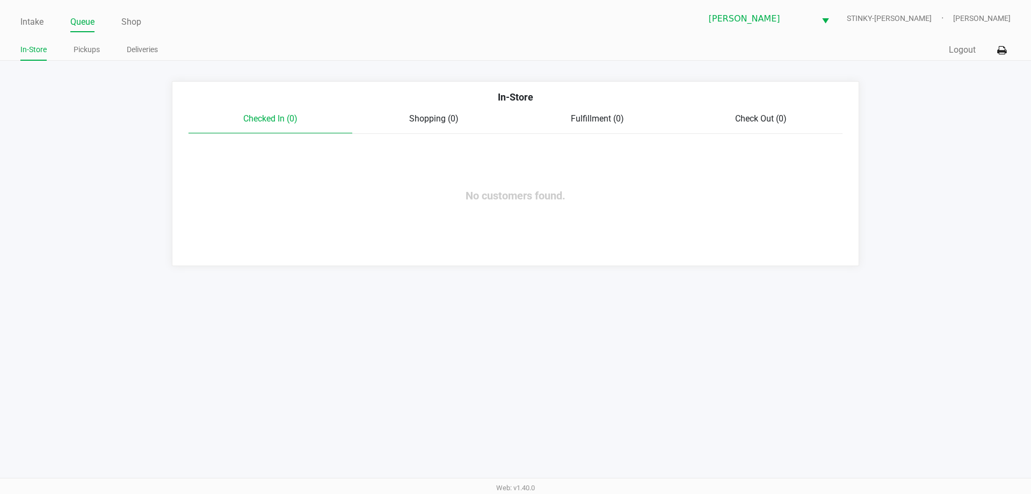
drag, startPoint x: 206, startPoint y: 31, endPoint x: 130, endPoint y: 77, distance: 88.4
click at [207, 36] on div "Intake Queue Shop Summerfield WC STINKY-PETE James Bader In-Store Pickups Deliv…" at bounding box center [515, 30] width 1031 height 61
click at [110, 84] on app-queue-list "In-Store Checked In (0) Shopping (0) Fulfillment (0) Check Out (0) No customers…" at bounding box center [515, 173] width 1031 height 185
click at [88, 324] on div "Intake Queue Shop Summerfield WC STINKY-PETE James Bader In-Store Pickups Deliv…" at bounding box center [515, 247] width 1031 height 494
click at [34, 17] on link "Intake" at bounding box center [31, 22] width 23 height 15
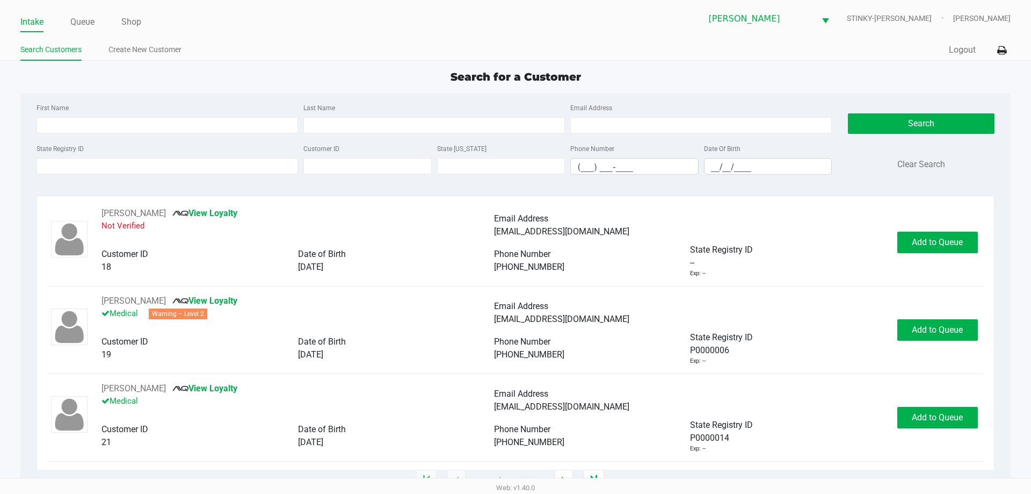
click at [215, 33] on div "Intake Queue Shop Summerfield WC STINKY-PETE James Bader Search Customers Creat…" at bounding box center [515, 30] width 1031 height 61
click at [124, 156] on div "State Registry ID" at bounding box center [167, 158] width 267 height 33
click at [133, 171] on input "State Registry ID" at bounding box center [168, 166] width 262 height 16
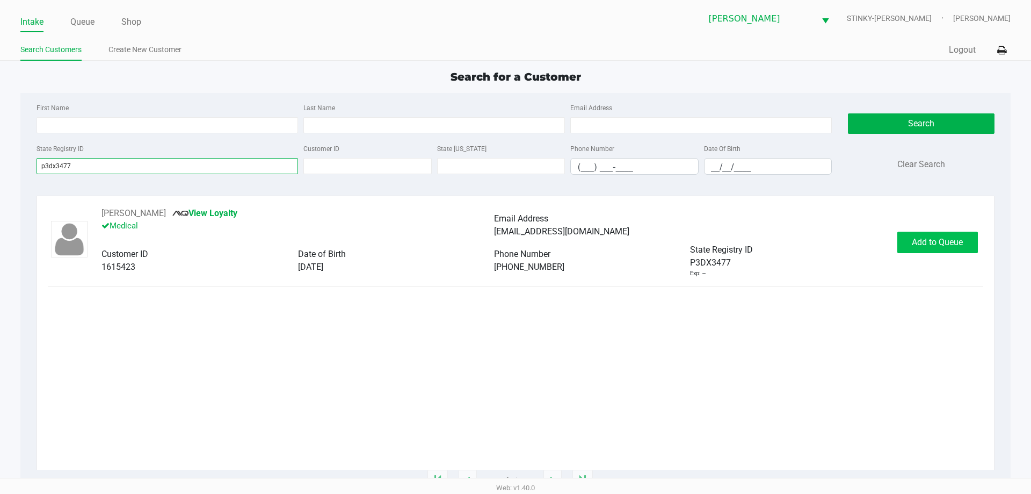
type input "p3dx3477"
click at [939, 245] on span "Add to Queue" at bounding box center [937, 242] width 51 height 10
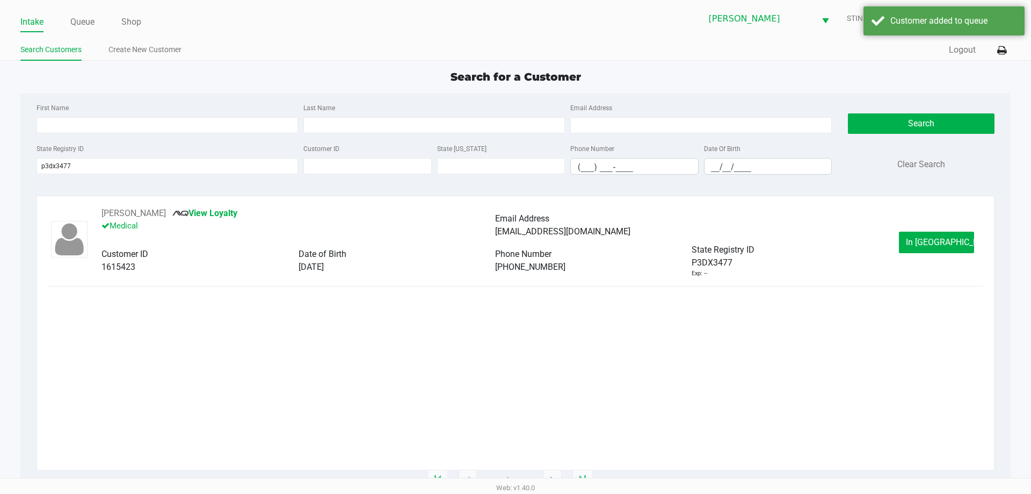
click at [939, 245] on span "In Queue" at bounding box center [951, 242] width 90 height 10
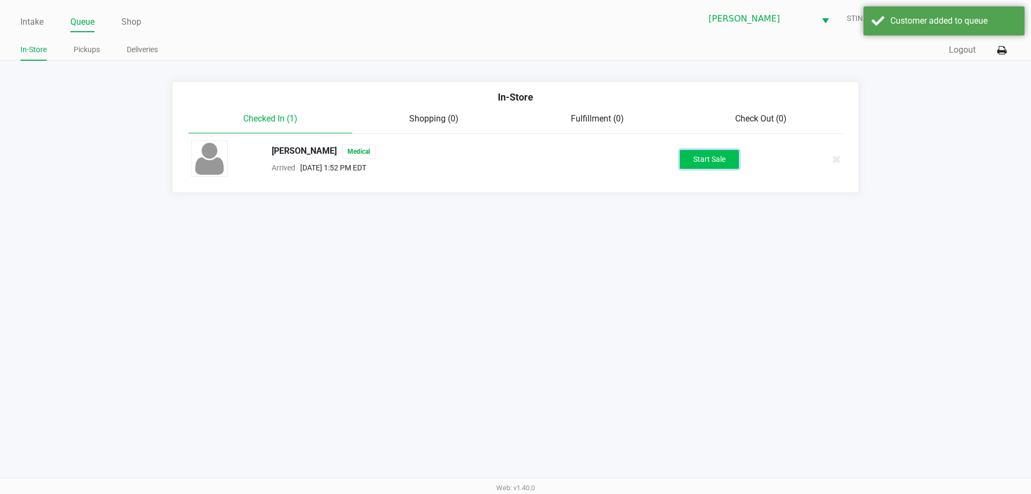
click at [706, 164] on button "Start Sale" at bounding box center [709, 159] width 59 height 19
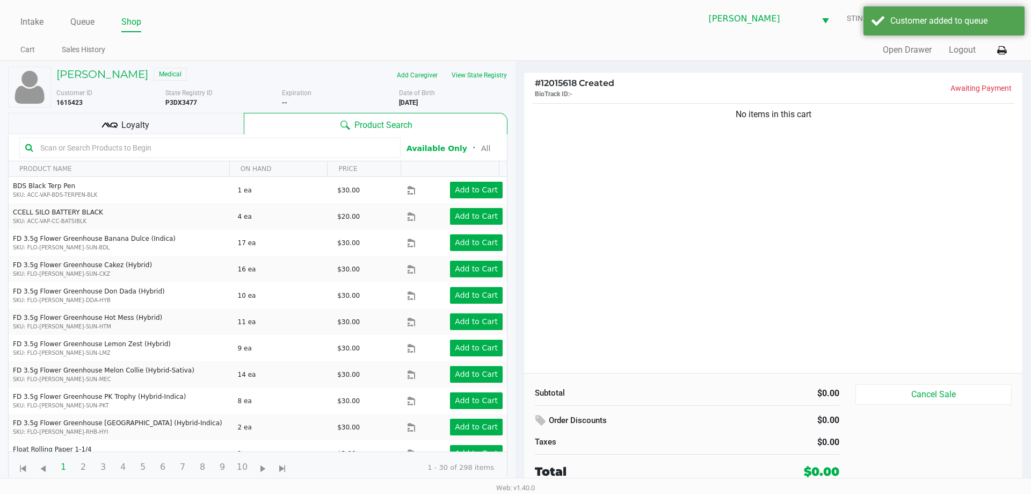
click at [177, 154] on input "text" at bounding box center [215, 148] width 359 height 16
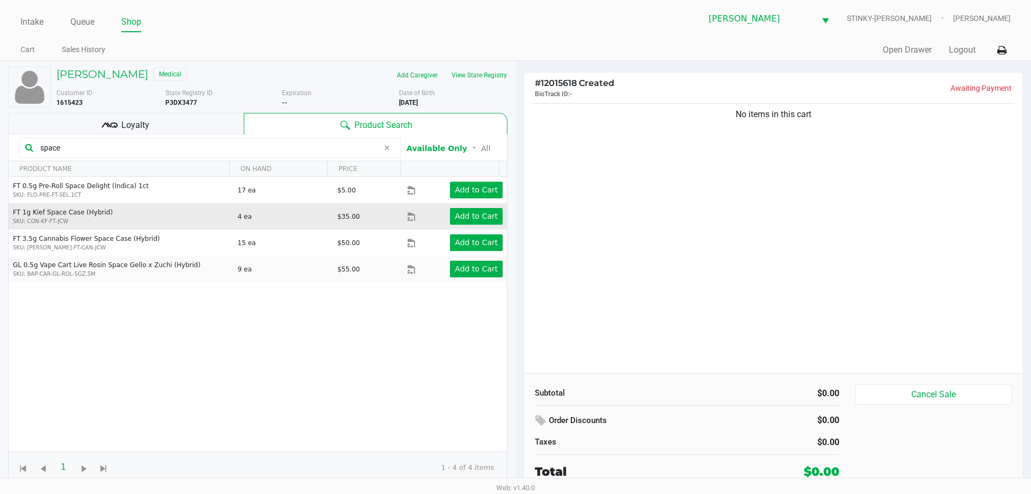
click at [460, 226] on td "Add to Cart" at bounding box center [457, 216] width 100 height 26
click at [464, 215] on app-button-loader "Add to Cart" at bounding box center [476, 216] width 43 height 9
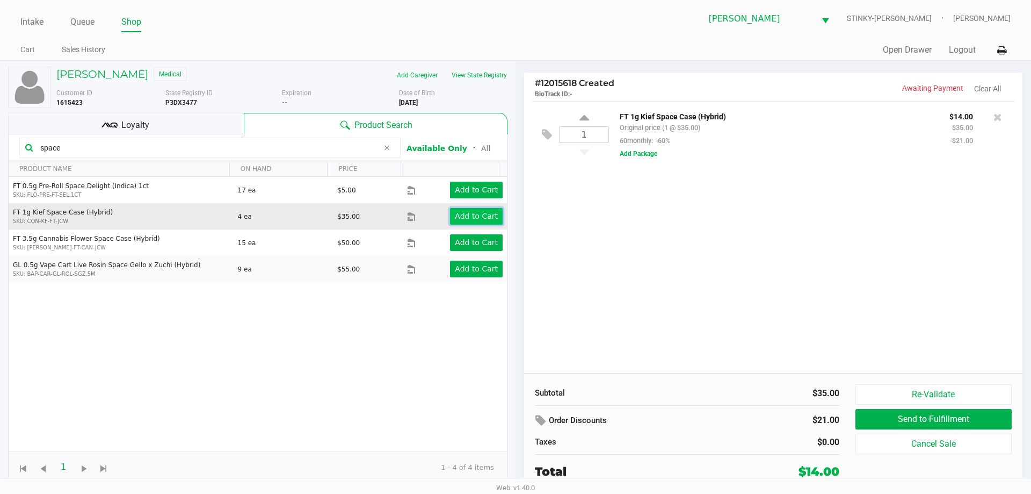
click at [464, 215] on app-button-loader "Add to Cart" at bounding box center [476, 216] width 43 height 9
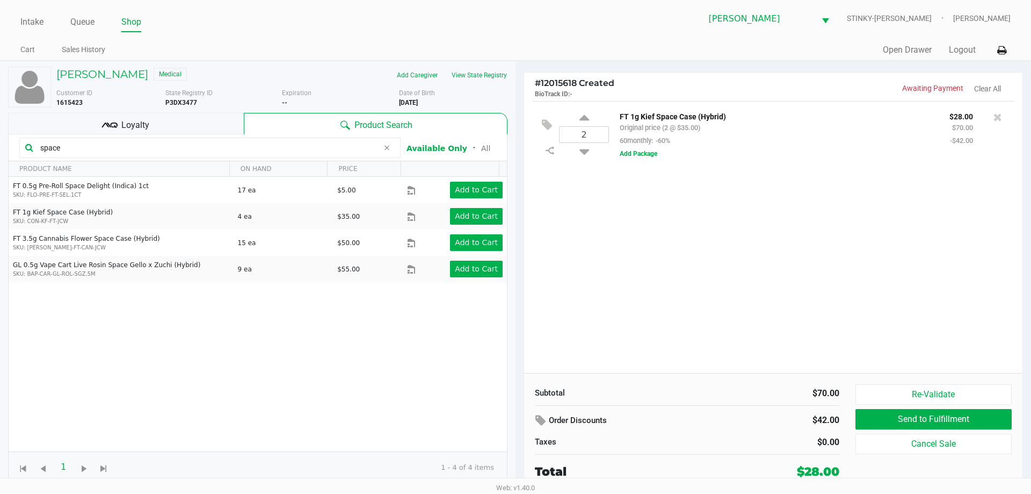
click at [176, 155] on input "space" at bounding box center [207, 148] width 343 height 16
click at [175, 155] on input "space" at bounding box center [207, 148] width 343 height 16
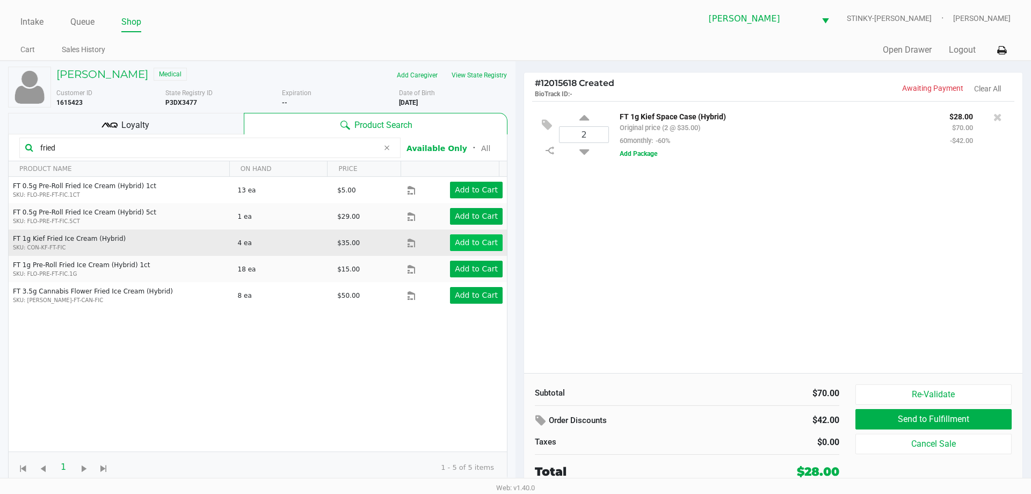
type input "fried"
click at [459, 250] on button "Add to Cart" at bounding box center [476, 242] width 53 height 17
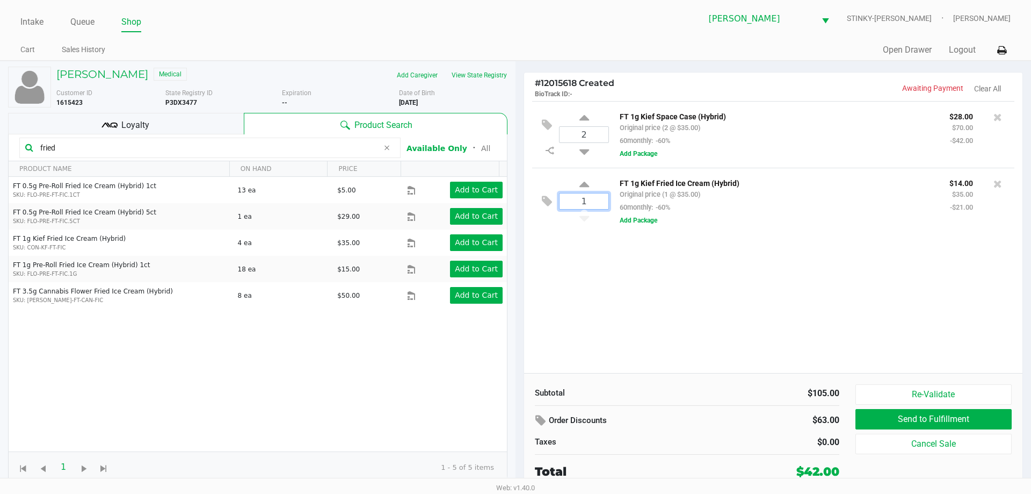
click at [598, 198] on input "1" at bounding box center [584, 201] width 49 height 16
type input "4"
click at [624, 286] on div "RICHARD BEATTIE Medical Add Caregiver View State Registry Customer ID 1615423 S…" at bounding box center [515, 276] width 1031 height 431
click at [136, 148] on div at bounding box center [515, 264] width 1031 height 301
click at [136, 148] on input "fried" at bounding box center [207, 148] width 343 height 16
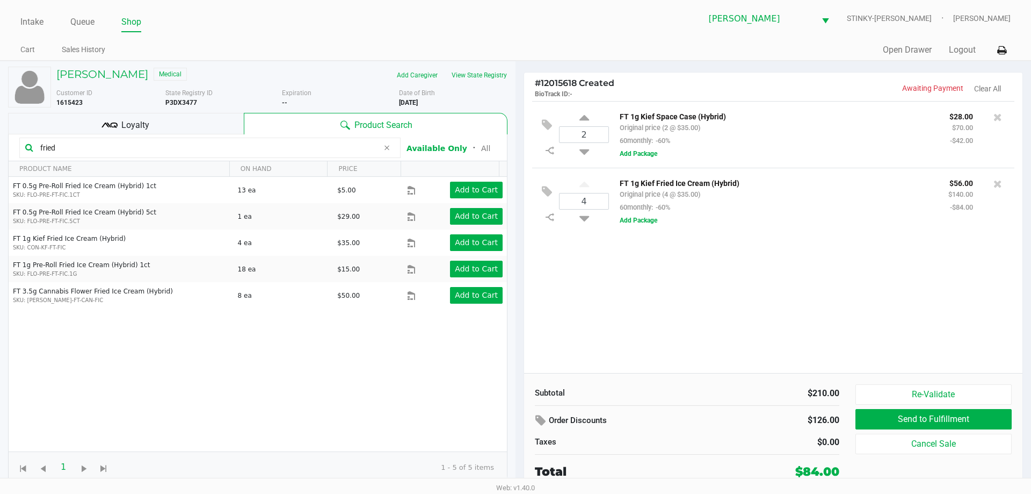
click at [136, 148] on input "fried" at bounding box center [207, 148] width 343 height 16
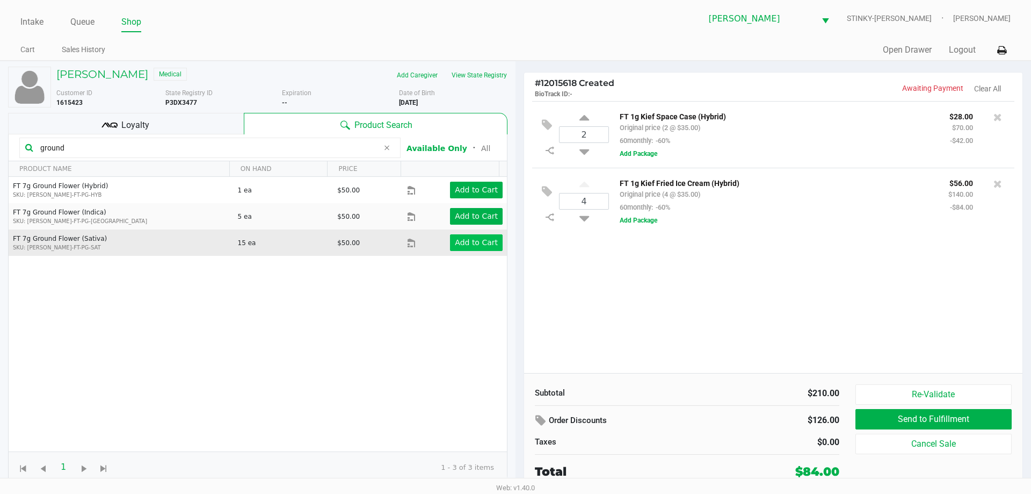
type input "ground"
click at [459, 237] on button "Add to Cart" at bounding box center [476, 242] width 53 height 17
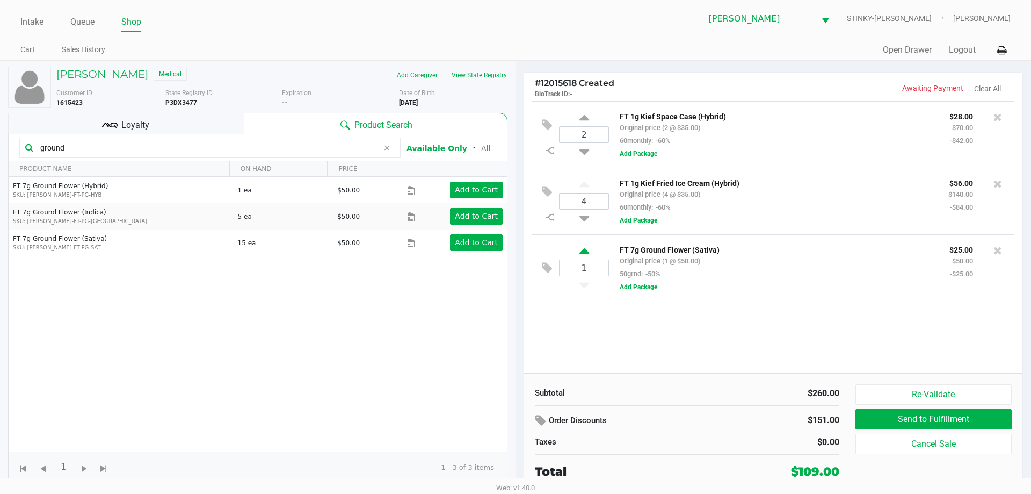
click at [583, 257] on icon at bounding box center [585, 252] width 10 height 13
type input "2"
click at [528, 56] on div "Quick Sale Open Drawer Logout" at bounding box center [763, 50] width 495 height 20
click at [570, 363] on div "2 FT 1g Kief Space Case (Hybrid) Original price (2 @ $35.00) 60monthly: -60% $2…" at bounding box center [773, 237] width 499 height 272
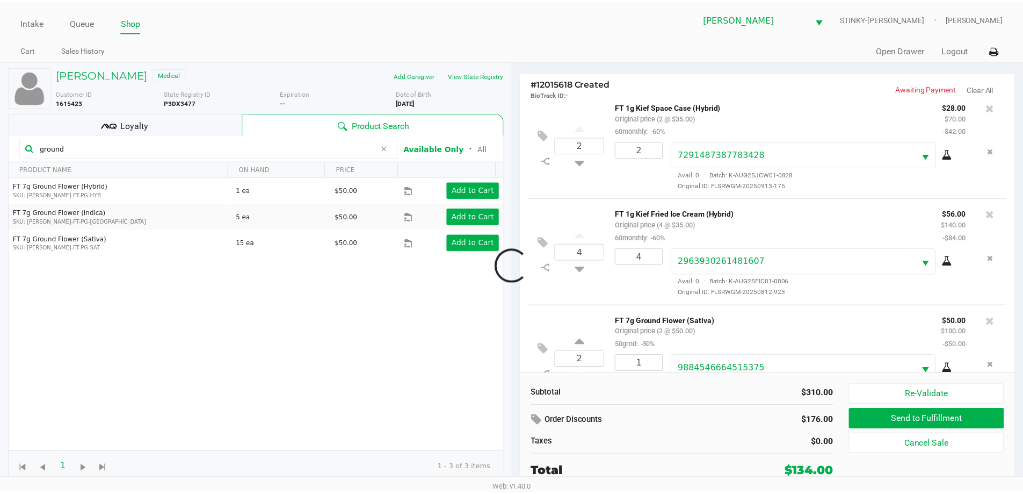
scroll to position [50, 0]
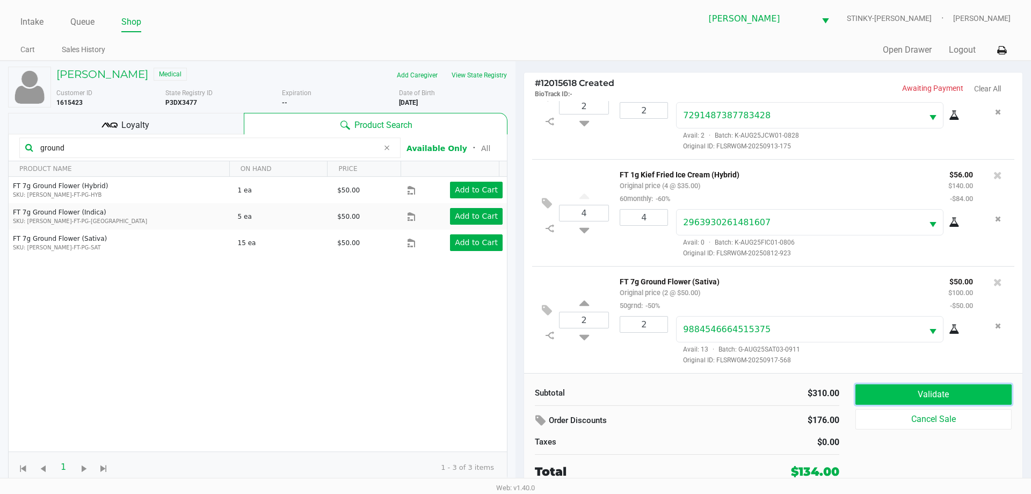
click at [892, 387] on button "Validate" at bounding box center [934, 394] width 156 height 20
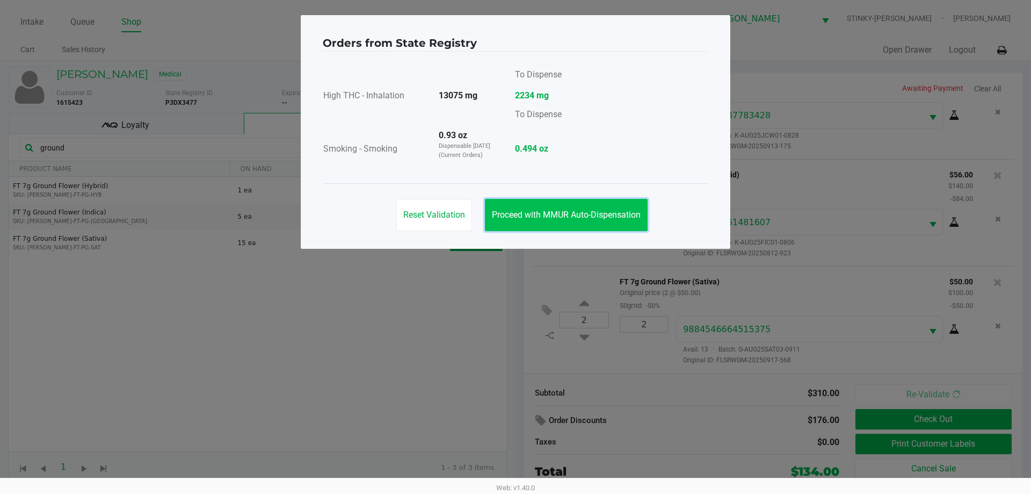
click at [572, 219] on span "Proceed with MMUR Auto-Dispensation" at bounding box center [566, 215] width 149 height 10
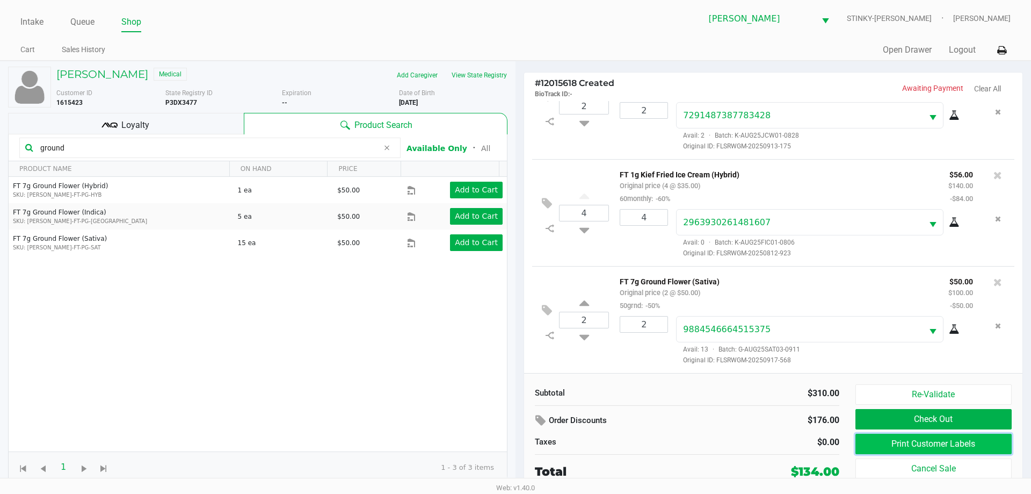
click at [923, 443] on button "Print Customer Labels" at bounding box center [934, 444] width 156 height 20
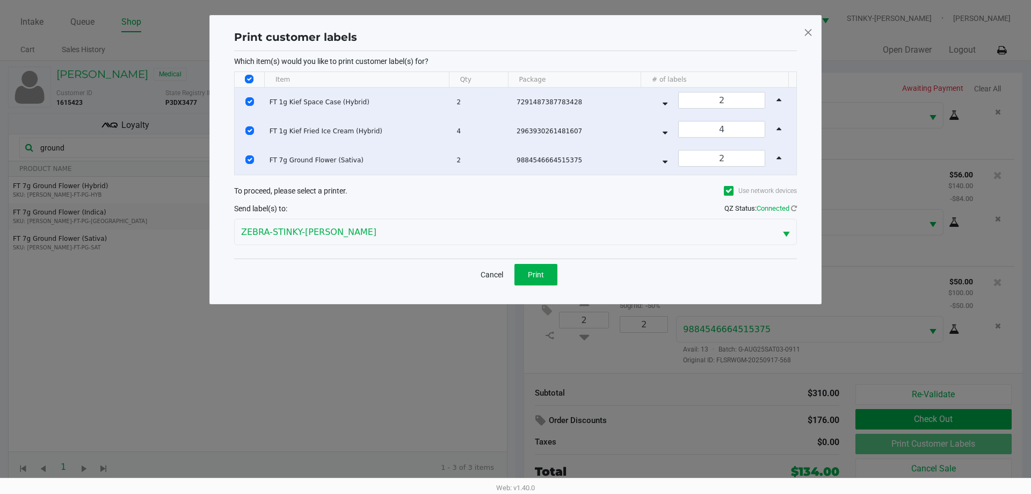
click at [514, 264] on div "Cancel Print" at bounding box center [516, 274] width 84 height 21
click at [533, 275] on span "Print" at bounding box center [536, 274] width 16 height 9
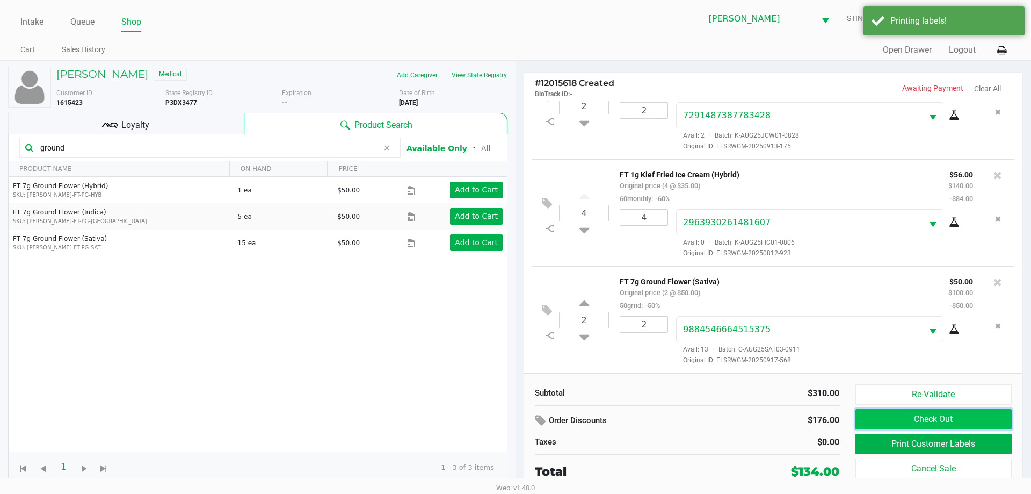
click at [895, 420] on button "Check Out" at bounding box center [934, 419] width 156 height 20
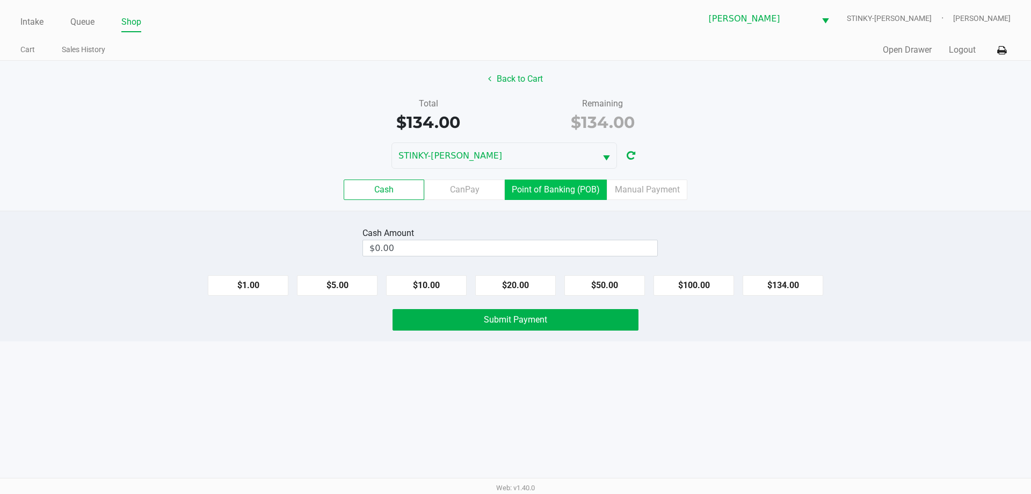
click at [526, 185] on label "Point of Banking (POB)" at bounding box center [556, 189] width 102 height 20
click at [0, 0] on 7 "Point of Banking (POB)" at bounding box center [0, 0] width 0 height 0
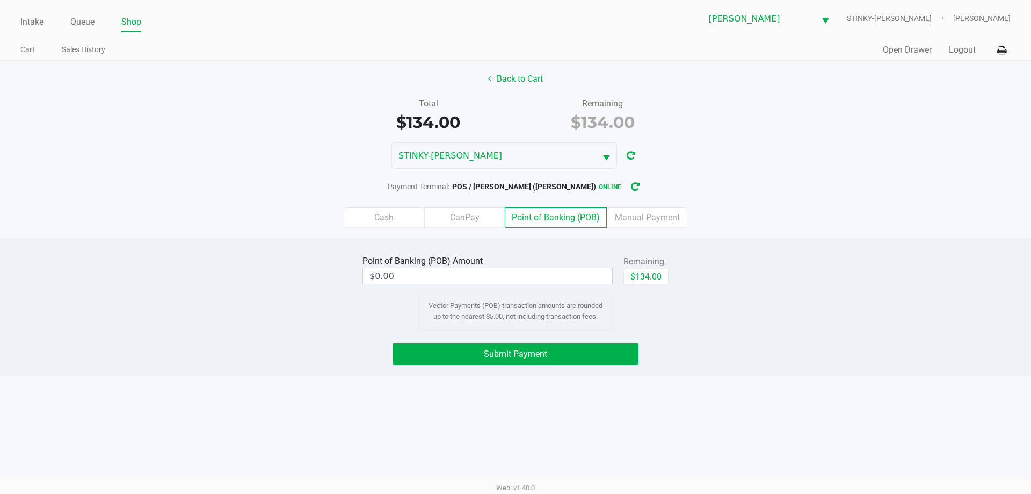
click at [625, 266] on div "Remaining" at bounding box center [646, 261] width 45 height 13
click at [631, 277] on button "$134.00" at bounding box center [646, 276] width 45 height 16
type input "$134.00"
click at [573, 363] on button "Submit Payment" at bounding box center [516, 353] width 246 height 21
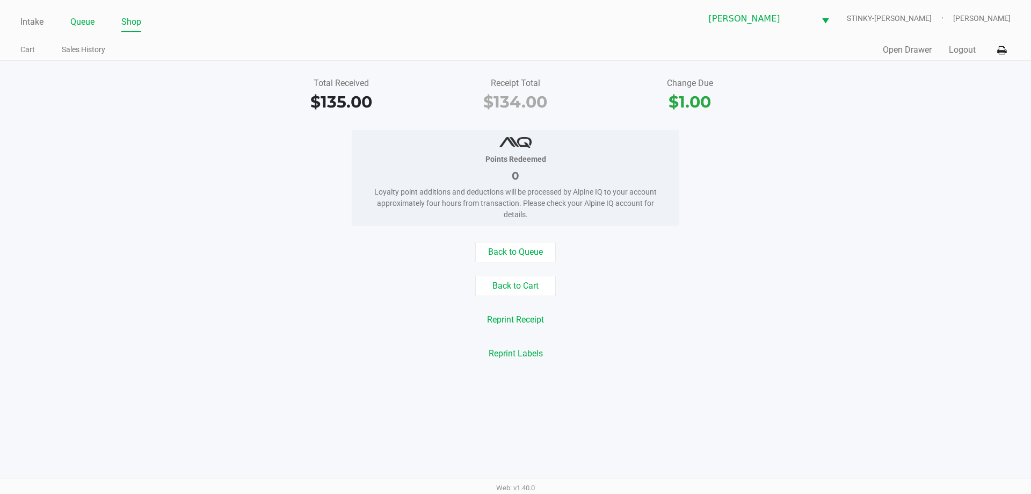
click at [92, 23] on link "Queue" at bounding box center [82, 22] width 24 height 15
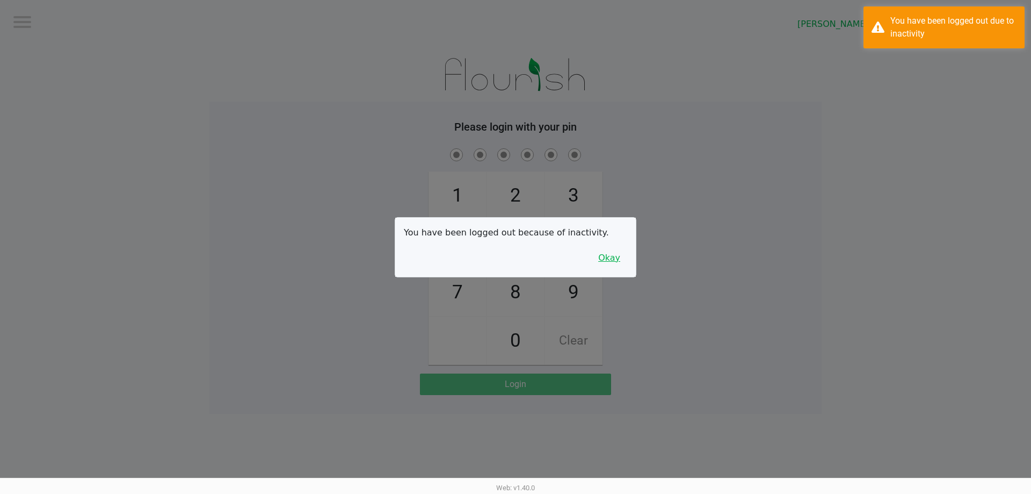
click at [619, 266] on button "Okay" at bounding box center [609, 258] width 36 height 20
click at [619, 266] on div "1 4 7 2 5 8 0 3 6 9 Clear" at bounding box center [516, 255] width 612 height 219
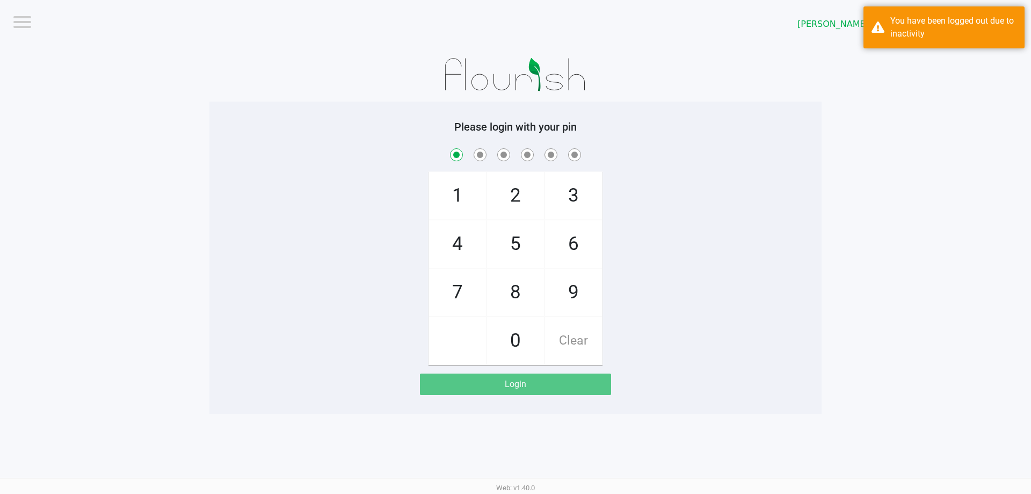
checkbox input "true"
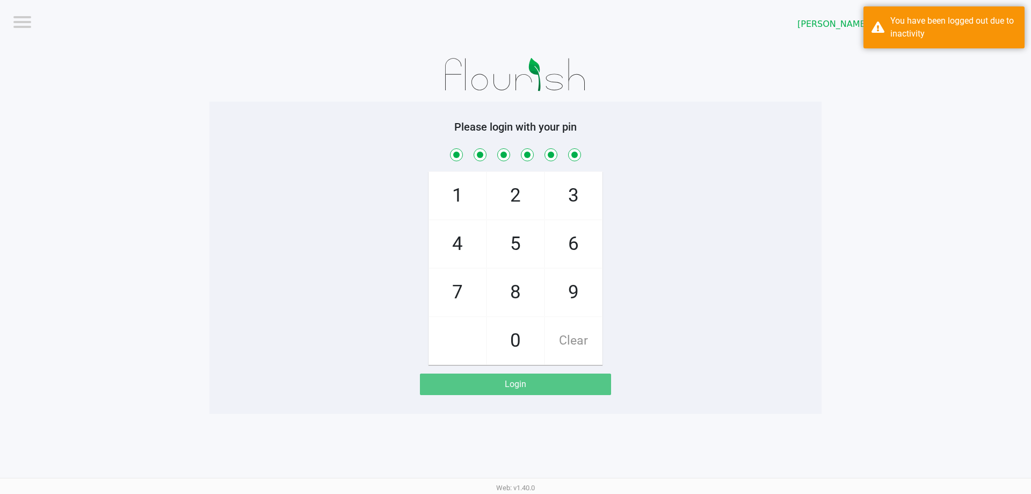
checkbox input "true"
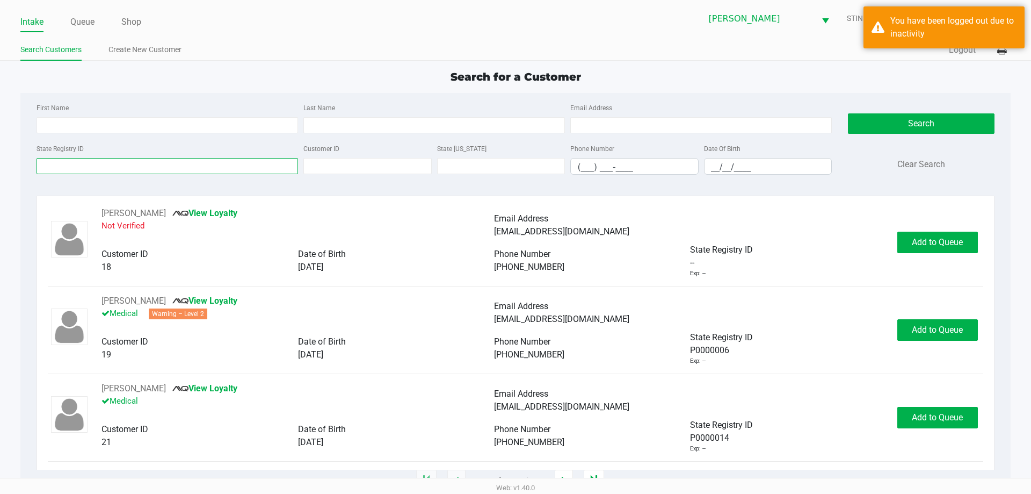
click at [103, 163] on input "State Registry ID" at bounding box center [168, 166] width 262 height 16
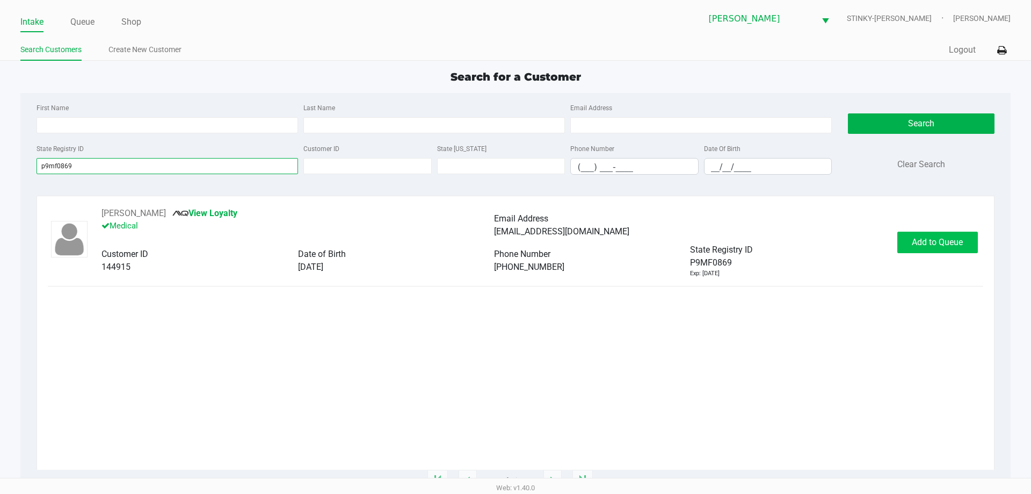
type input "p9mf0869"
click at [940, 250] on button "Add to Queue" at bounding box center [938, 242] width 81 height 21
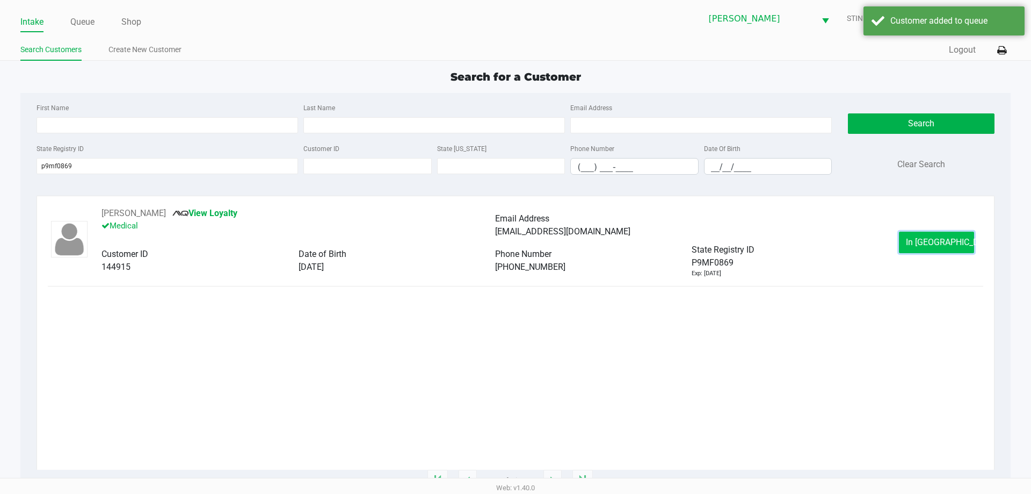
click at [926, 241] on span "In Queue" at bounding box center [951, 242] width 90 height 10
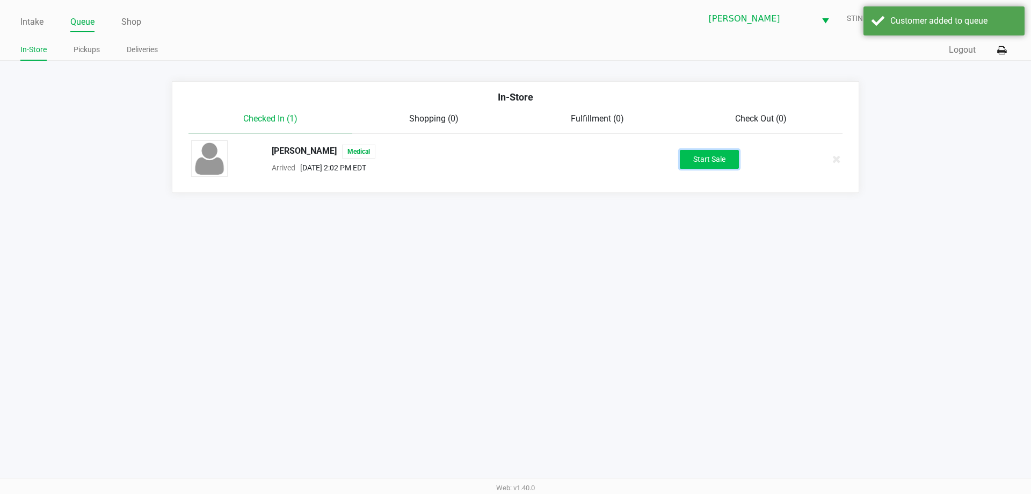
click at [714, 160] on button "Start Sale" at bounding box center [709, 159] width 59 height 19
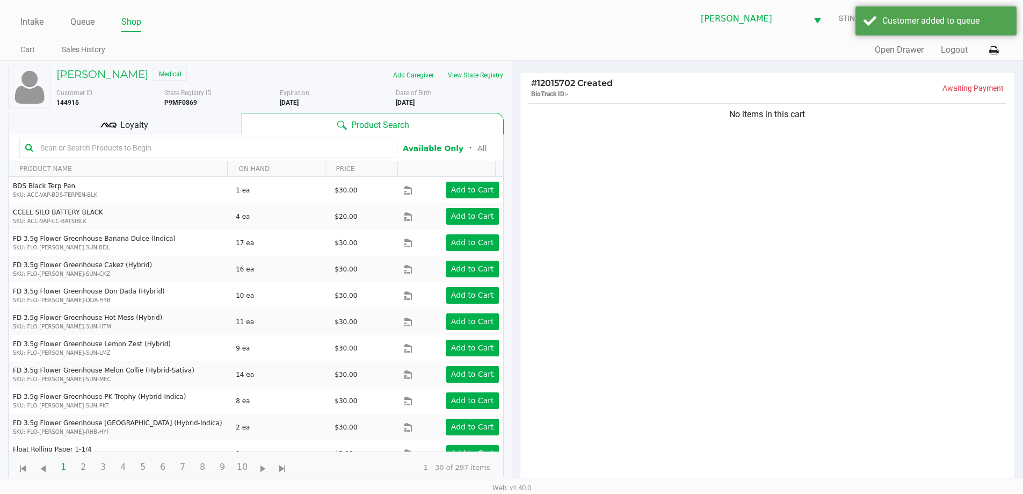
click at [159, 127] on div "Loyalty" at bounding box center [125, 123] width 234 height 21
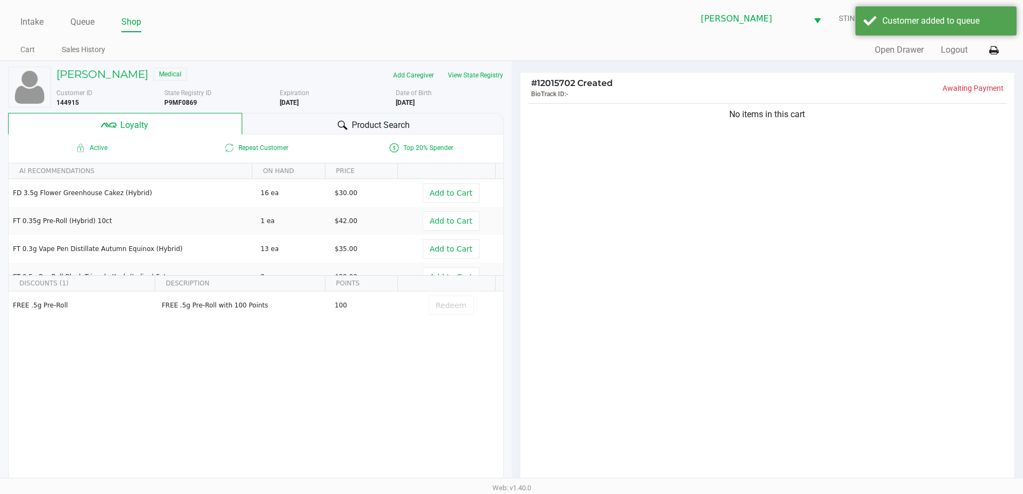
click at [317, 126] on div "Product Search" at bounding box center [373, 123] width 262 height 21
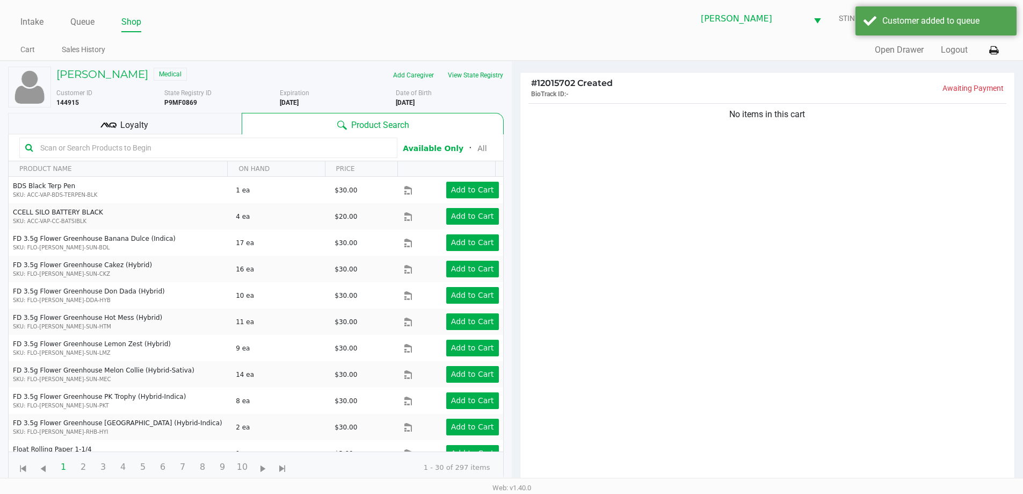
click at [646, 154] on div "No items in this cart" at bounding box center [768, 296] width 495 height 390
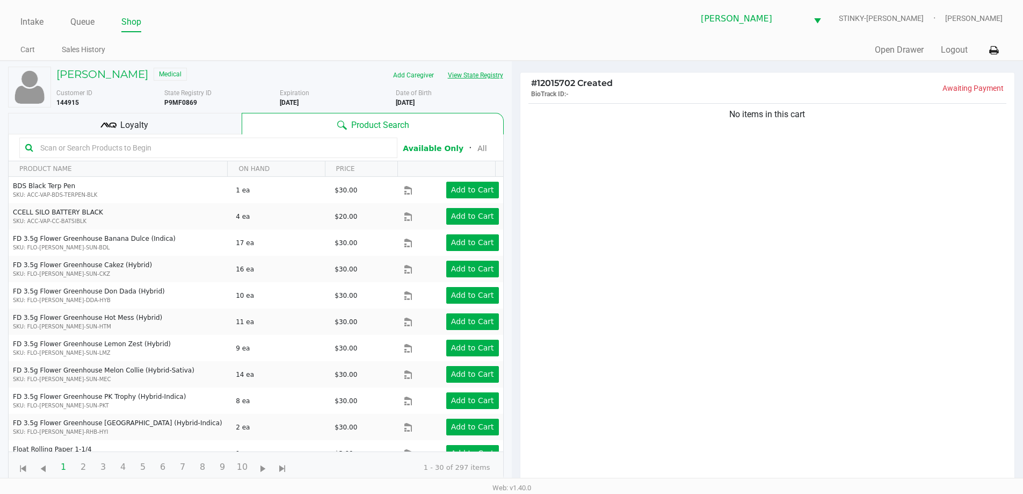
click at [479, 71] on button "View State Registry" at bounding box center [472, 75] width 63 height 17
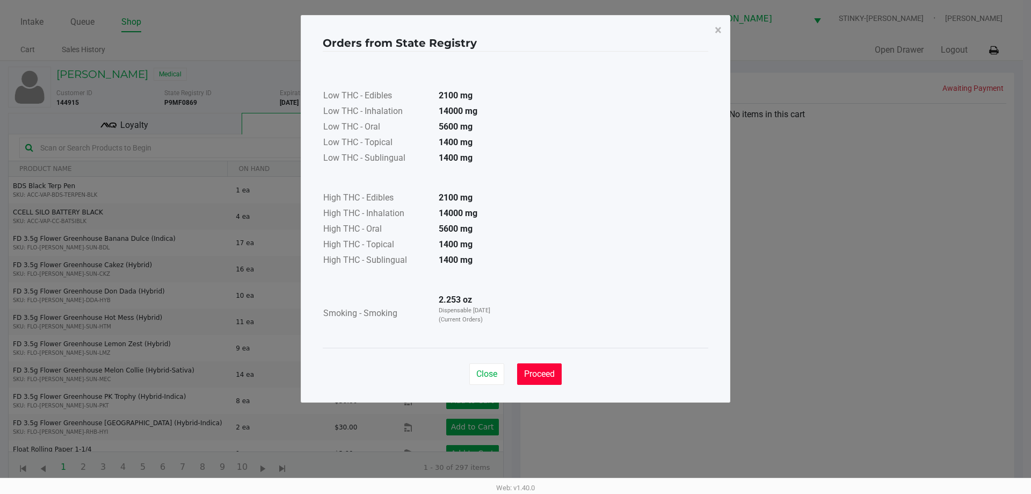
click at [528, 365] on button "Proceed" at bounding box center [539, 373] width 45 height 21
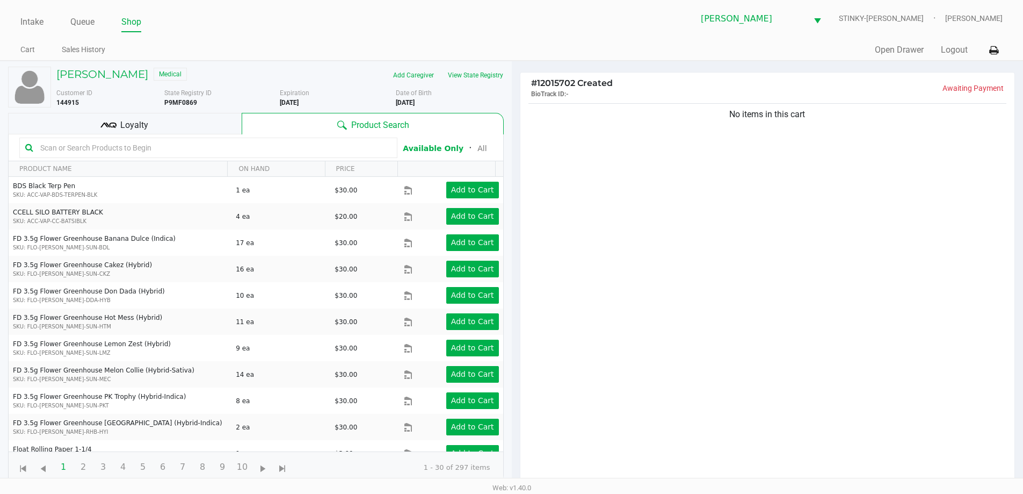
click at [555, 283] on div "No items in this cart" at bounding box center [768, 296] width 495 height 390
click at [200, 153] on input "text" at bounding box center [214, 148] width 356 height 16
click at [156, 143] on input "text" at bounding box center [214, 148] width 356 height 16
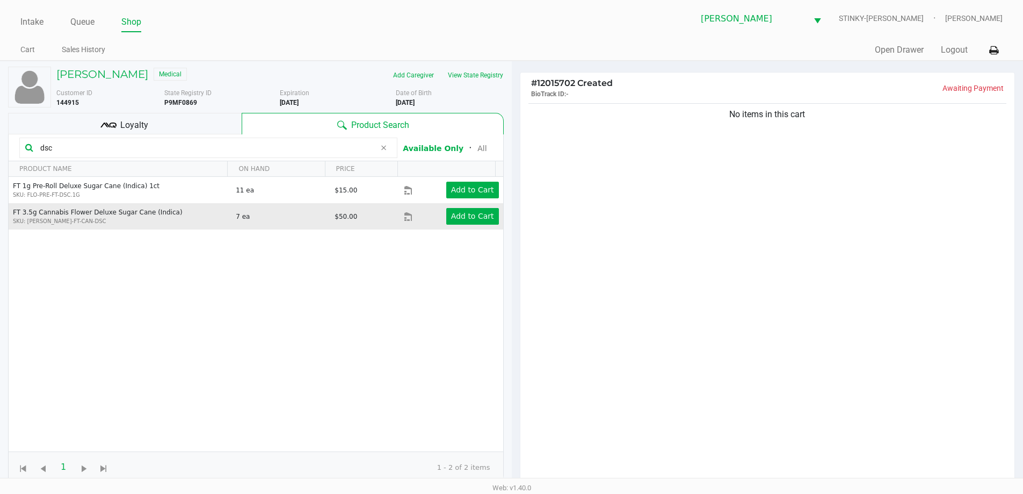
type input "dsc"
click at [460, 225] on td "Add to Cart" at bounding box center [453, 216] width 99 height 26
click at [460, 220] on app-button-loader "Add to Cart" at bounding box center [472, 216] width 43 height 9
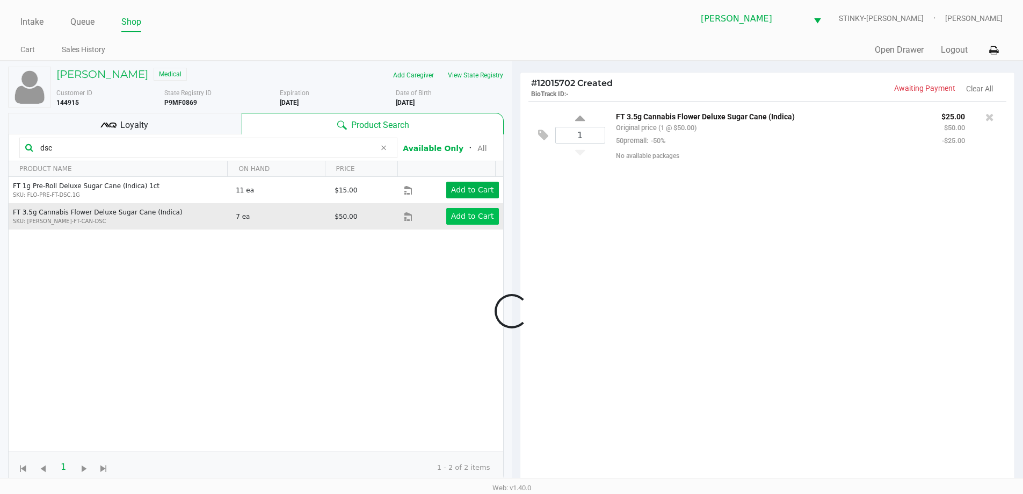
click at [460, 221] on div at bounding box center [511, 310] width 1023 height 393
click at [460, 220] on app-button-loader "Add to Cart" at bounding box center [472, 216] width 43 height 9
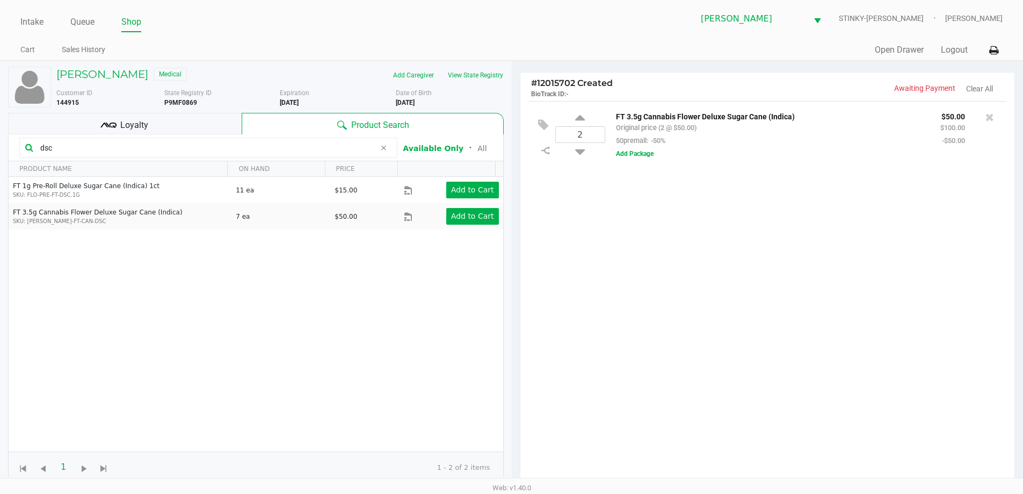
click at [517, 62] on div "# 12015702 Created BioTrack ID: - Awaiting Payment Clear All 2 FT 3.5g Cannabis…" at bounding box center [768, 341] width 512 height 561
click at [695, 258] on div "2 FT 3.5g Cannabis Flower Deluxe Sugar Cane (Indica) Original price (2 @ $50.00…" at bounding box center [768, 296] width 495 height 390
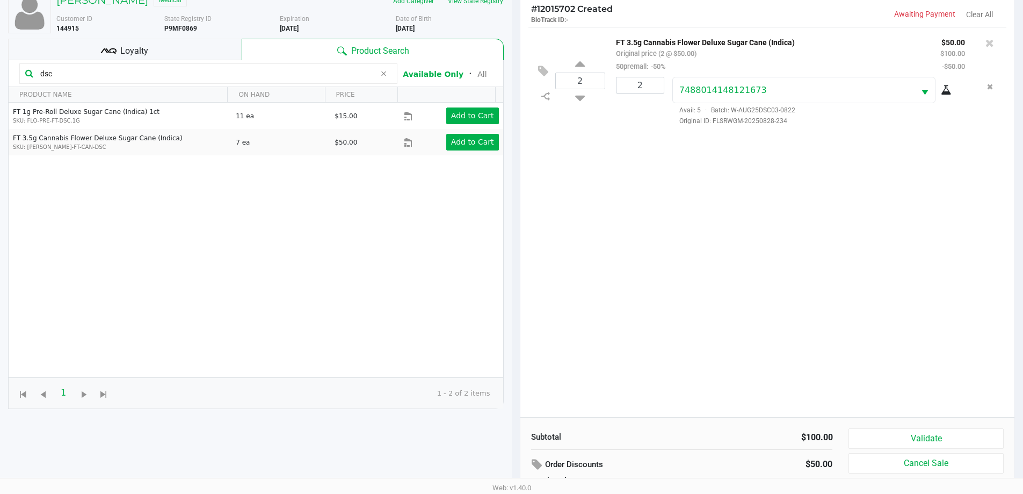
scroll to position [129, 0]
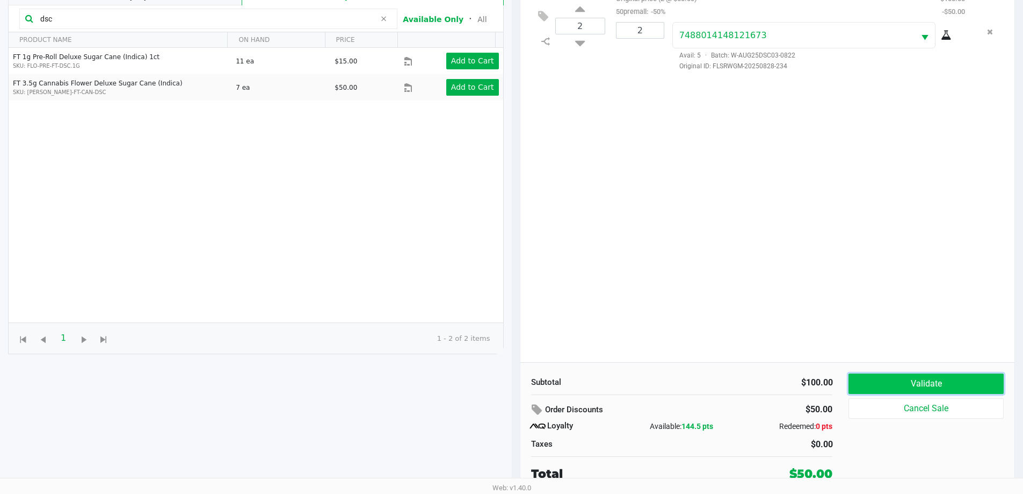
click at [932, 377] on button "Validate" at bounding box center [926, 383] width 155 height 20
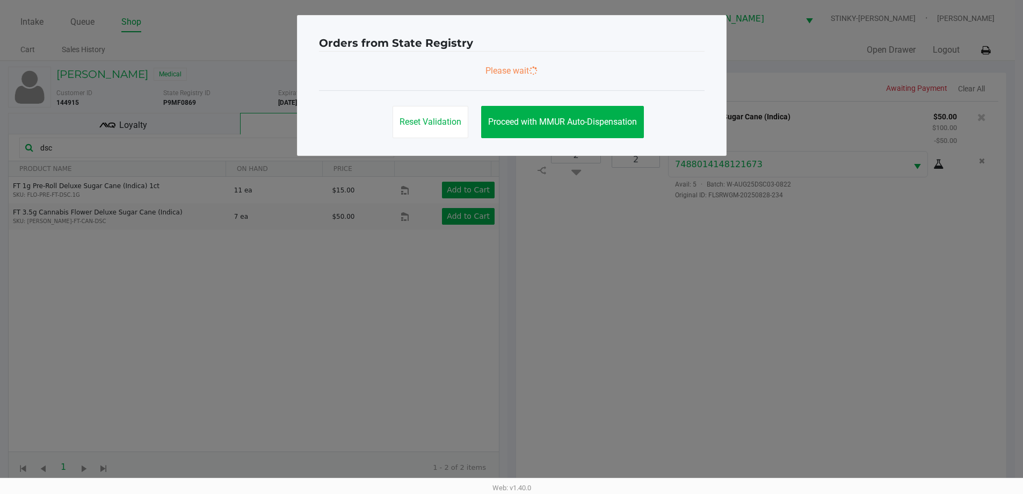
scroll to position [0, 0]
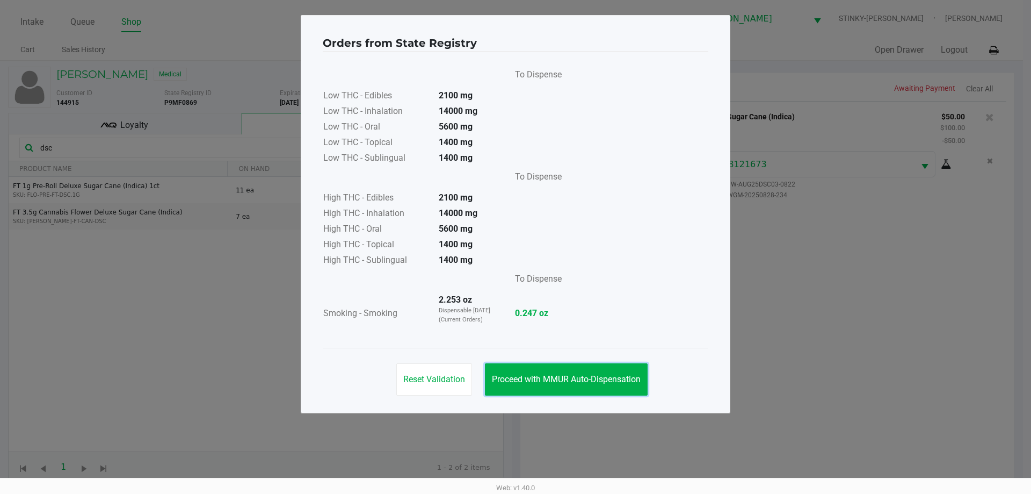
drag, startPoint x: 551, startPoint y: 377, endPoint x: 647, endPoint y: 395, distance: 98.4
click at [555, 384] on span "Proceed with MMUR Auto-Dispensation" at bounding box center [566, 379] width 149 height 10
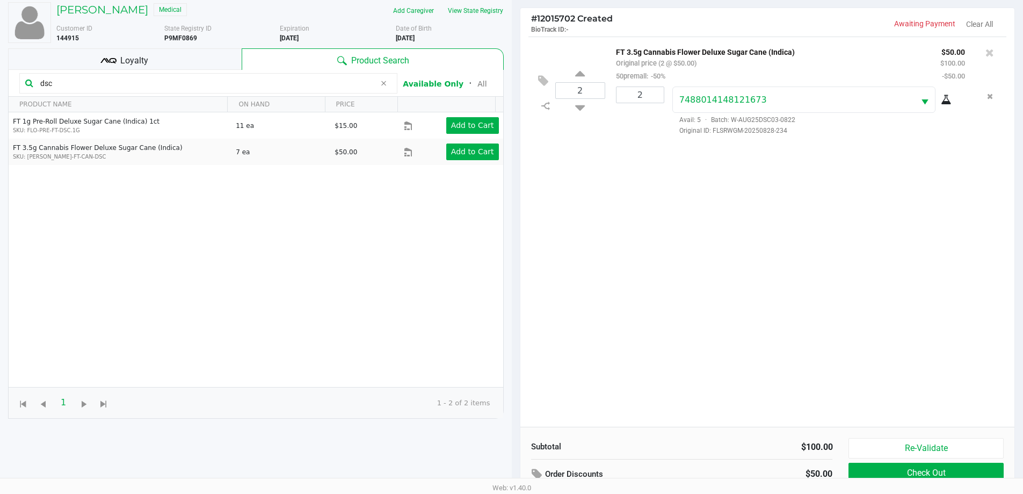
scroll to position [129, 0]
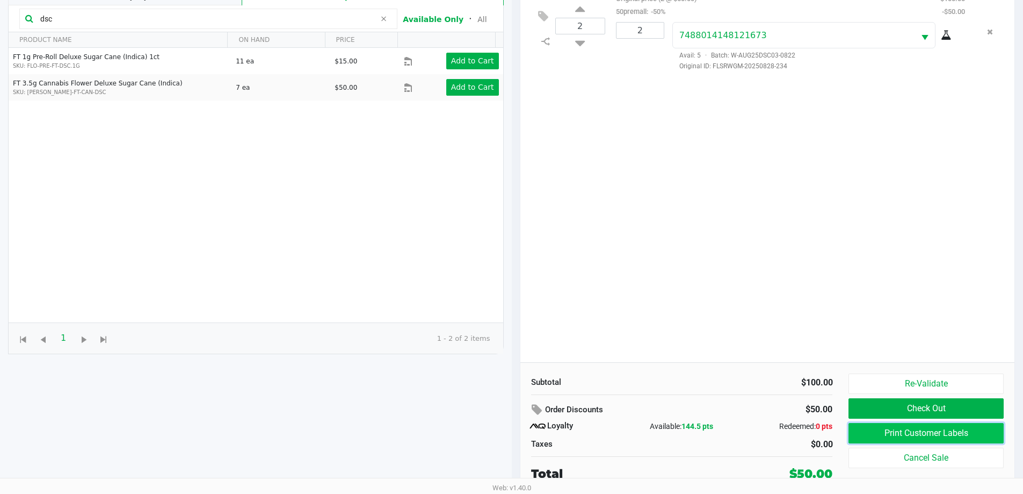
click at [897, 434] on button "Print Customer Labels" at bounding box center [926, 433] width 155 height 20
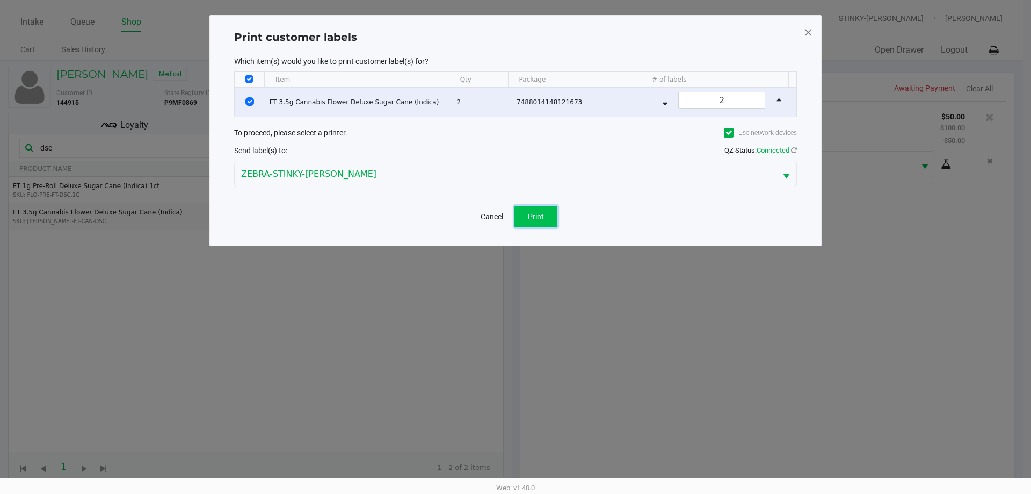
click at [540, 212] on span "Print" at bounding box center [536, 216] width 16 height 9
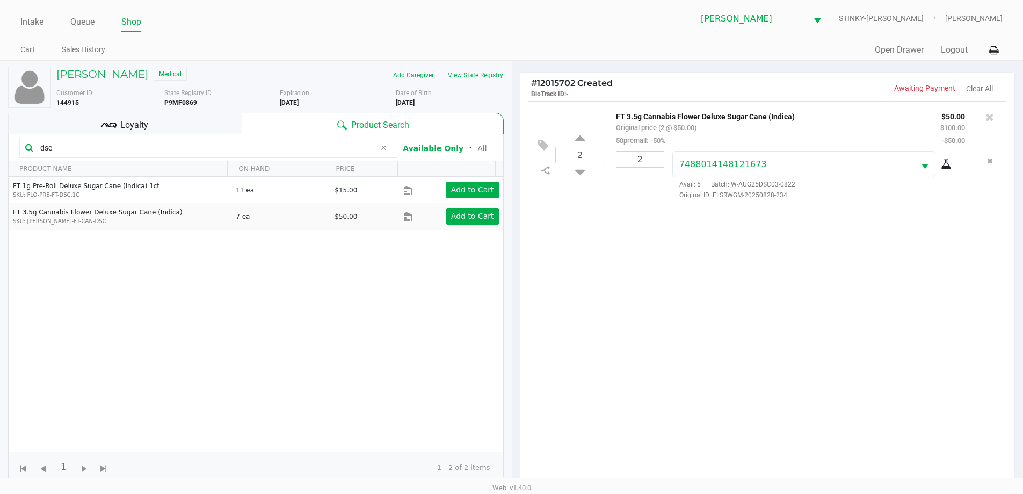
scroll to position [129, 0]
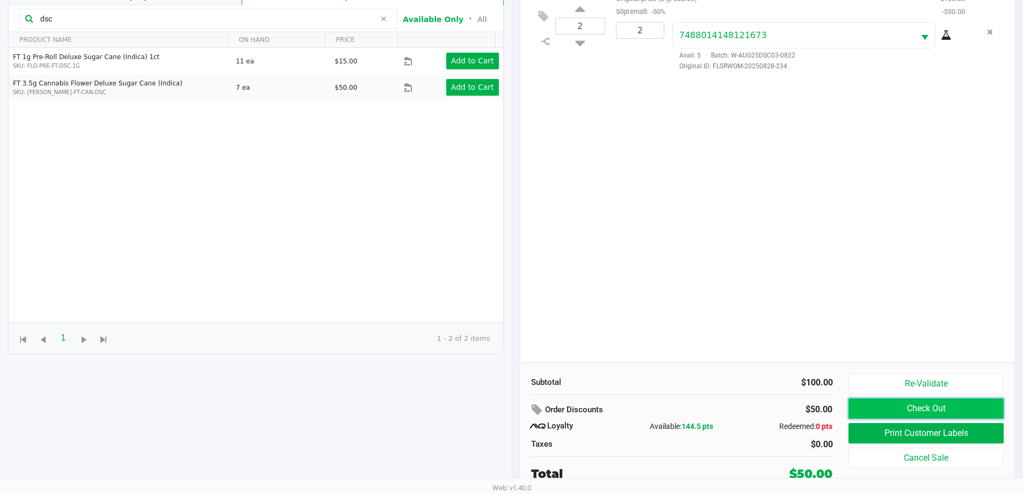
click at [904, 403] on button "Check Out" at bounding box center [926, 408] width 155 height 20
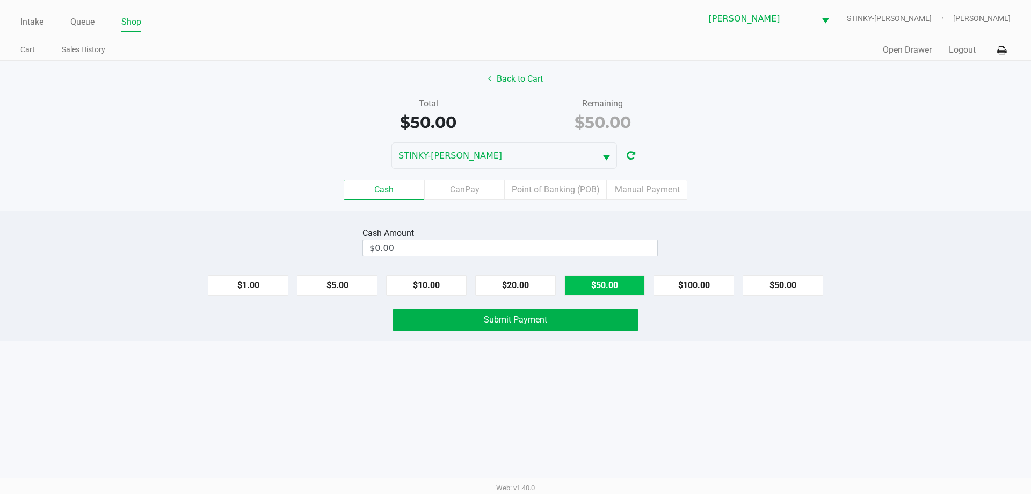
click at [603, 278] on button "$50.00" at bounding box center [605, 285] width 81 height 20
type input "$50.00"
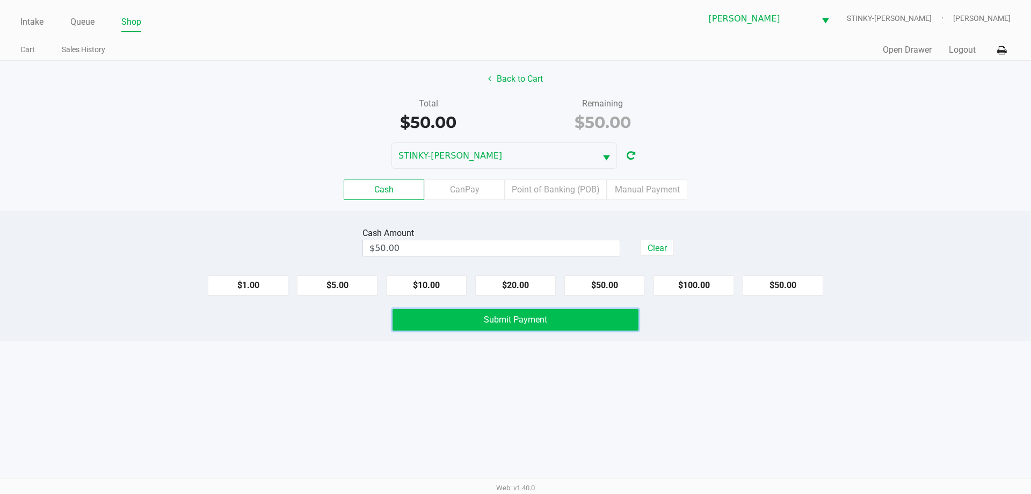
click at [526, 318] on span "Submit Payment" at bounding box center [515, 319] width 63 height 10
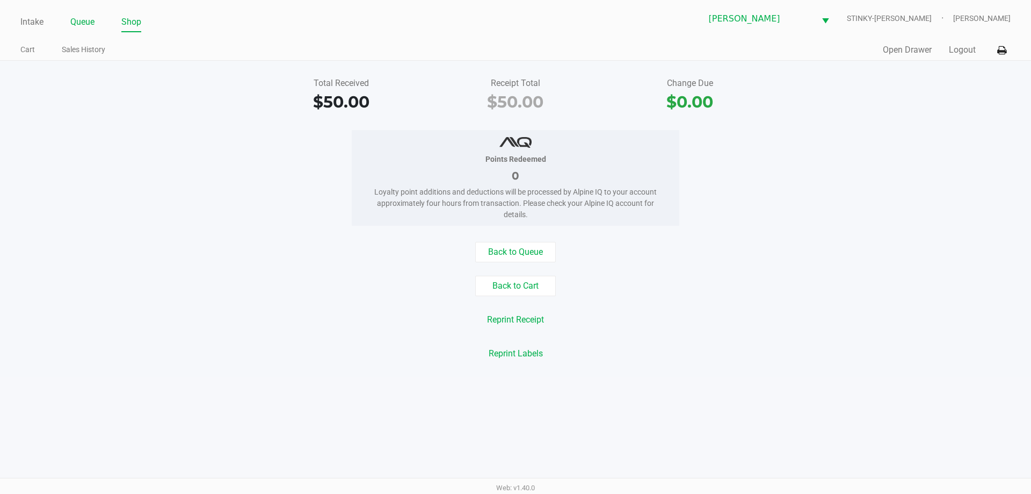
click at [77, 16] on link "Queue" at bounding box center [82, 22] width 24 height 15
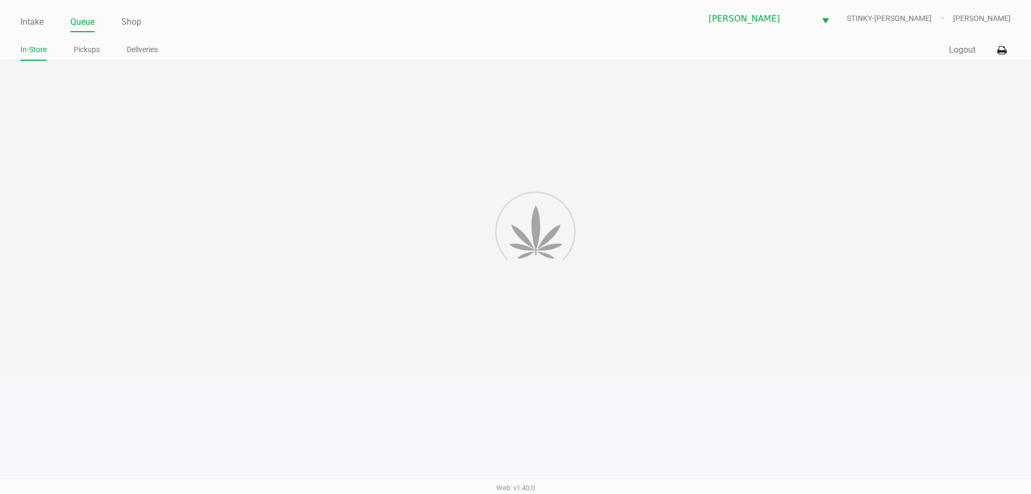
click at [334, 74] on app-point-of-sale "Intake Queue Shop Summerfield WC STINKY-PETE James Bader In-Store Pickups Deliv…" at bounding box center [515, 188] width 1031 height 377
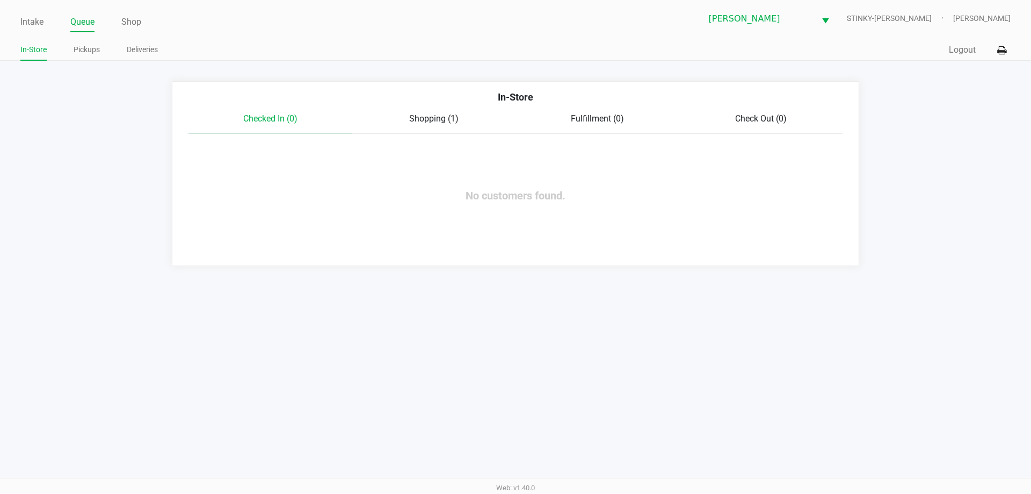
click at [38, 125] on app-queue-list "In-Store Checked In (0) Shopping (1) Fulfillment (0) Check Out (0) No customers…" at bounding box center [515, 173] width 1031 height 185
click at [83, 44] on link "Pickups" at bounding box center [87, 49] width 26 height 13
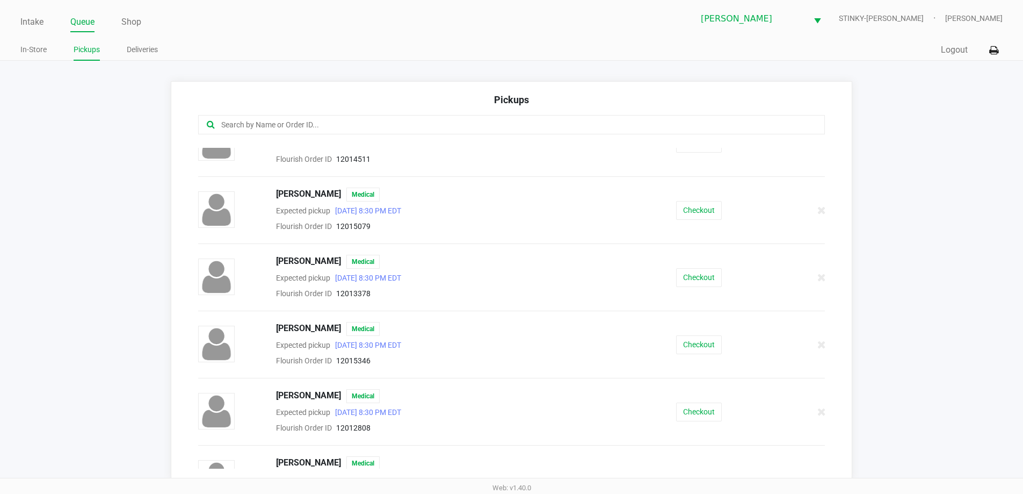
scroll to position [161, 0]
click at [689, 349] on button "Checkout" at bounding box center [699, 345] width 46 height 19
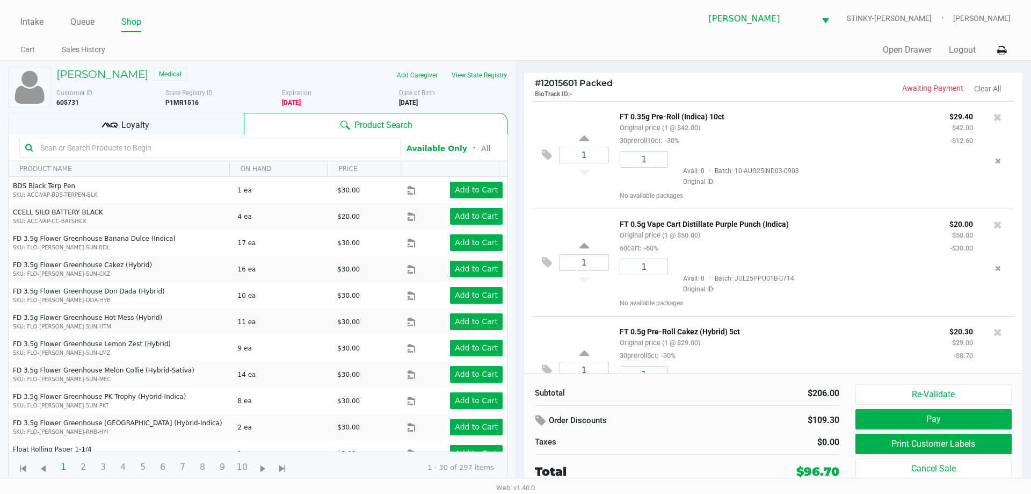
click at [148, 119] on span "Loyalty" at bounding box center [135, 125] width 28 height 13
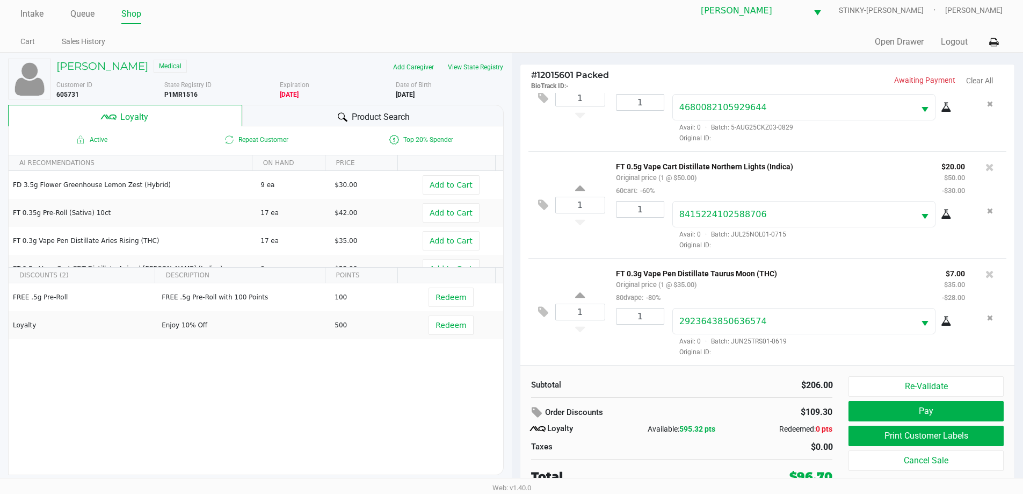
scroll to position [11, 0]
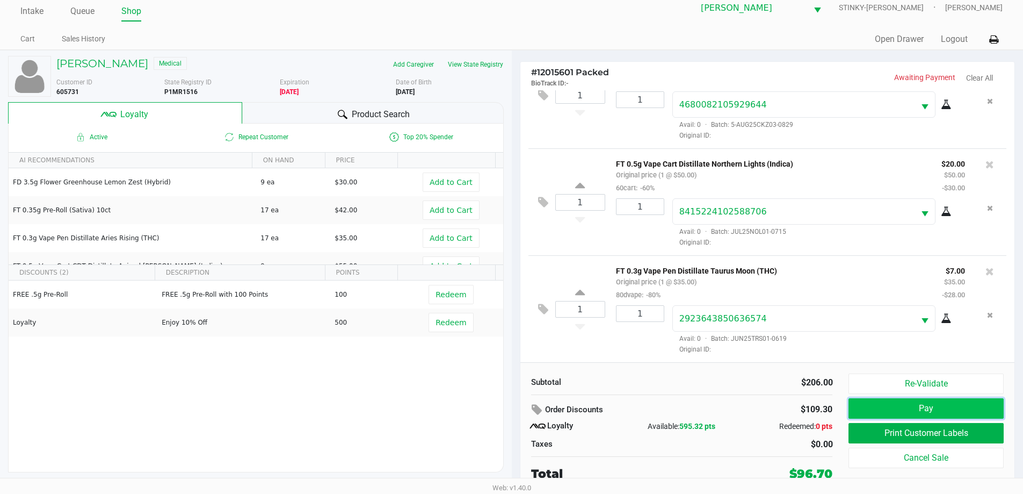
click at [910, 402] on button "Pay" at bounding box center [926, 408] width 155 height 20
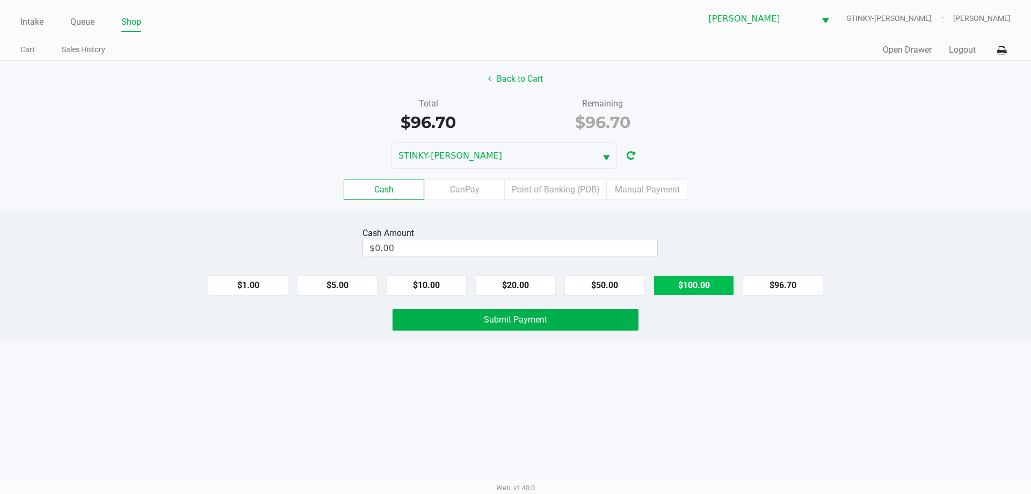
click at [712, 291] on button "$100.00" at bounding box center [694, 285] width 81 height 20
type input "$100.00"
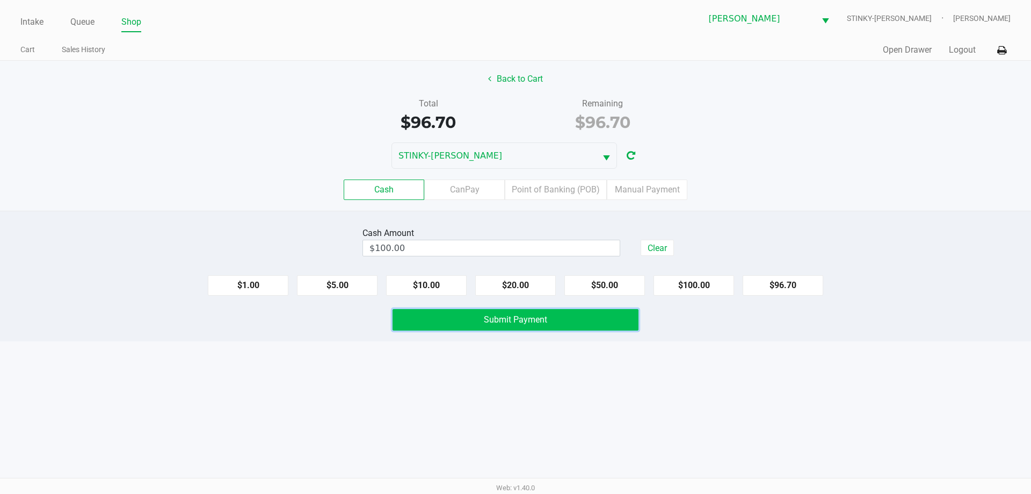
click at [526, 323] on span "Submit Payment" at bounding box center [515, 319] width 63 height 10
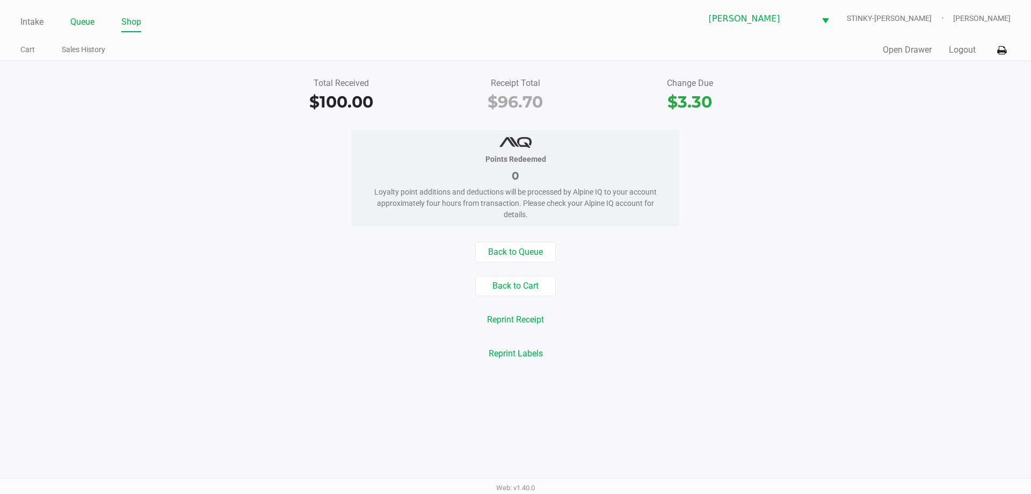
click at [83, 25] on link "Queue" at bounding box center [82, 22] width 24 height 15
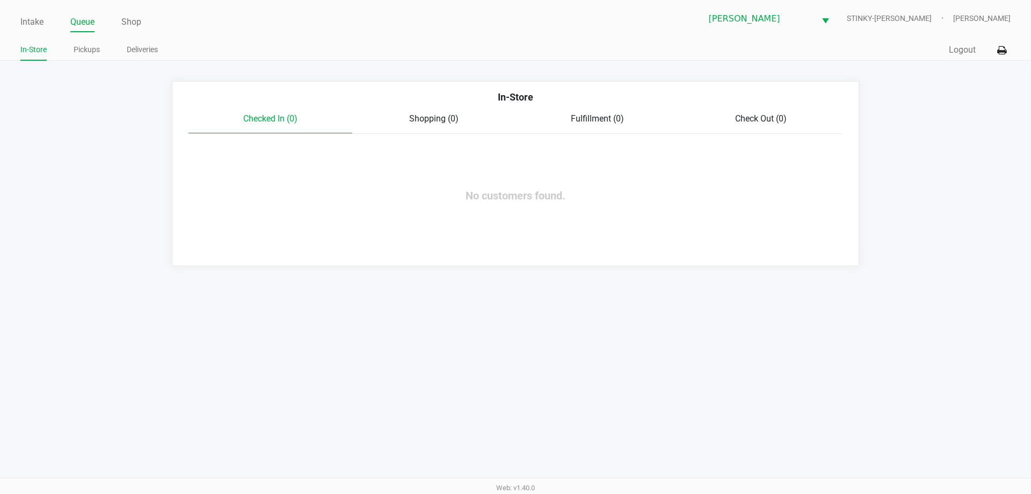
click at [127, 101] on app-queue-list "In-Store Checked In (0) Shopping (0) Fulfillment (0) Check Out (0) No customers…" at bounding box center [515, 173] width 1031 height 185
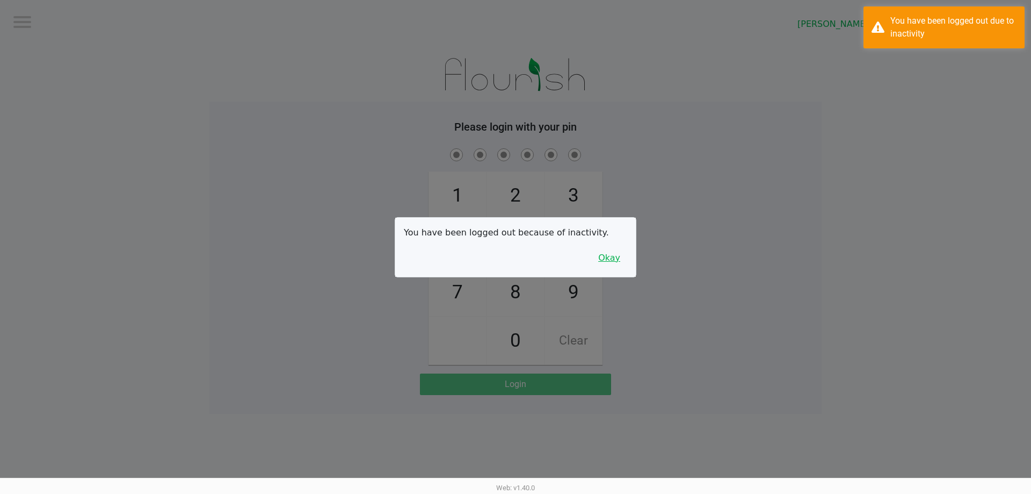
click at [619, 253] on button "Okay" at bounding box center [609, 258] width 36 height 20
click at [619, 253] on div "1 4 7 2 5 8 0 3 6 9 Clear" at bounding box center [516, 255] width 612 height 219
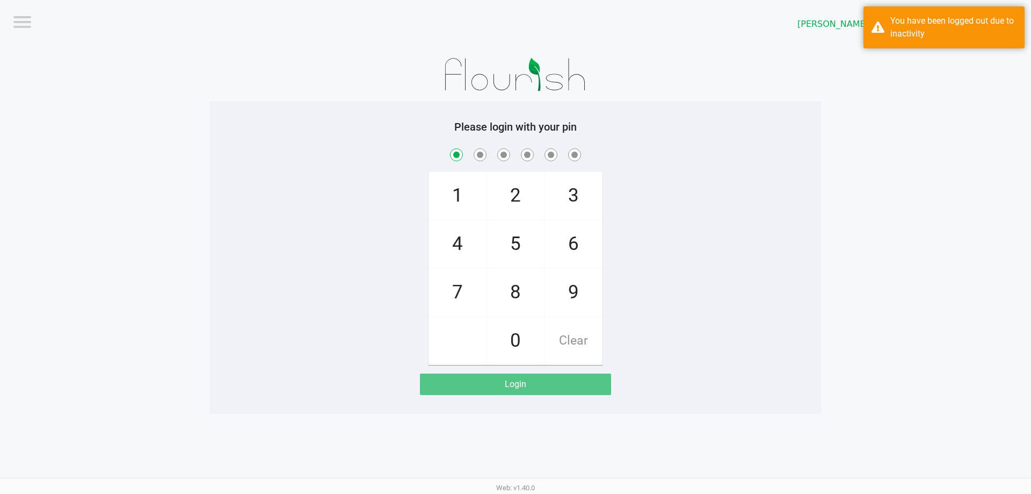
checkbox input "true"
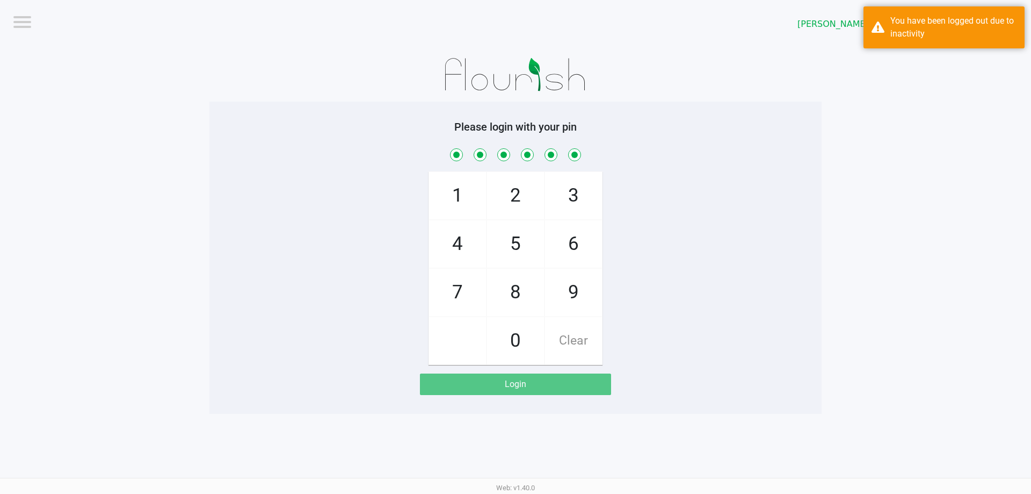
checkbox input "true"
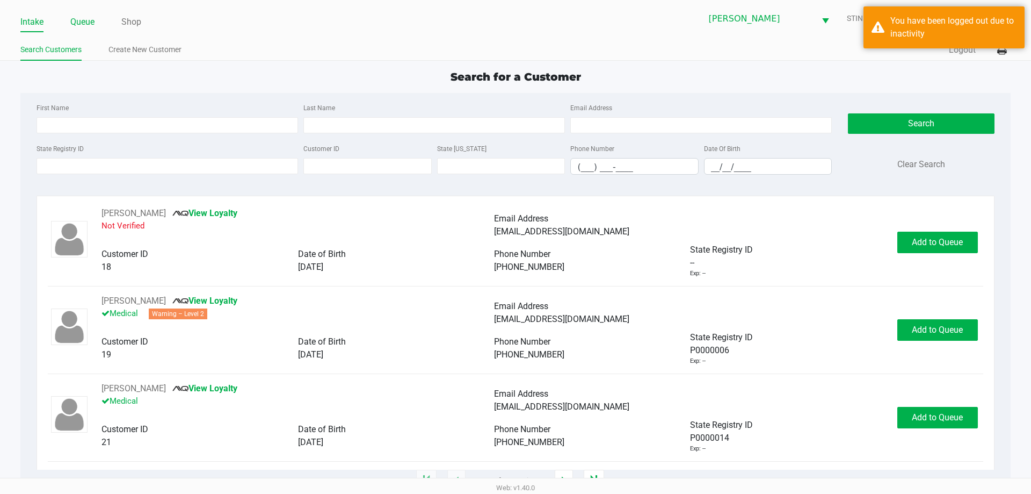
click at [71, 17] on link "Queue" at bounding box center [82, 22] width 24 height 15
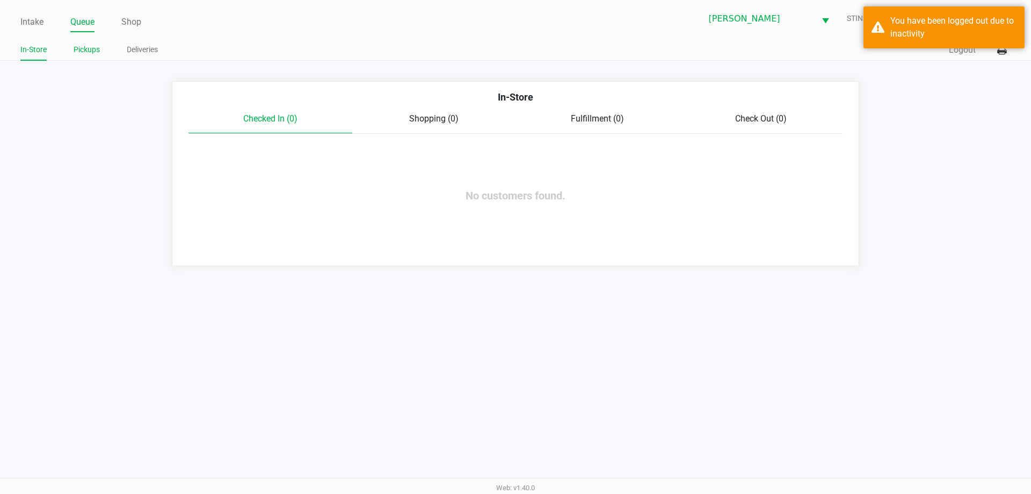
click at [93, 43] on link "Pickups" at bounding box center [87, 49] width 26 height 13
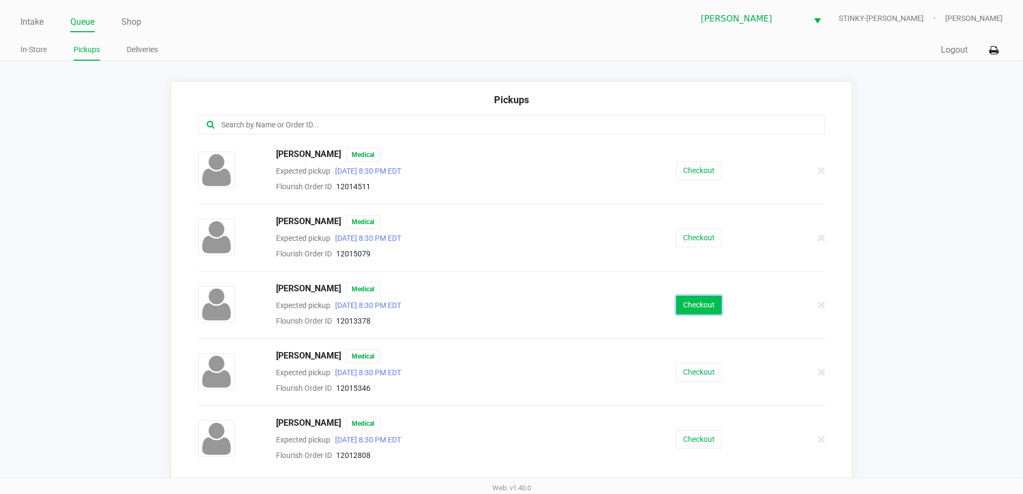
click at [676, 302] on button "Checkout" at bounding box center [699, 304] width 46 height 19
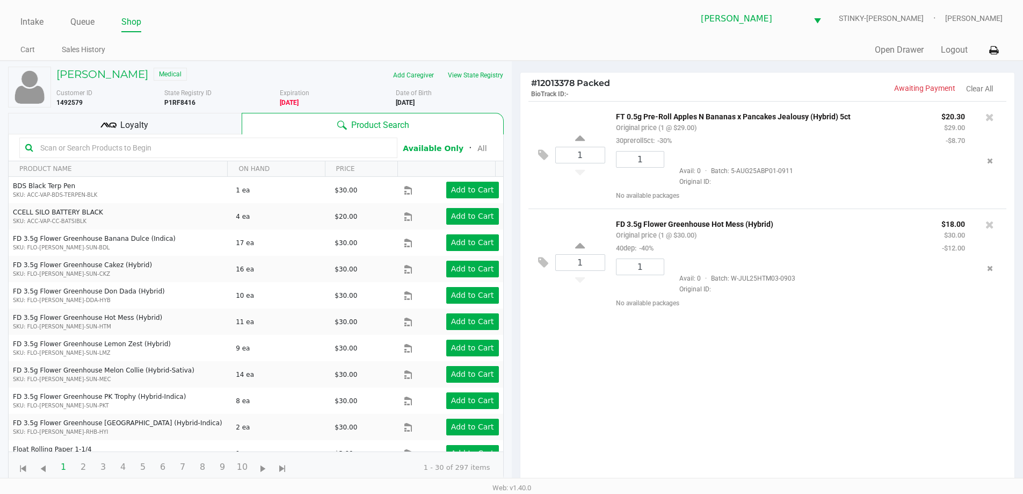
click at [169, 125] on div "Loyalty" at bounding box center [125, 123] width 234 height 21
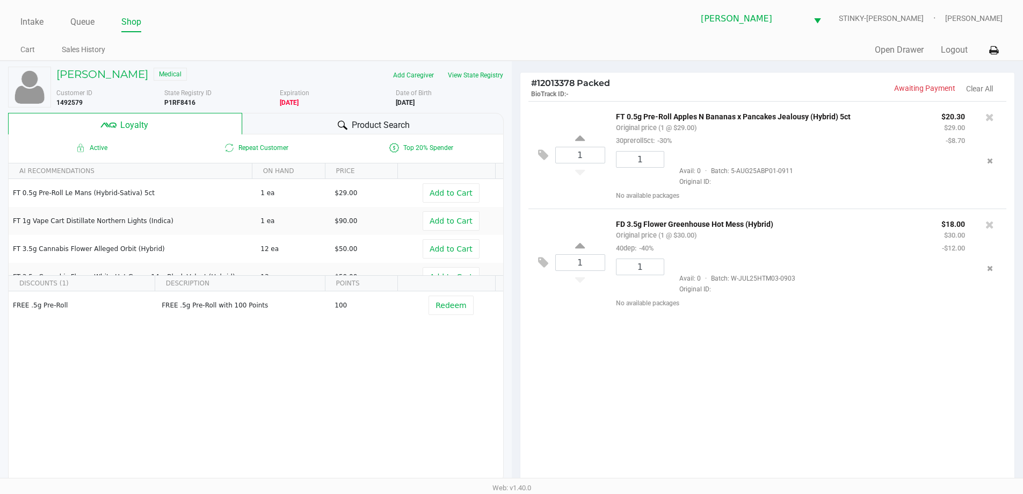
click at [393, 127] on span "Product Search" at bounding box center [381, 125] width 58 height 13
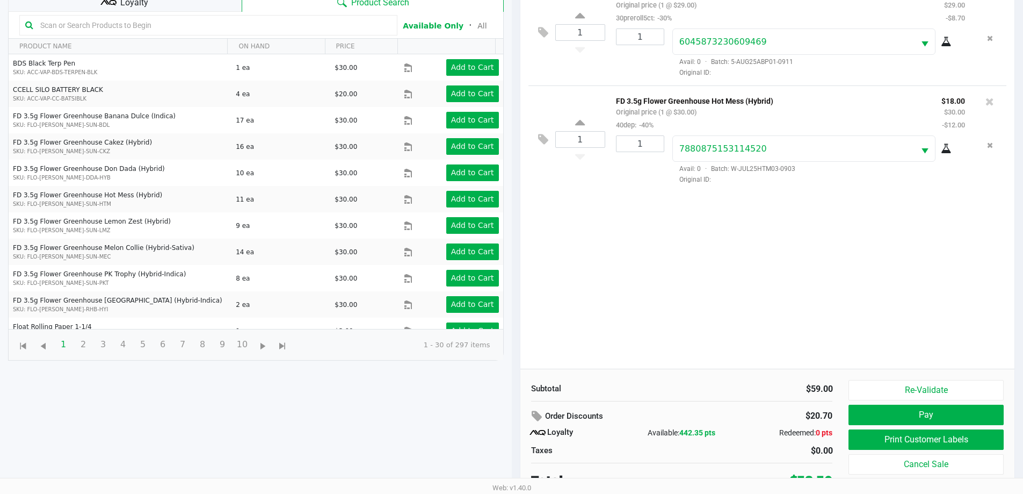
scroll to position [129, 0]
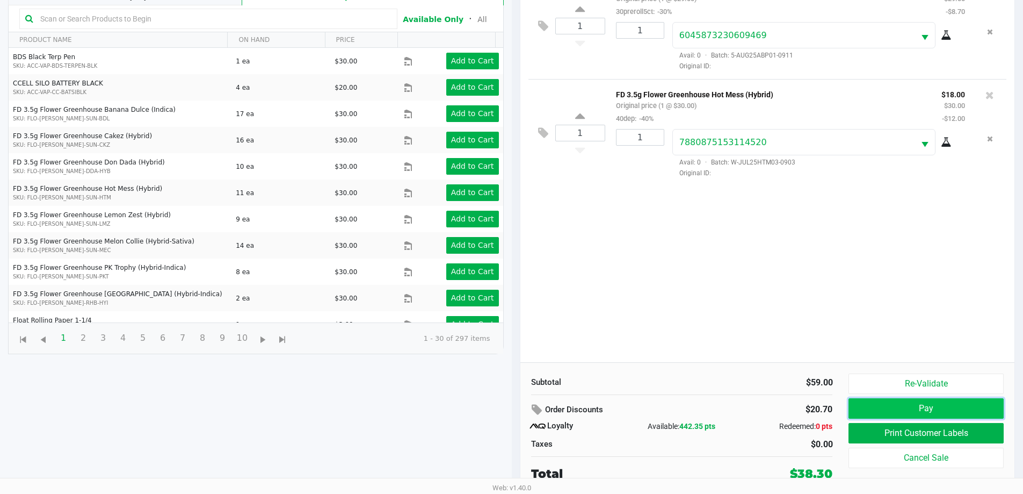
click at [920, 404] on button "Pay" at bounding box center [926, 408] width 155 height 20
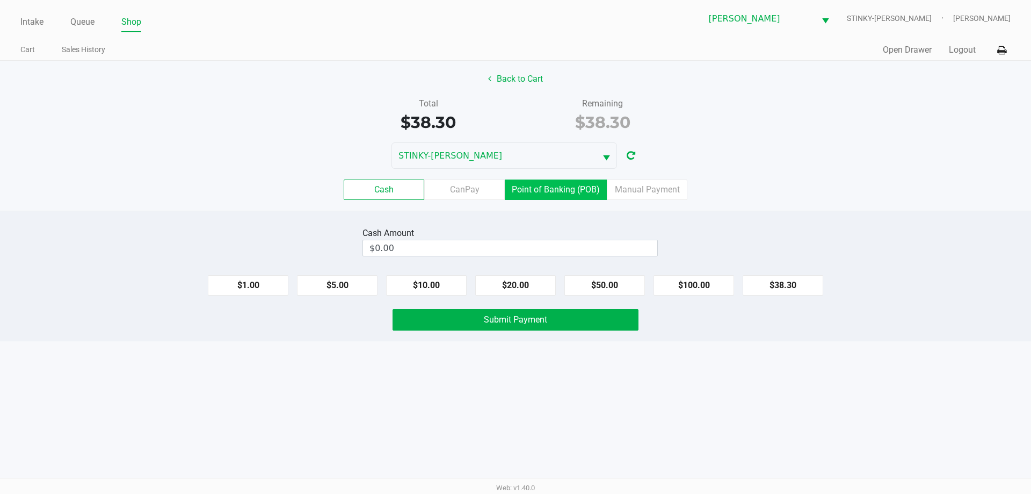
click at [558, 196] on label "Point of Banking (POB)" at bounding box center [556, 189] width 102 height 20
click at [0, 0] on 7 "Point of Banking (POB)" at bounding box center [0, 0] width 0 height 0
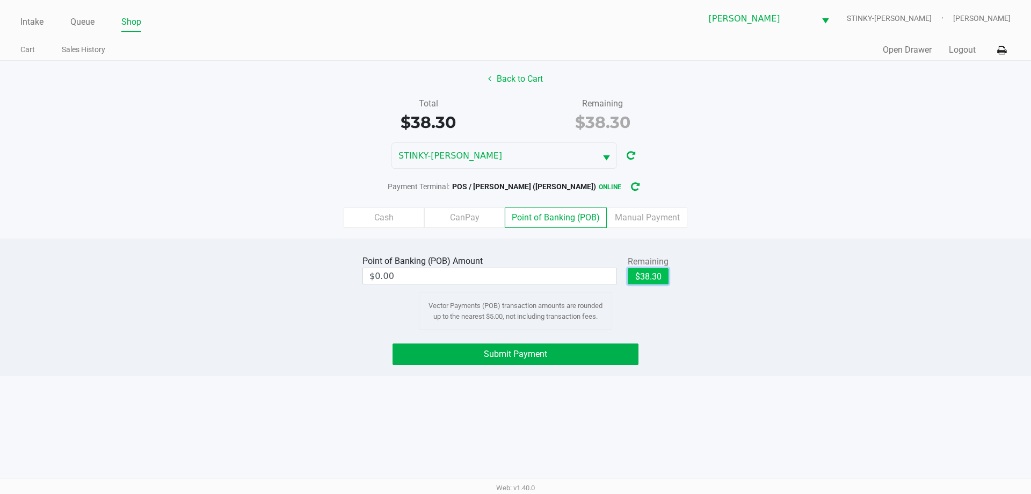
click at [656, 268] on button "$38.30" at bounding box center [648, 276] width 41 height 16
type input "$38.30"
click at [597, 350] on button "Submit Payment" at bounding box center [516, 353] width 246 height 21
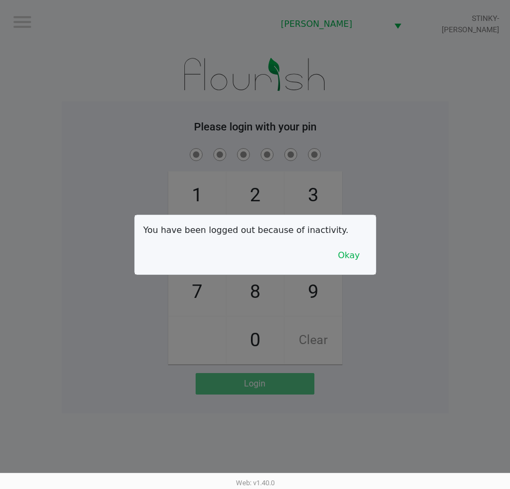
click at [436, 151] on div at bounding box center [255, 244] width 510 height 489
click at [344, 259] on button "Okay" at bounding box center [349, 255] width 36 height 20
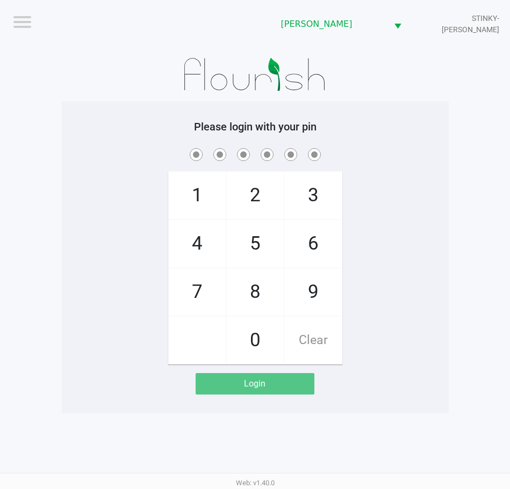
click at [60, 83] on app-pos-login-wrapper "Logout Summerfield WC STINKY-PETE Please login with your pin 1 4 7 2 5 8 0 3 6 …" at bounding box center [255, 207] width 510 height 414
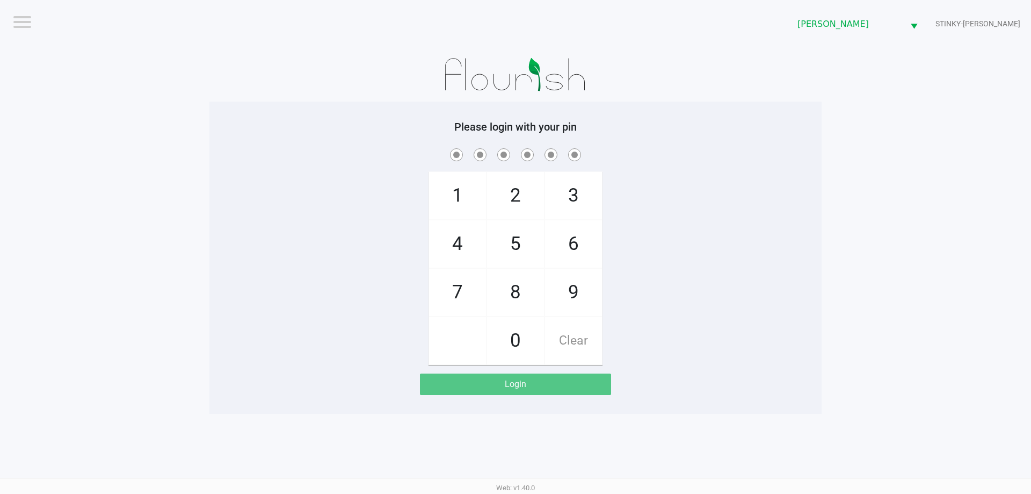
click at [755, 131] on h5 "Please login with your pin" at bounding box center [516, 126] width 596 height 13
checkbox input "true"
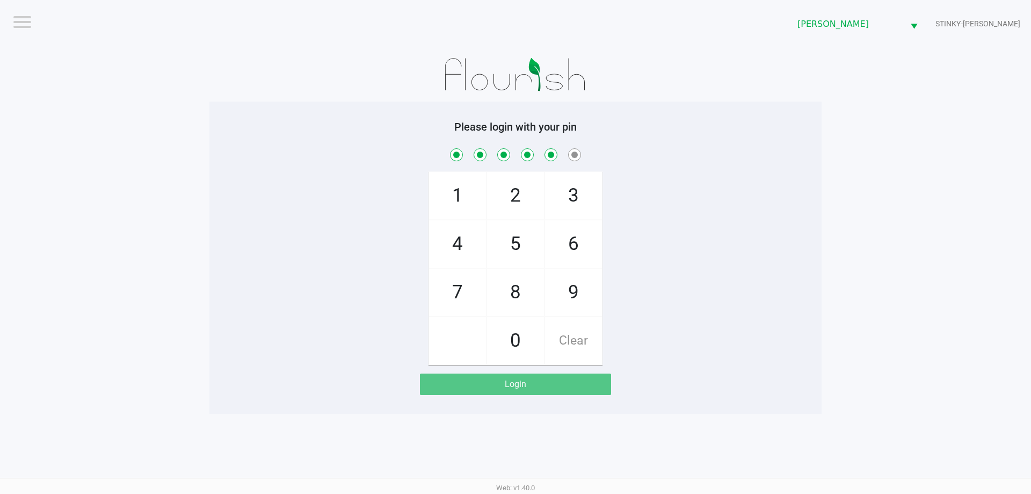
checkbox input "true"
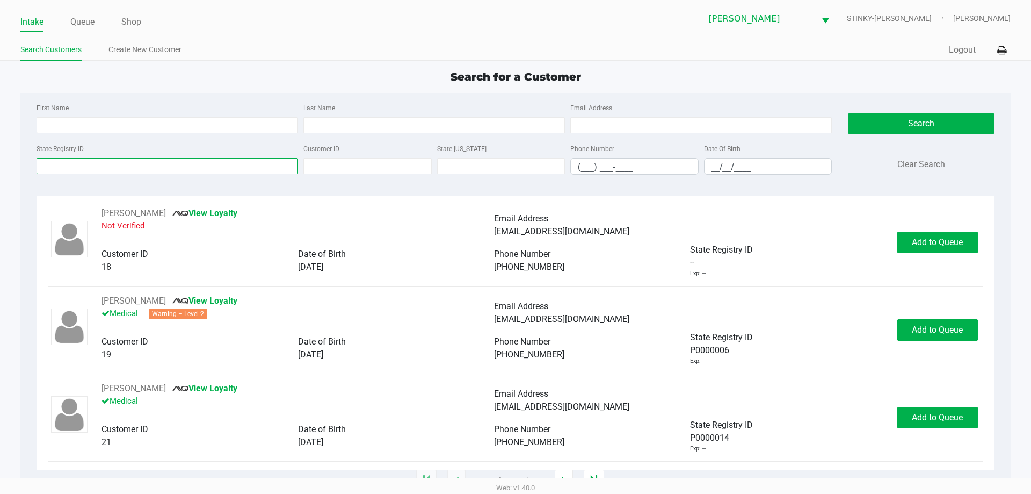
click at [100, 158] on input "State Registry ID" at bounding box center [168, 166] width 262 height 16
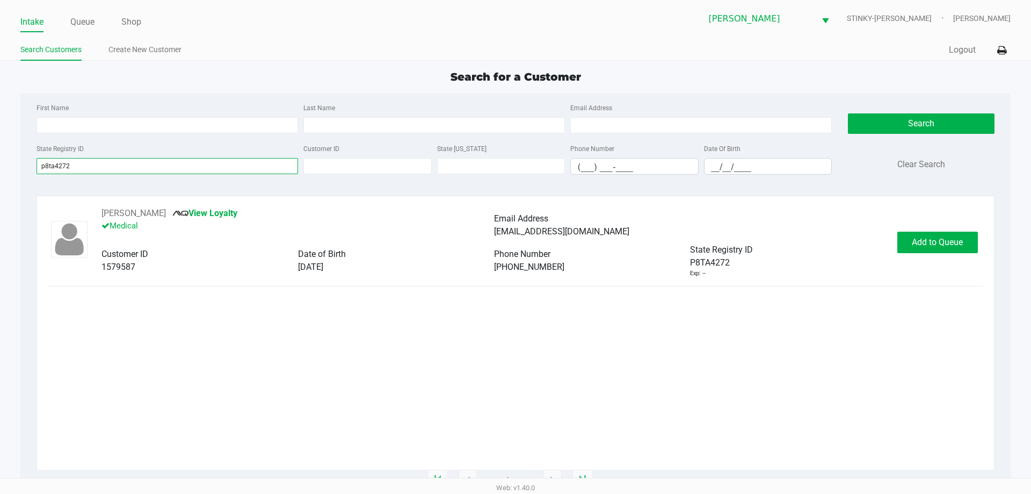
type input "p8ta4272"
click at [352, 102] on div "Last Name" at bounding box center [434, 117] width 267 height 32
click at [935, 233] on button "Add to Queue" at bounding box center [938, 242] width 81 height 21
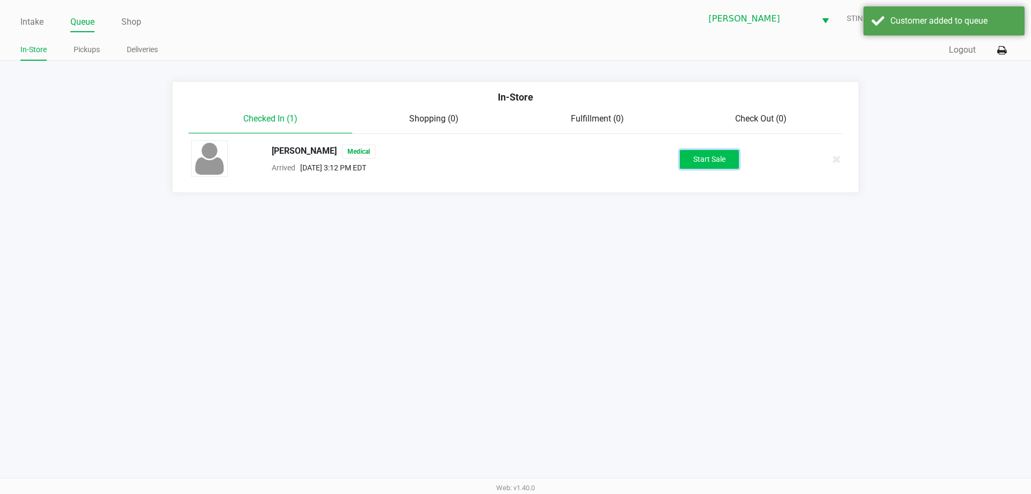
click at [697, 160] on button "Start Sale" at bounding box center [709, 159] width 59 height 19
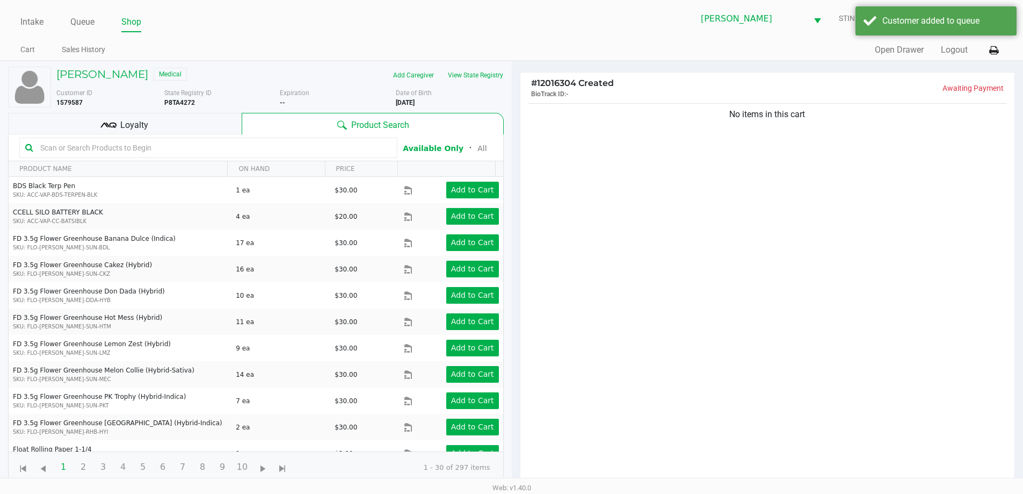
click at [157, 114] on div "Loyalty" at bounding box center [125, 123] width 234 height 21
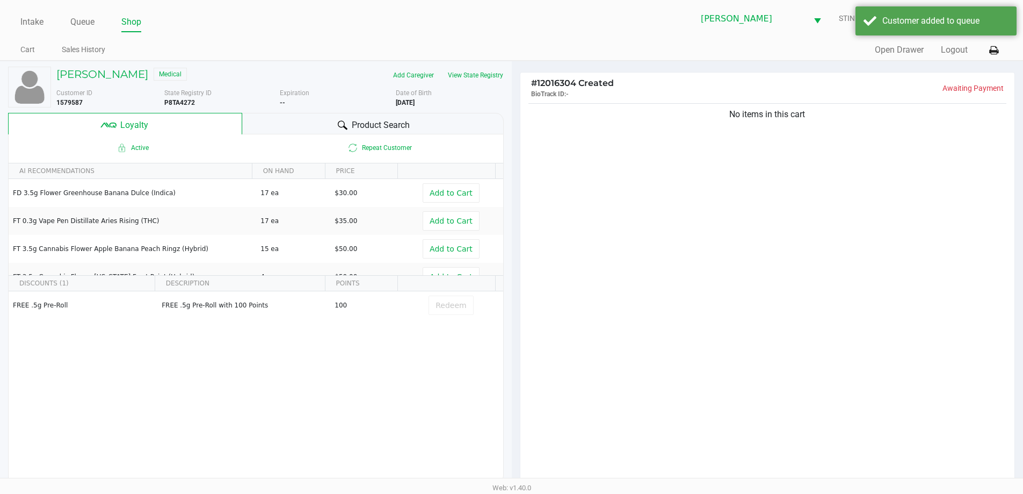
click at [305, 117] on div "Product Search" at bounding box center [373, 123] width 262 height 21
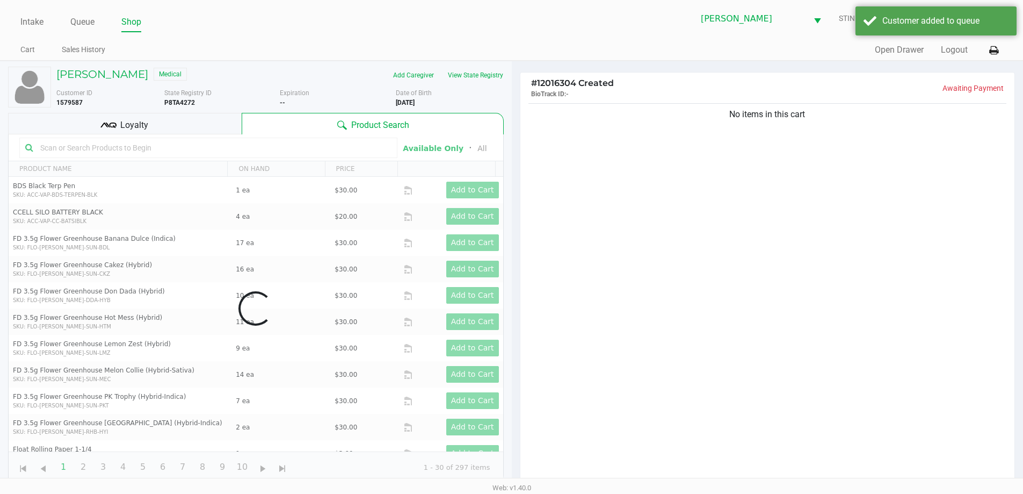
click at [627, 146] on div "No items in this cart" at bounding box center [768, 296] width 495 height 390
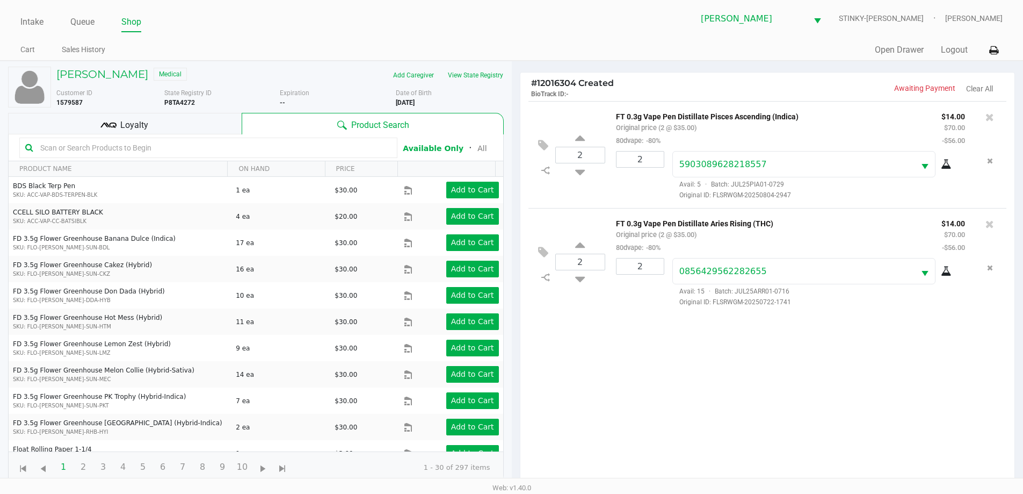
click at [685, 324] on div "2 FT 0.3g Vape Pen Distillate Pisces Ascending (Indica) Original price (2 @ $35…" at bounding box center [768, 296] width 495 height 390
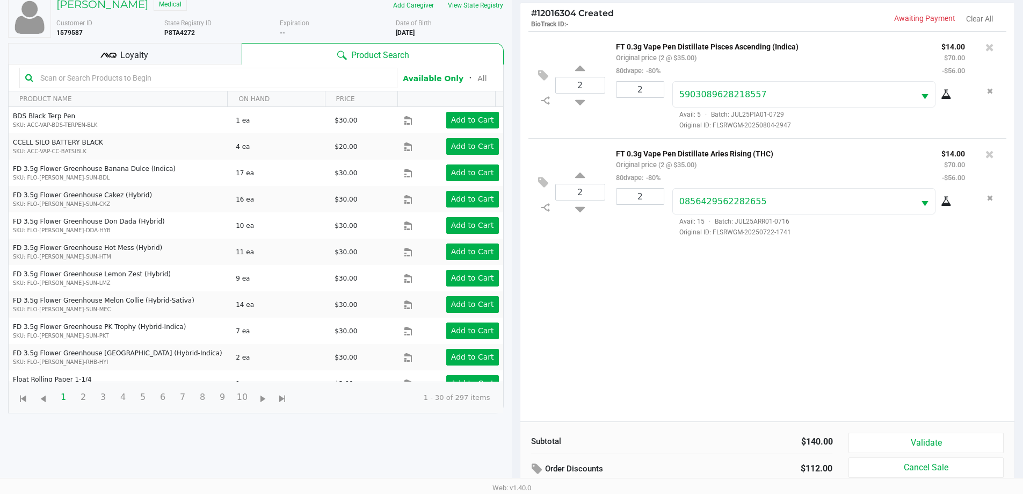
scroll to position [129, 0]
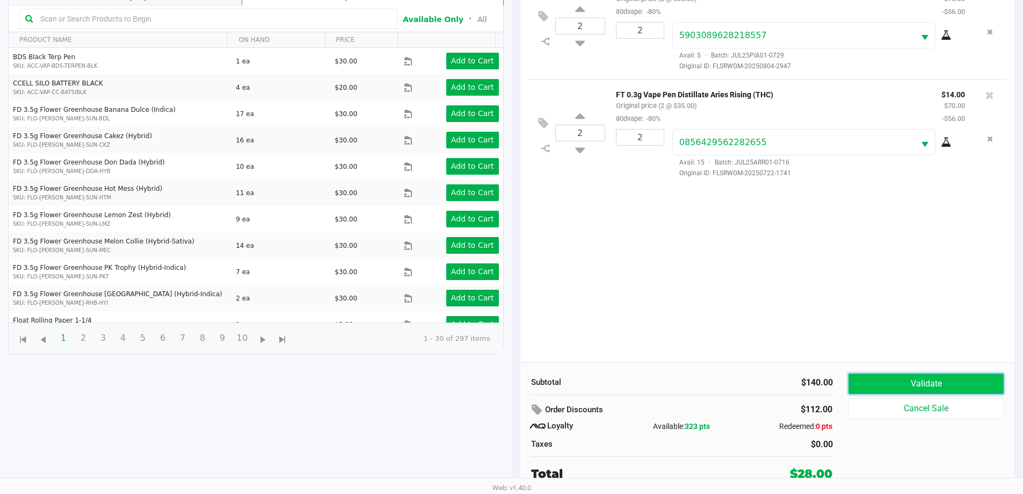
click at [914, 382] on button "Validate" at bounding box center [926, 383] width 155 height 20
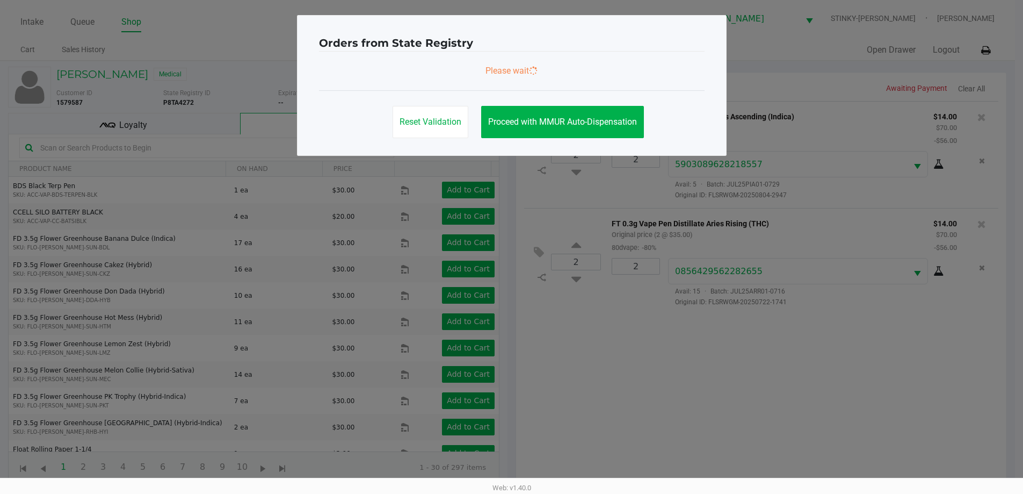
scroll to position [0, 0]
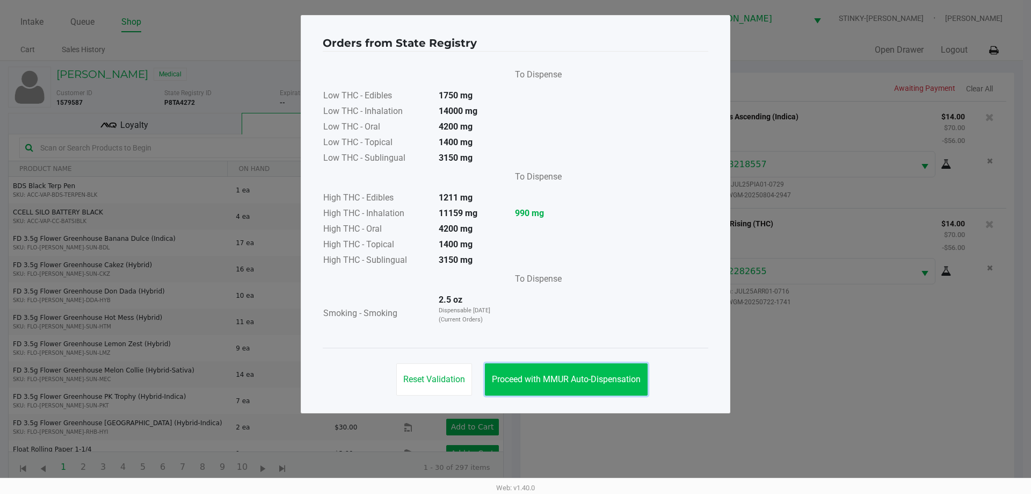
click at [559, 395] on button "Proceed with MMUR Auto-Dispensation" at bounding box center [566, 379] width 163 height 32
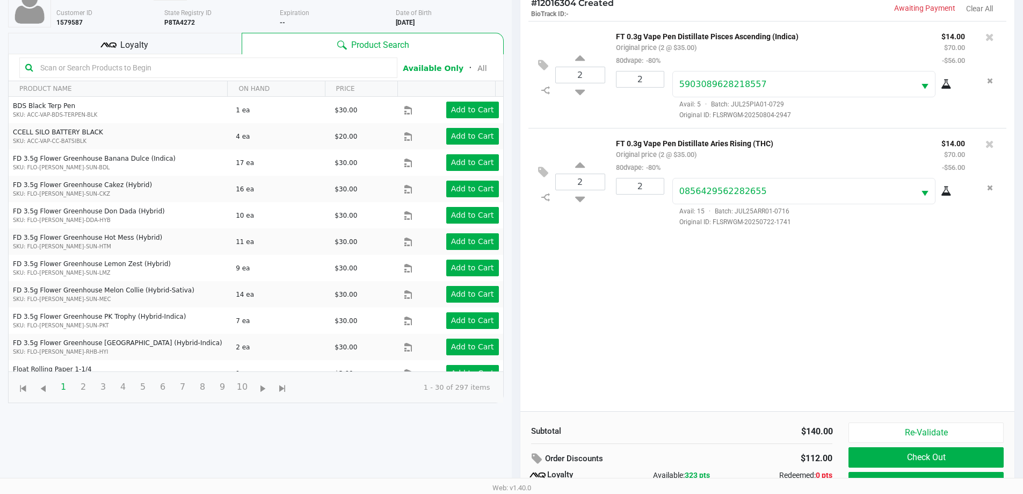
scroll to position [129, 0]
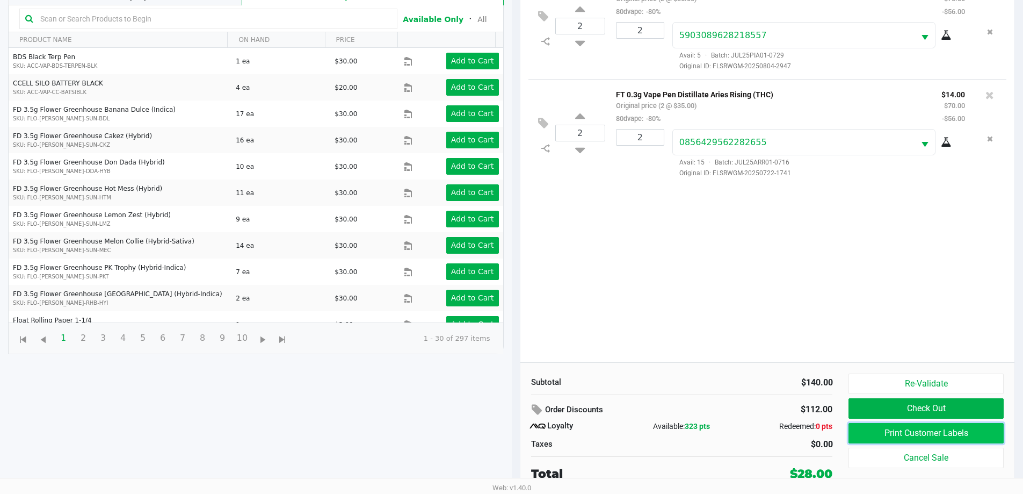
click at [887, 428] on button "Print Customer Labels" at bounding box center [926, 433] width 155 height 20
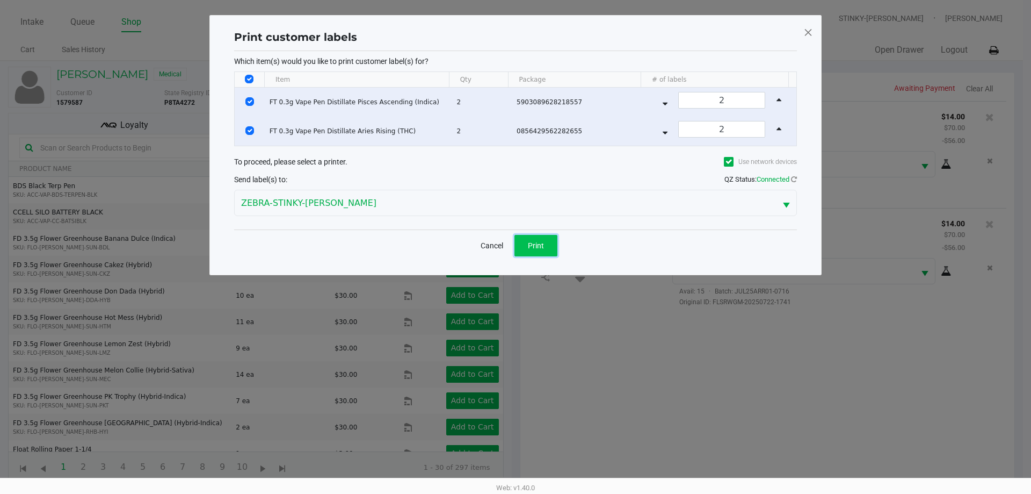
click at [541, 247] on span "Print" at bounding box center [536, 245] width 16 height 9
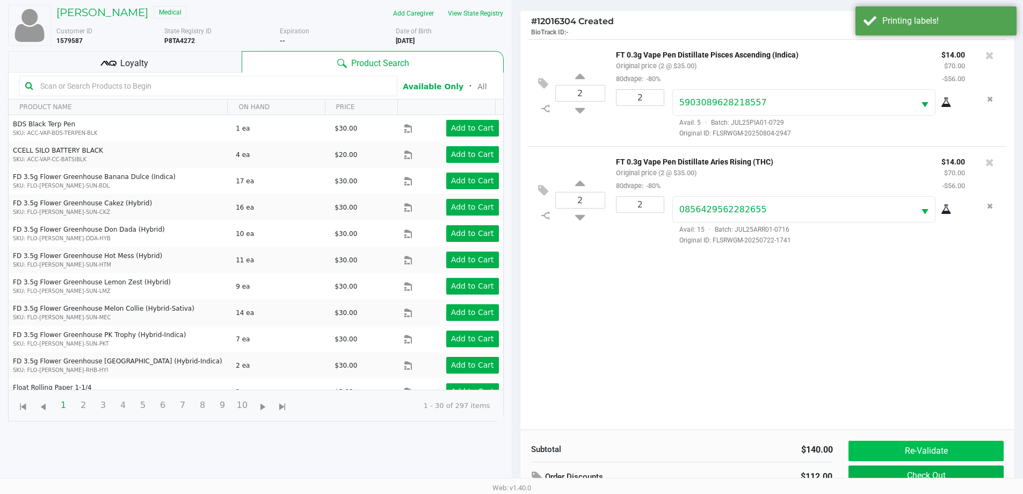
scroll to position [129, 0]
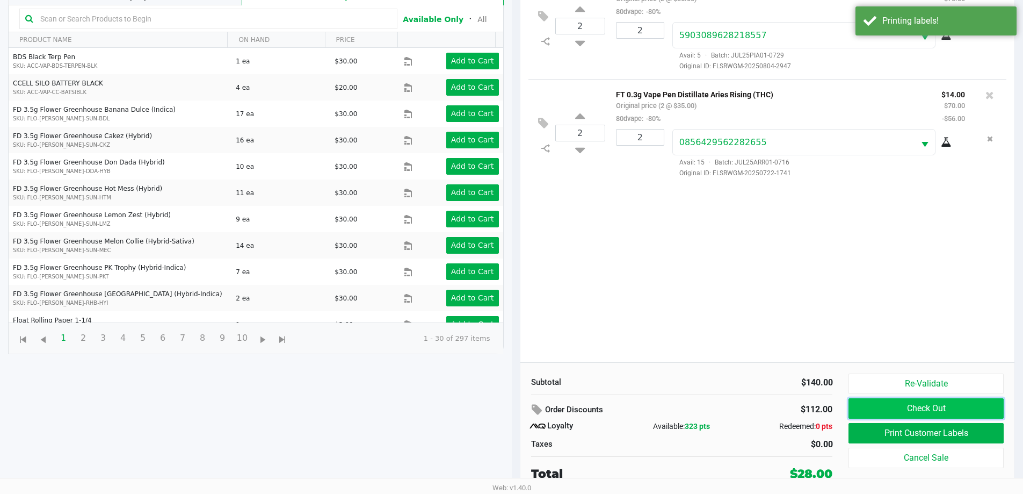
click at [873, 408] on button "Check Out" at bounding box center [926, 408] width 155 height 20
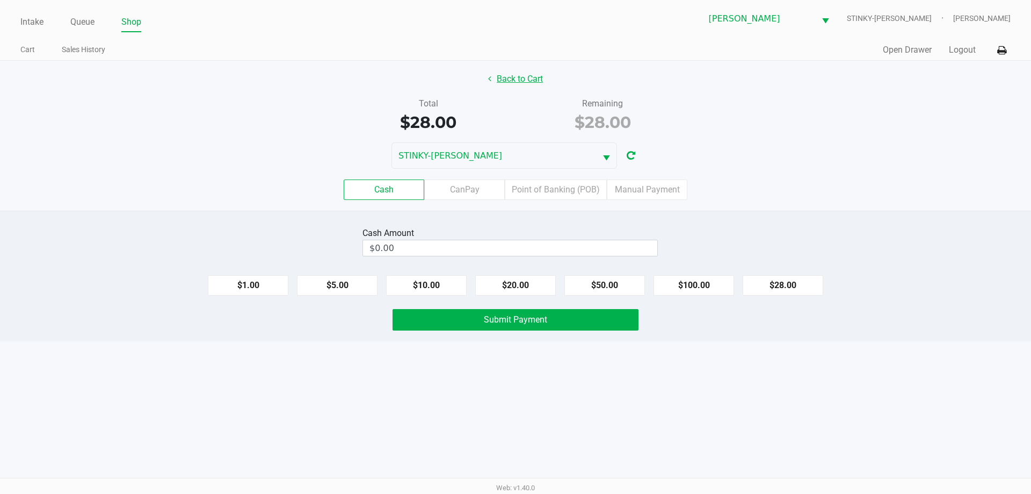
click at [519, 81] on button "Back to Cart" at bounding box center [515, 79] width 69 height 20
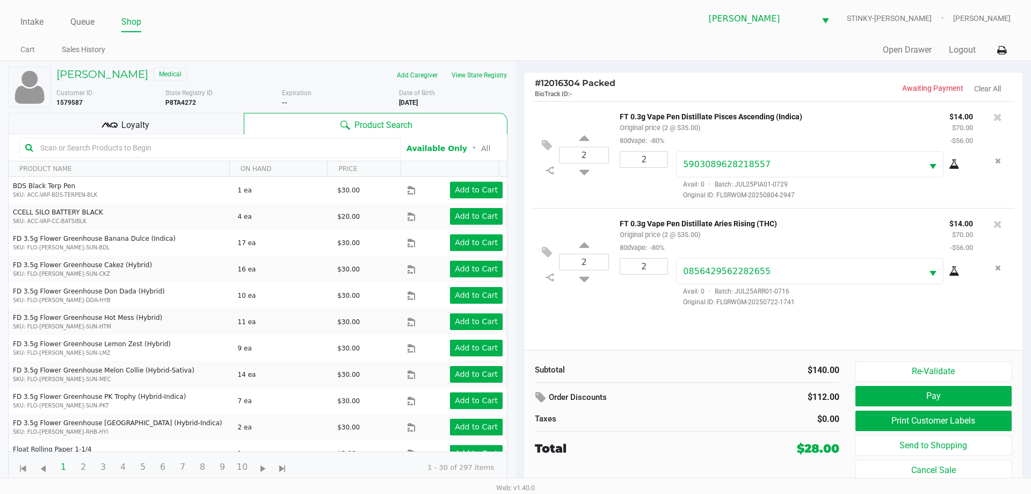
click at [177, 128] on div "Loyalty" at bounding box center [126, 123] width 236 height 21
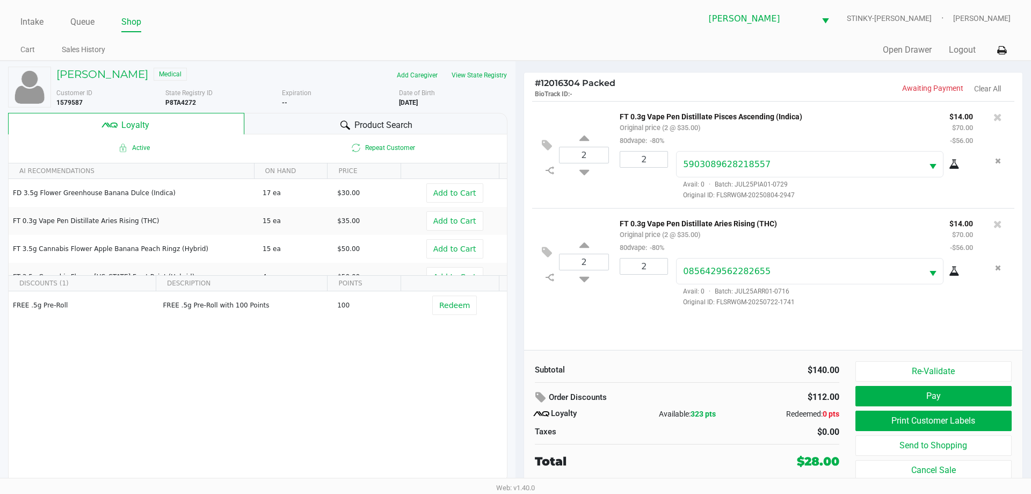
click at [306, 133] on div "Product Search" at bounding box center [376, 123] width 264 height 21
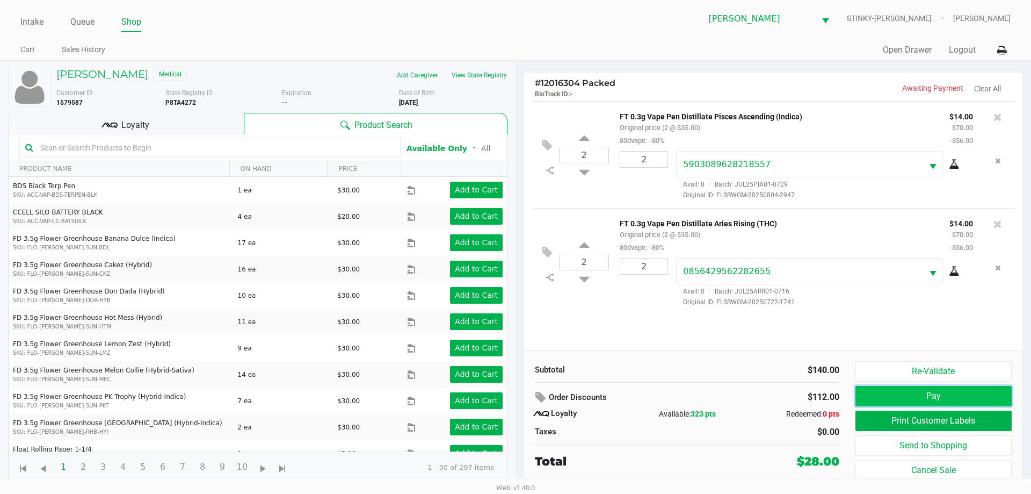
click at [921, 396] on button "Pay" at bounding box center [934, 396] width 156 height 20
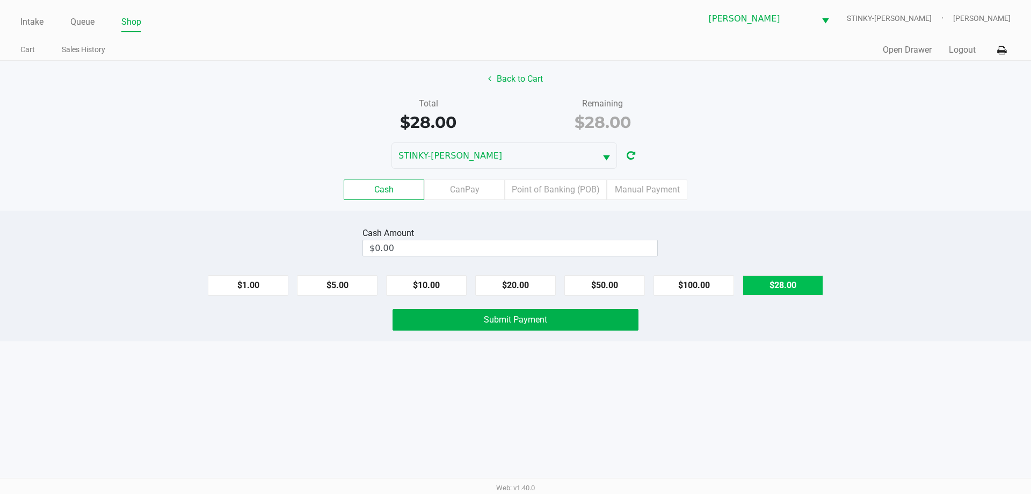
click at [772, 285] on button "$28.00" at bounding box center [783, 285] width 81 height 20
type input "$28.00"
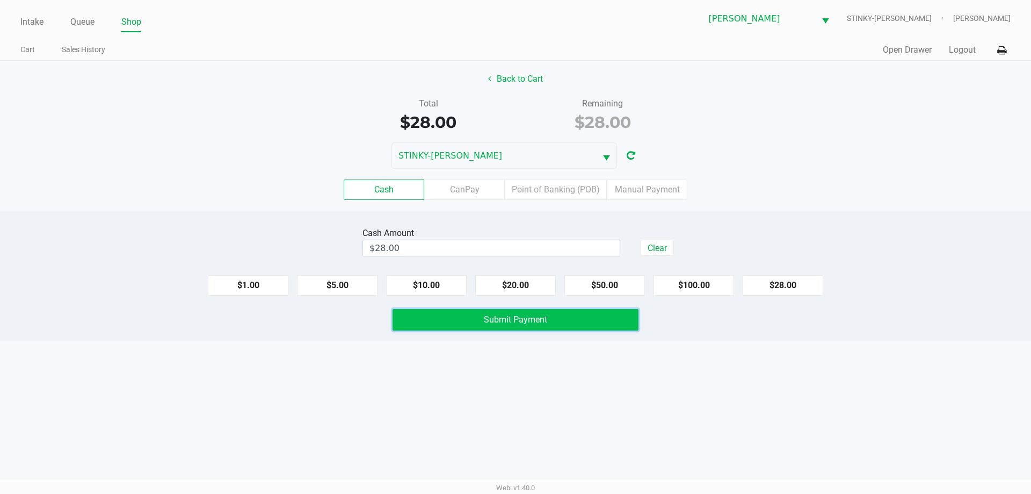
click at [474, 309] on button "Submit Payment" at bounding box center [516, 319] width 246 height 21
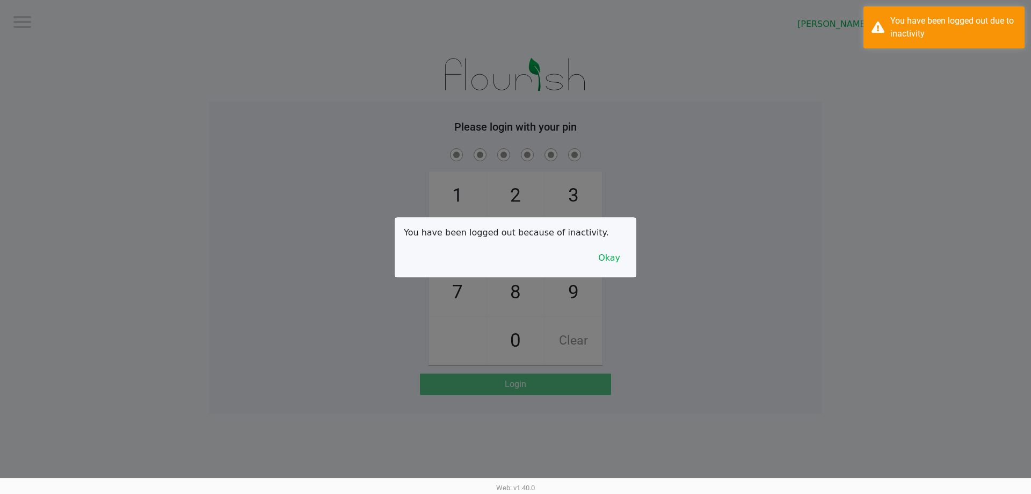
click at [362, 79] on div at bounding box center [515, 247] width 1031 height 494
click at [619, 264] on button "Okay" at bounding box center [609, 258] width 36 height 20
click at [624, 259] on div "1 4 7 2 5 8 0 3 6 9 Clear" at bounding box center [516, 255] width 612 height 219
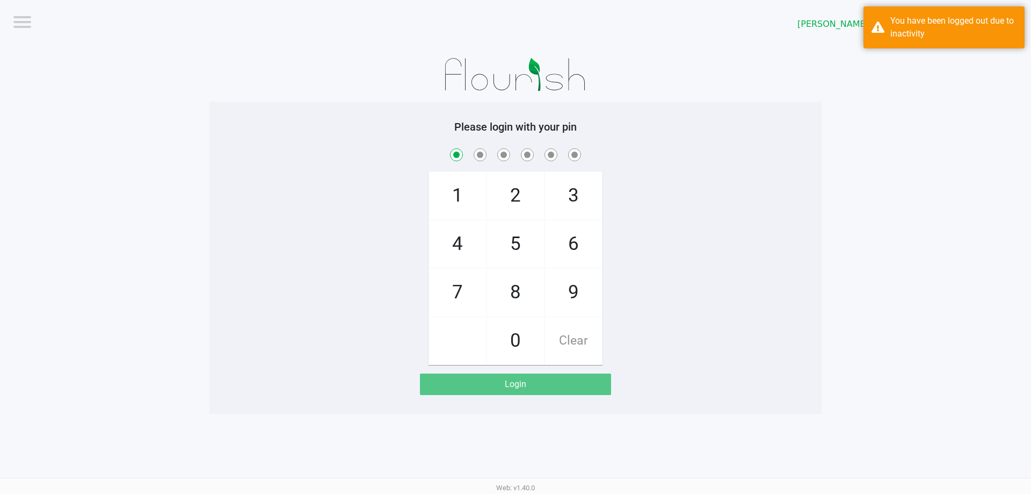
checkbox input "true"
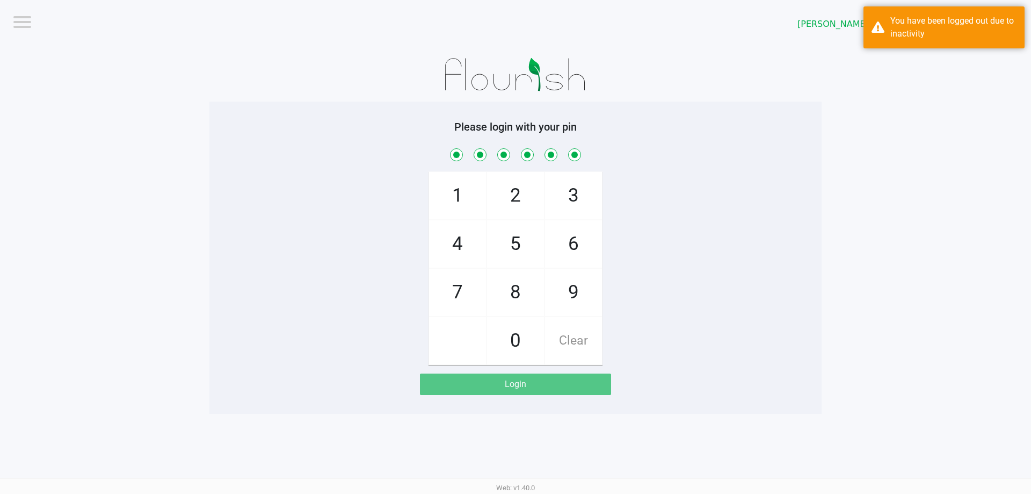
checkbox input "true"
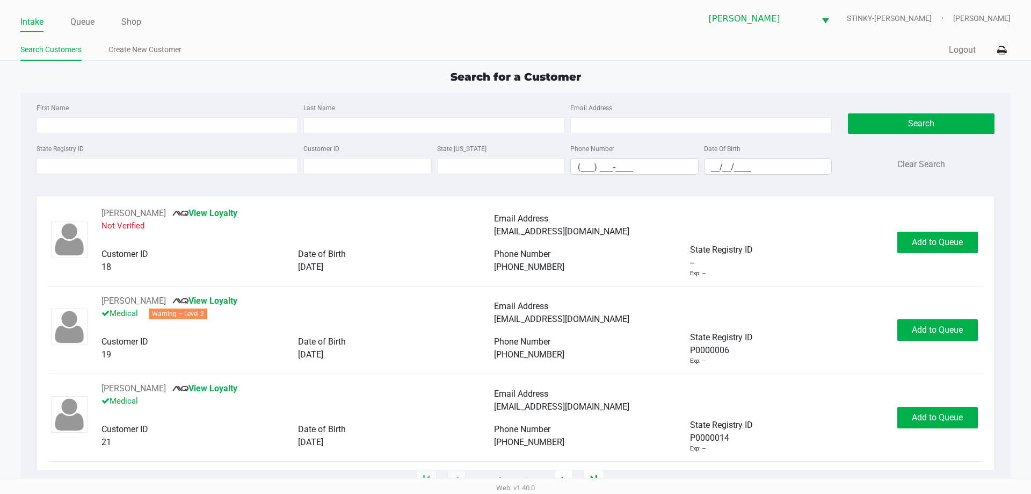
click at [260, 84] on div "Search for a Customer" at bounding box center [515, 77] width 1006 height 16
click at [79, 26] on link "Queue" at bounding box center [82, 22] width 24 height 15
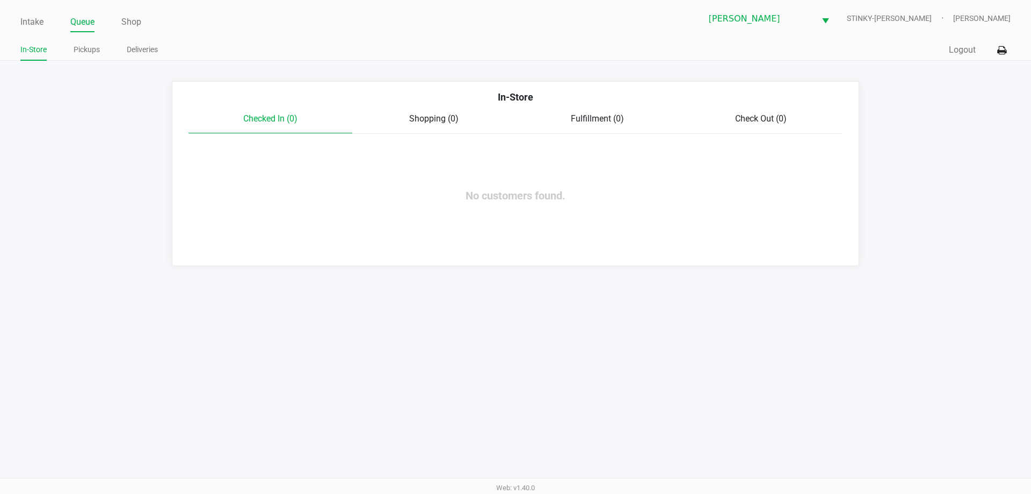
click at [287, 31] on ul "Intake Queue Shop" at bounding box center [267, 22] width 495 height 18
click at [98, 53] on link "Pickups" at bounding box center [87, 49] width 26 height 13
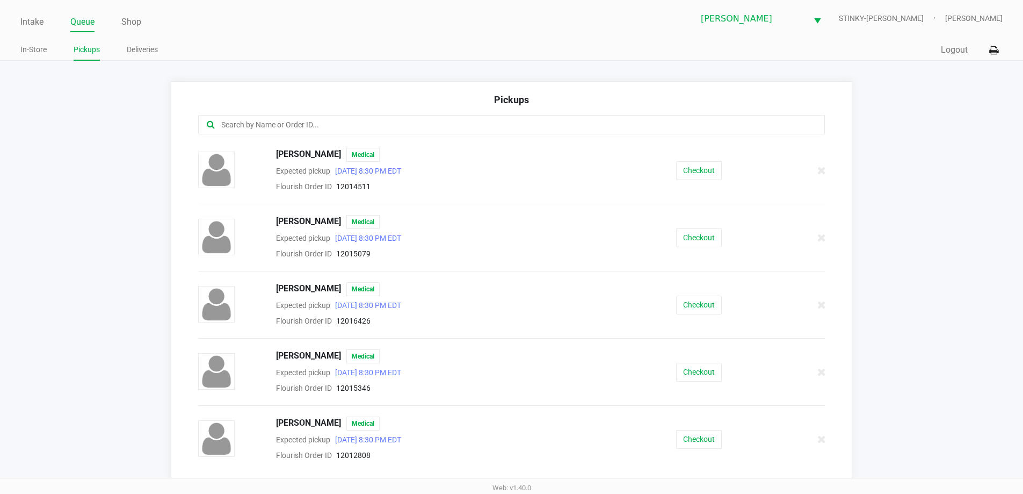
click at [343, 55] on ul "In-Store Pickups Deliveries" at bounding box center [265, 51] width 491 height 18
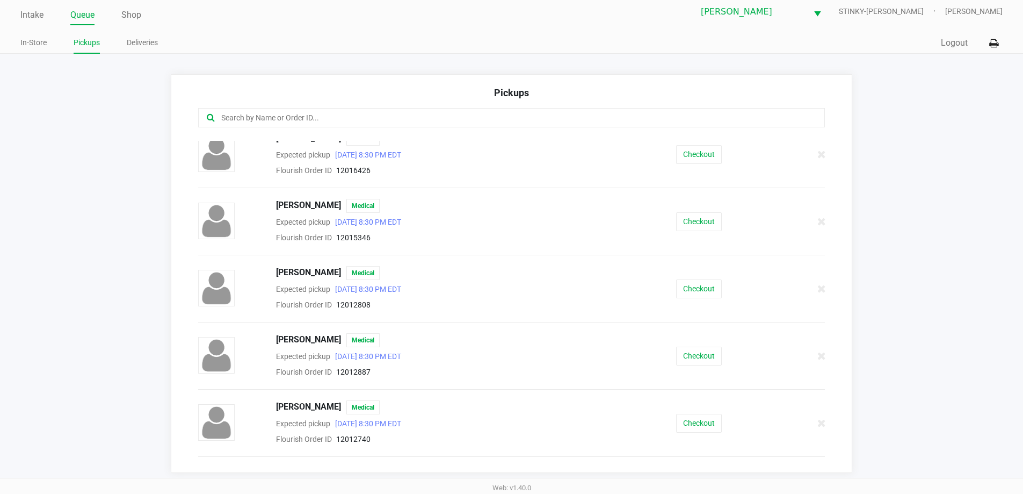
scroll to position [141, 0]
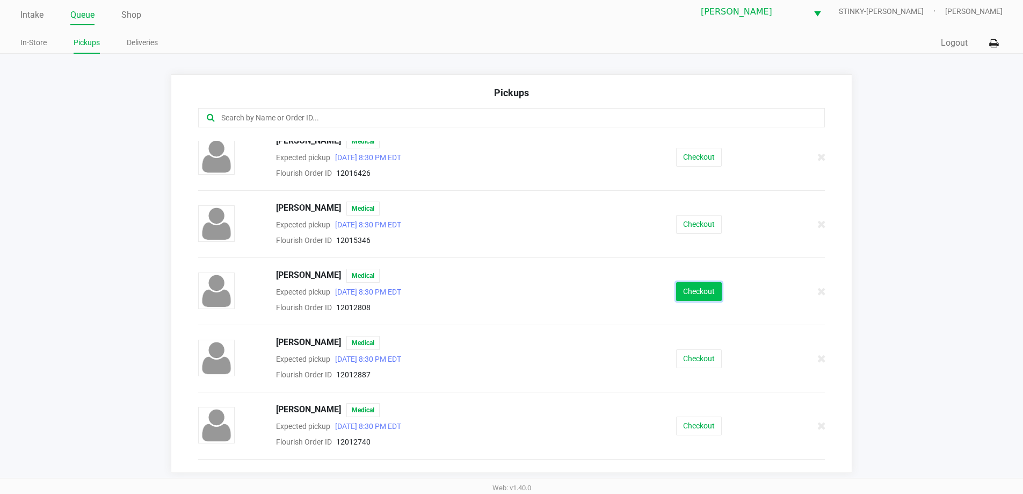
click at [697, 284] on button "Checkout" at bounding box center [699, 291] width 46 height 19
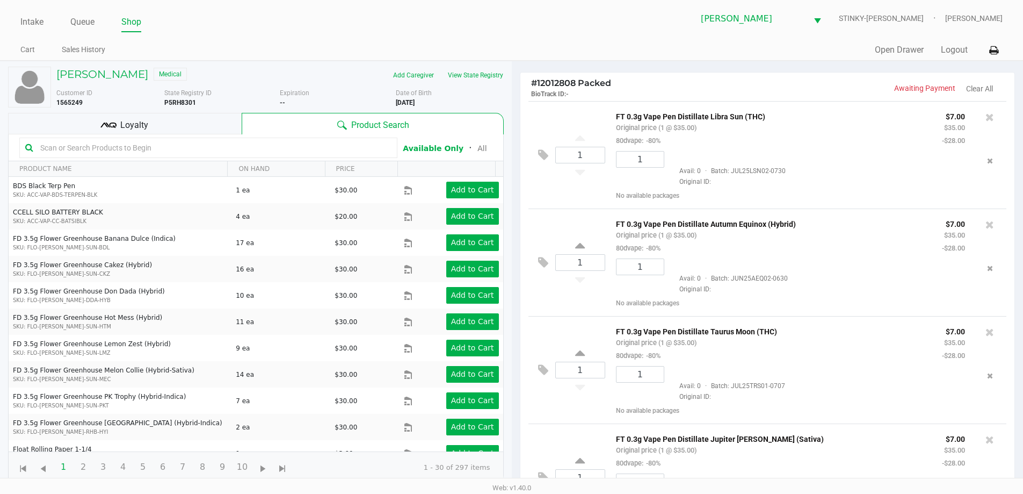
click at [157, 121] on div "Loyalty" at bounding box center [125, 123] width 234 height 21
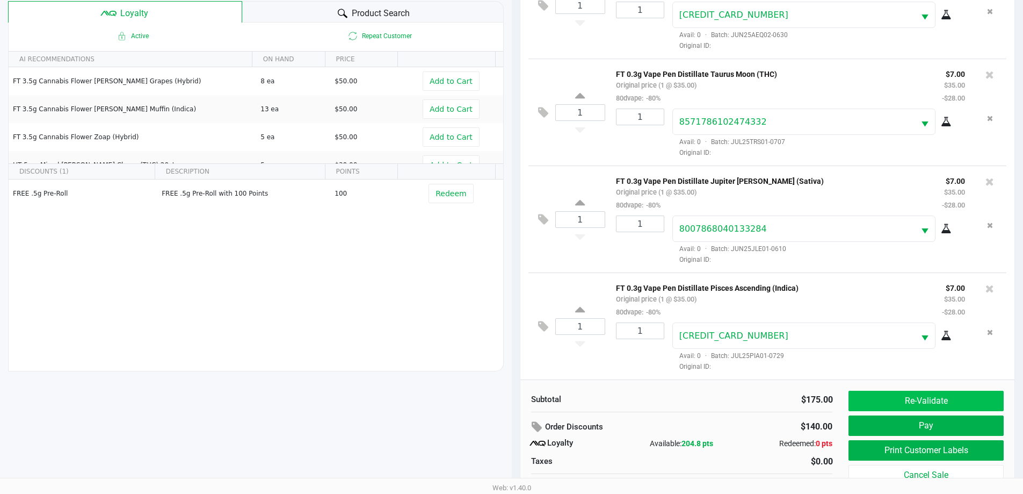
scroll to position [129, 0]
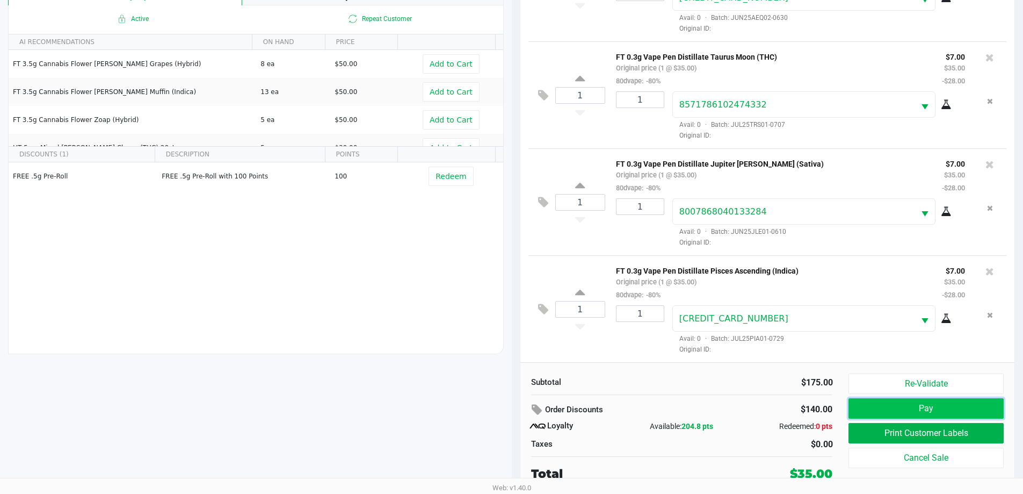
click at [928, 410] on button "Pay" at bounding box center [926, 408] width 155 height 20
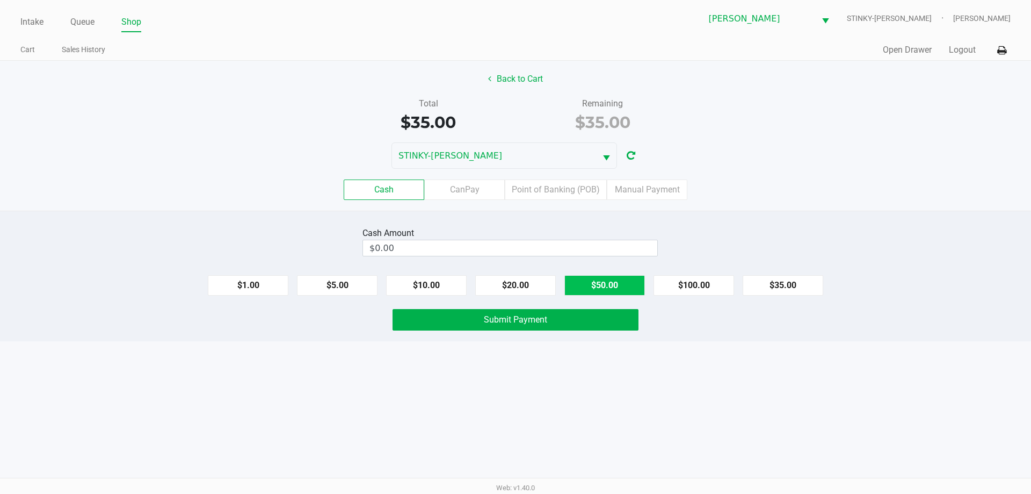
click at [620, 287] on button "$50.00" at bounding box center [605, 285] width 81 height 20
type input "$50.00"
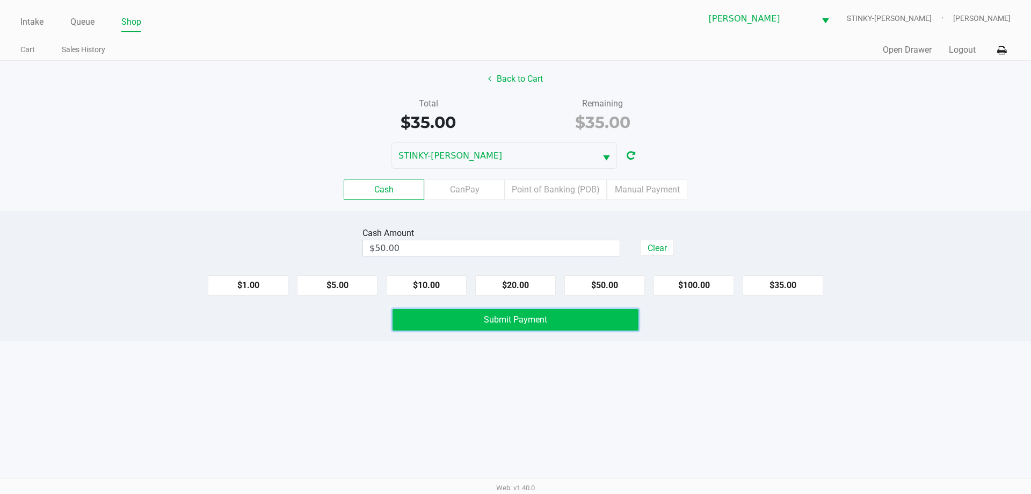
click at [509, 317] on span "Submit Payment" at bounding box center [515, 319] width 63 height 10
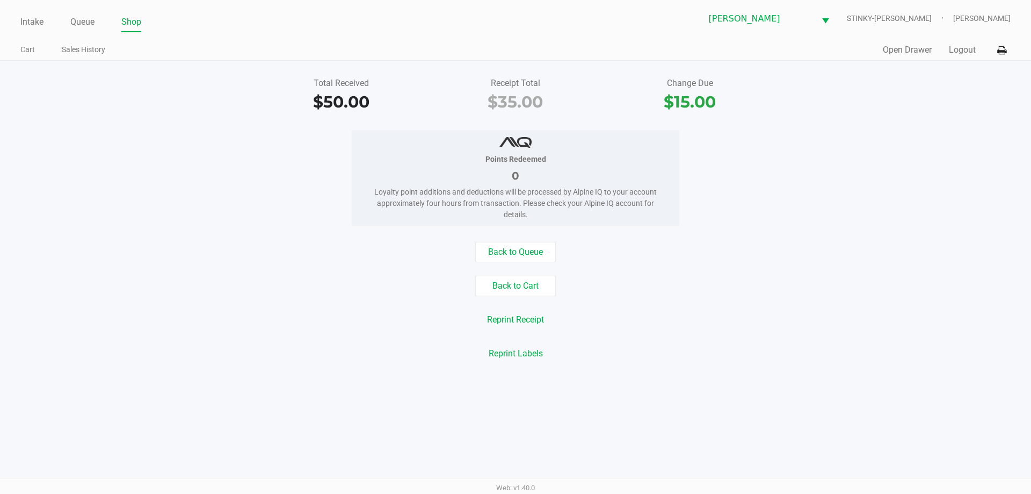
click at [156, 88] on div "Total Received $50.00 Receipt Total $35.00 Change Due $15.00" at bounding box center [516, 95] width 1048 height 37
click at [86, 20] on link "Queue" at bounding box center [82, 22] width 24 height 15
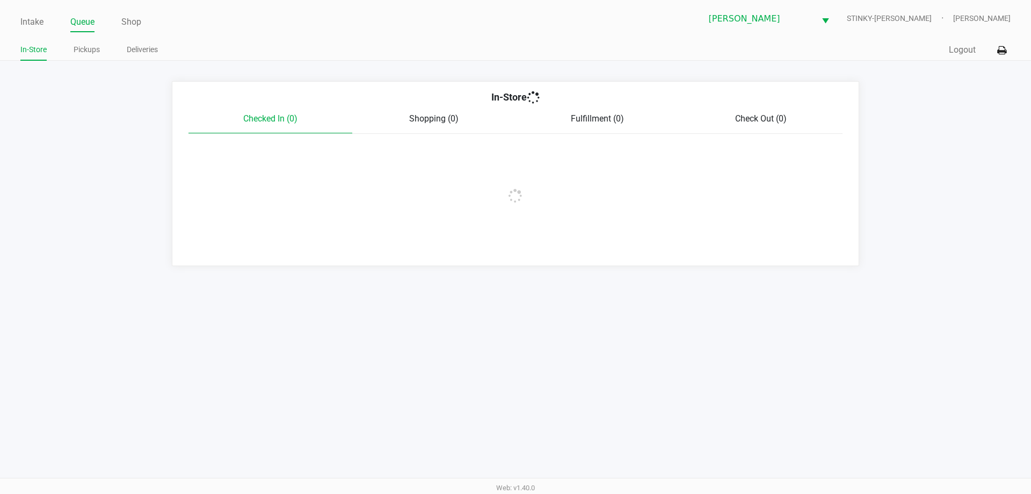
click at [290, 54] on ul "In-Store Pickups Deliveries" at bounding box center [267, 51] width 495 height 18
click at [96, 48] on link "Pickups" at bounding box center [87, 49] width 26 height 13
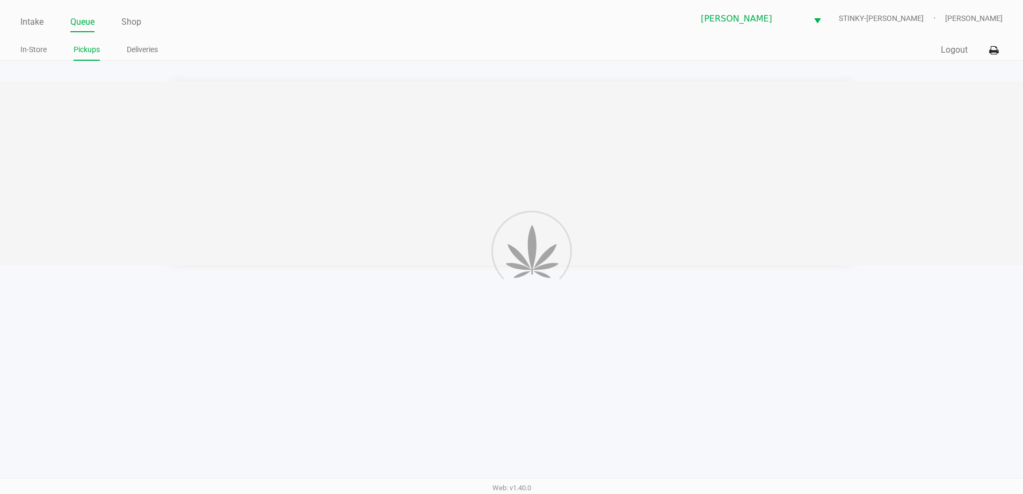
click at [210, 62] on app-point-of-sale "Intake Queue Shop Summerfield WC STINKY-PETE James Bader In-Store Pickups Deliv…" at bounding box center [511, 132] width 1023 height 265
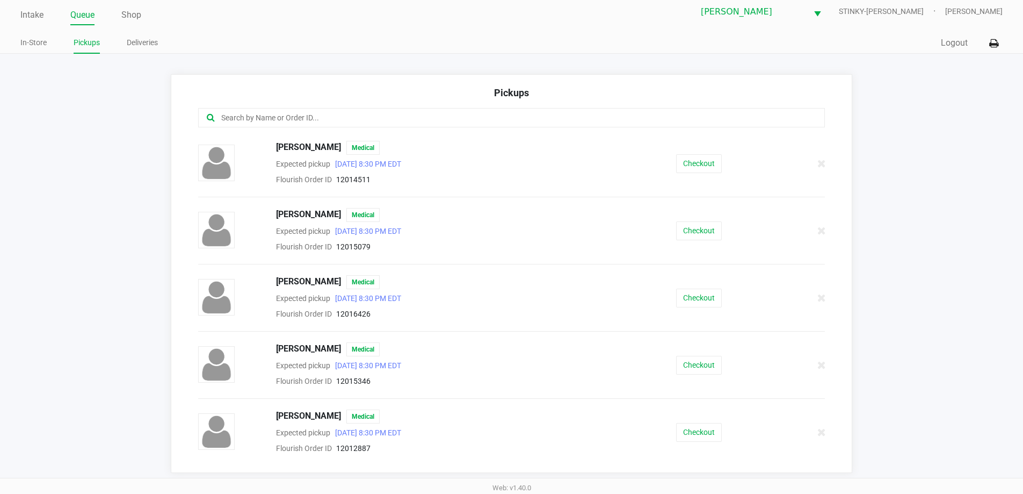
click at [55, 79] on app-pickups "Pickups Angela Porter Medical Expected pickup Sep 27, 2025 8:30 PM EDT Flourish…" at bounding box center [511, 273] width 1023 height 399
click at [78, 9] on link "Queue" at bounding box center [82, 15] width 24 height 15
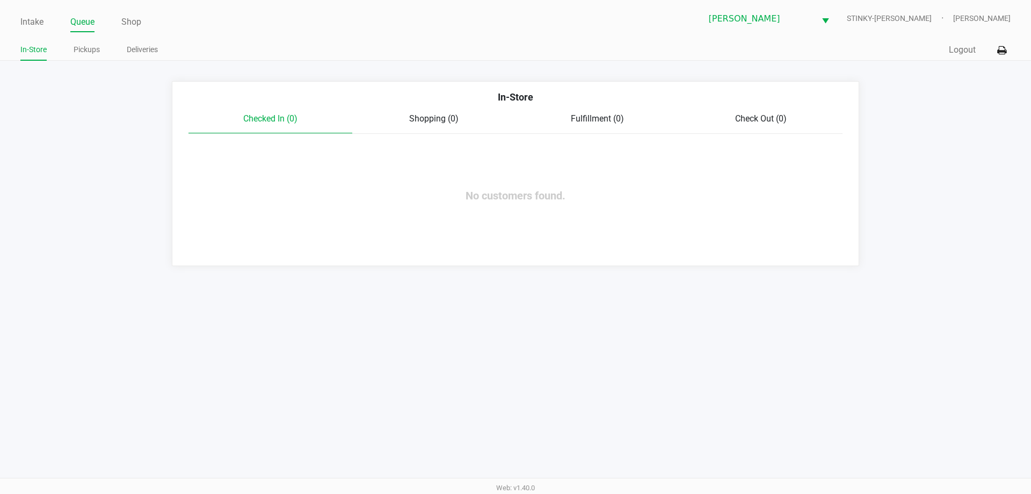
click at [183, 18] on ul "Intake Queue Shop" at bounding box center [267, 22] width 495 height 18
click at [120, 192] on app-queue-list "In-Store Checked In (0) Shopping (0) Fulfillment (0) Check Out (0) No customers…" at bounding box center [515, 173] width 1031 height 185
drag, startPoint x: 92, startPoint y: 52, endPoint x: 91, endPoint y: 40, distance: 11.3
click at [92, 41] on div "In-Store Pickups Deliveries" at bounding box center [267, 50] width 495 height 20
click at [77, 44] on link "Pickups" at bounding box center [87, 49] width 26 height 13
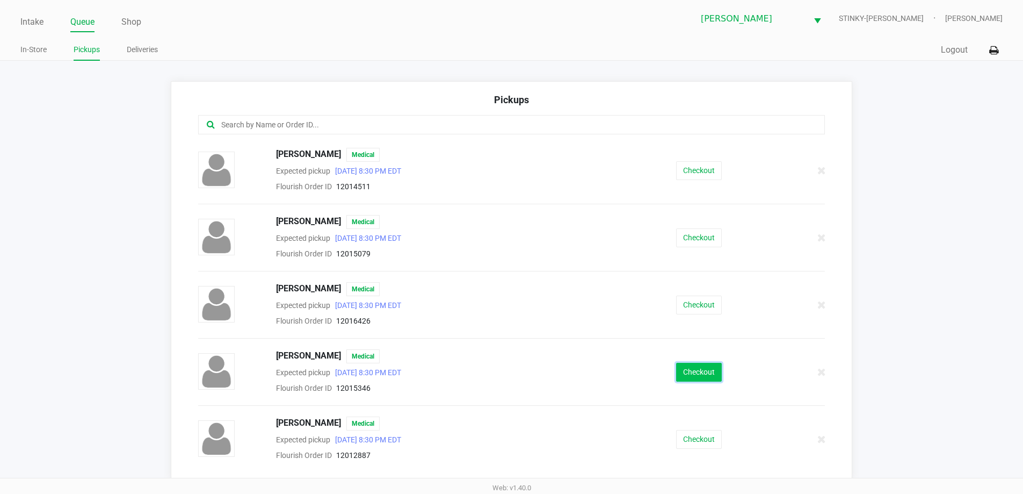
click at [682, 379] on button "Checkout" at bounding box center [699, 372] width 46 height 19
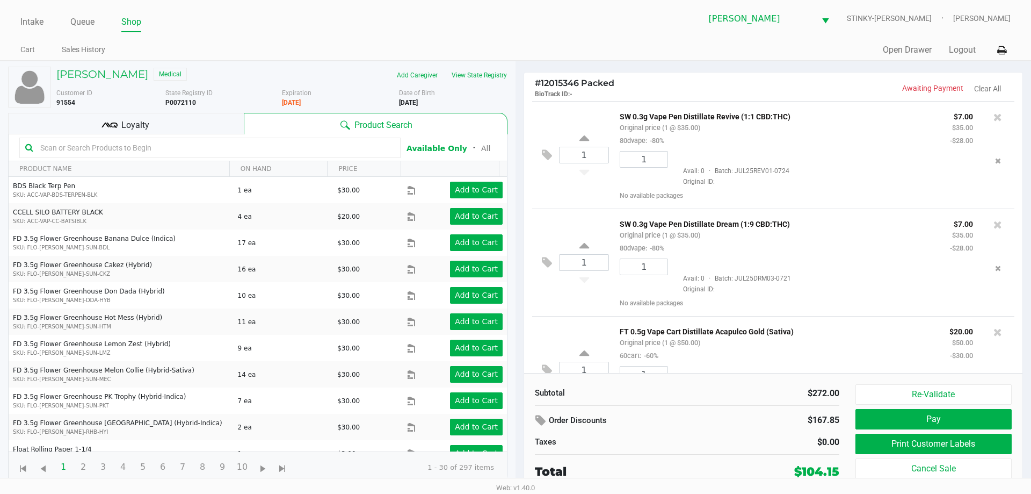
click at [135, 134] on kendo-grid-toolbar "Available Only ᛫ All" at bounding box center [258, 147] width 499 height 27
click at [138, 129] on span "Loyalty" at bounding box center [135, 125] width 28 height 13
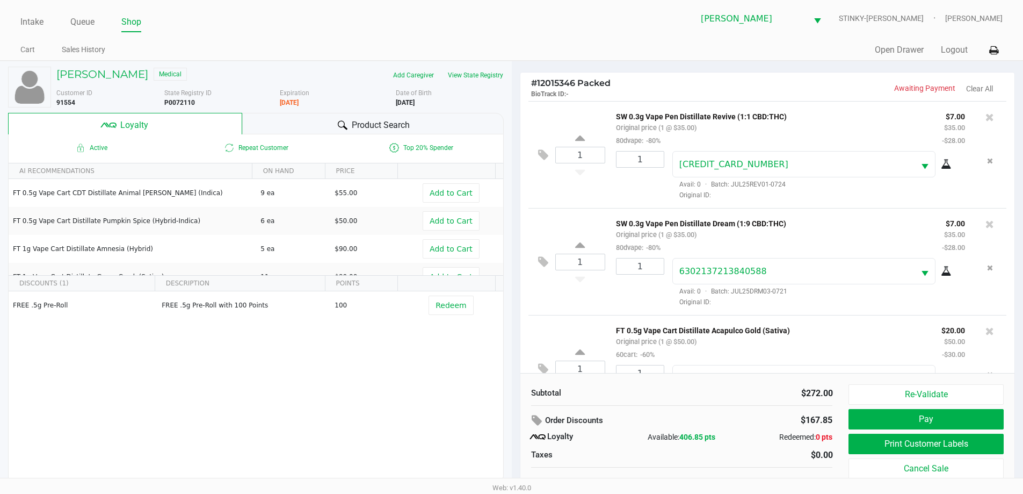
click at [338, 128] on icon at bounding box center [343, 125] width 10 height 10
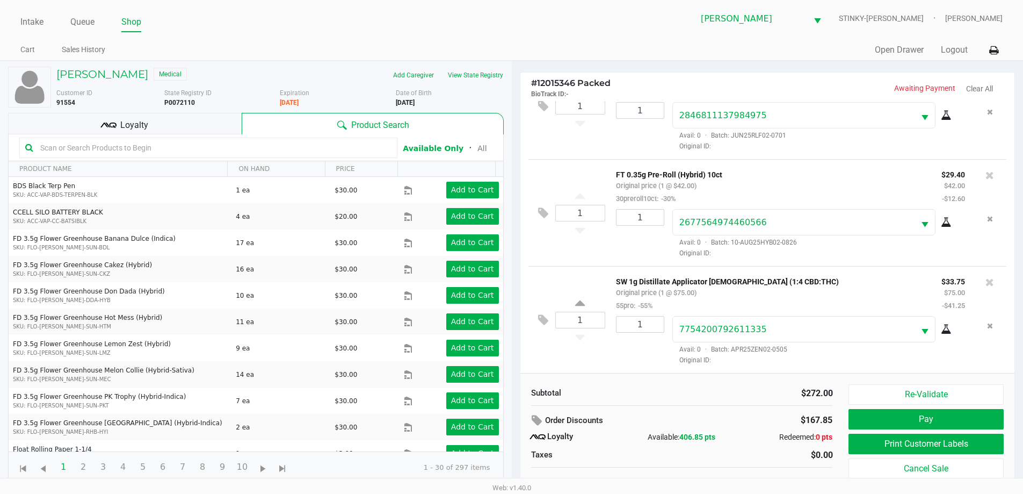
scroll to position [11, 0]
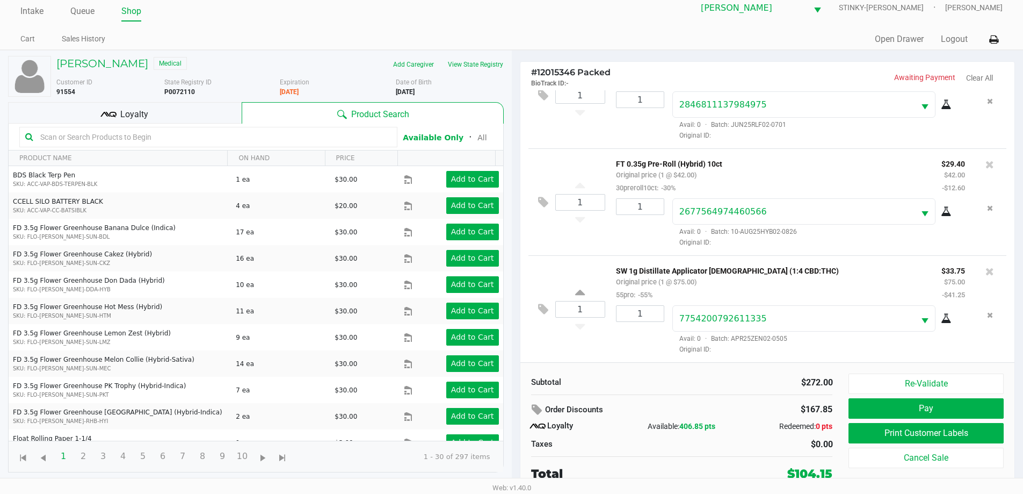
click at [723, 391] on div "Subtotal $272.00 Order Discounts $167.85 Loyalty Available: 406.85 pts Redeemed…" at bounding box center [682, 427] width 318 height 109
click at [739, 395] on div "Subtotal $272.00 Order Discounts $167.85 Loyalty Available: 406.85 pts Redeemed…" at bounding box center [682, 427] width 318 height 109
click at [875, 407] on button "Pay" at bounding box center [926, 408] width 155 height 20
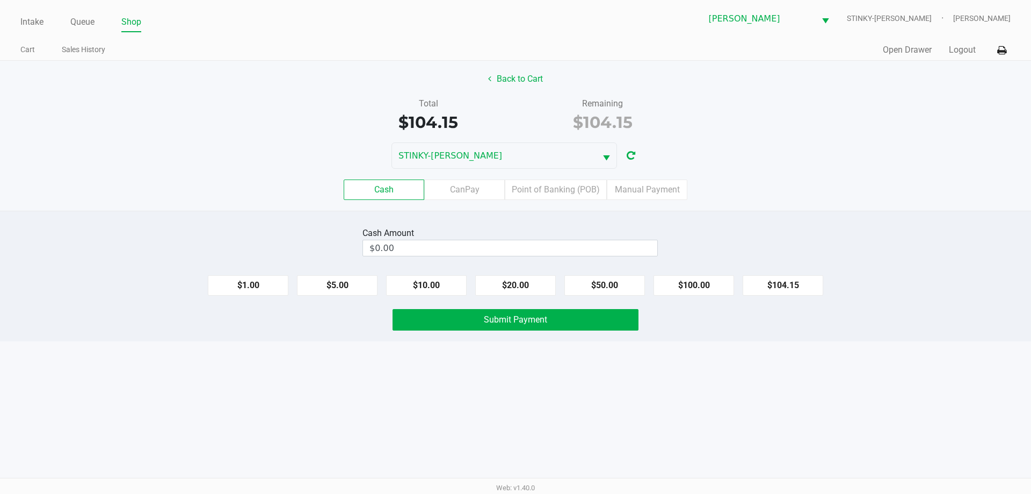
click at [702, 155] on div "STINKY-PETE" at bounding box center [515, 155] width 1031 height 26
click at [680, 285] on button "$100.00" at bounding box center [694, 285] width 81 height 20
click at [333, 288] on button "$5.00" at bounding box center [337, 285] width 81 height 20
type input "$105.00"
click at [475, 323] on button "Submit Payment" at bounding box center [516, 319] width 246 height 21
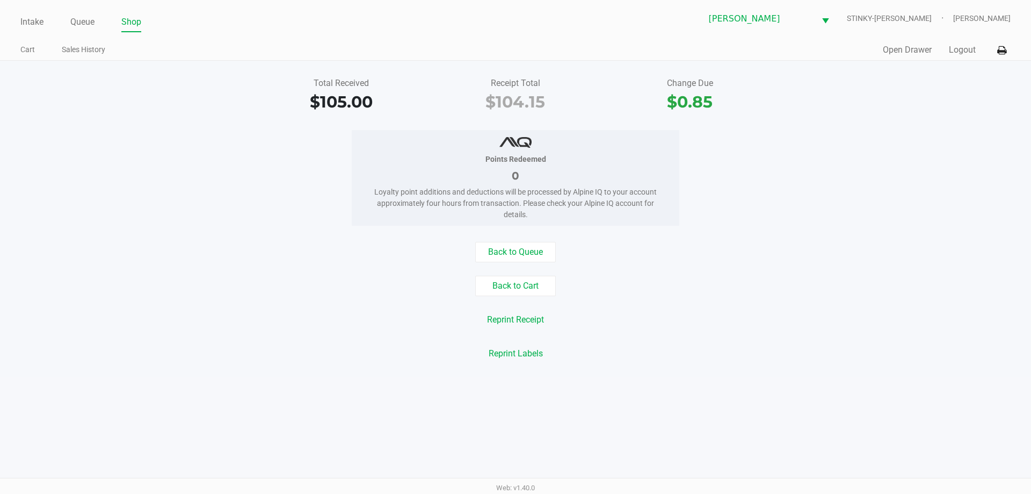
click at [67, 75] on div "Total Received $105.00 Receipt Total $104.15 Change Due $0.85 Points Redeemed 0…" at bounding box center [515, 219] width 1031 height 316
click at [80, 13] on li "Queue" at bounding box center [82, 22] width 24 height 19
click at [272, 60] on div "Intake Queue Shop Summerfield WC STINKY-PETE James Bader Cart Sales History Qui…" at bounding box center [515, 30] width 1031 height 61
click at [92, 21] on link "Queue" at bounding box center [82, 22] width 24 height 15
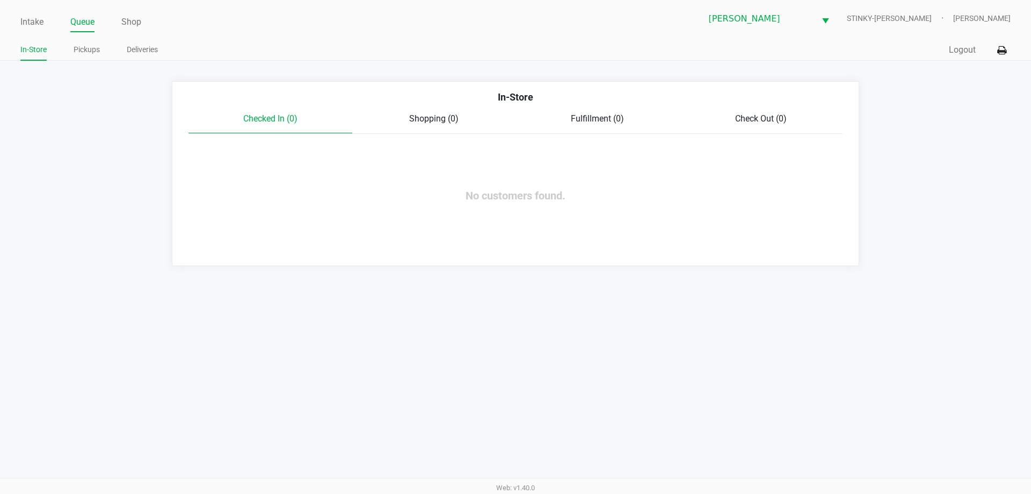
click at [85, 177] on app-queue-list "In-Store Checked In (0) Shopping (0) Fulfillment (0) Check Out (0) No customers…" at bounding box center [515, 173] width 1031 height 185
click at [131, 146] on app-queue-list "In-Store Checked In (0) Shopping (0) Fulfillment (0) Check Out (0) No customers…" at bounding box center [515, 173] width 1031 height 185
click at [180, 118] on div "Checked In (0) Shopping (0) Fulfillment (0) Check Out (0)" at bounding box center [515, 122] width 670 height 21
click at [157, 78] on app-point-of-sale "Intake Queue Shop Summerfield WC STINKY-PETE James Bader In-Store Pickups Deliv…" at bounding box center [515, 133] width 1031 height 266
click at [37, 20] on link "Intake" at bounding box center [31, 22] width 23 height 15
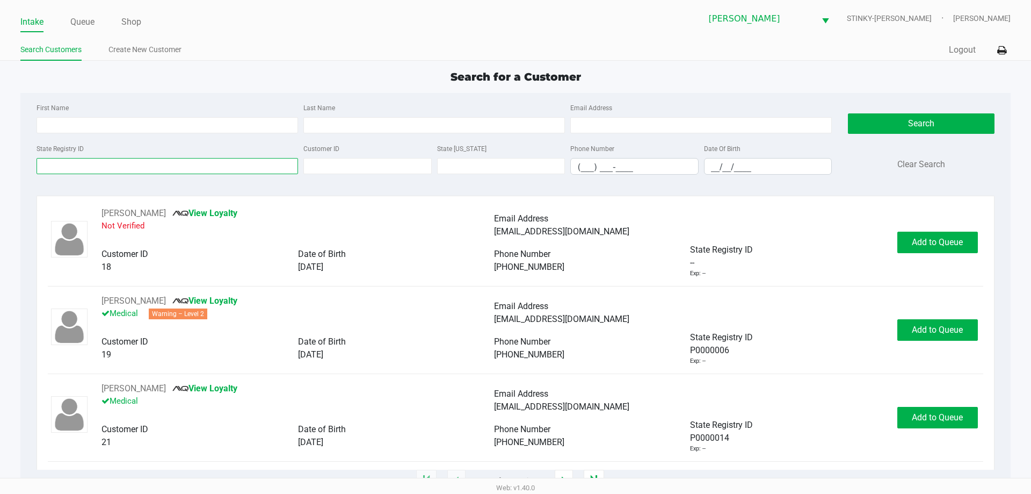
click at [230, 160] on input "State Registry ID" at bounding box center [168, 166] width 262 height 16
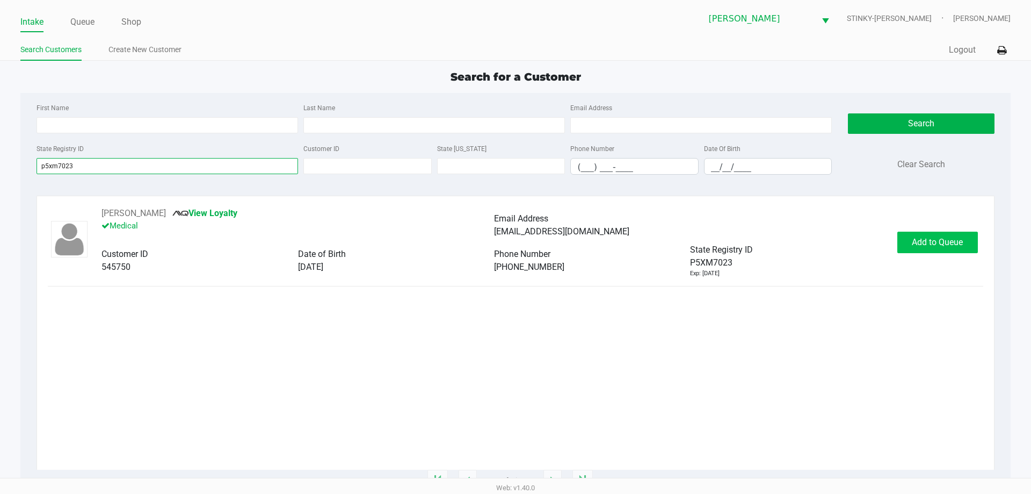
type input "p5xm7023"
click at [933, 239] on span "Add to Queue" at bounding box center [937, 242] width 51 height 10
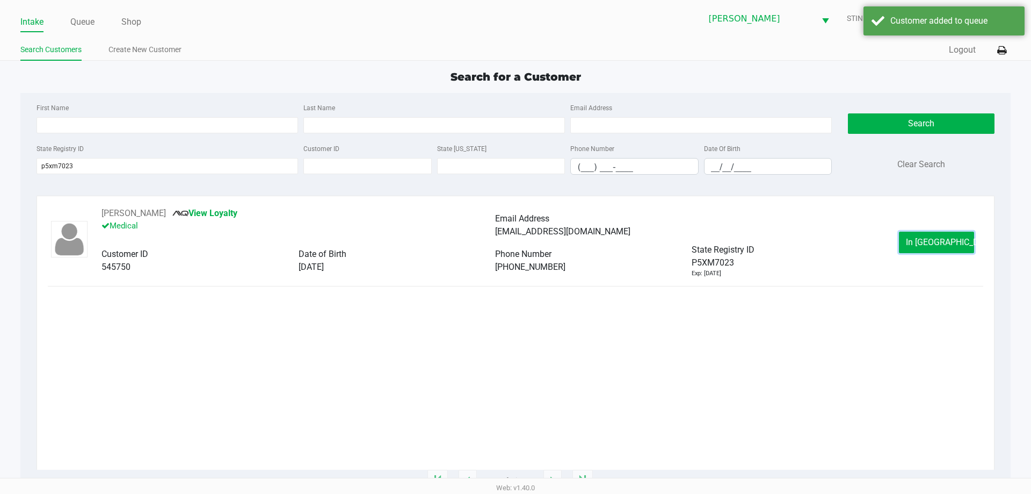
click at [933, 239] on span "In Queue" at bounding box center [951, 242] width 90 height 10
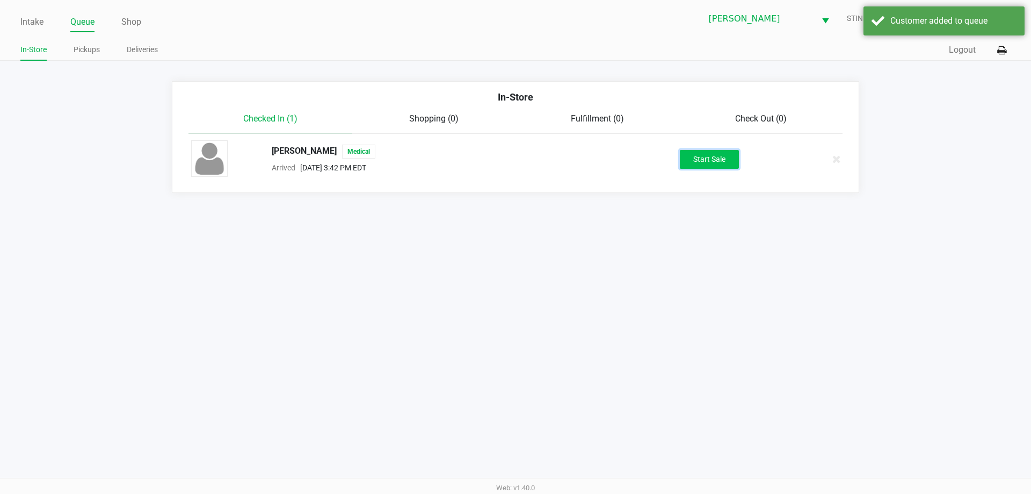
click at [687, 166] on button "Start Sale" at bounding box center [709, 159] width 59 height 19
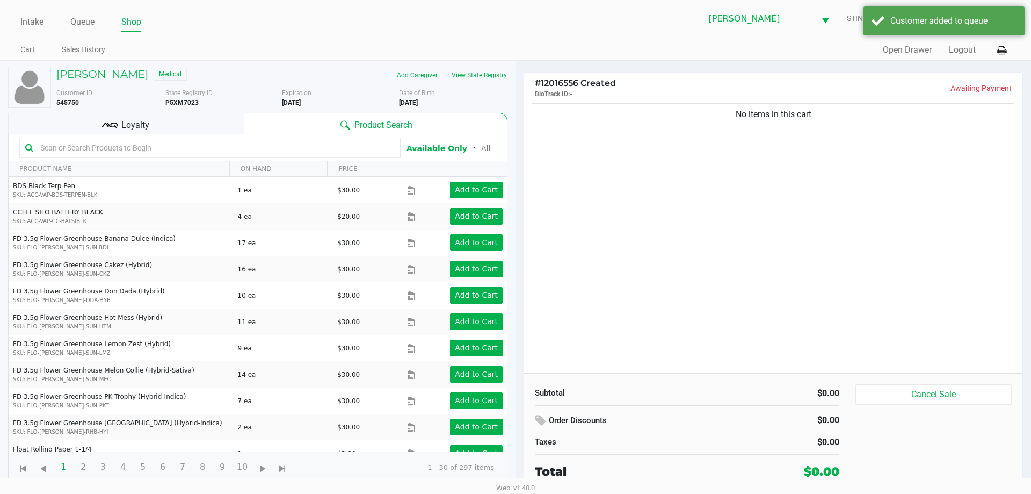
click at [178, 127] on div "Loyalty" at bounding box center [126, 123] width 236 height 21
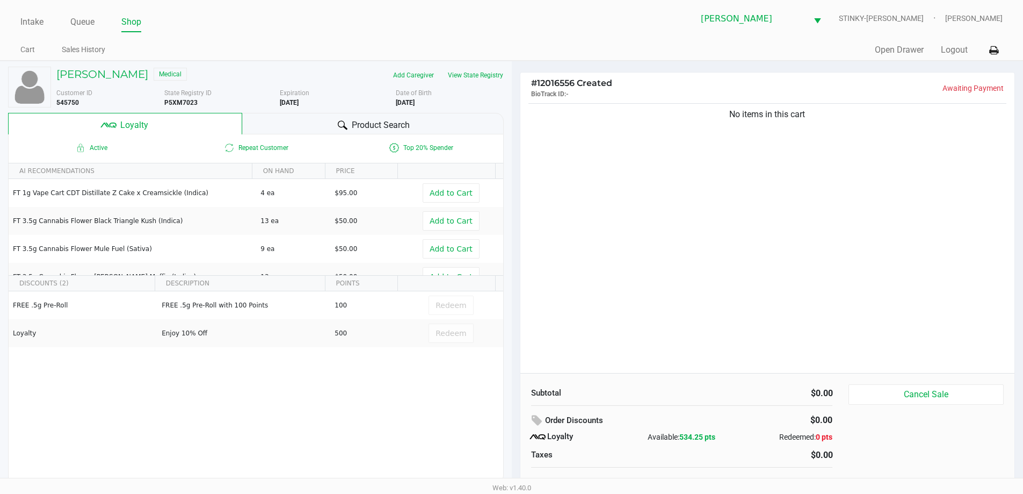
click at [316, 131] on div "Product Search" at bounding box center [373, 123] width 262 height 21
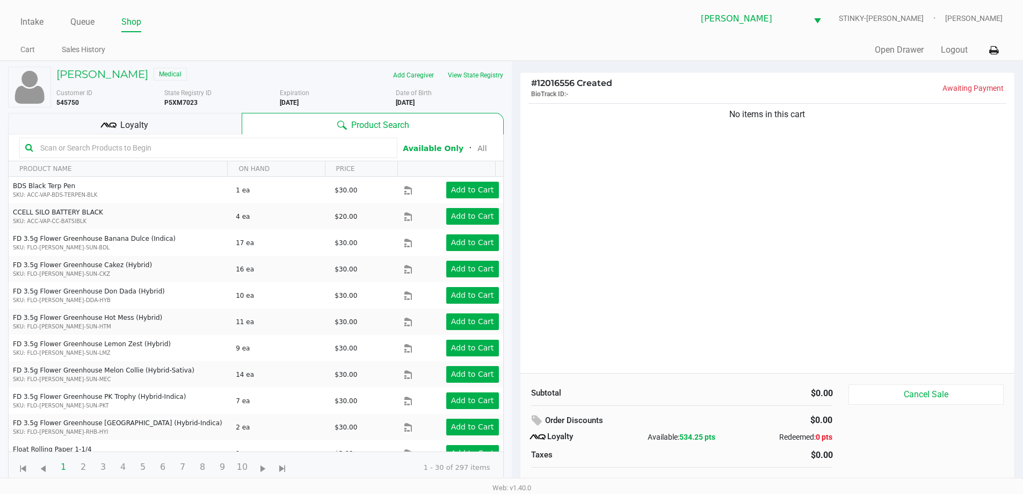
click at [179, 157] on div at bounding box center [208, 148] width 378 height 20
click at [172, 148] on input "text" at bounding box center [214, 148] width 356 height 16
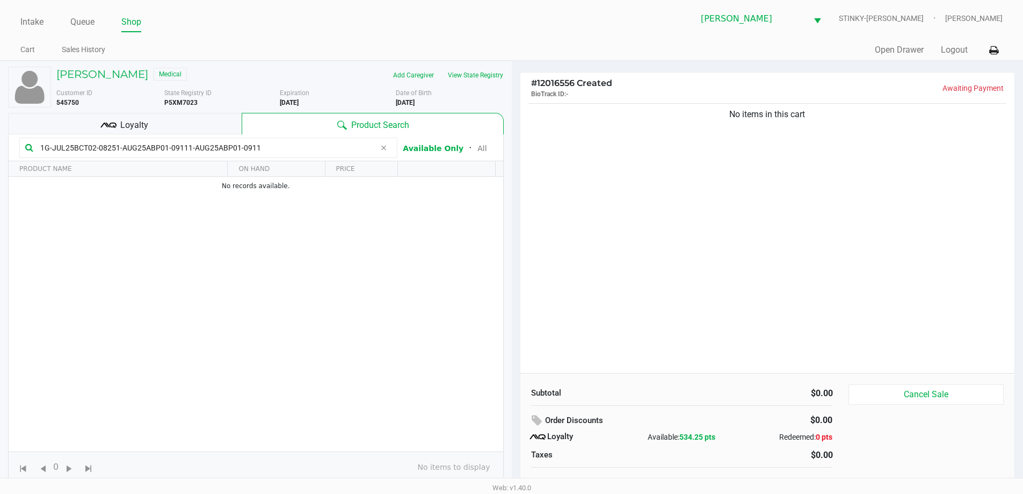
type input "1G-JUL25BCT02-08251-AUG25ABP01-09111-AUG25ABP01-0911"
click at [627, 183] on div "No items in this cart" at bounding box center [768, 237] width 495 height 272
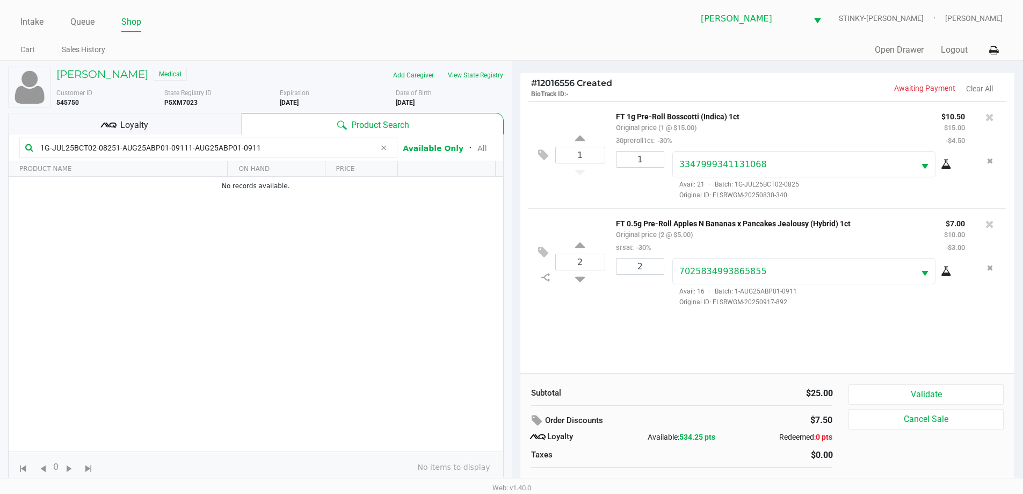
click at [382, 150] on icon at bounding box center [383, 147] width 6 height 9
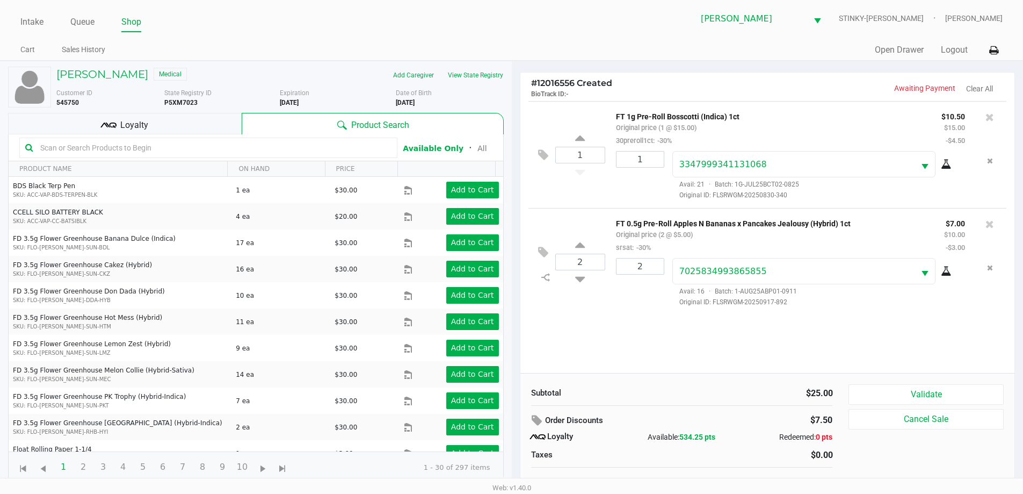
scroll to position [11, 0]
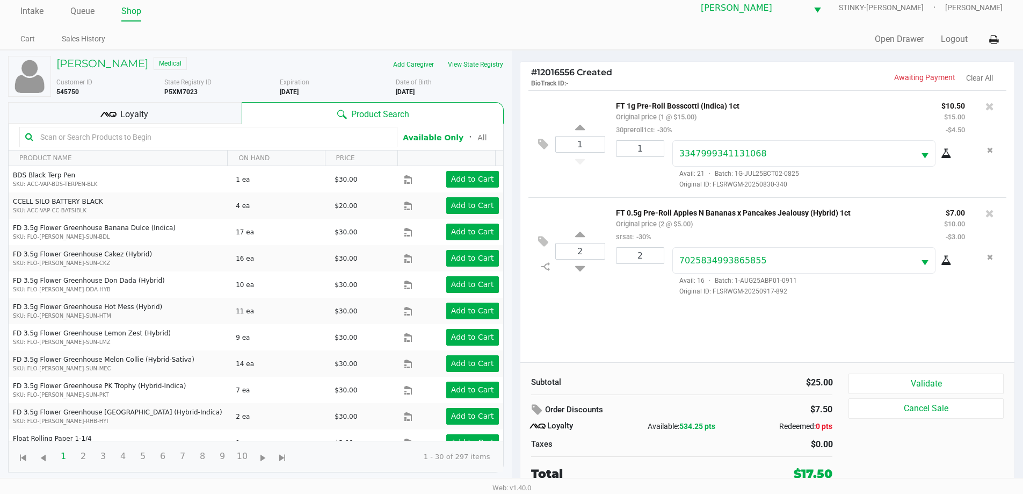
click at [141, 118] on span "Loyalty" at bounding box center [134, 114] width 28 height 13
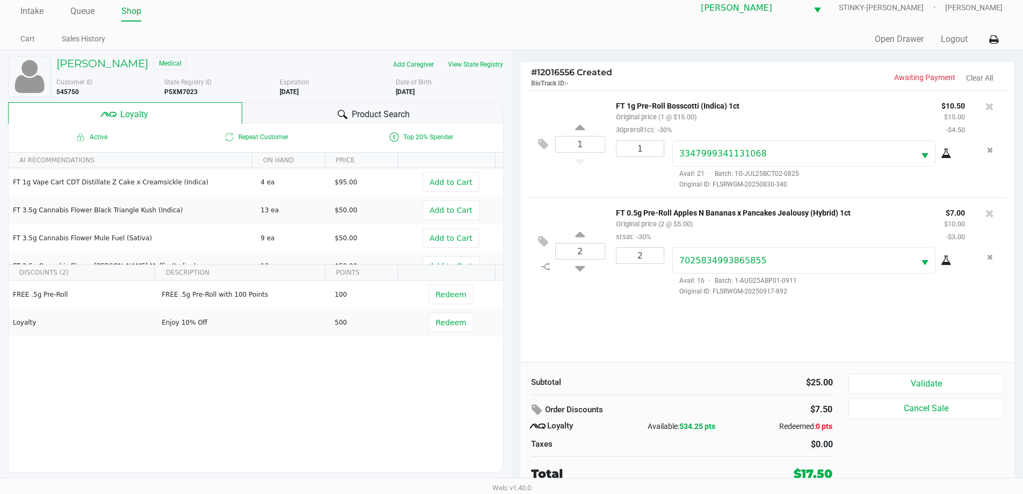
click at [338, 119] on icon at bounding box center [343, 115] width 10 height 10
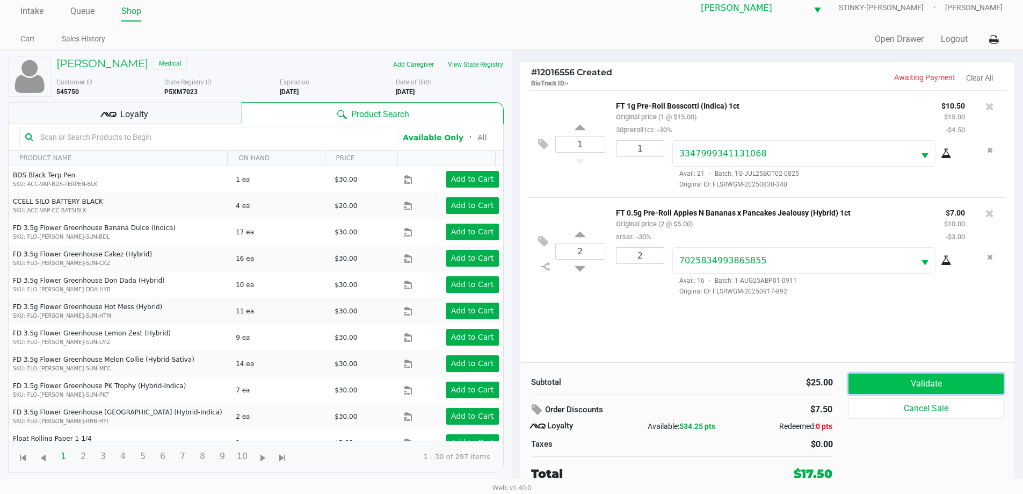
click at [892, 389] on button "Validate" at bounding box center [926, 383] width 155 height 20
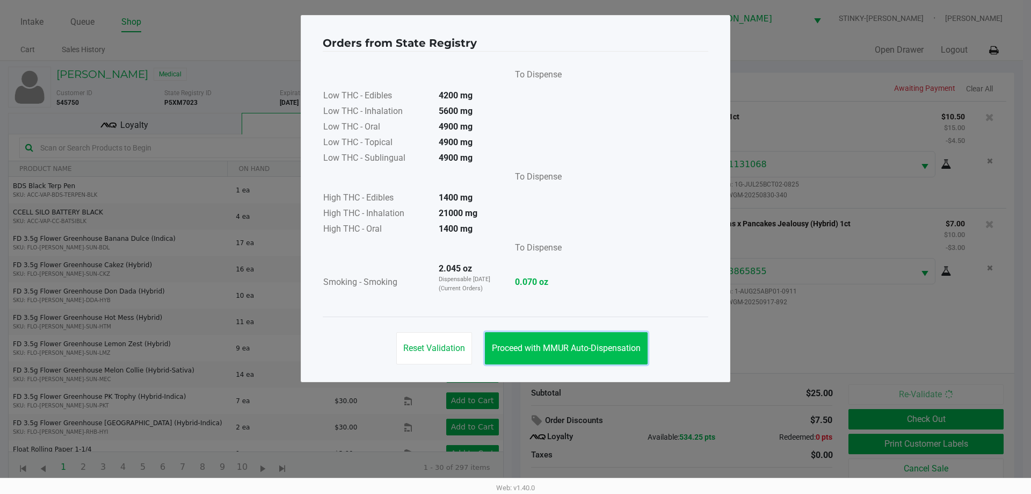
click at [603, 342] on button "Proceed with MMUR Auto-Dispensation" at bounding box center [566, 348] width 163 height 32
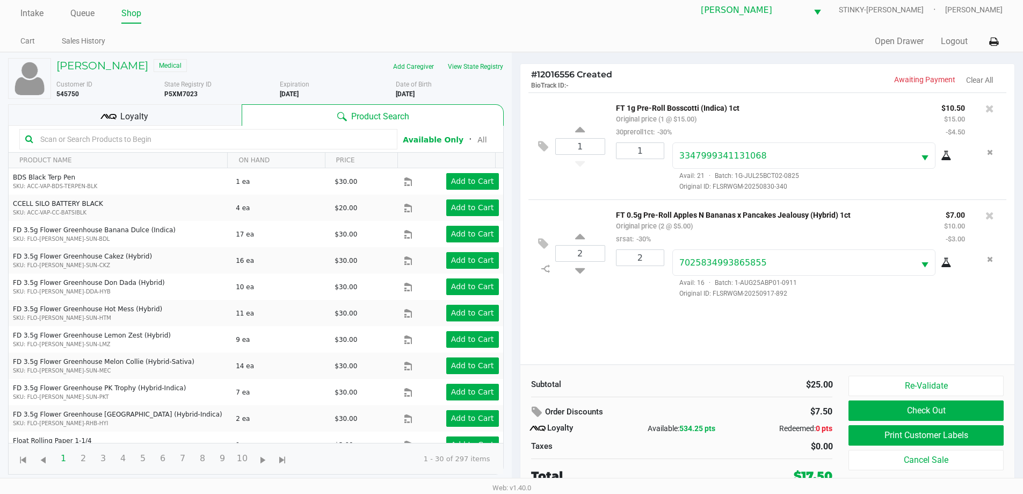
scroll to position [11, 0]
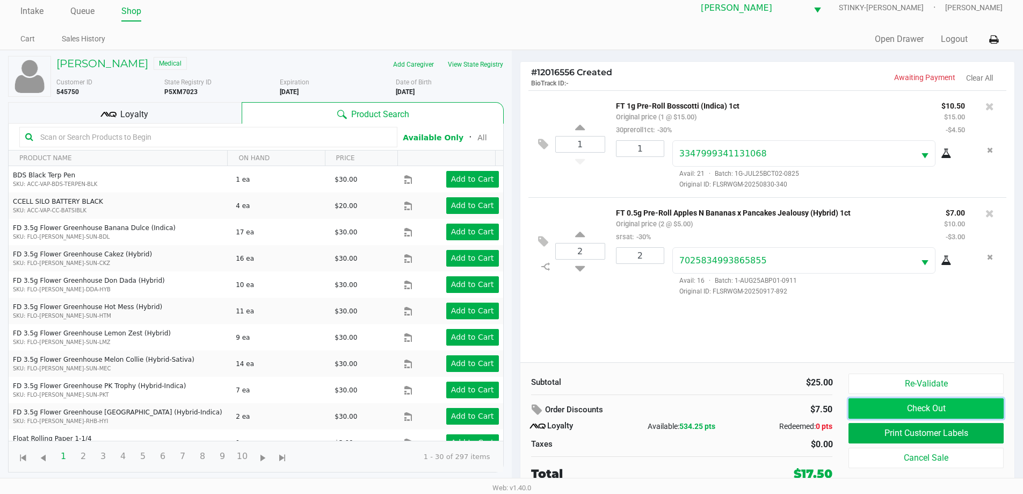
click at [880, 408] on button "Check Out" at bounding box center [926, 408] width 155 height 20
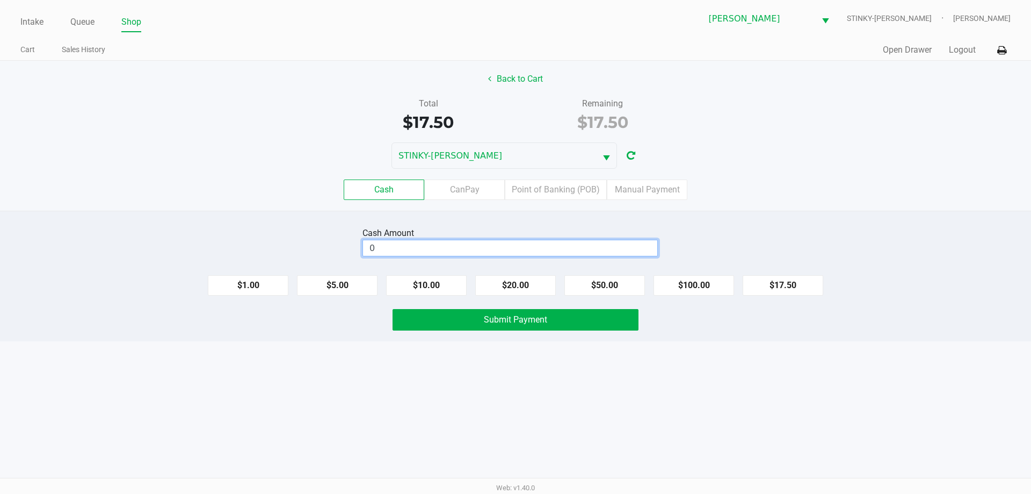
click at [457, 247] on input "0" at bounding box center [510, 248] width 294 height 16
type input "$20.50"
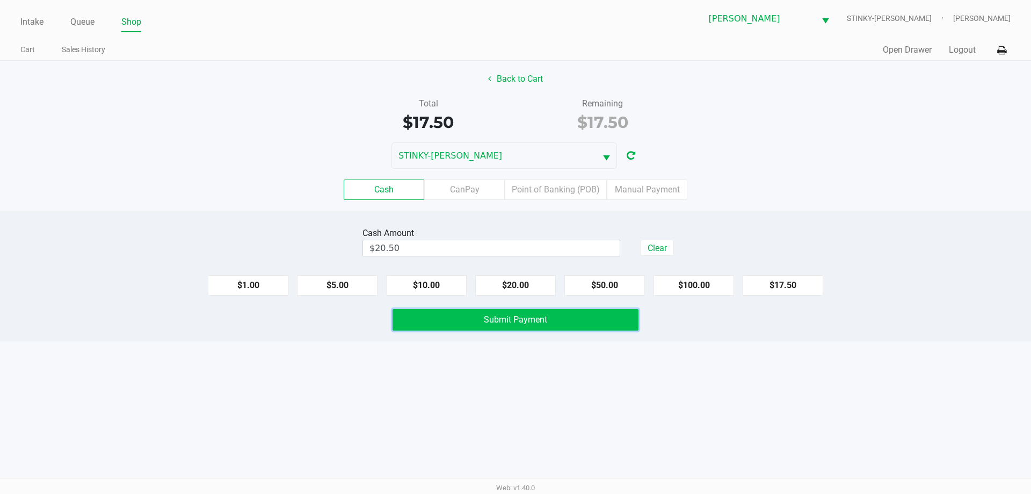
click at [539, 319] on span "Submit Payment" at bounding box center [515, 319] width 63 height 10
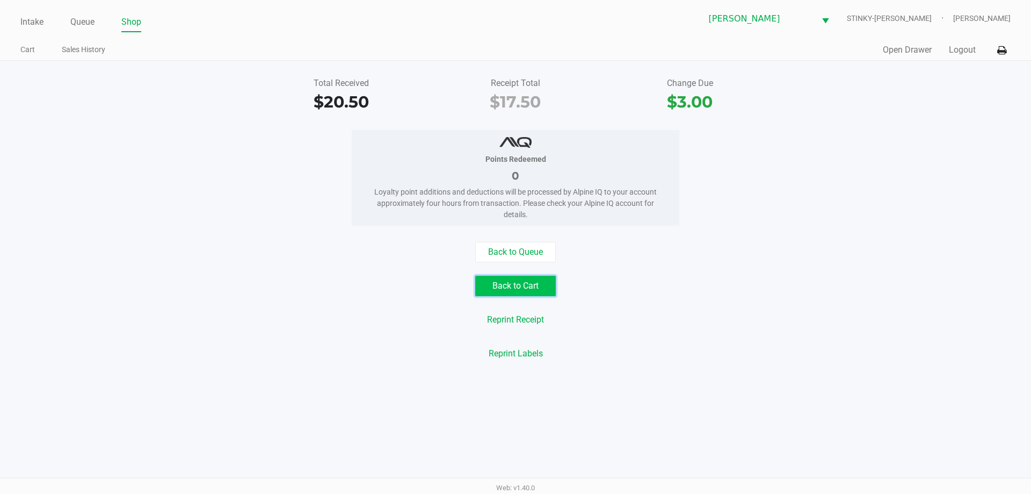
click at [524, 279] on button "Back to Cart" at bounding box center [515, 286] width 81 height 20
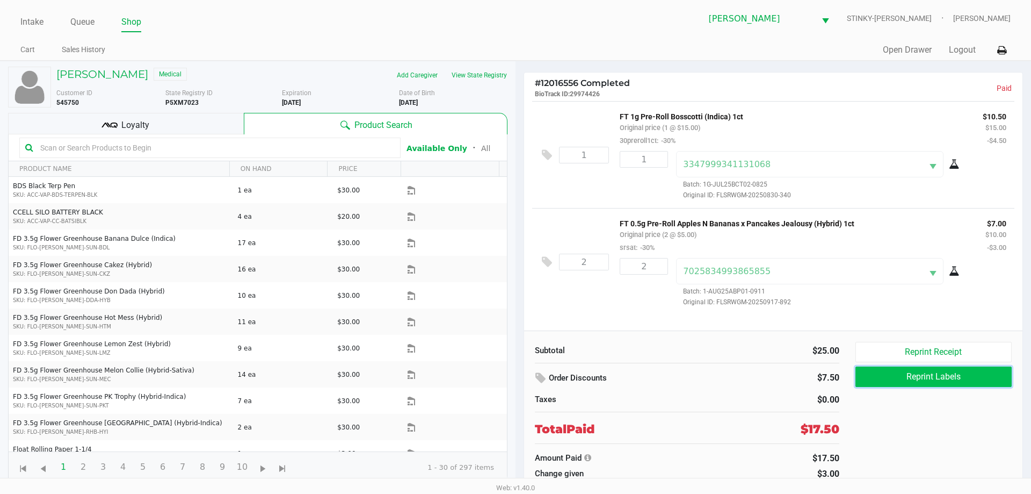
click at [931, 371] on button "Reprint Labels" at bounding box center [934, 376] width 156 height 20
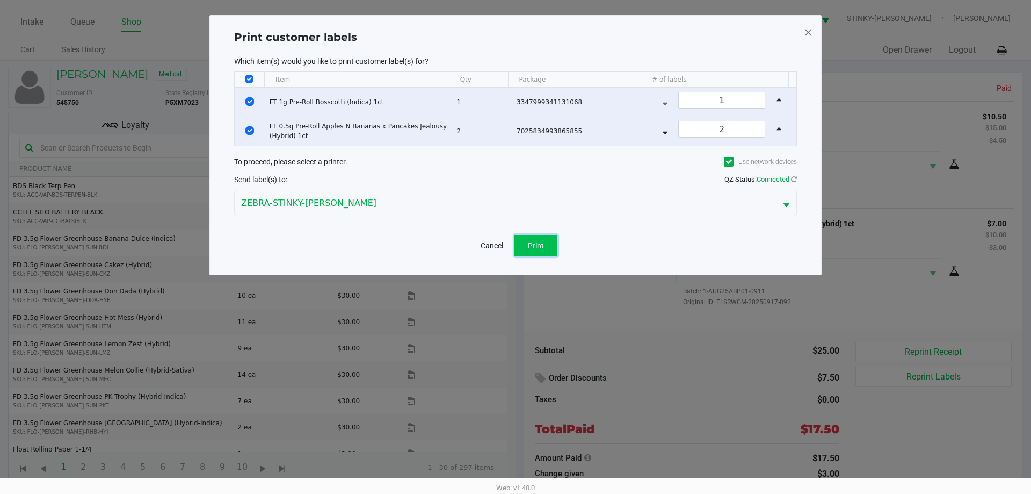
click at [530, 242] on span "Print" at bounding box center [536, 245] width 16 height 9
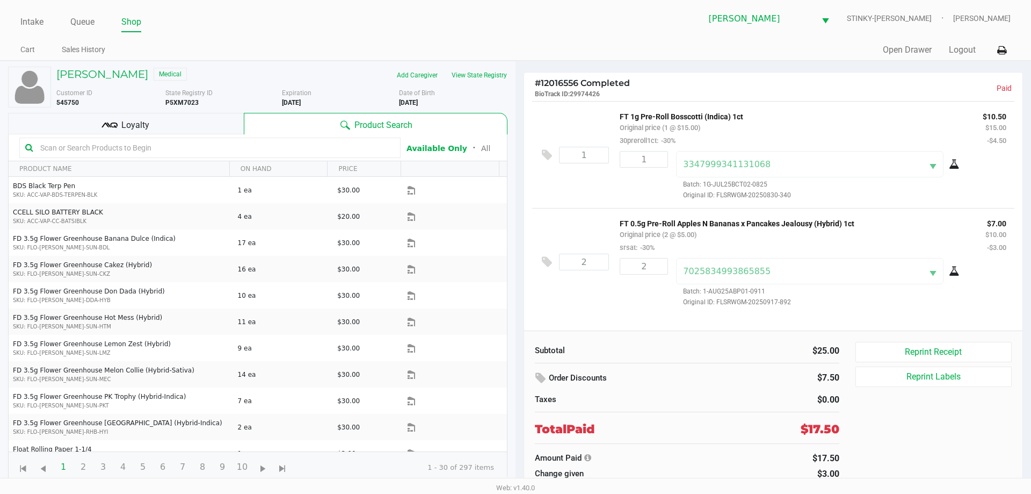
click at [270, 40] on div "Intake Queue Shop Summerfield WC STINKY-PETE James Bader Cart Sales History Qui…" at bounding box center [515, 30] width 1031 height 61
click at [80, 20] on link "Queue" at bounding box center [82, 22] width 24 height 15
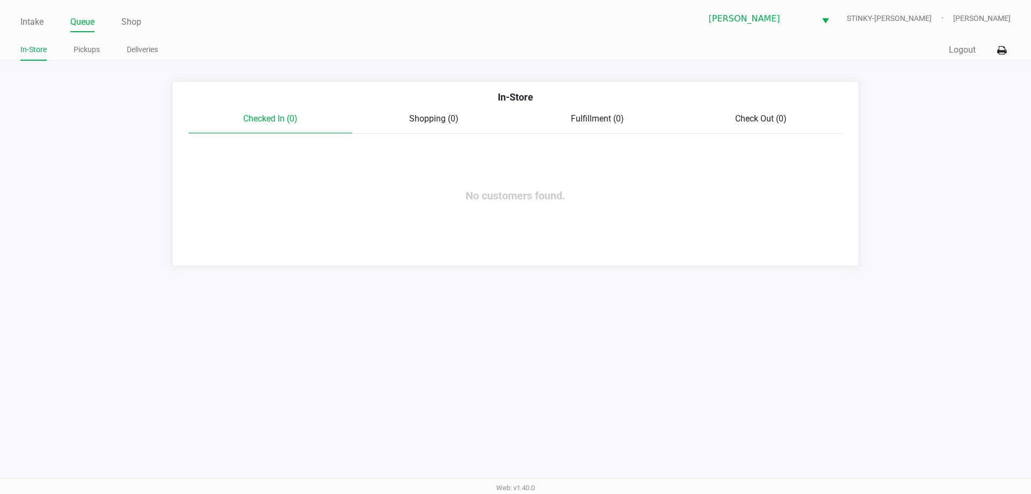
click at [295, 30] on ul "Intake Queue Shop" at bounding box center [267, 22] width 495 height 18
click at [156, 133] on app-queue-list "In-Store Checked In (0) Shopping (0) Fulfillment (0) Check Out (0) No customers…" at bounding box center [515, 173] width 1031 height 185
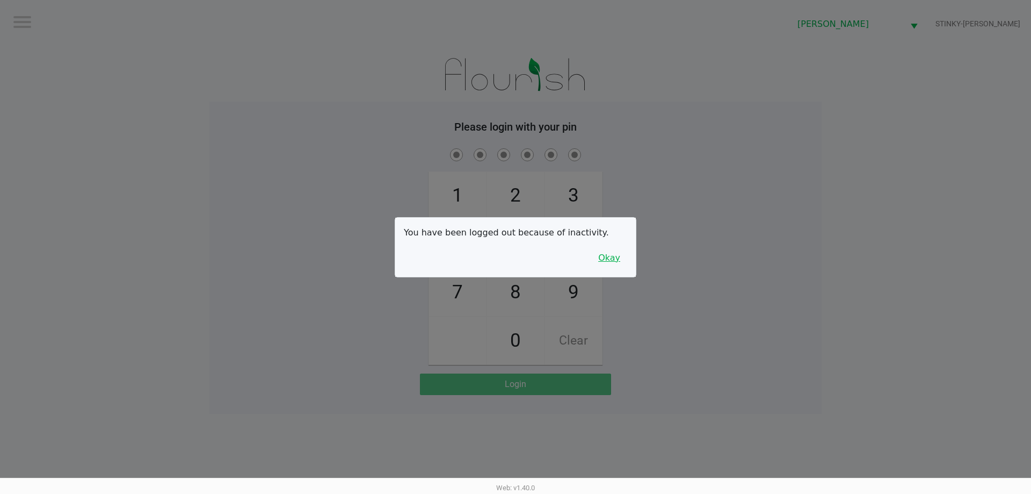
click at [620, 261] on button "Okay" at bounding box center [609, 258] width 36 height 20
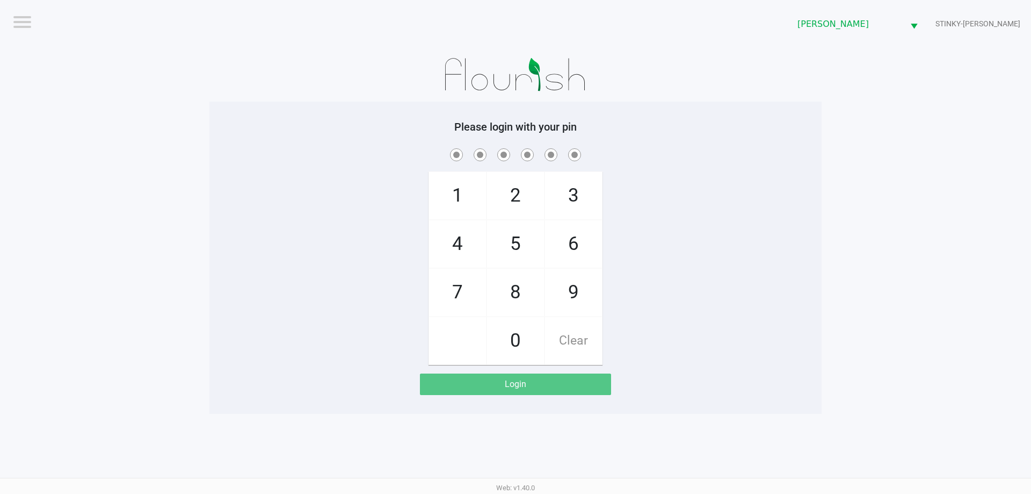
click at [620, 261] on div "1 4 7 2 5 8 0 3 6 9 Clear" at bounding box center [516, 255] width 612 height 219
checkbox input "true"
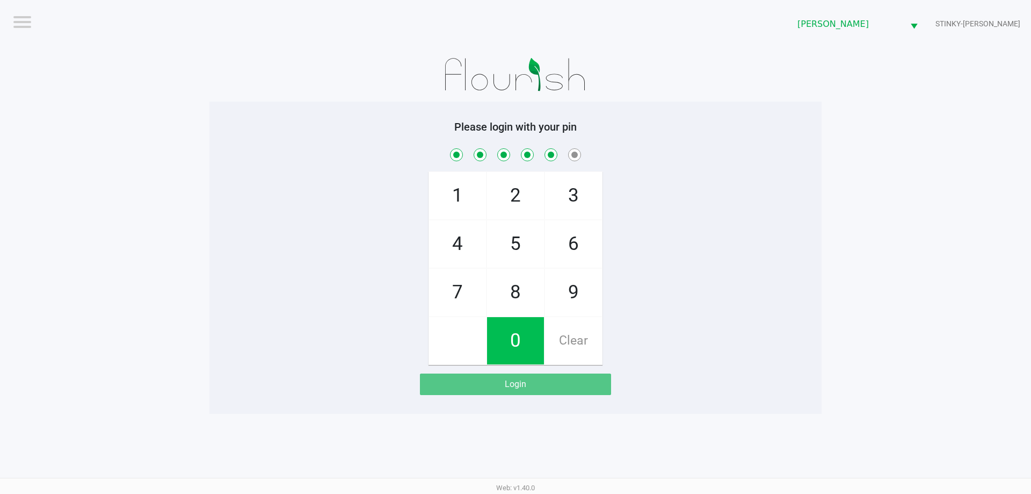
checkbox input "true"
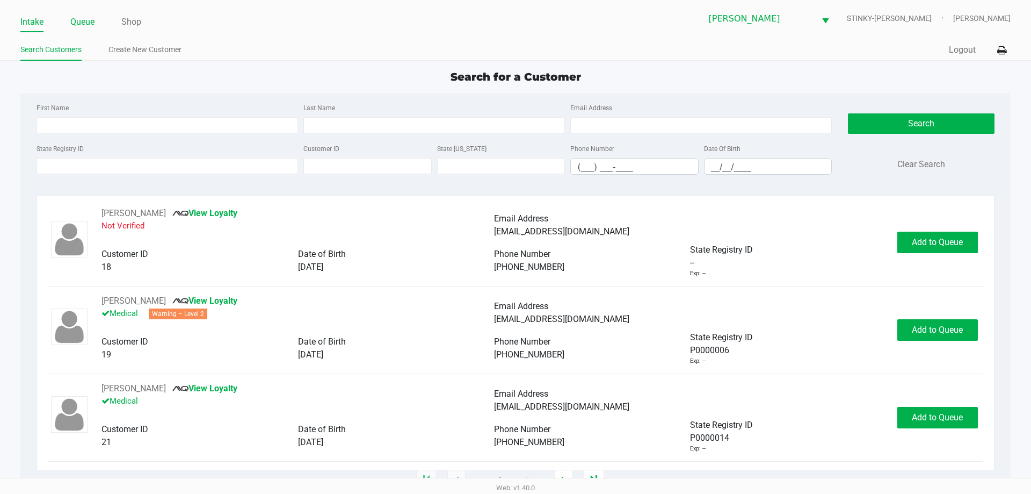
click at [74, 25] on link "Queue" at bounding box center [82, 22] width 24 height 15
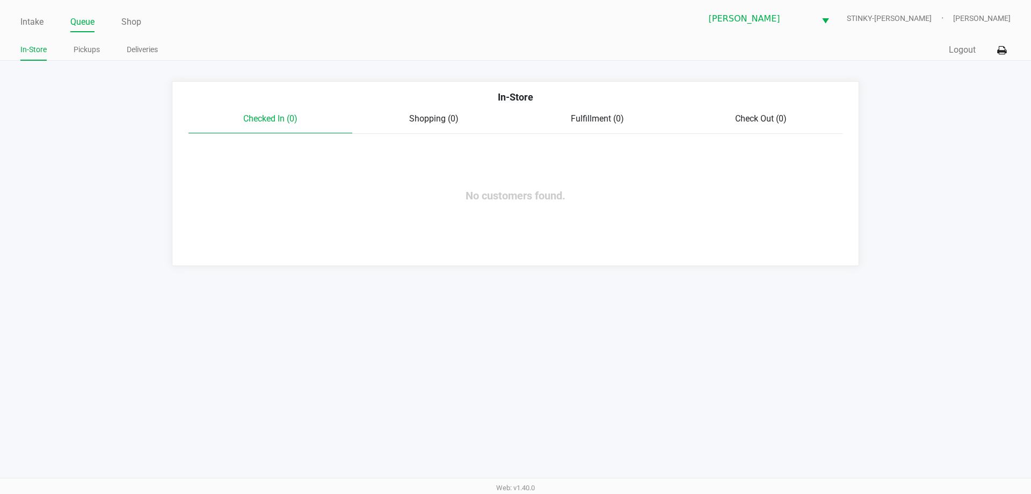
click at [394, 76] on app-point-of-sale "Intake Queue Shop Summerfield WC STINKY-PETE James Bader In-Store Pickups Deliv…" at bounding box center [515, 133] width 1031 height 266
click at [87, 53] on link "Pickups" at bounding box center [87, 49] width 26 height 13
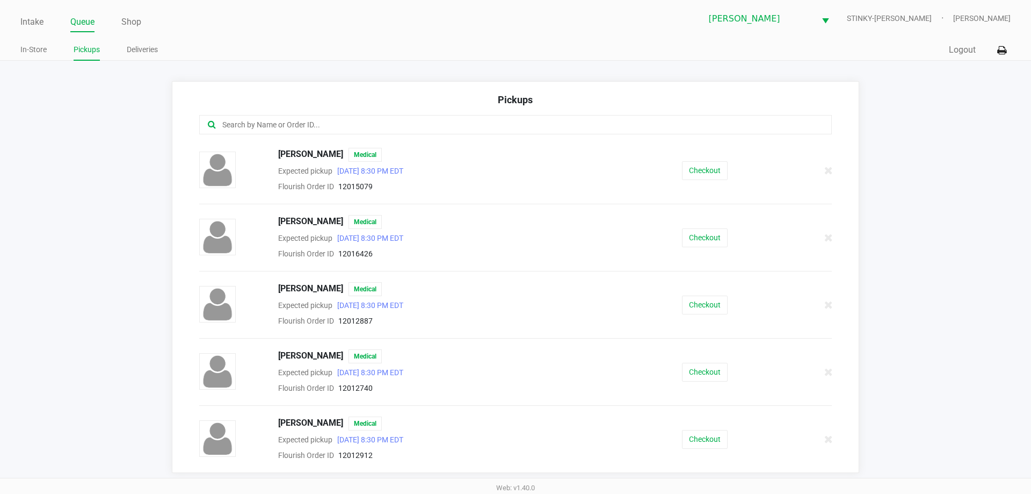
click at [280, 61] on app-point-of-sale "Intake Queue Shop Summerfield WC STINKY-PETE James Bader In-Store Pickups Deliv…" at bounding box center [515, 236] width 1031 height 473
click at [710, 246] on button "Checkout" at bounding box center [705, 237] width 46 height 19
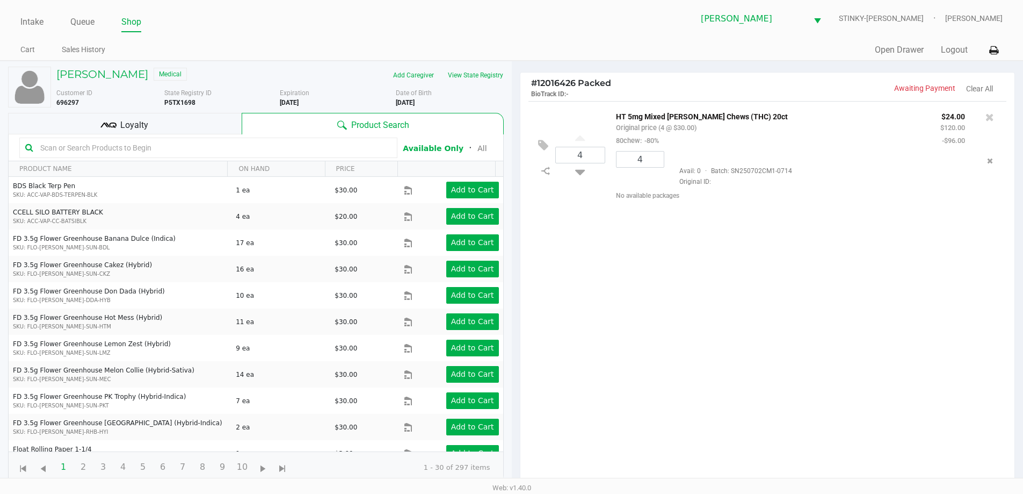
click at [146, 117] on div "Loyalty" at bounding box center [125, 123] width 234 height 21
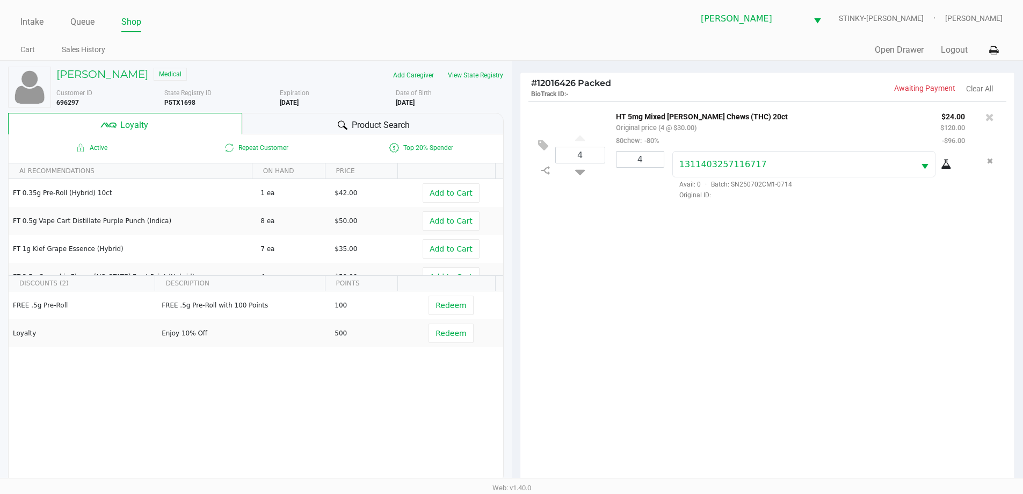
click at [327, 122] on div "Product Search" at bounding box center [373, 123] width 262 height 21
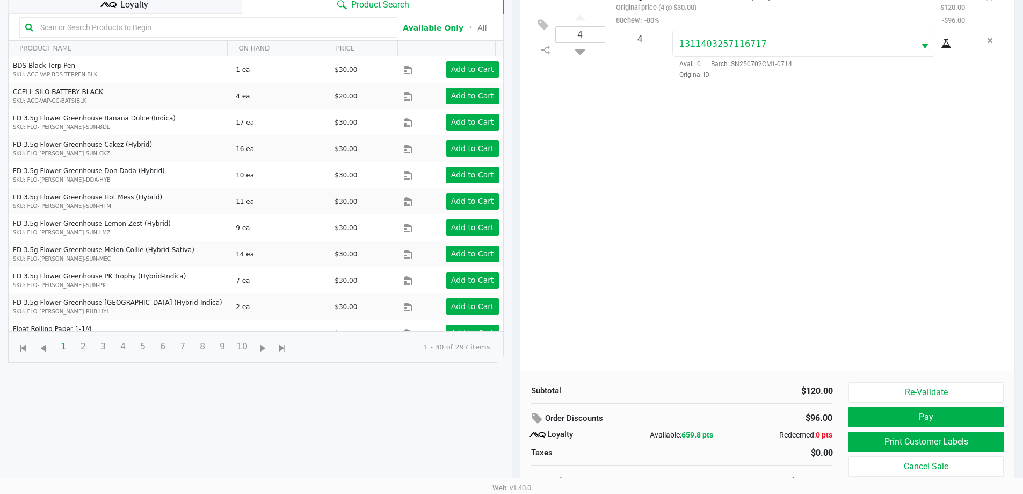
scroll to position [129, 0]
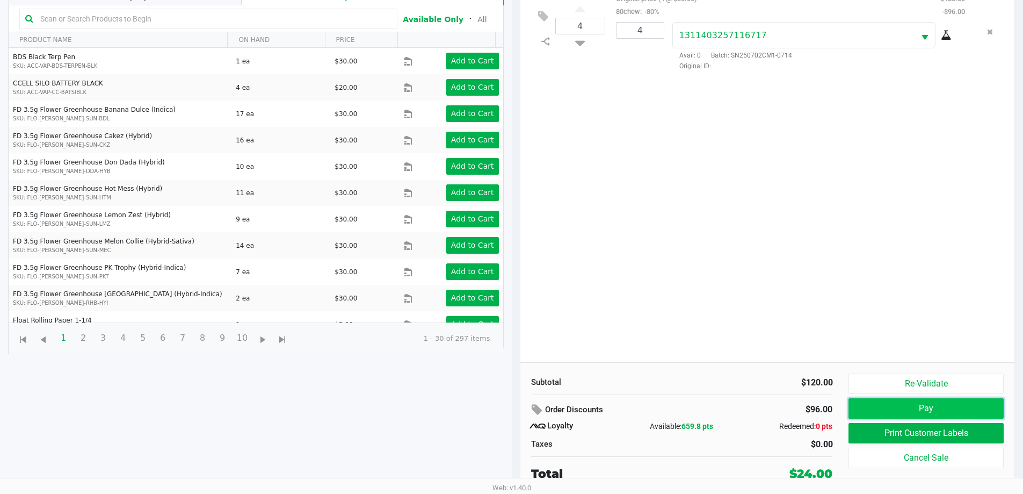
click at [921, 401] on button "Pay" at bounding box center [926, 408] width 155 height 20
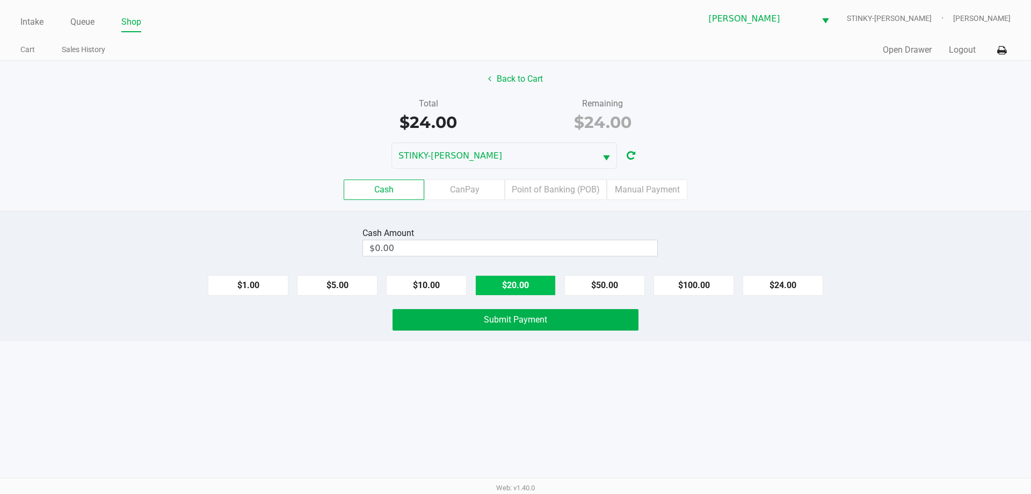
click at [515, 291] on button "$20.00" at bounding box center [515, 285] width 81 height 20
click at [443, 278] on button "$10.00" at bounding box center [426, 285] width 81 height 20
type input "$30.00"
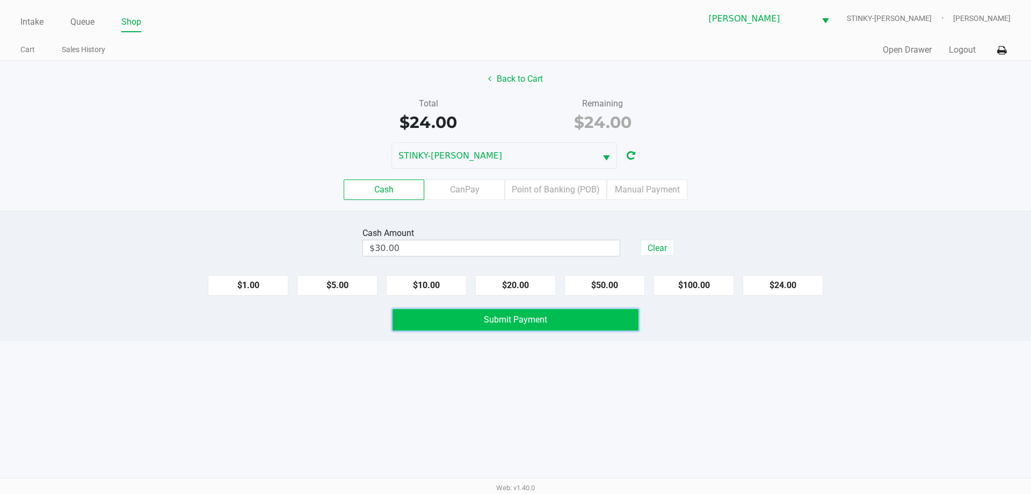
click at [493, 313] on button "Submit Payment" at bounding box center [516, 319] width 246 height 21
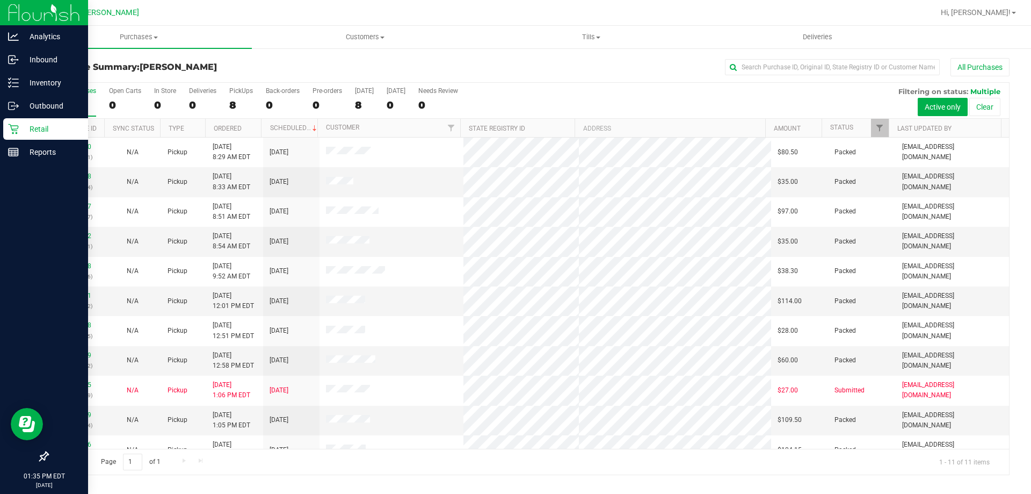
click at [16, 124] on icon at bounding box center [13, 129] width 11 height 11
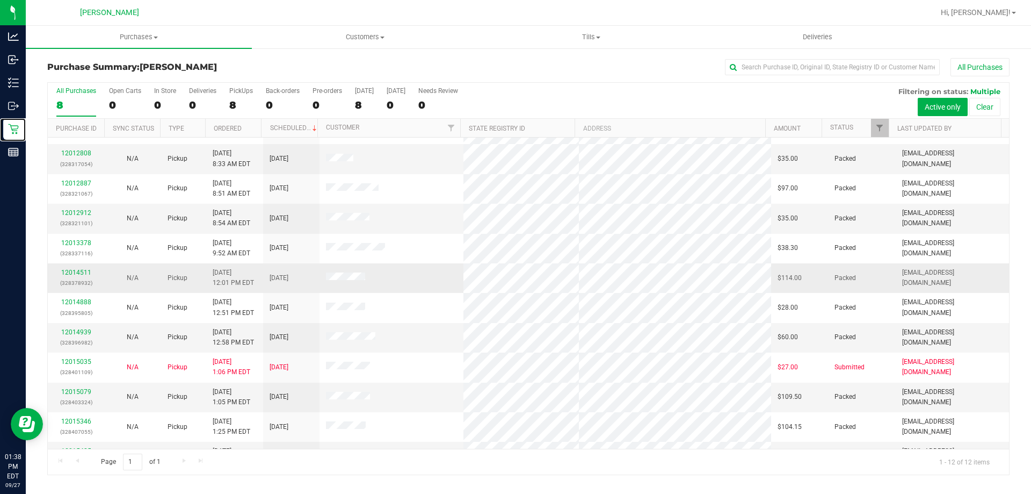
scroll to position [46, 0]
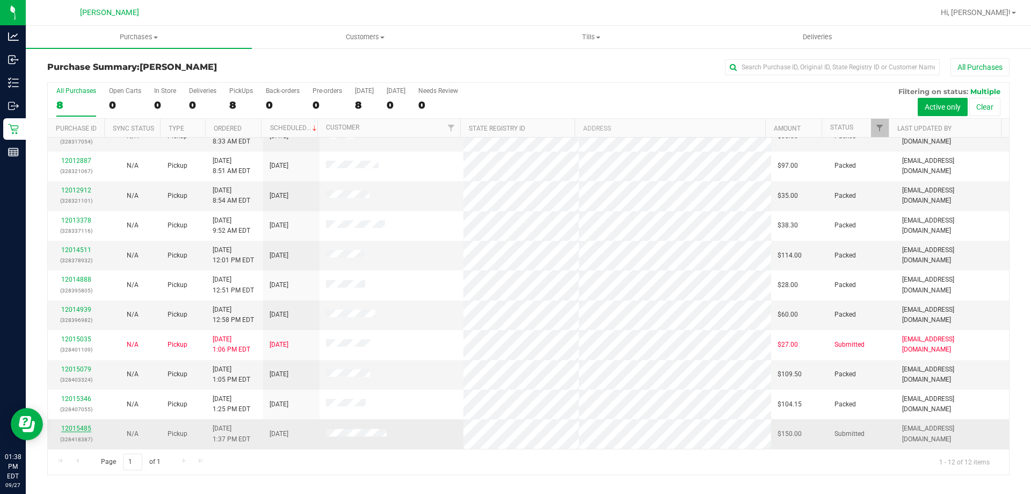
click at [76, 432] on link "12015485" at bounding box center [76, 428] width 30 height 8
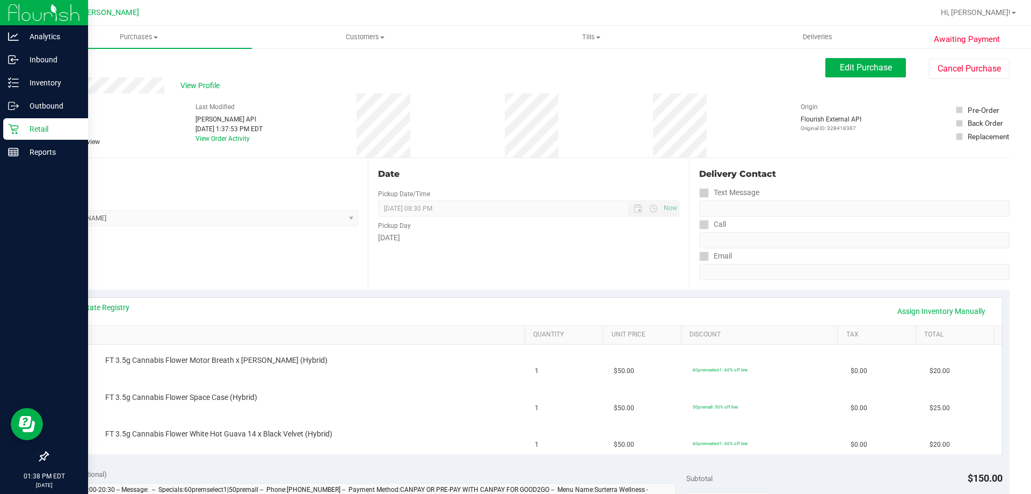
click at [9, 125] on icon at bounding box center [13, 129] width 10 height 10
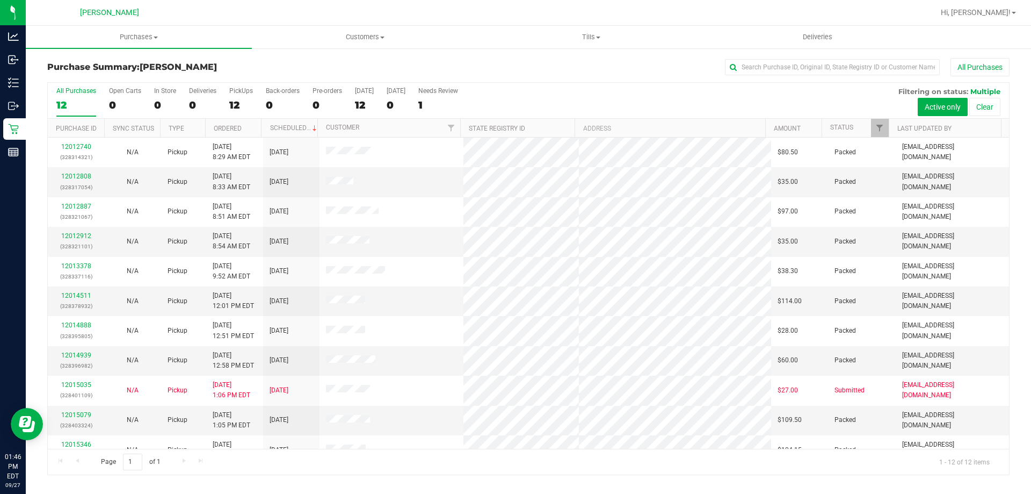
drag, startPoint x: 561, startPoint y: 359, endPoint x: 503, endPoint y: 62, distance: 302.8
click at [508, 78] on div "Purchase Summary: Summerfield WC All Purchases" at bounding box center [528, 70] width 963 height 24
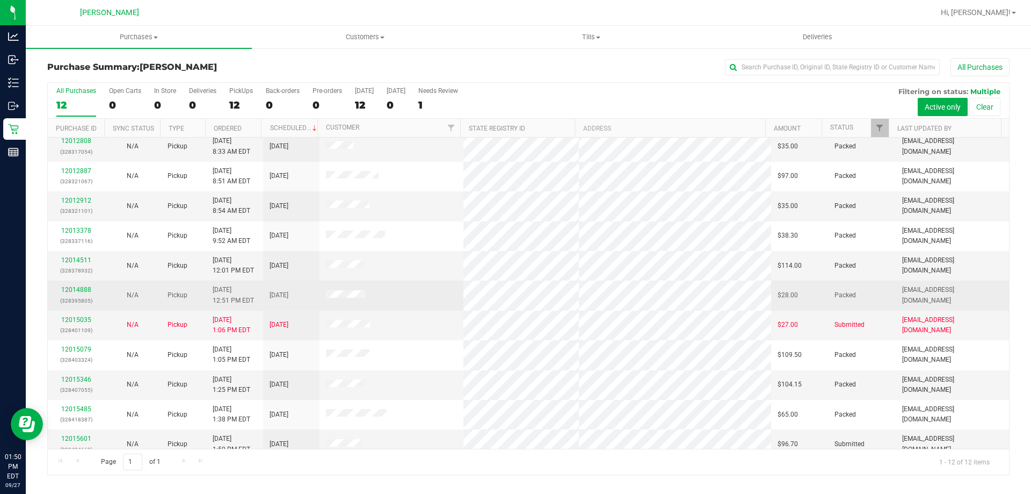
scroll to position [46, 0]
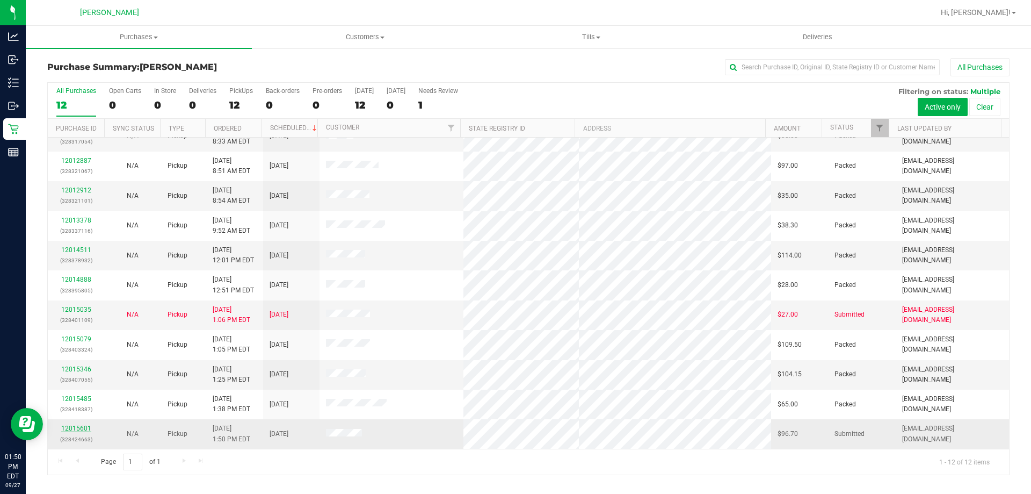
click at [76, 425] on link "12015601" at bounding box center [76, 428] width 30 height 8
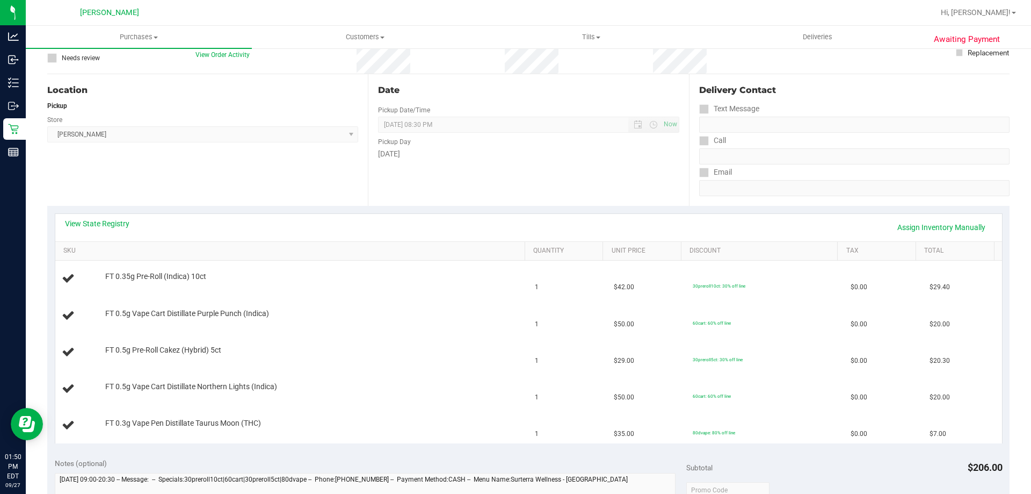
scroll to position [107, 0]
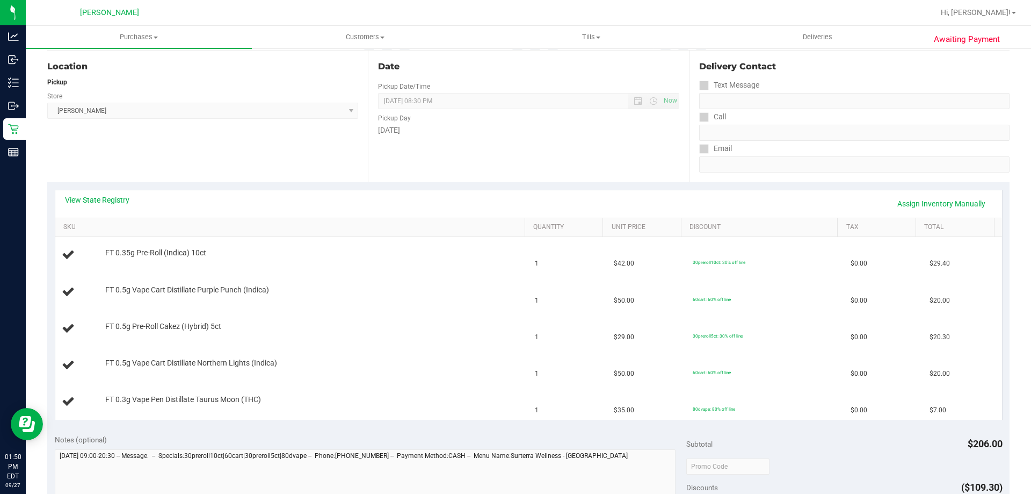
click at [293, 199] on div "View State Registry Assign Inventory Manually" at bounding box center [529, 203] width 928 height 18
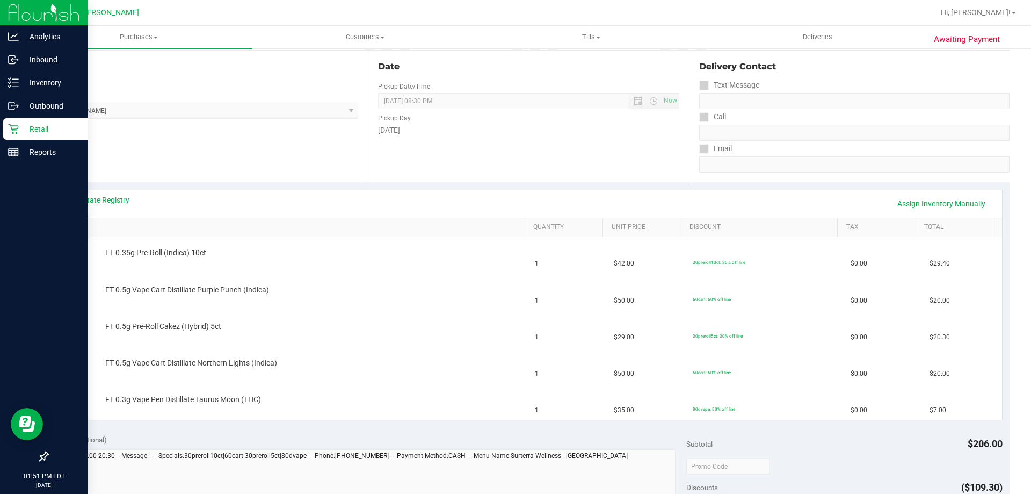
click at [24, 123] on p "Retail" at bounding box center [51, 128] width 64 height 13
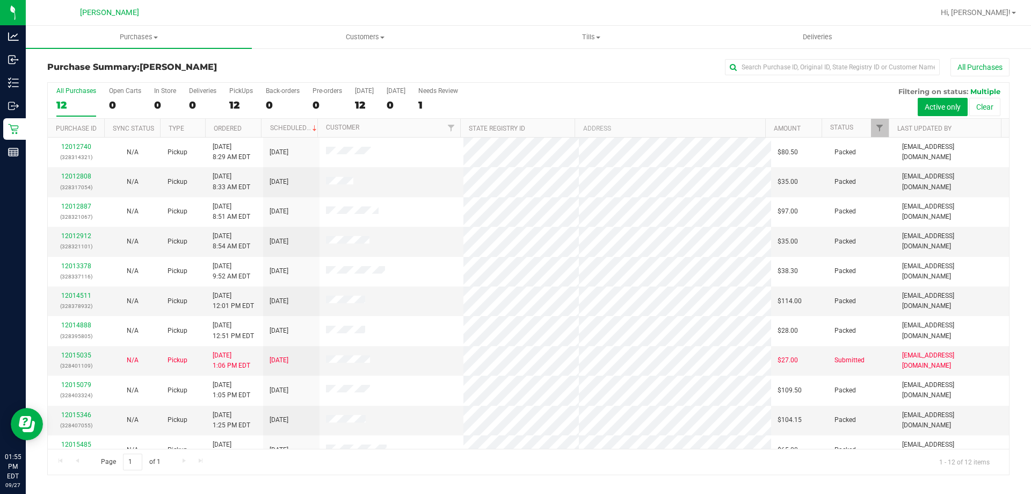
click at [509, 9] on div at bounding box center [563, 12] width 742 height 21
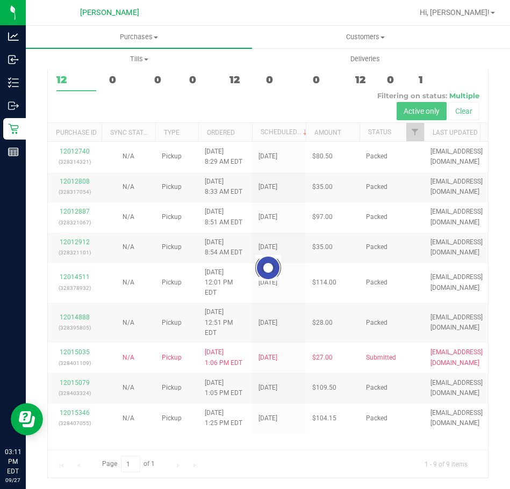
click at [219, 12] on div at bounding box center [302, 12] width 220 height 21
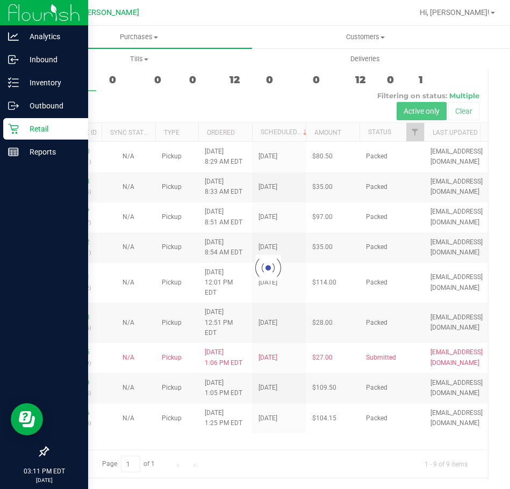
click at [28, 129] on p "Retail" at bounding box center [51, 128] width 64 height 13
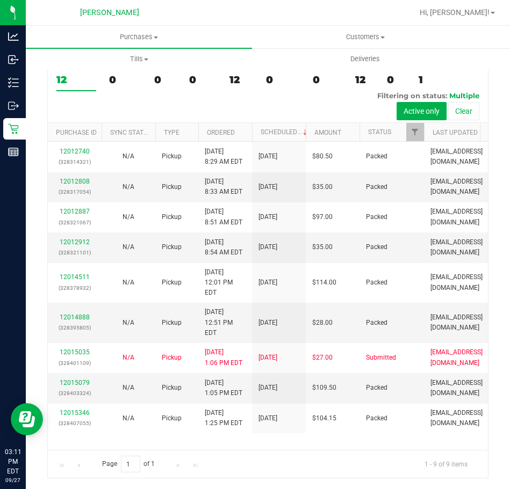
click at [239, 20] on div at bounding box center [302, 12] width 220 height 21
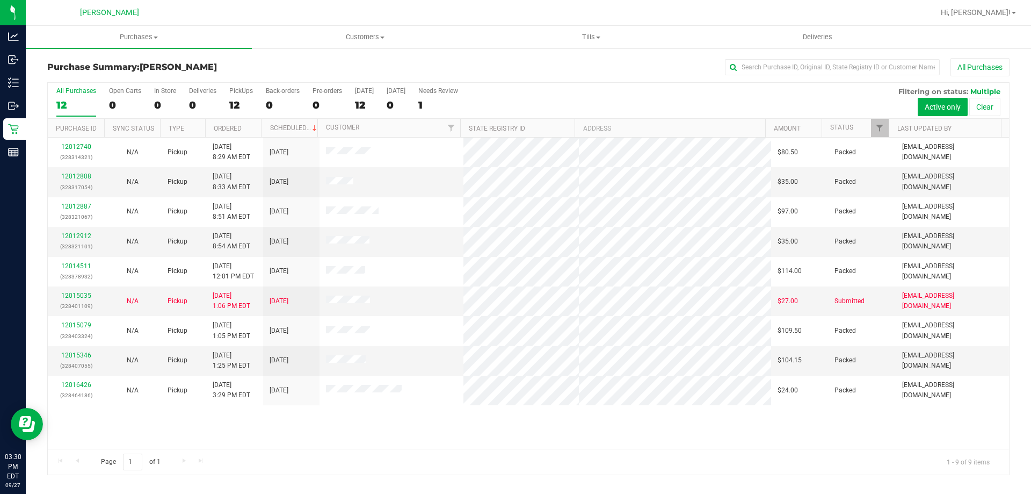
click at [284, 57] on div "Purchase Summary: Summerfield WC All Purchases All Purchases 12 Open Carts 0 In…" at bounding box center [529, 266] width 1006 height 438
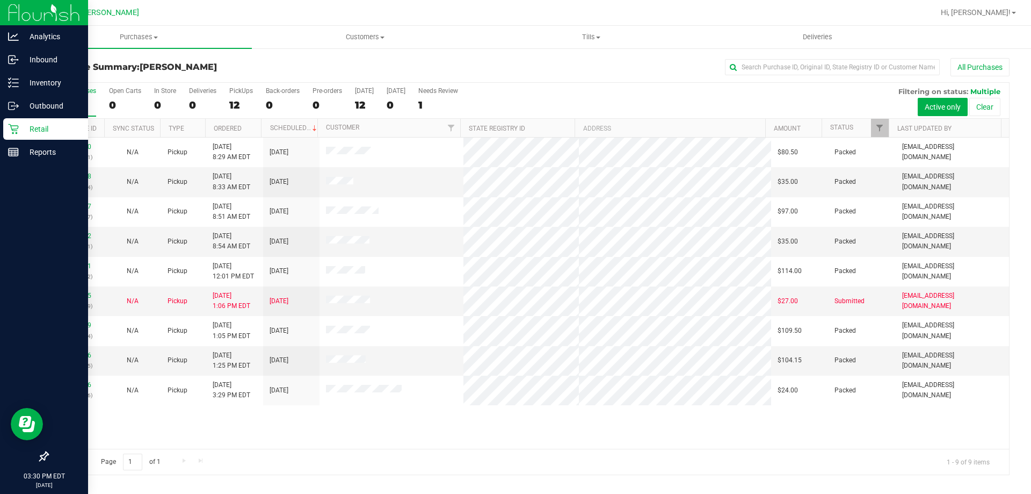
click at [46, 121] on div "Retail" at bounding box center [45, 128] width 85 height 21
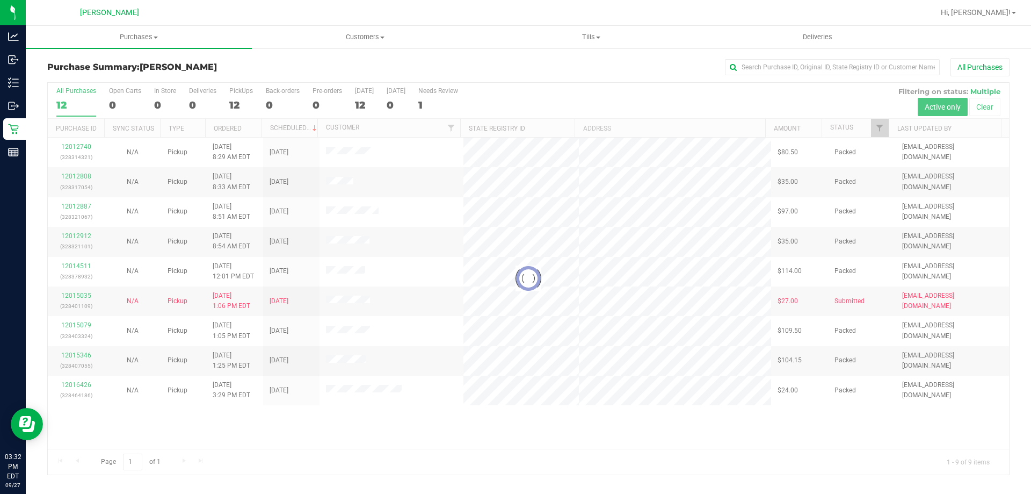
click at [456, 67] on div "All Purchases" at bounding box center [689, 67] width 642 height 18
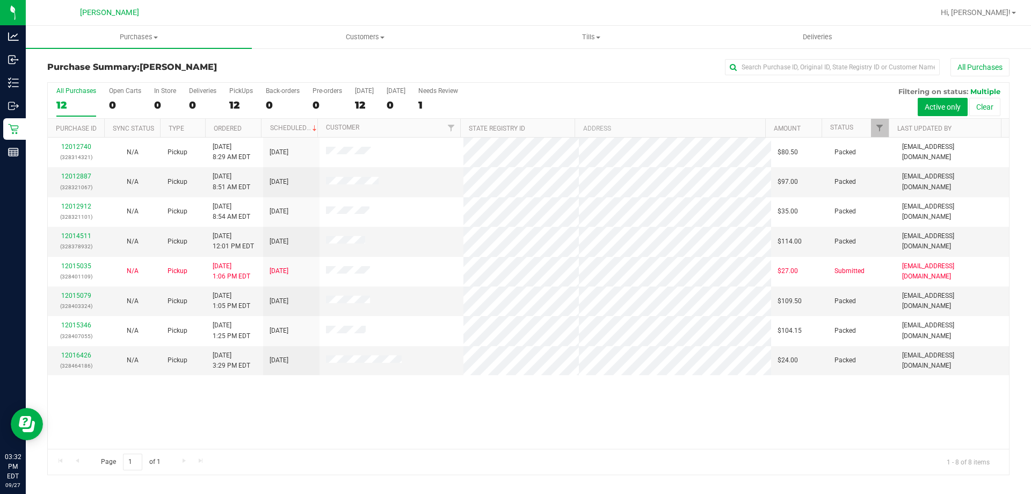
click at [509, 62] on div "All Purchases" at bounding box center [689, 67] width 642 height 18
